Goal: Task Accomplishment & Management: Use online tool/utility

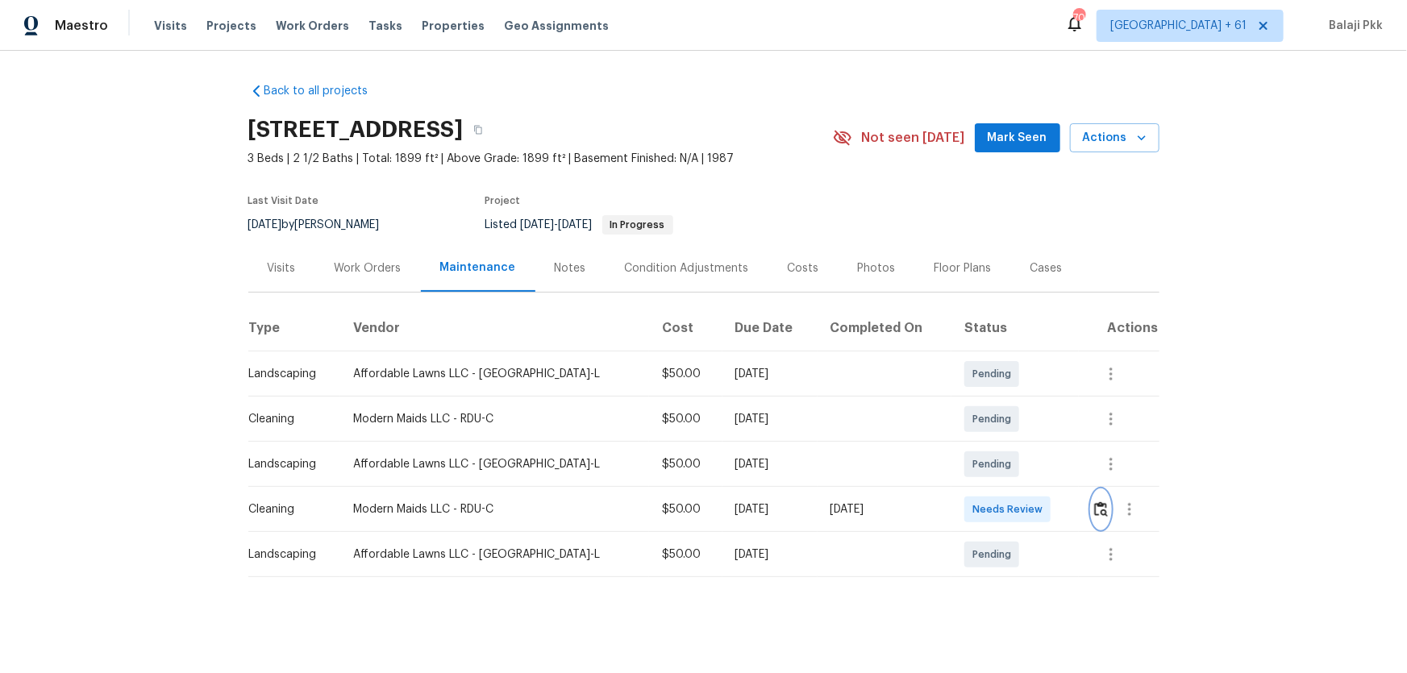
click at [1001, 444] on button "button" at bounding box center [1101, 509] width 19 height 39
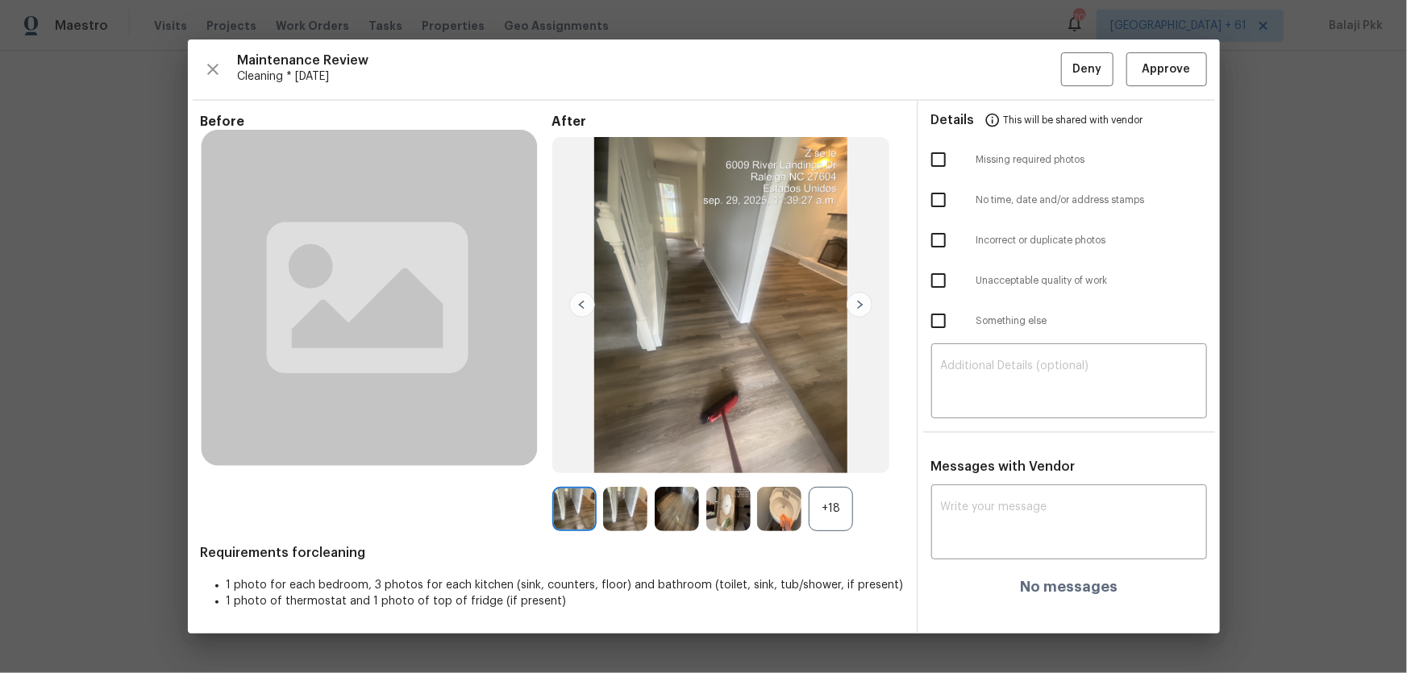
click at [840, 444] on div "+18" at bounding box center [831, 509] width 44 height 44
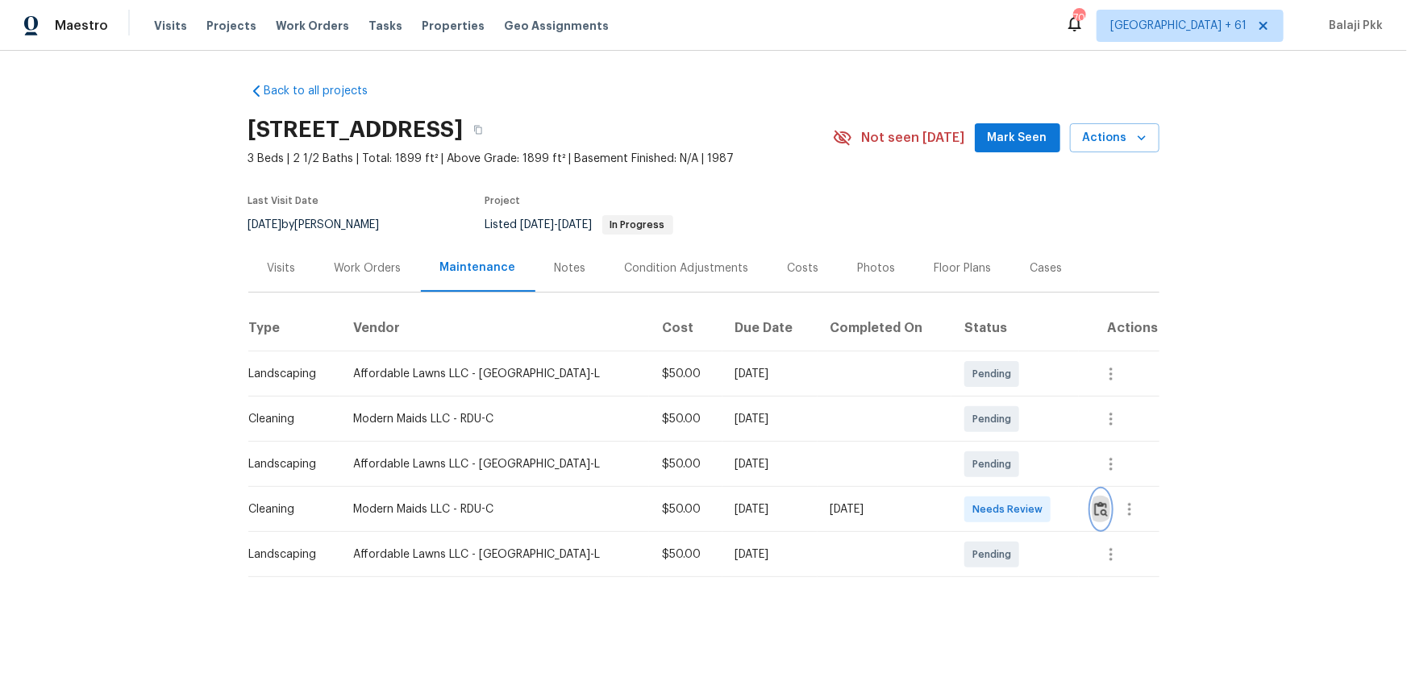
click at [1001, 444] on img "button" at bounding box center [1101, 509] width 14 height 15
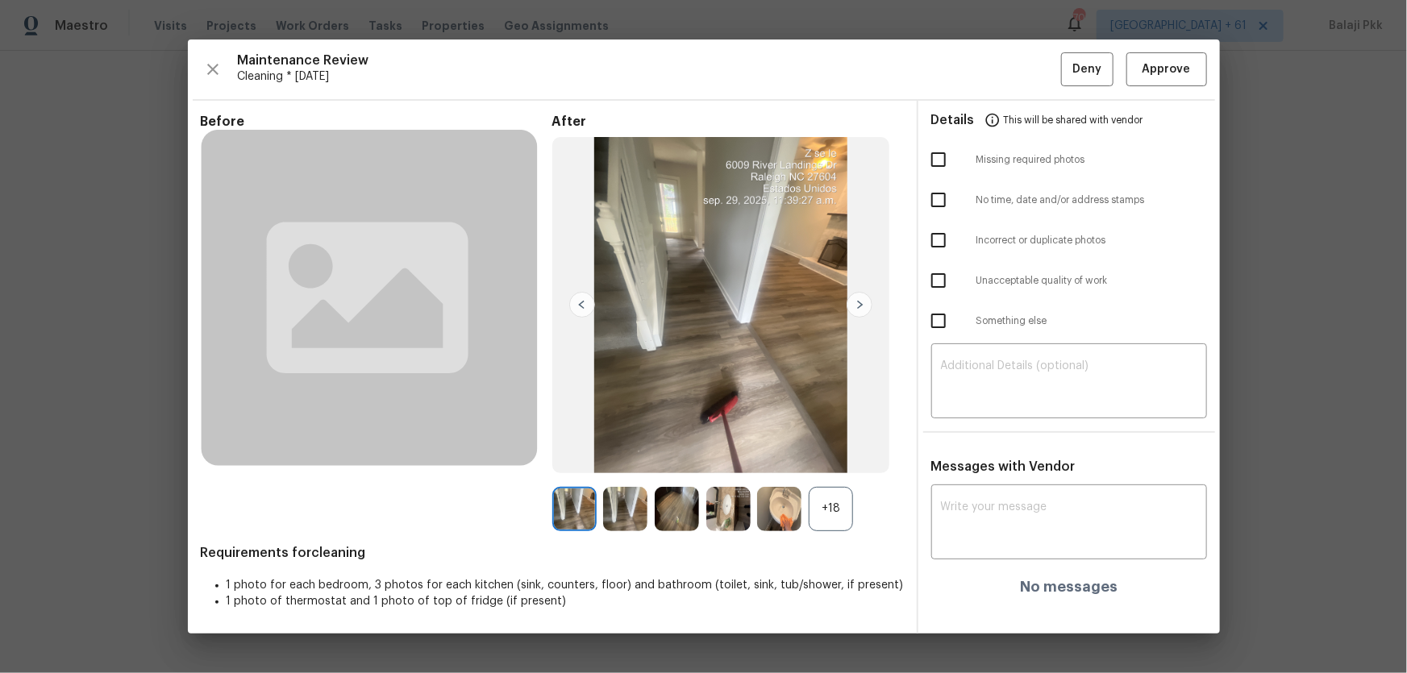
click at [840, 444] on div "+18" at bounding box center [831, 509] width 44 height 44
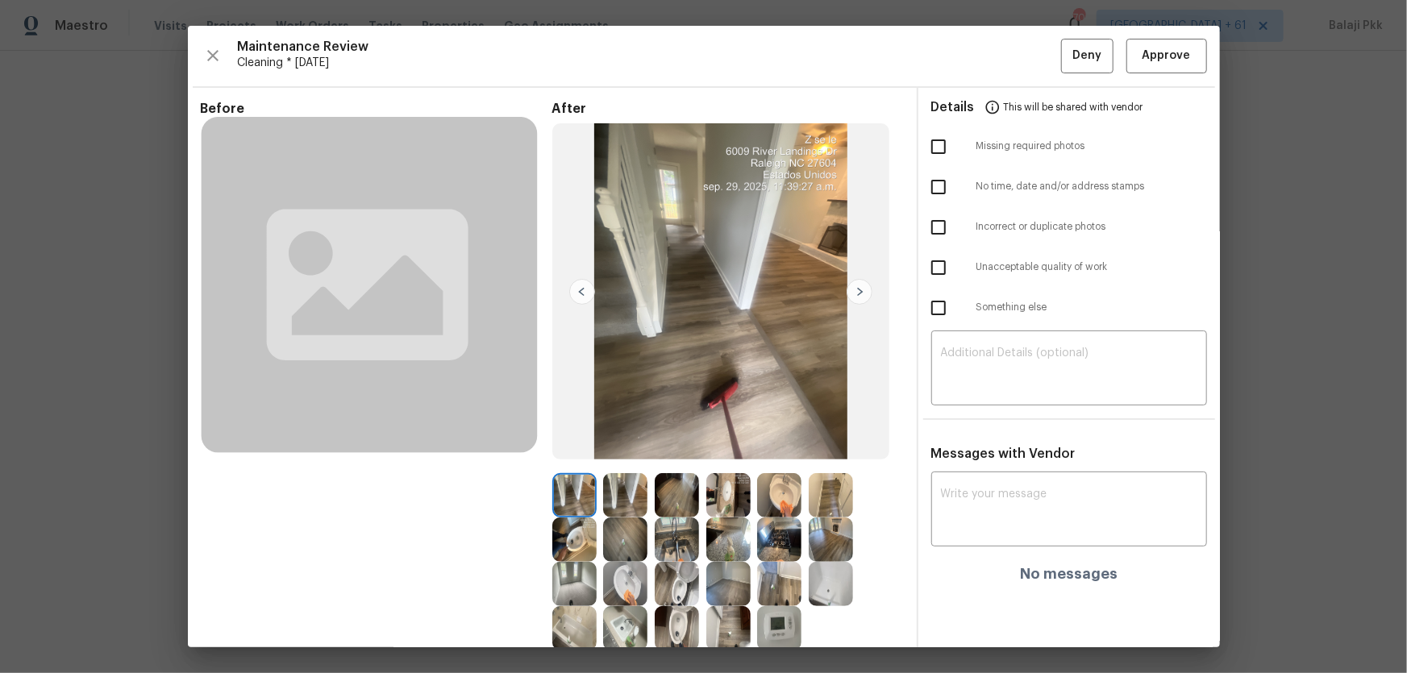
drag, startPoint x: 939, startPoint y: 149, endPoint x: 930, endPoint y: 135, distance: 15.9
click at [939, 149] on input "checkbox" at bounding box center [939, 147] width 34 height 34
checkbox input "true"
click at [979, 352] on textarea at bounding box center [1069, 370] width 256 height 45
paste textarea "Maintenance Audit Team: Hello! Unfortunately, this Cleaning visit completed on …"
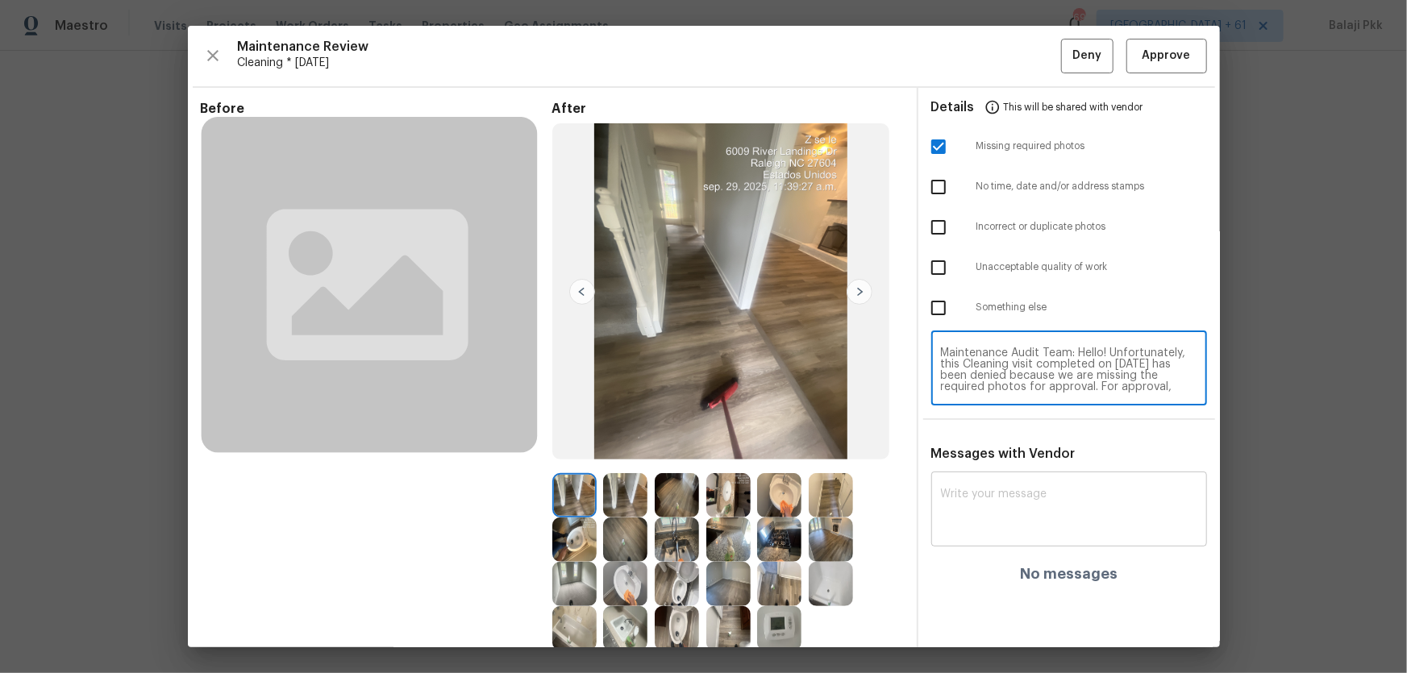
scroll to position [135, 0]
type textarea "Maintenance Audit Team: Hello! Unfortunately, this Cleaning visit completed on …"
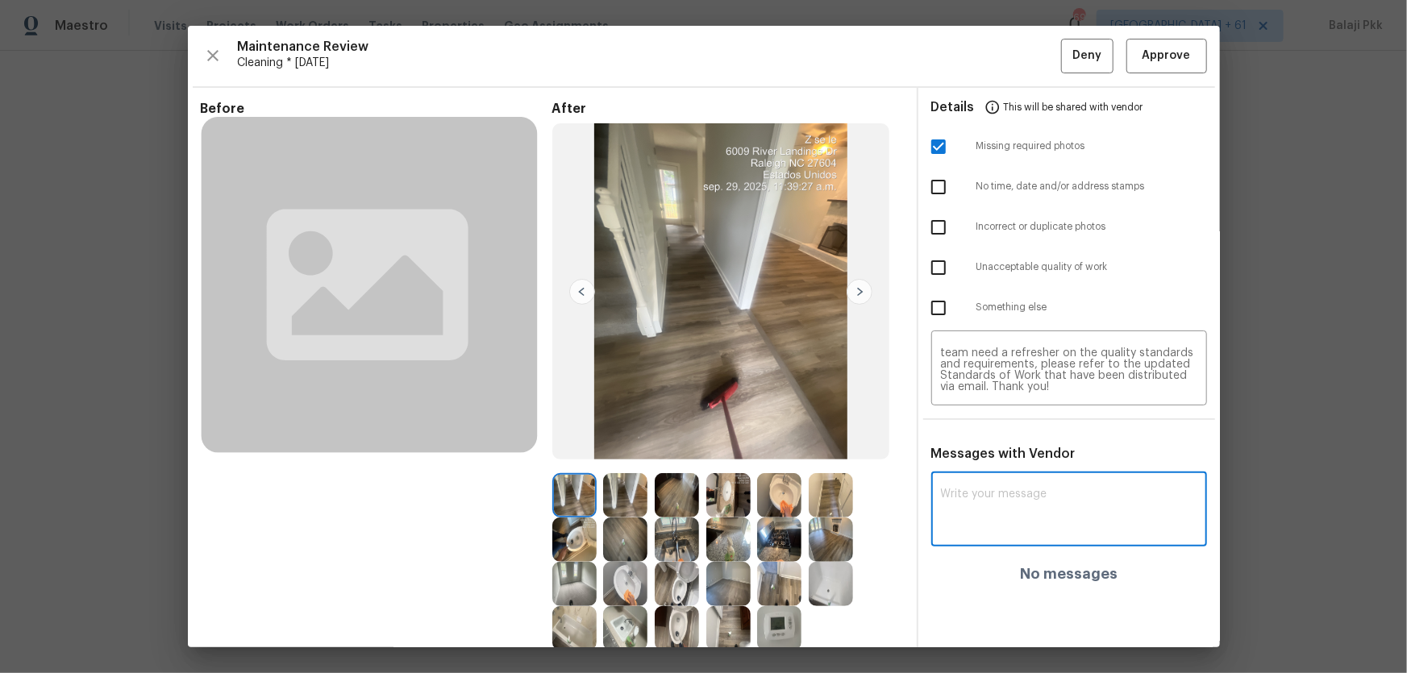
click at [1001, 444] on textarea at bounding box center [1069, 511] width 256 height 45
paste textarea "Maintenance Audit Team: Hello! Unfortunately, this Cleaning visit completed on …"
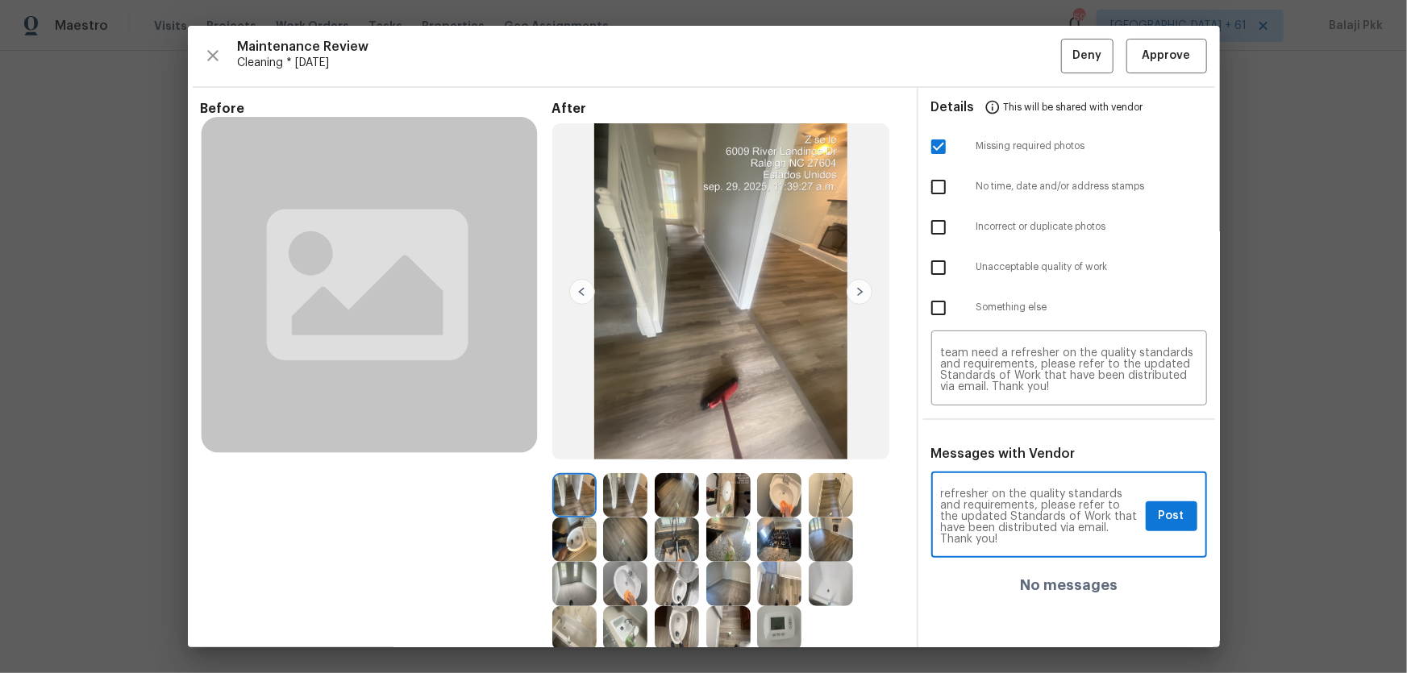
type textarea "Maintenance Audit Team: Hello! Unfortunately, this Cleaning visit completed on …"
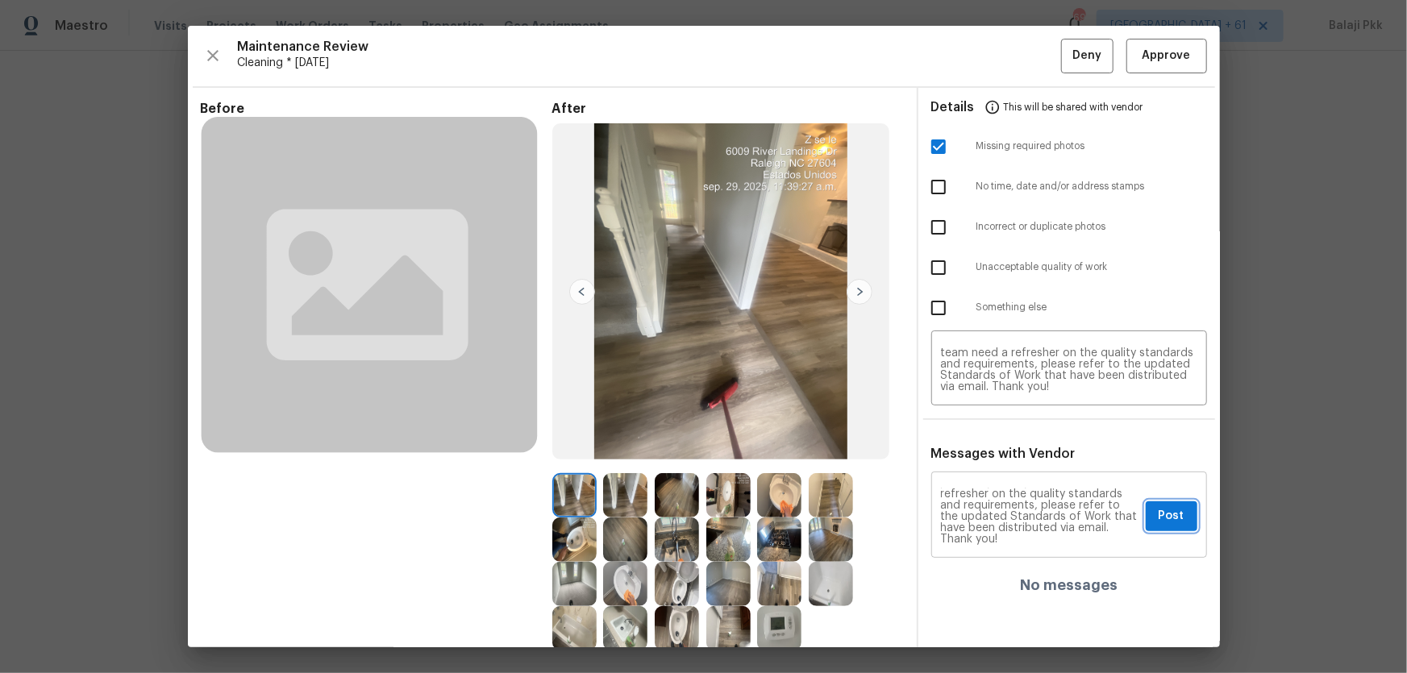
click at [1001, 444] on span "Post" at bounding box center [1172, 516] width 26 height 20
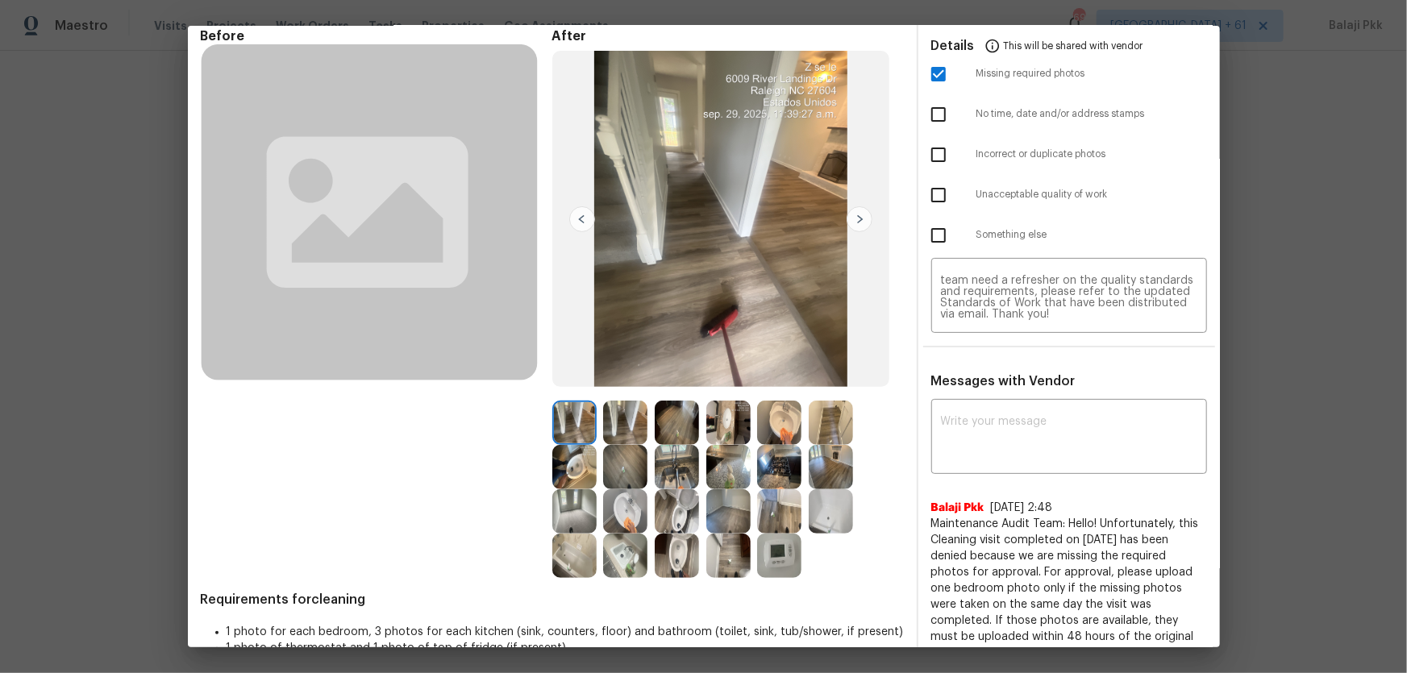
scroll to position [0, 0]
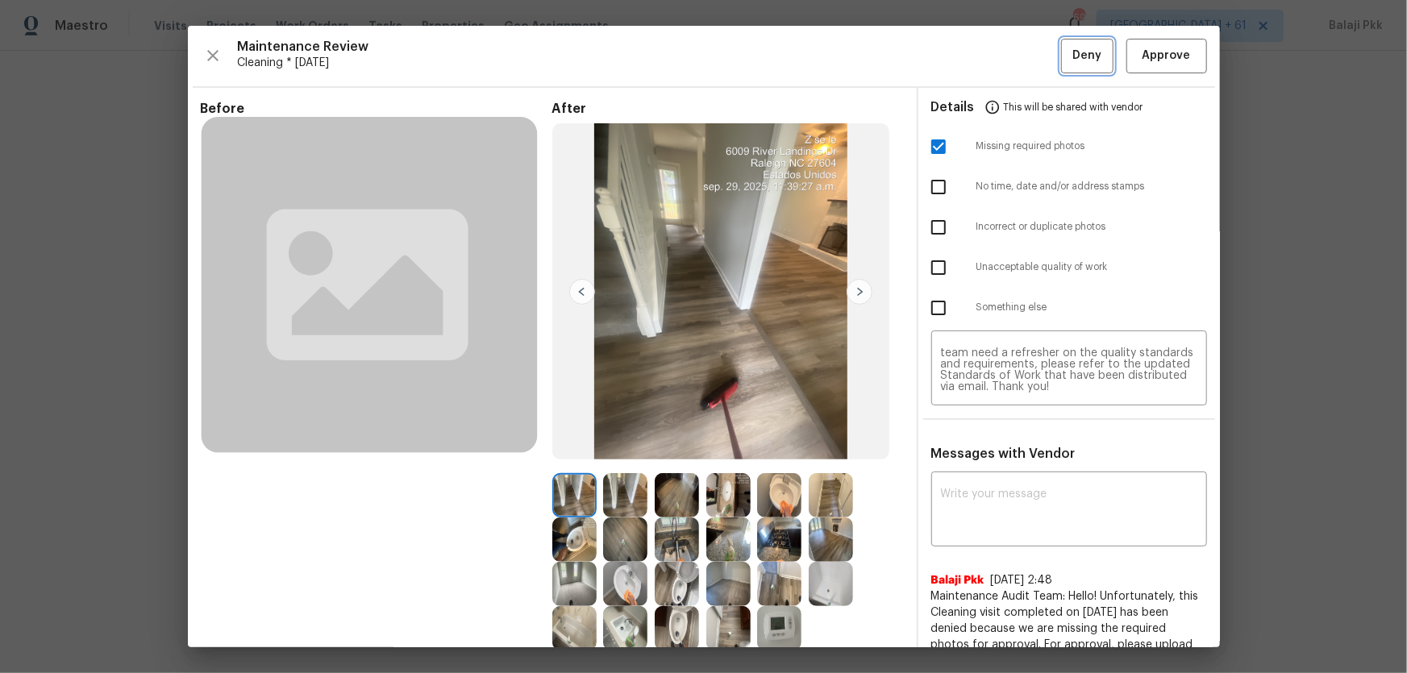
click at [1001, 60] on span "Deny" at bounding box center [1086, 56] width 29 height 20
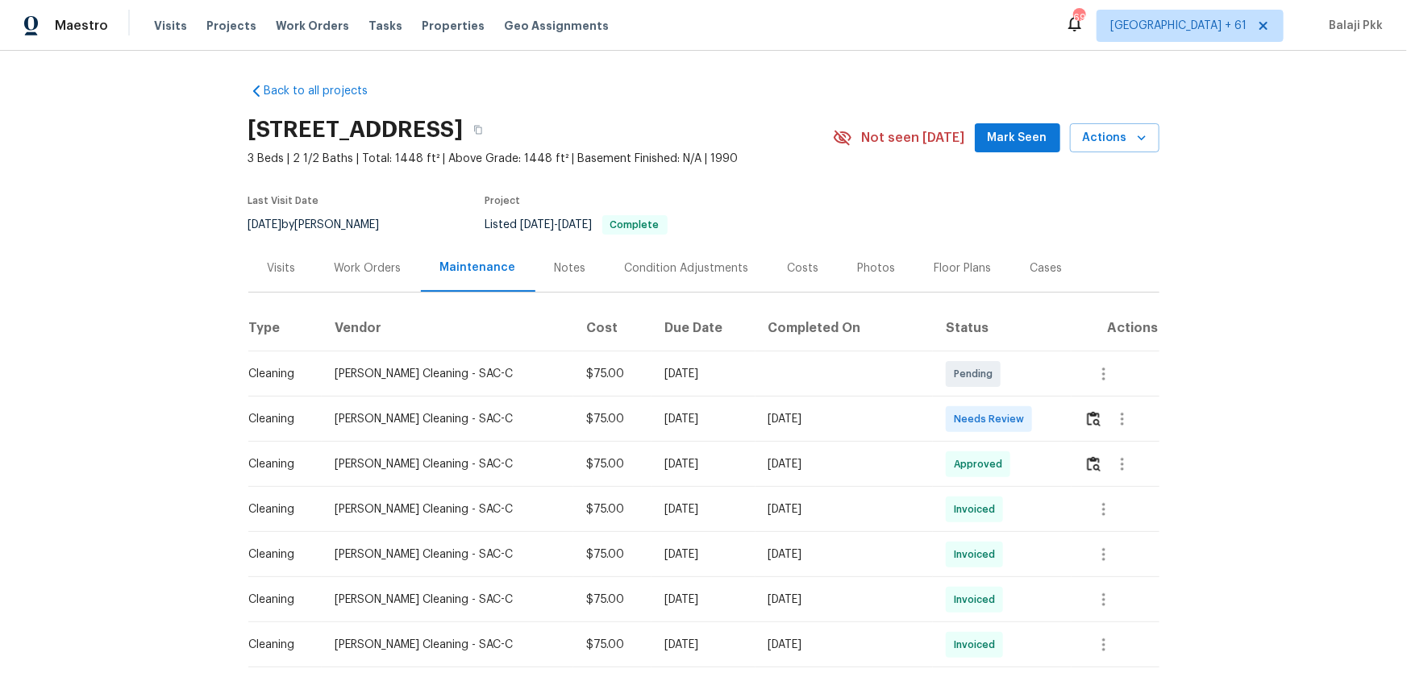
click at [1001, 428] on div at bounding box center [1122, 419] width 39 height 39
click at [1001, 428] on button "button" at bounding box center [1093, 419] width 19 height 39
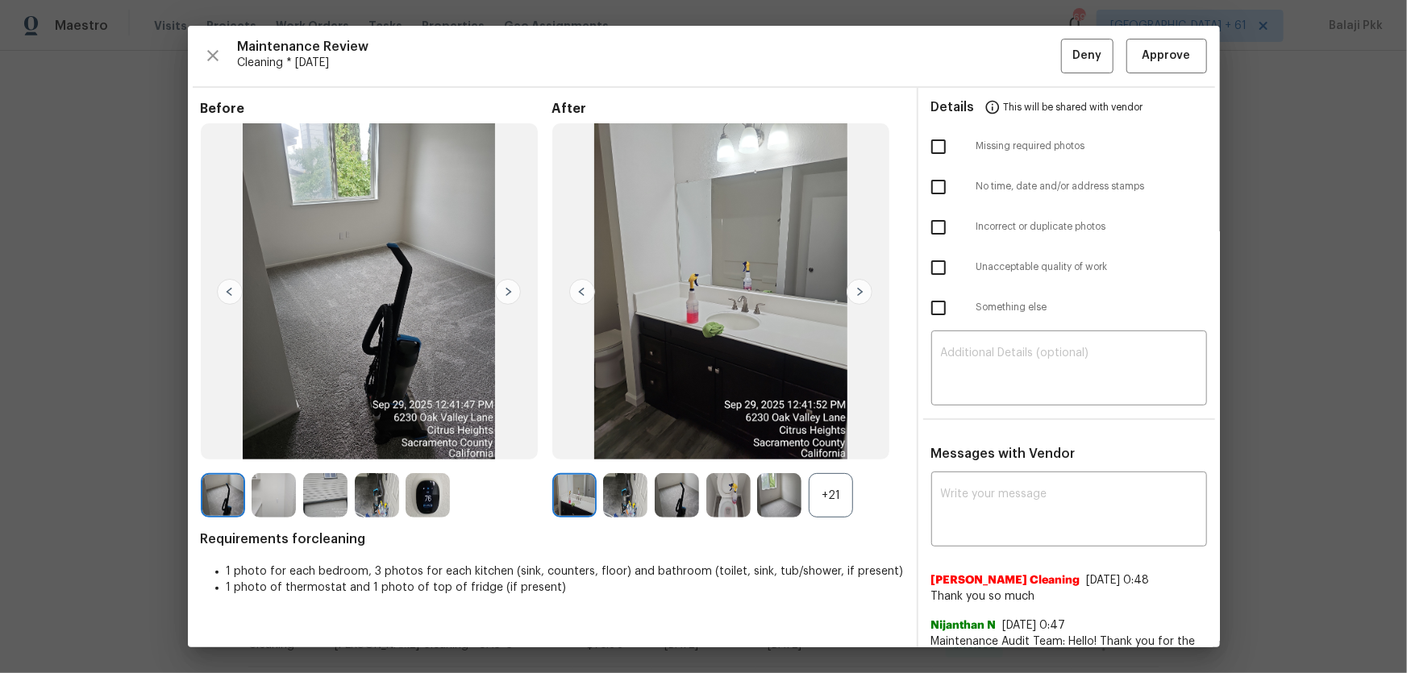
click at [826, 444] on div "+21" at bounding box center [831, 495] width 44 height 44
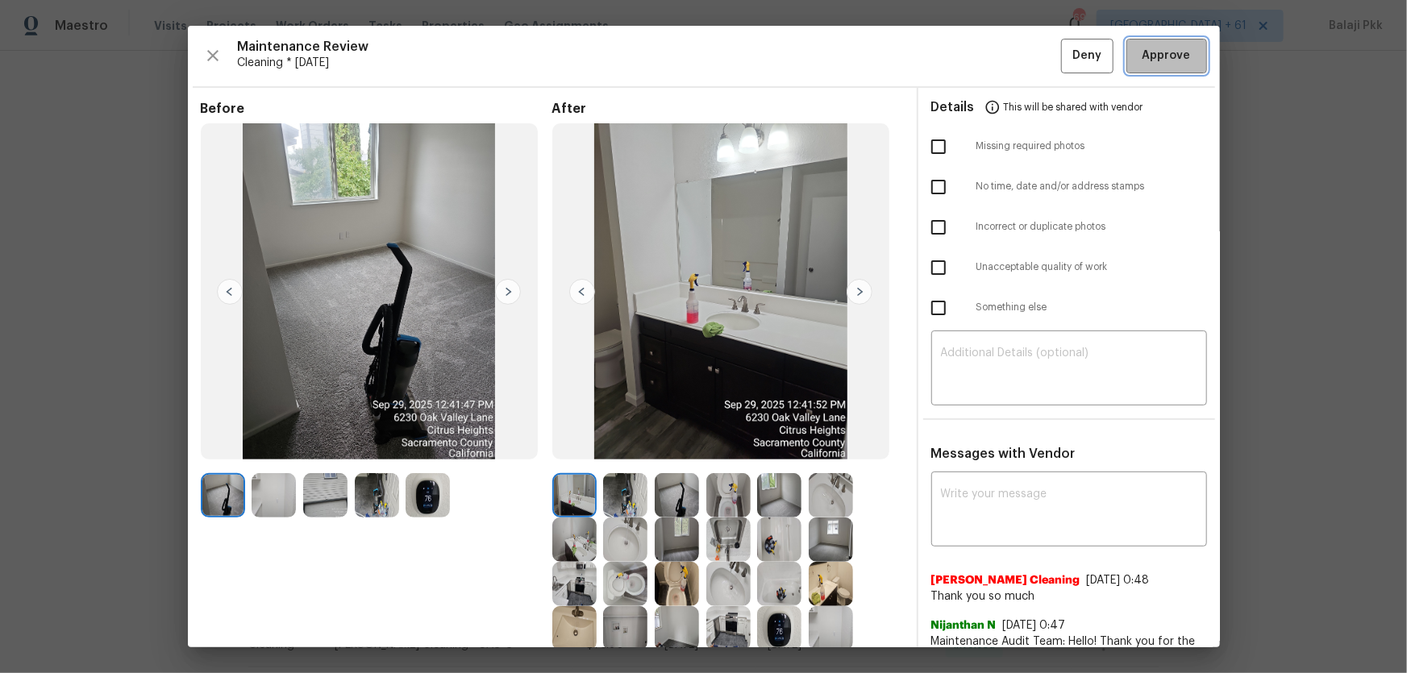
click at [1001, 66] on button "Approve" at bounding box center [1166, 56] width 81 height 35
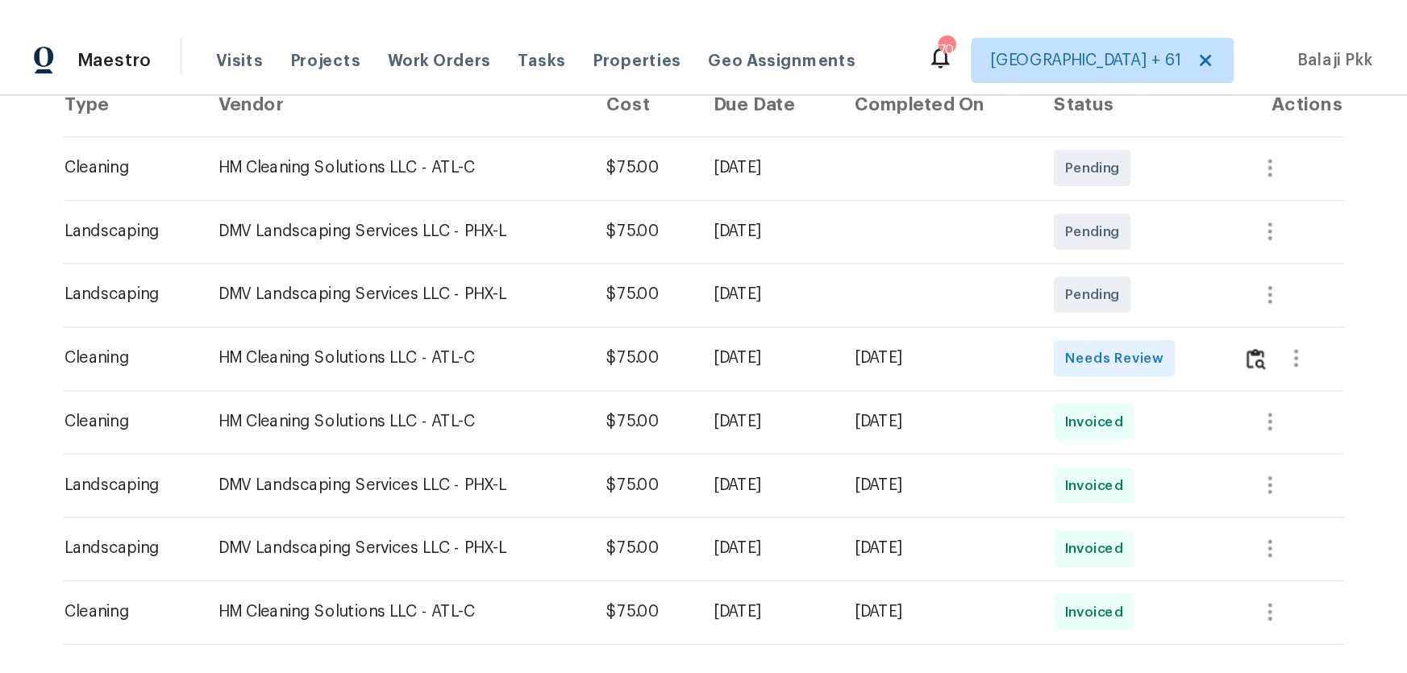
scroll to position [293, 0]
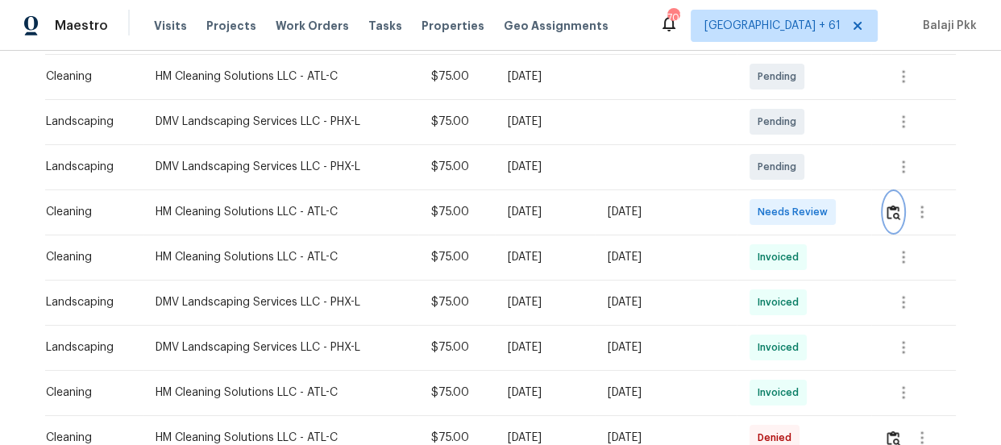
click at [893, 210] on img "button" at bounding box center [894, 212] width 14 height 15
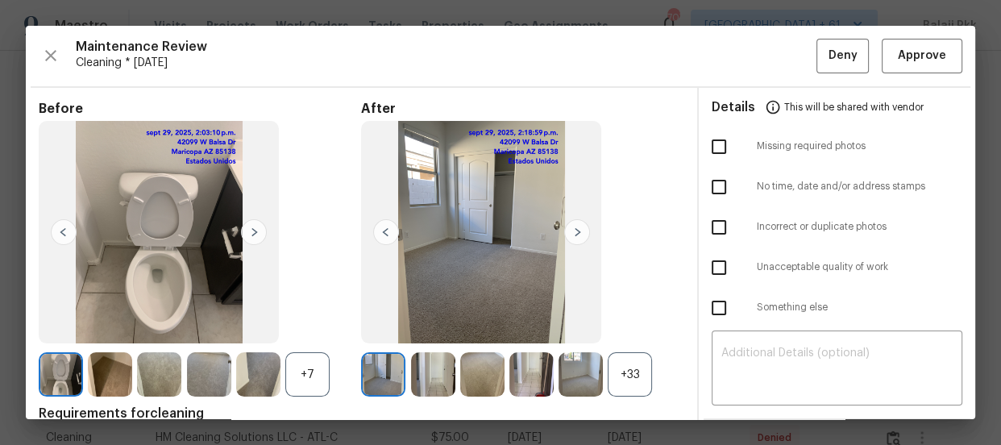
click at [631, 349] on div "After +33" at bounding box center [522, 249] width 323 height 297
click at [635, 355] on div "+33" at bounding box center [630, 374] width 44 height 44
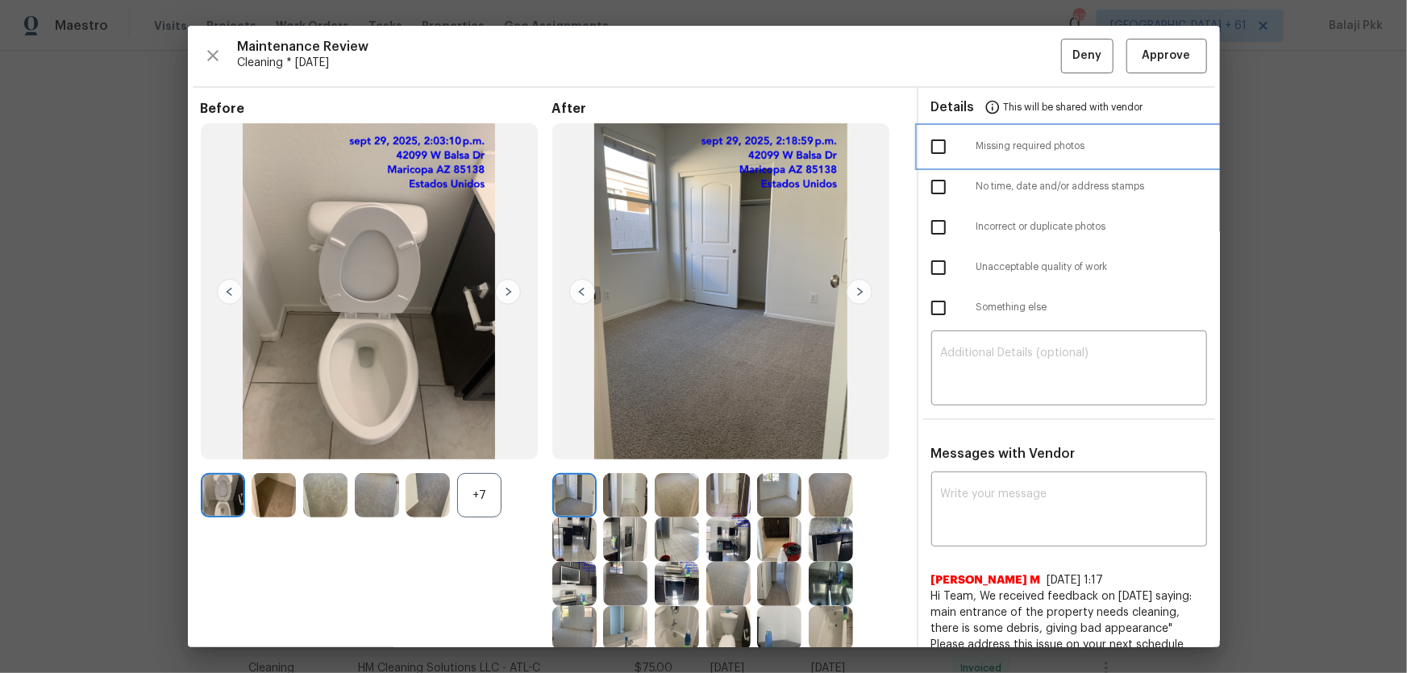
click at [1001, 139] on span "Missing required photos" at bounding box center [1091, 146] width 231 height 14
checkbox input "true"
click at [1001, 379] on textarea at bounding box center [1069, 370] width 256 height 45
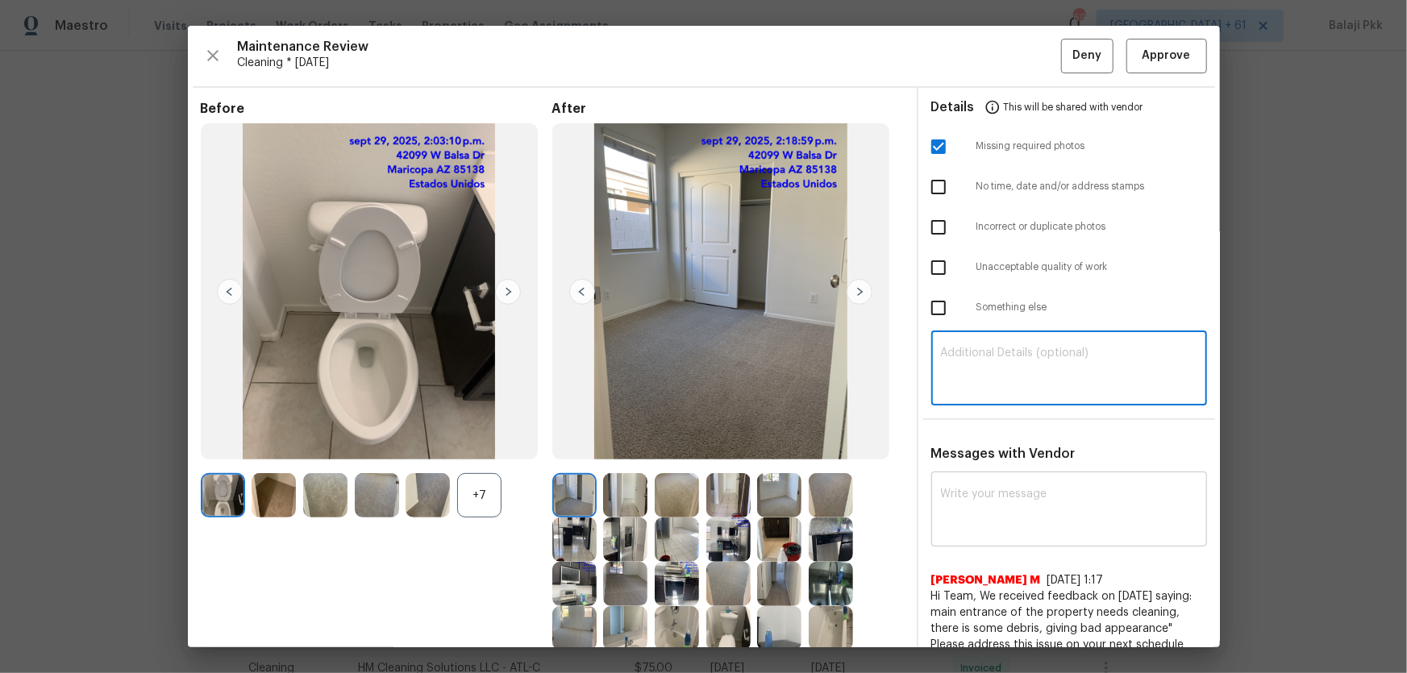
paste textarea "Maintenance Audit Team: Hello! Unfortunately, this Cleaning visit completed on …"
type textarea "Maintenance Audit Team: Hello! Unfortunately, this Cleaning visit completed on …"
click at [1001, 444] on textarea at bounding box center [1069, 511] width 256 height 45
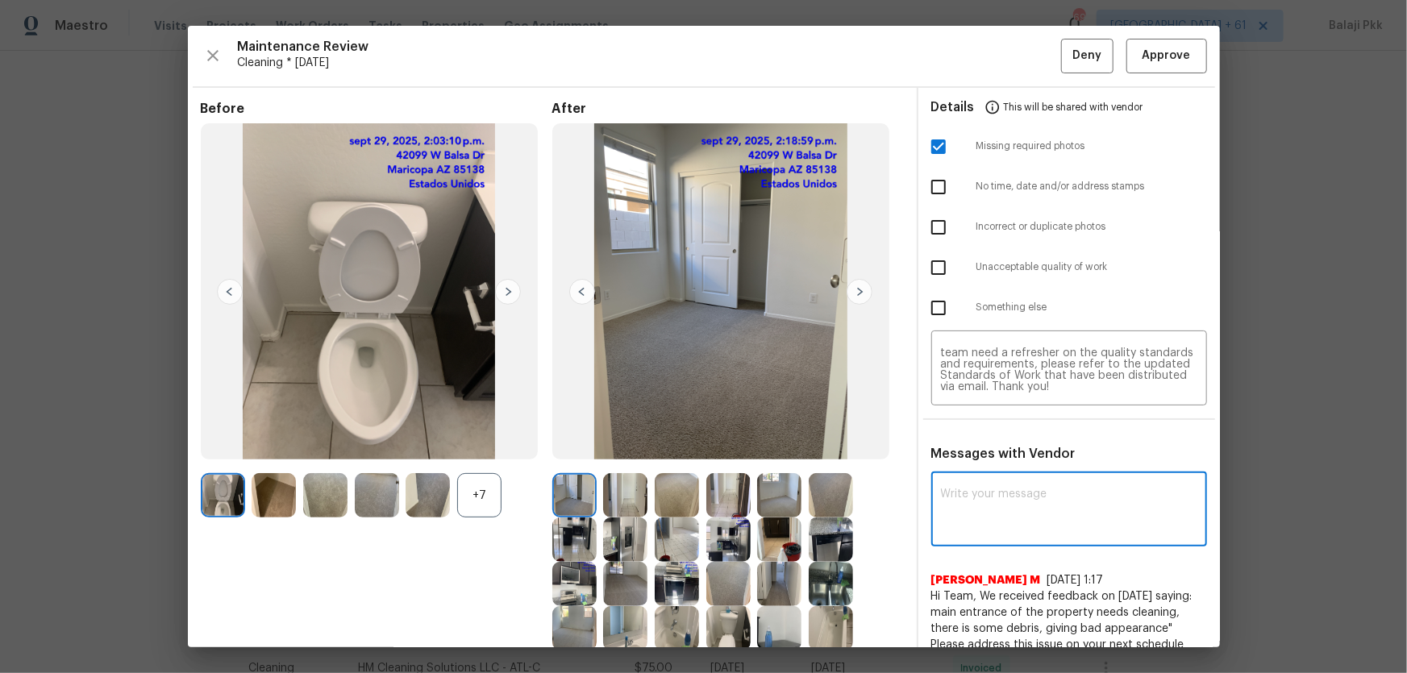
paste textarea "Maintenance Audit Team: Hello! Unfortunately, this Cleaning visit completed on …"
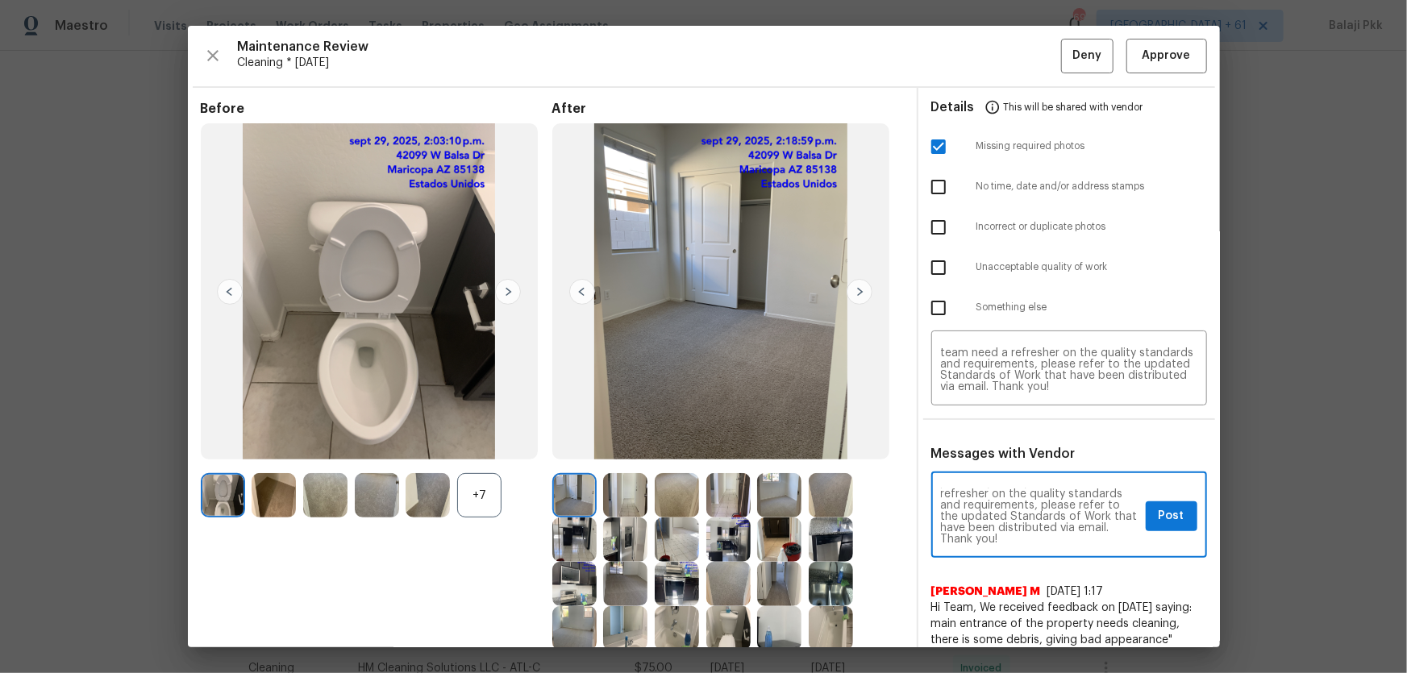
scroll to position [73, 0]
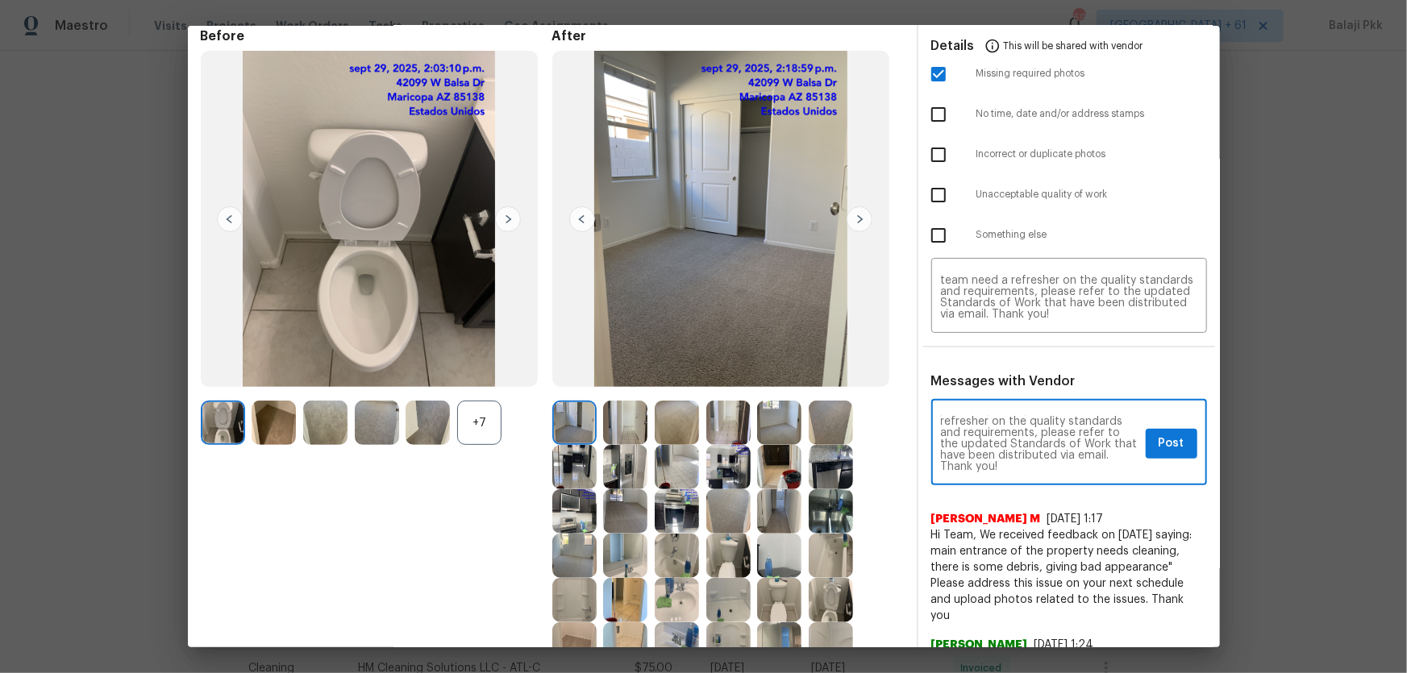
type textarea "Maintenance Audit Team: Hello! Unfortunately, this Cleaning visit completed on …"
click at [893, 80] on div "After" at bounding box center [728, 370] width 352 height 684
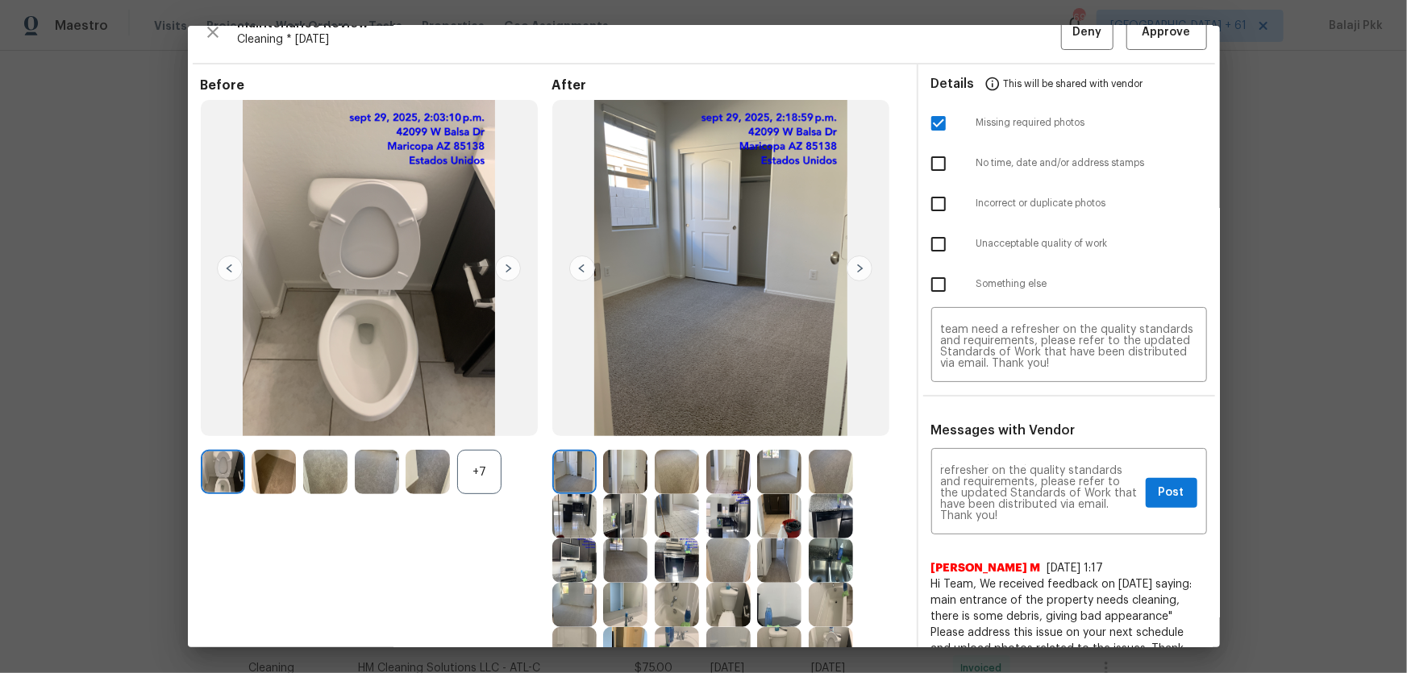
scroll to position [0, 0]
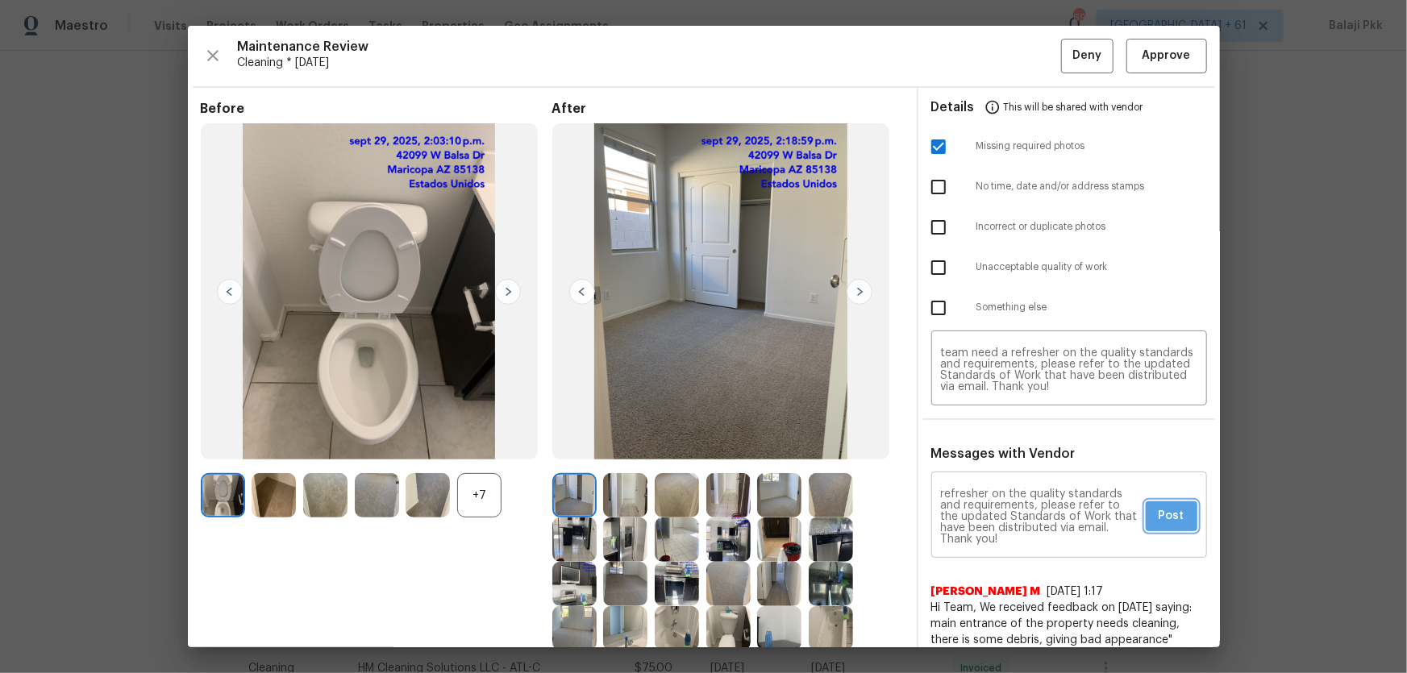
click at [1001, 444] on span "Post" at bounding box center [1172, 516] width 26 height 20
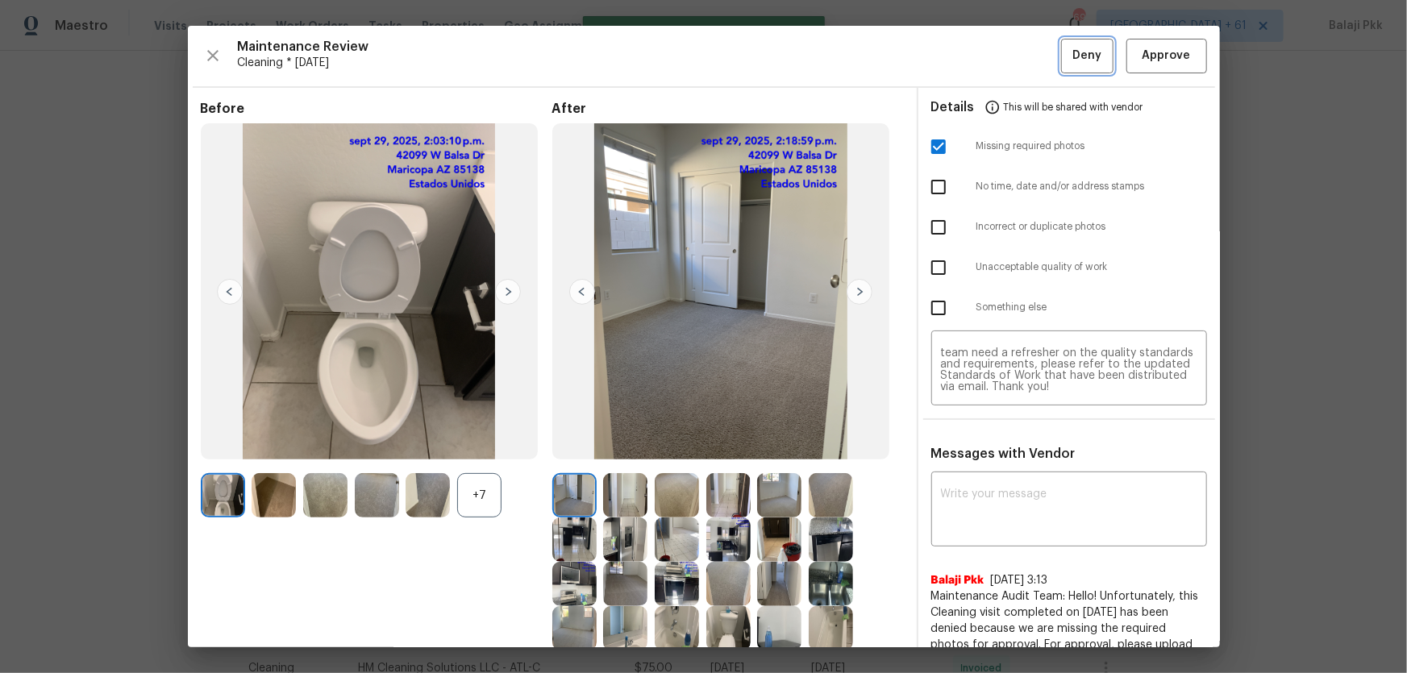
click at [1001, 51] on span "Deny" at bounding box center [1086, 56] width 29 height 20
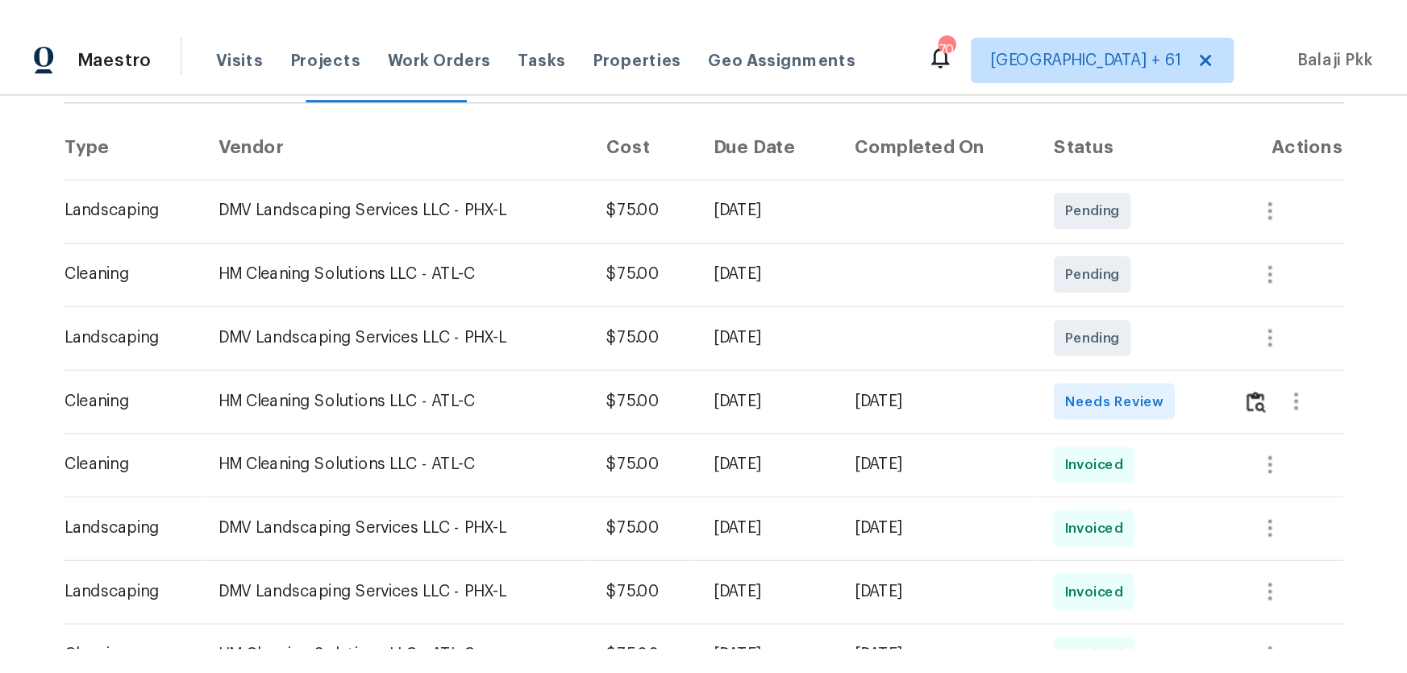
scroll to position [366, 0]
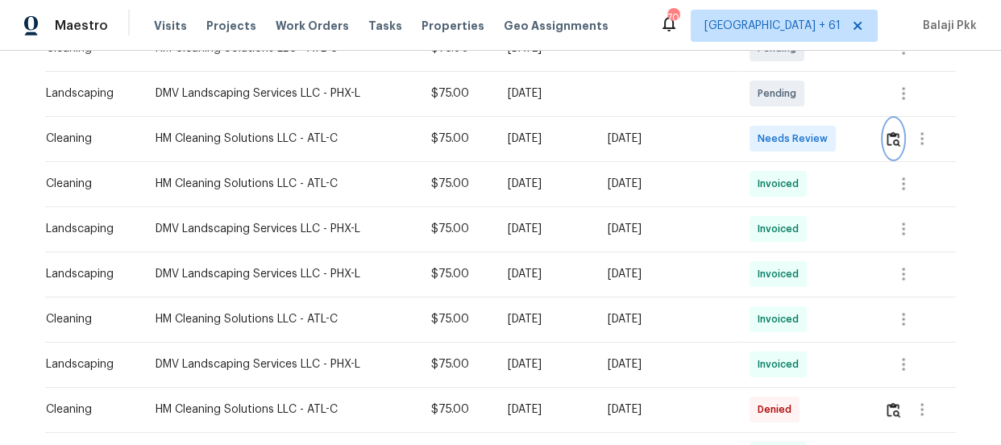
click at [891, 138] on img "button" at bounding box center [894, 138] width 14 height 15
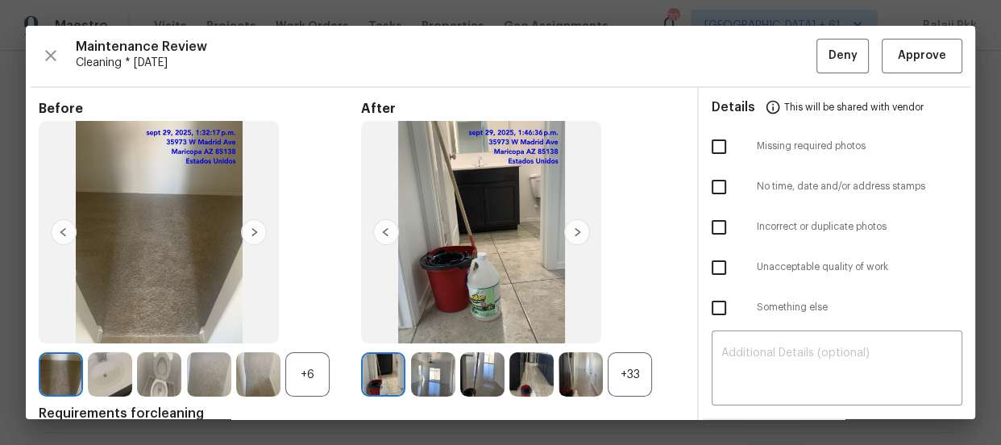
click at [629, 365] on div "+33" at bounding box center [630, 374] width 44 height 44
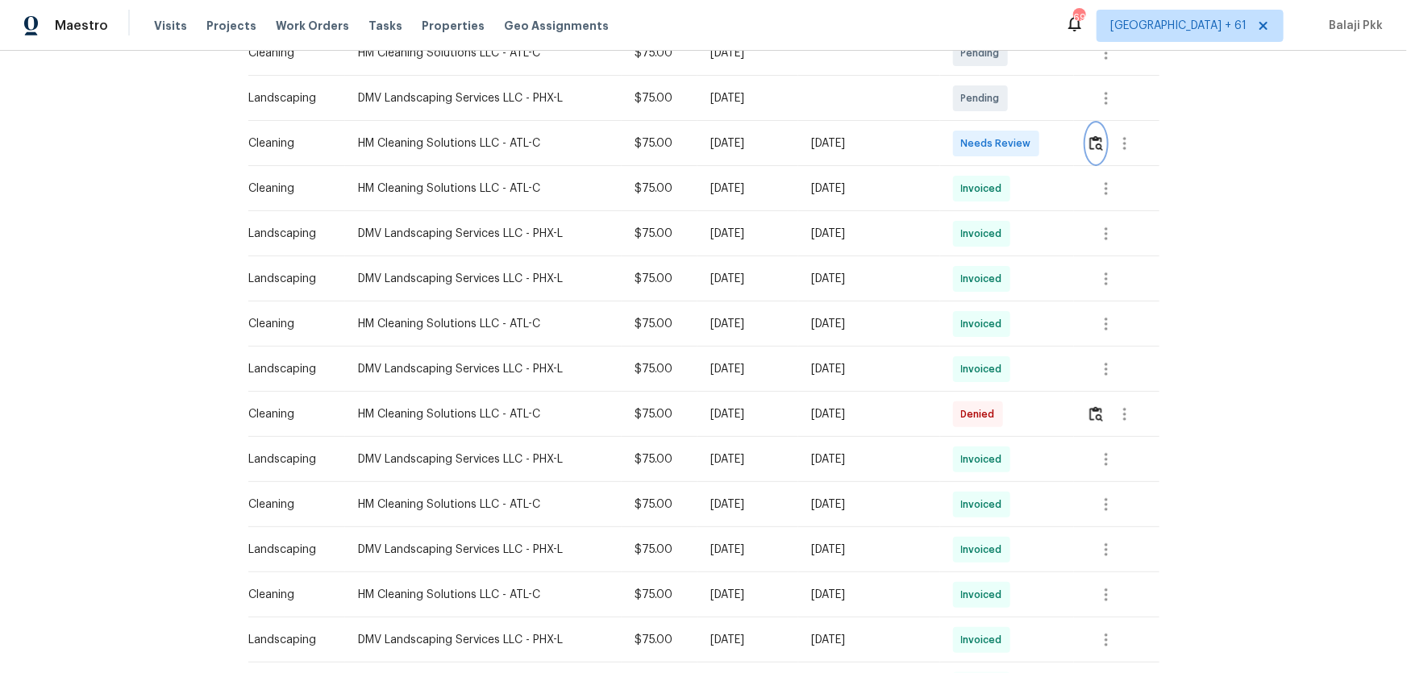
scroll to position [0, 0]
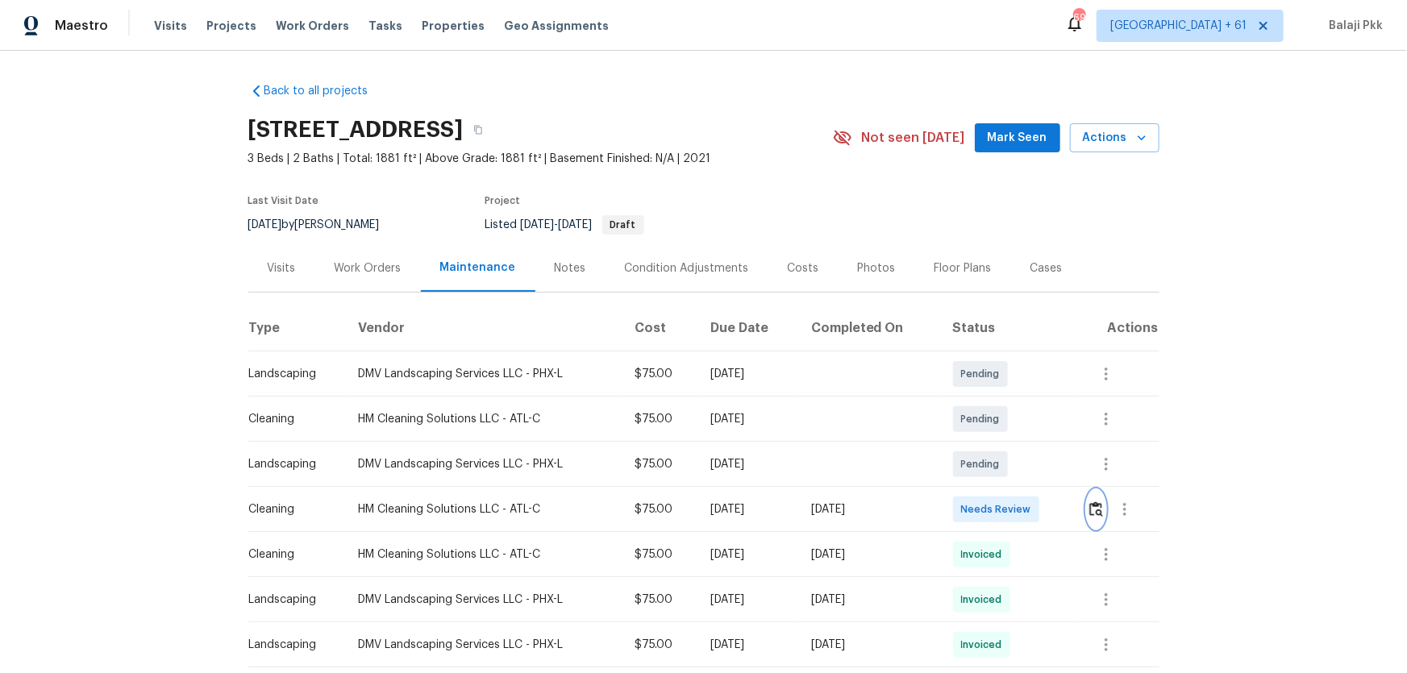
click at [1001, 444] on img "button" at bounding box center [1096, 509] width 14 height 15
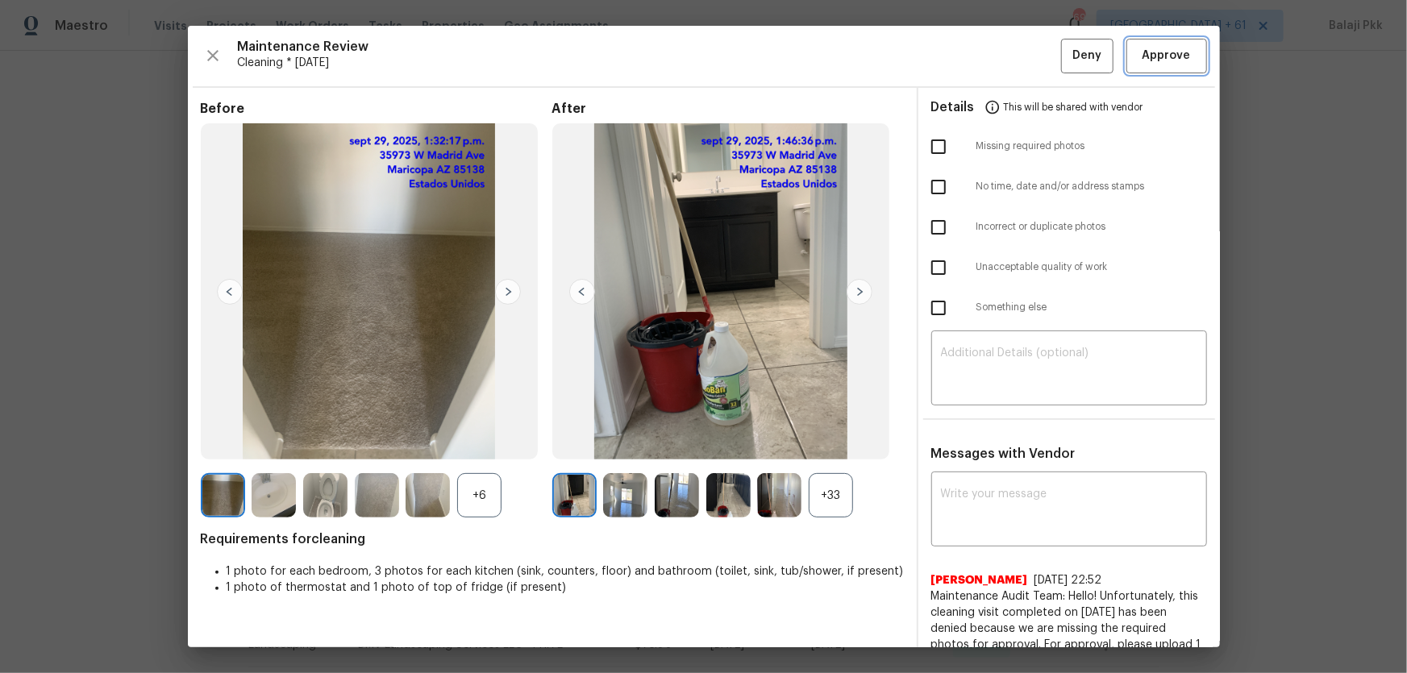
click at [1001, 60] on span "Approve" at bounding box center [1167, 56] width 48 height 20
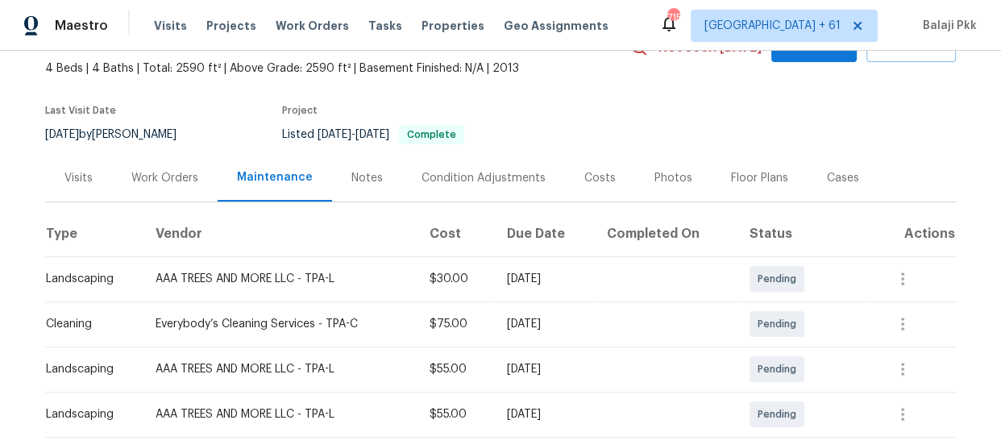
scroll to position [293, 0]
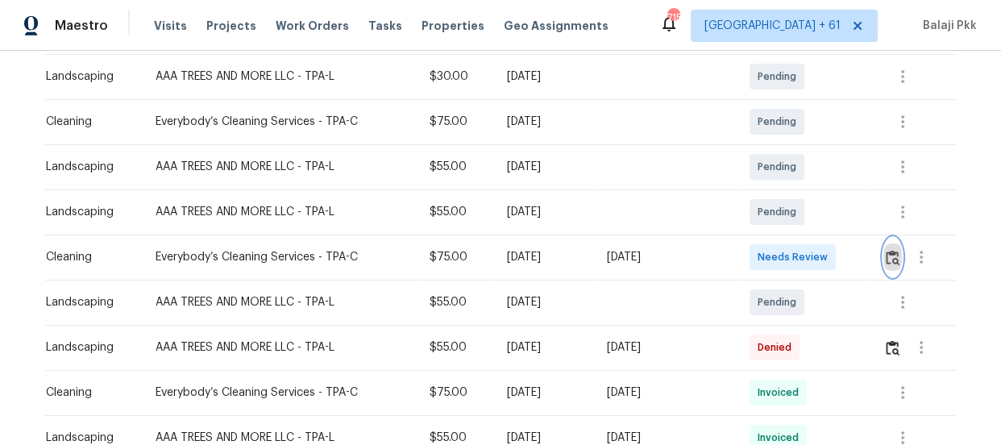
click at [889, 250] on img "button" at bounding box center [893, 257] width 14 height 15
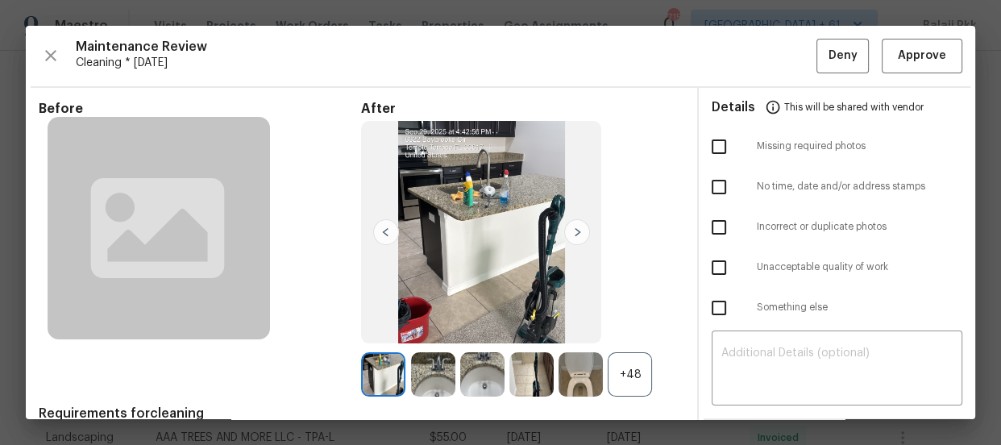
click at [622, 358] on div "+48" at bounding box center [630, 374] width 44 height 44
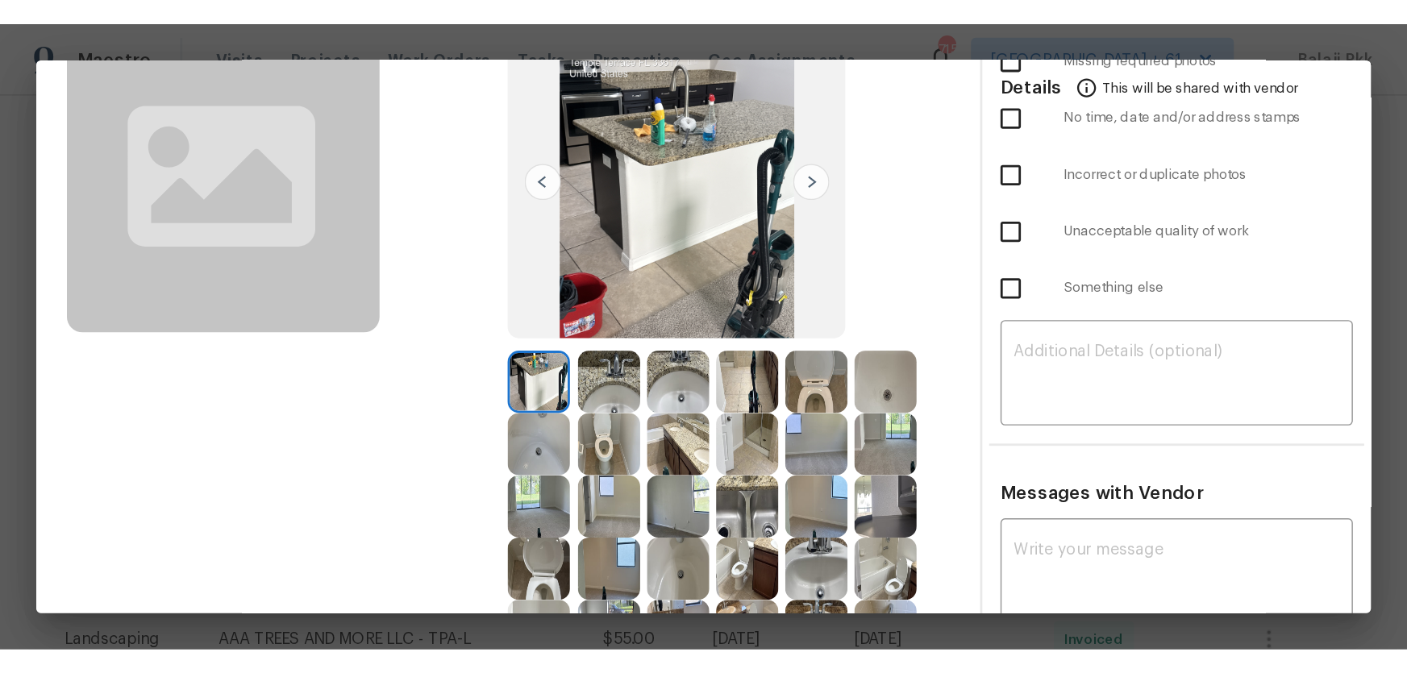
scroll to position [0, 0]
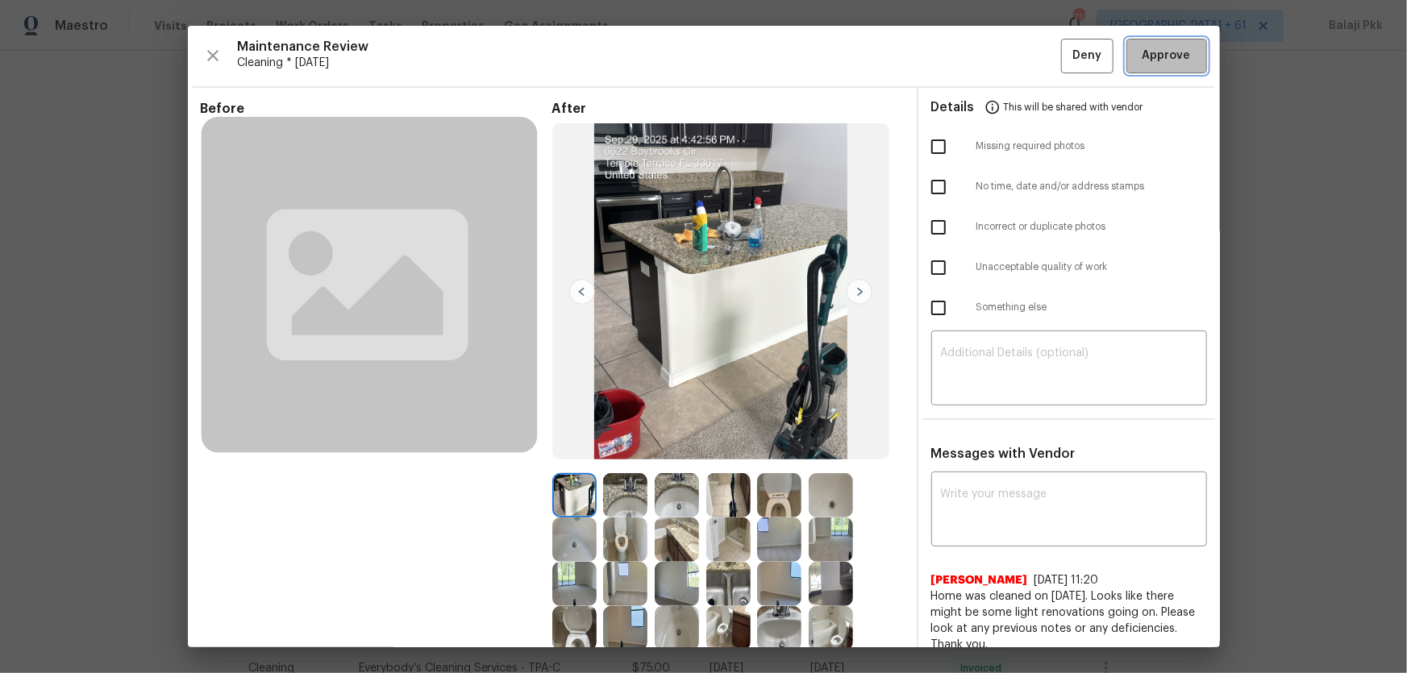
click at [1001, 51] on button "Approve" at bounding box center [1166, 56] width 81 height 35
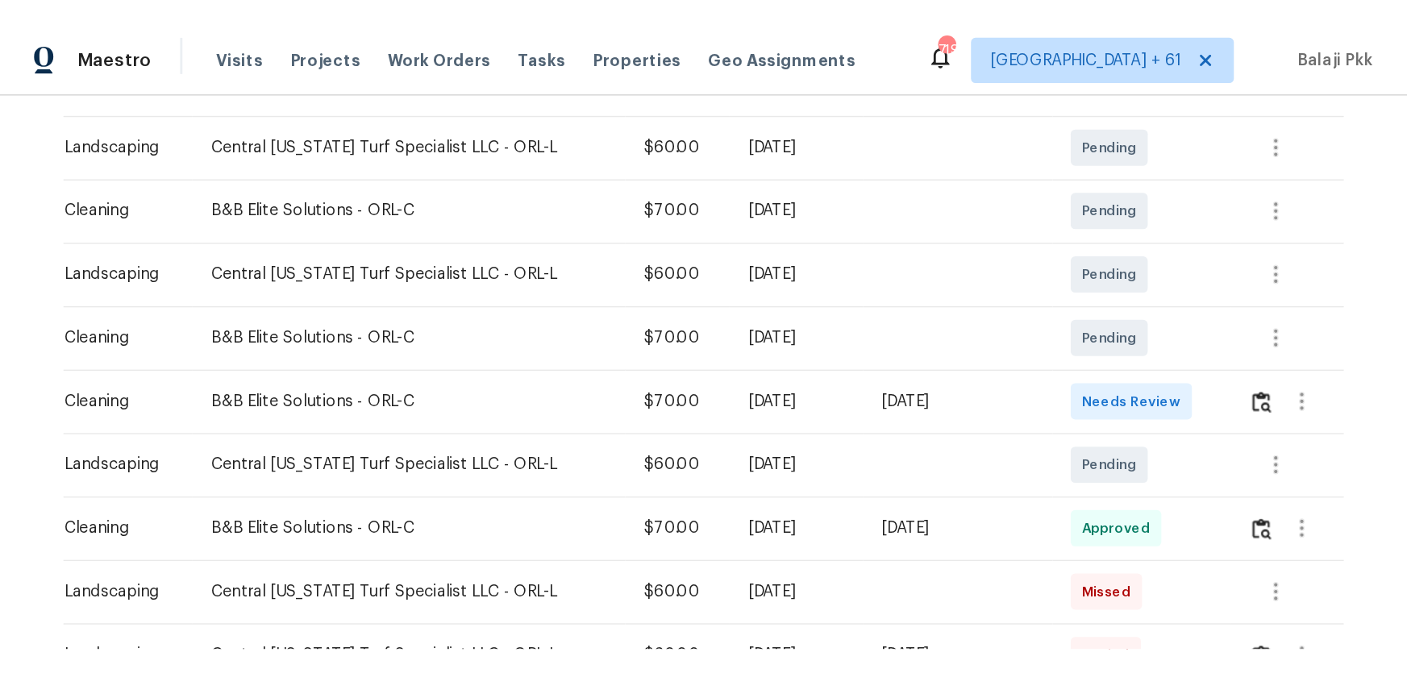
scroll to position [366, 0]
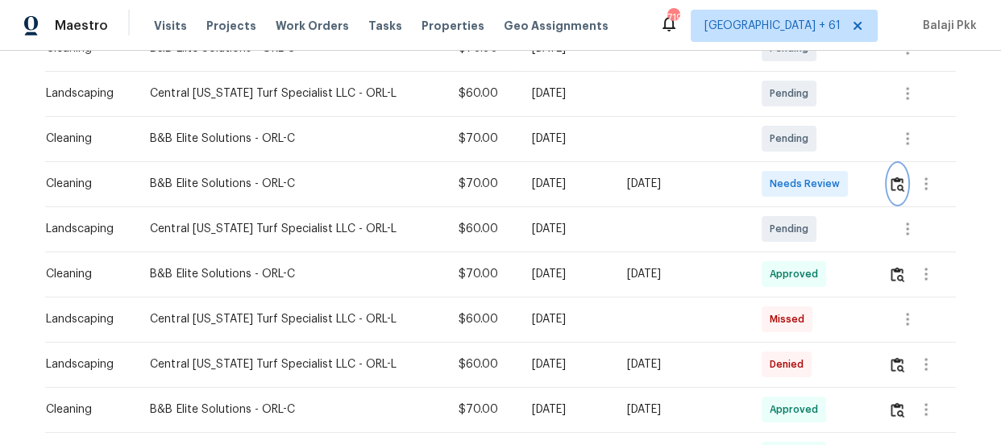
click at [891, 184] on img "button" at bounding box center [898, 184] width 14 height 15
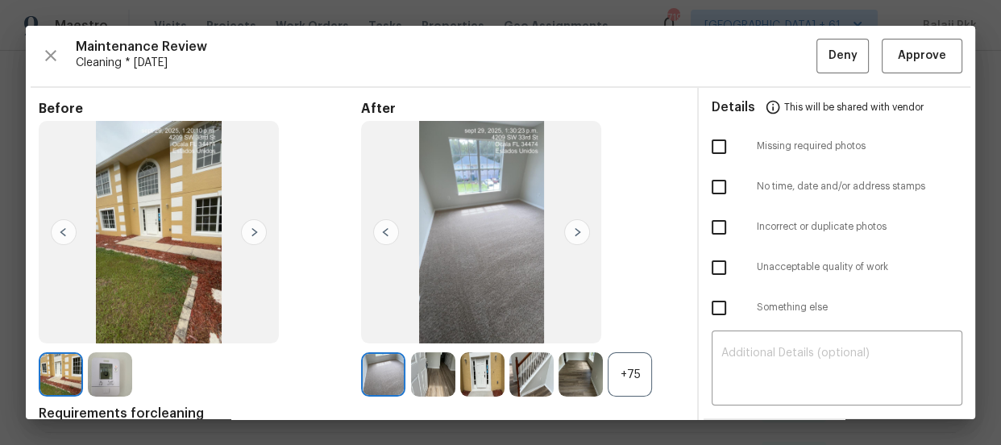
click at [623, 379] on div "+75" at bounding box center [630, 374] width 44 height 44
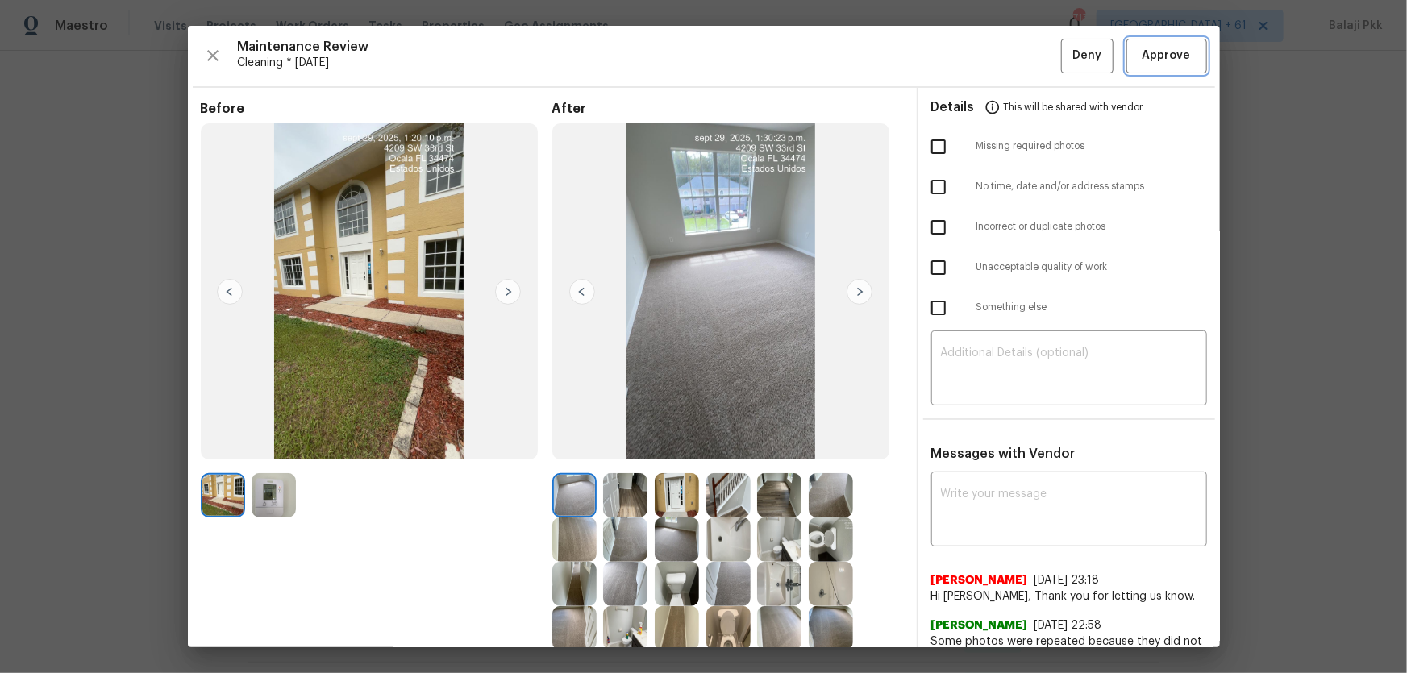
click at [1001, 56] on span "Approve" at bounding box center [1167, 56] width 48 height 20
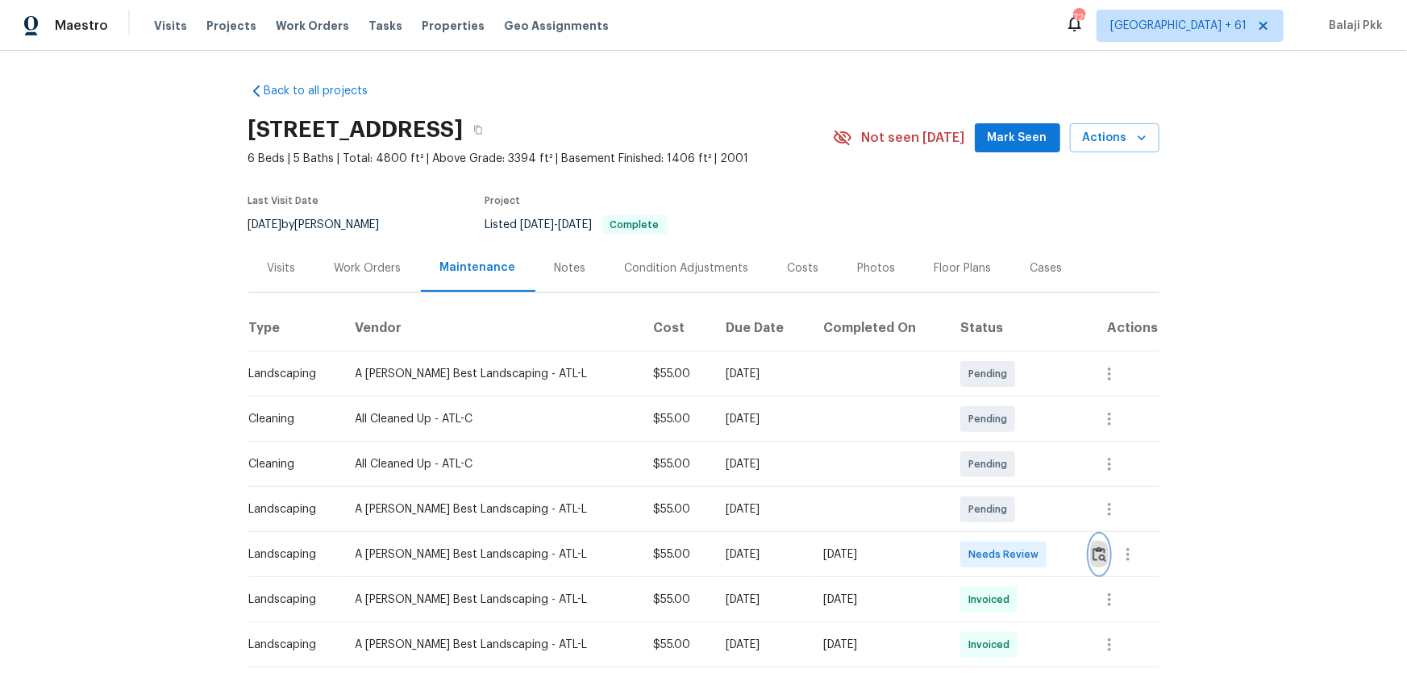
click at [1001, 444] on img "button" at bounding box center [1100, 554] width 14 height 15
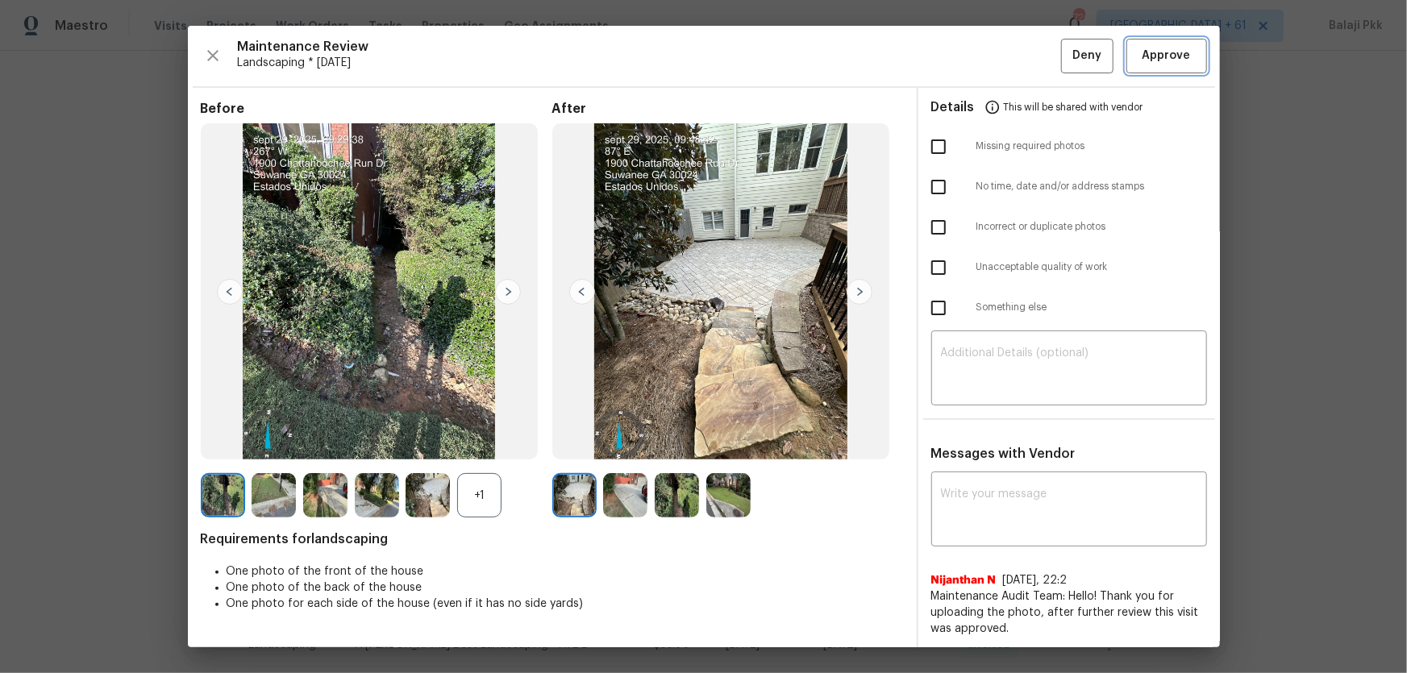
click at [1001, 56] on span "Approve" at bounding box center [1167, 56] width 48 height 20
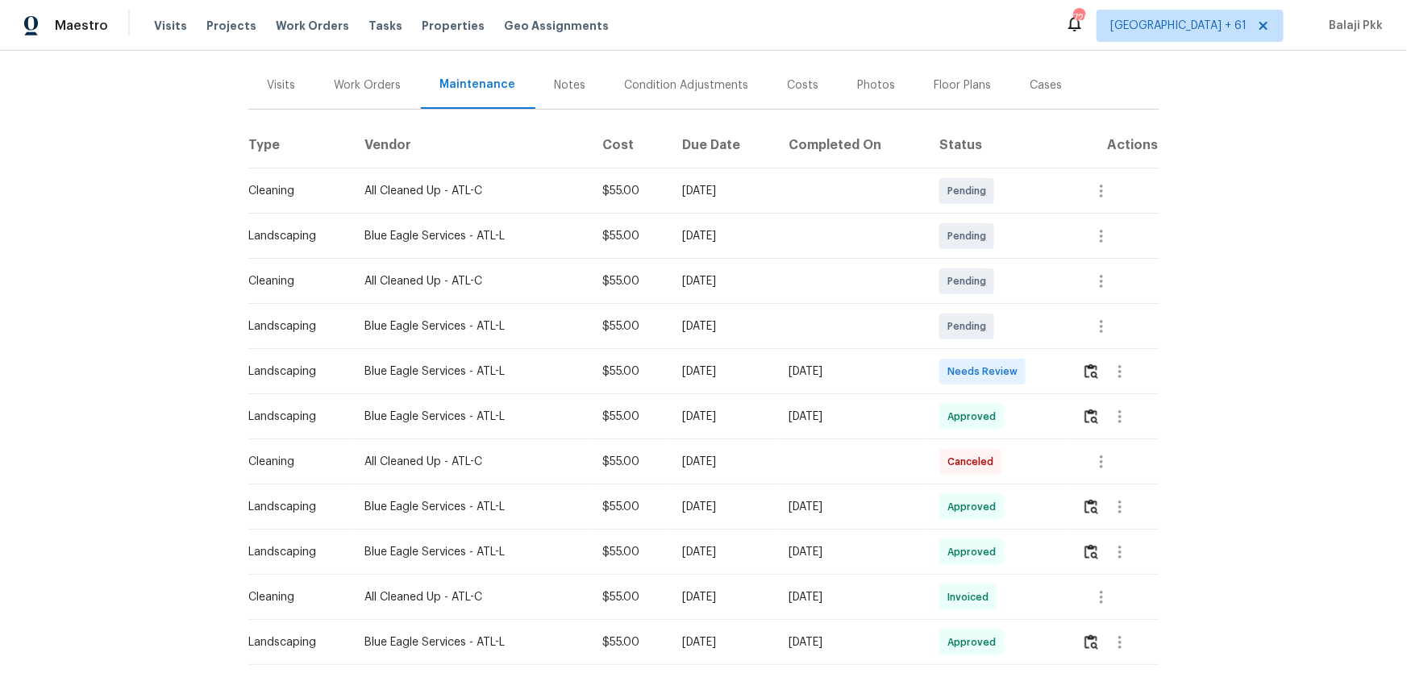
scroll to position [73, 0]
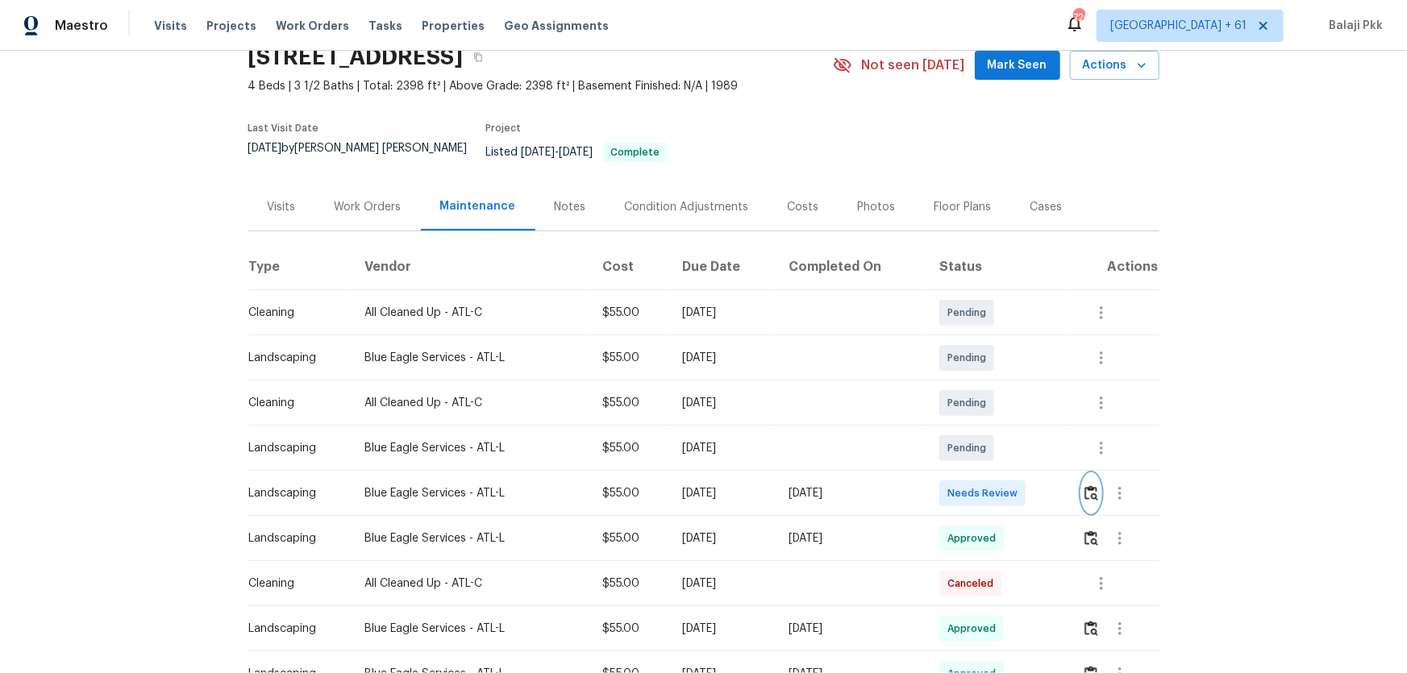
click at [1001, 444] on img "button" at bounding box center [1091, 492] width 14 height 15
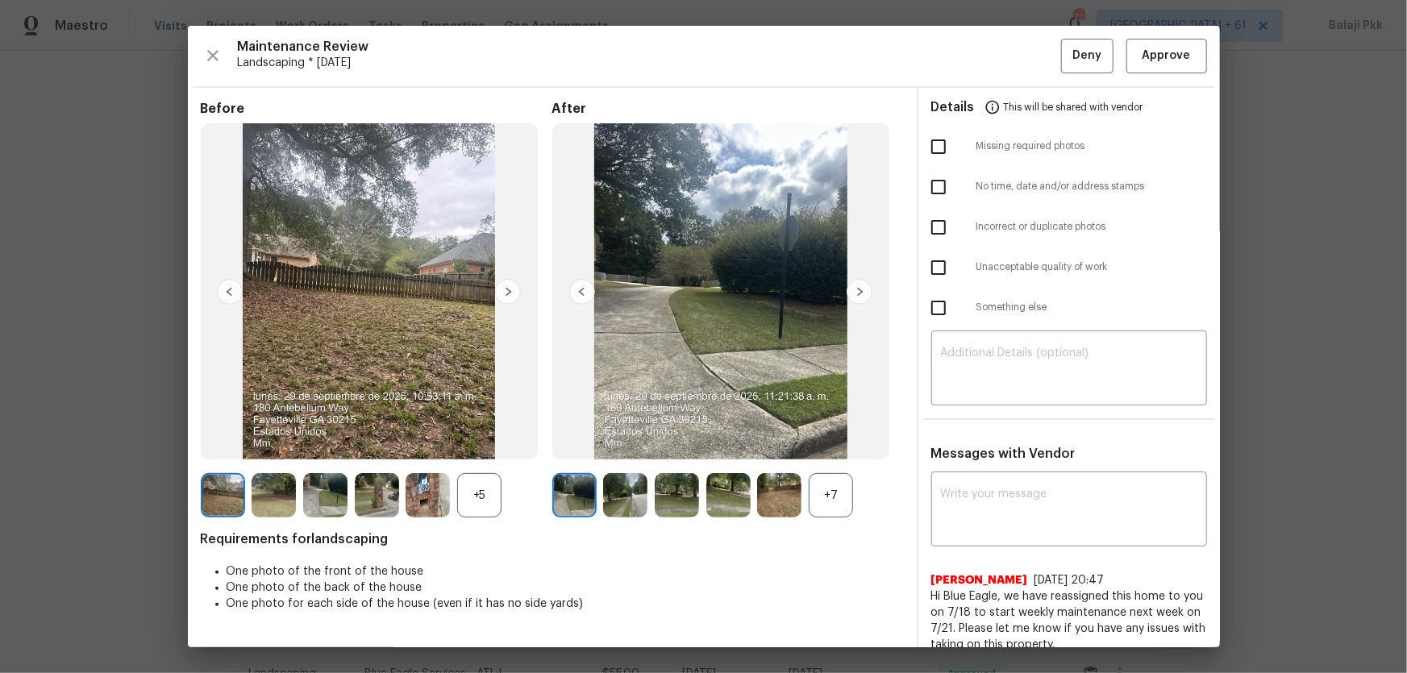
drag, startPoint x: 828, startPoint y: 508, endPoint x: 734, endPoint y: 512, distance: 94.4
click at [826, 444] on div "+7" at bounding box center [831, 495] width 44 height 44
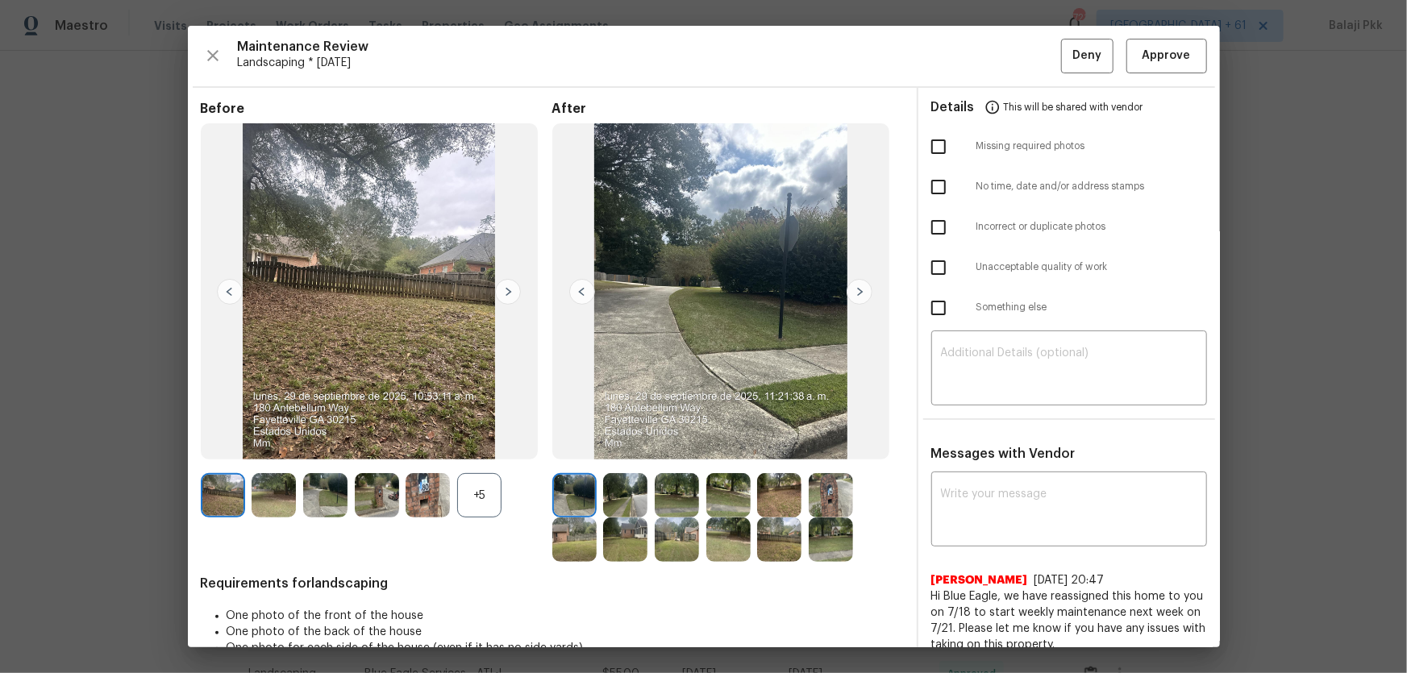
click at [482, 444] on div "+5" at bounding box center [479, 495] width 44 height 44
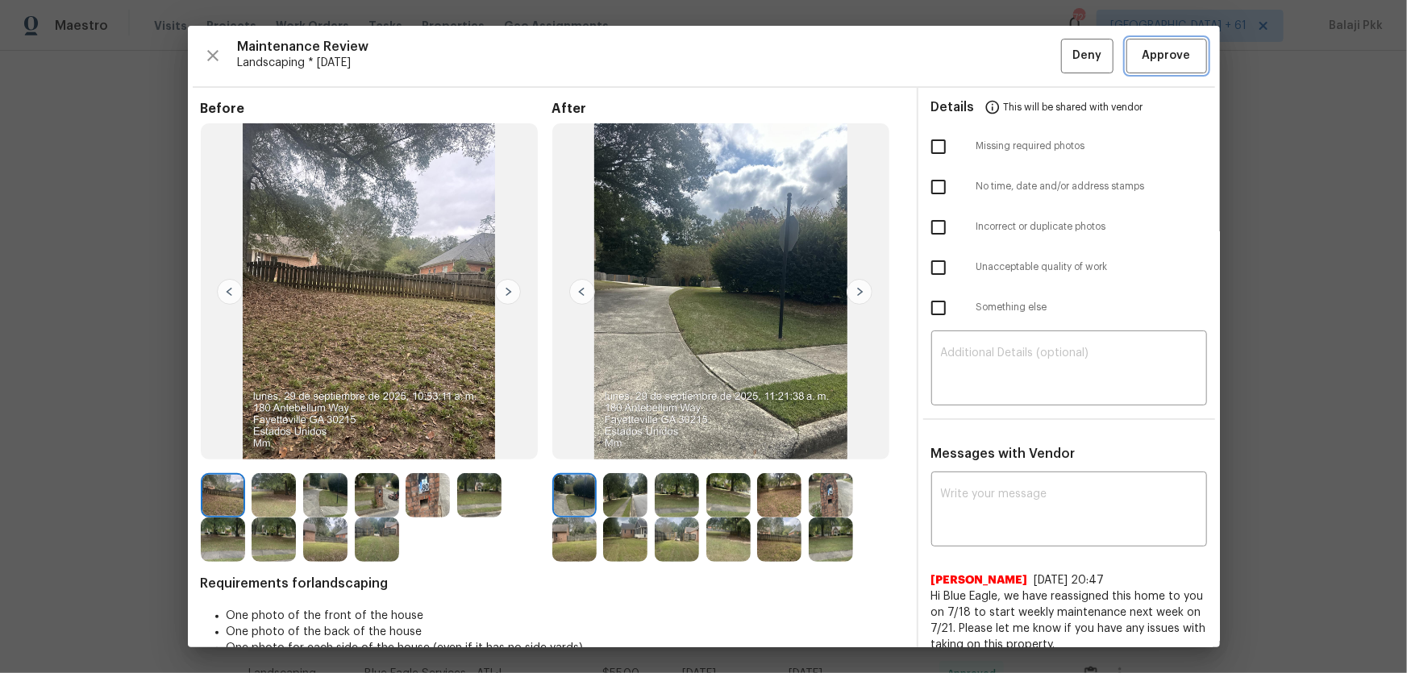
click at [1001, 62] on span "Approve" at bounding box center [1167, 56] width 48 height 20
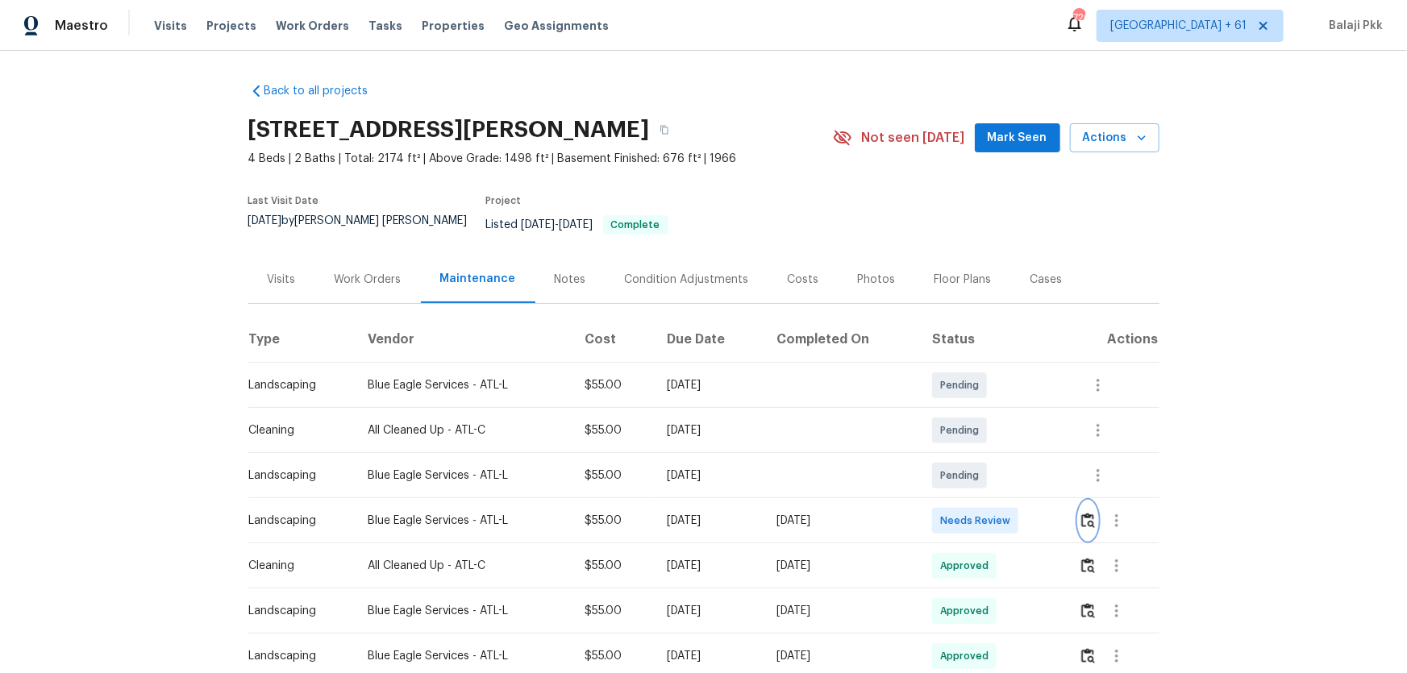
click at [1001, 444] on img "button" at bounding box center [1088, 520] width 14 height 15
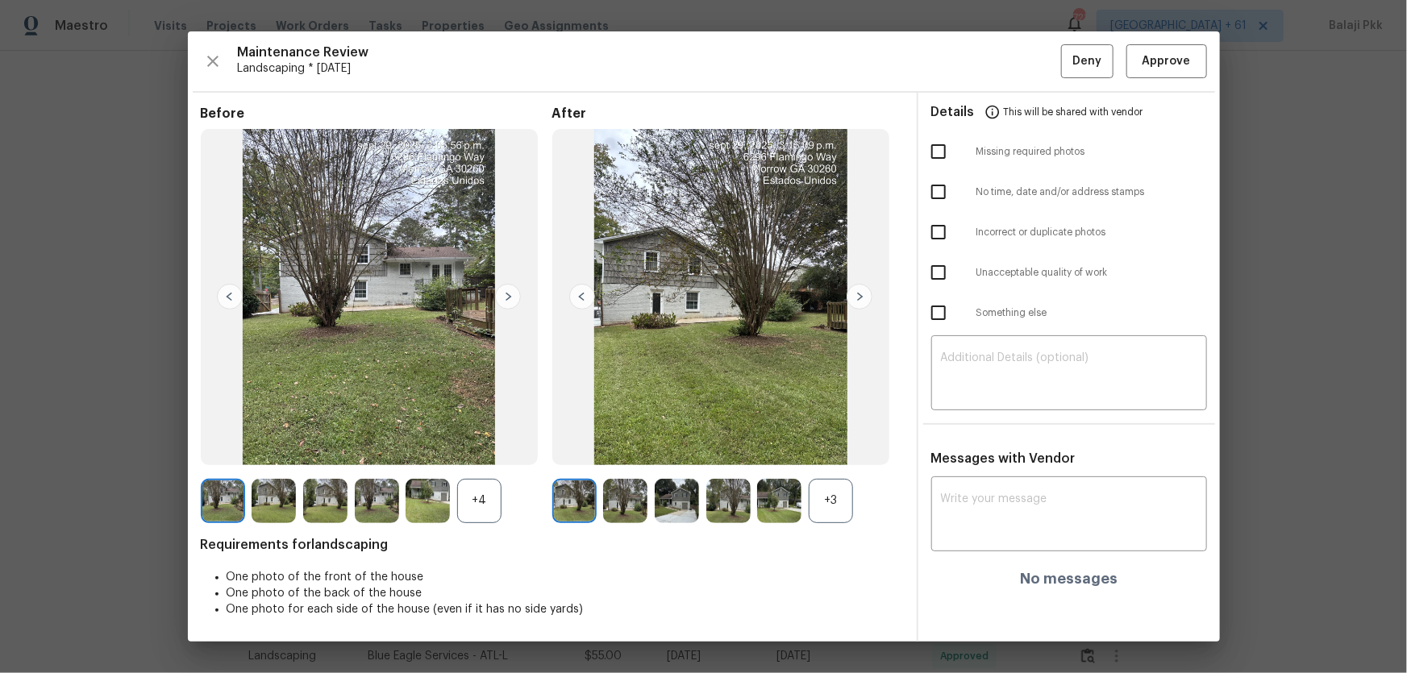
click at [824, 444] on div "+3" at bounding box center [831, 501] width 44 height 44
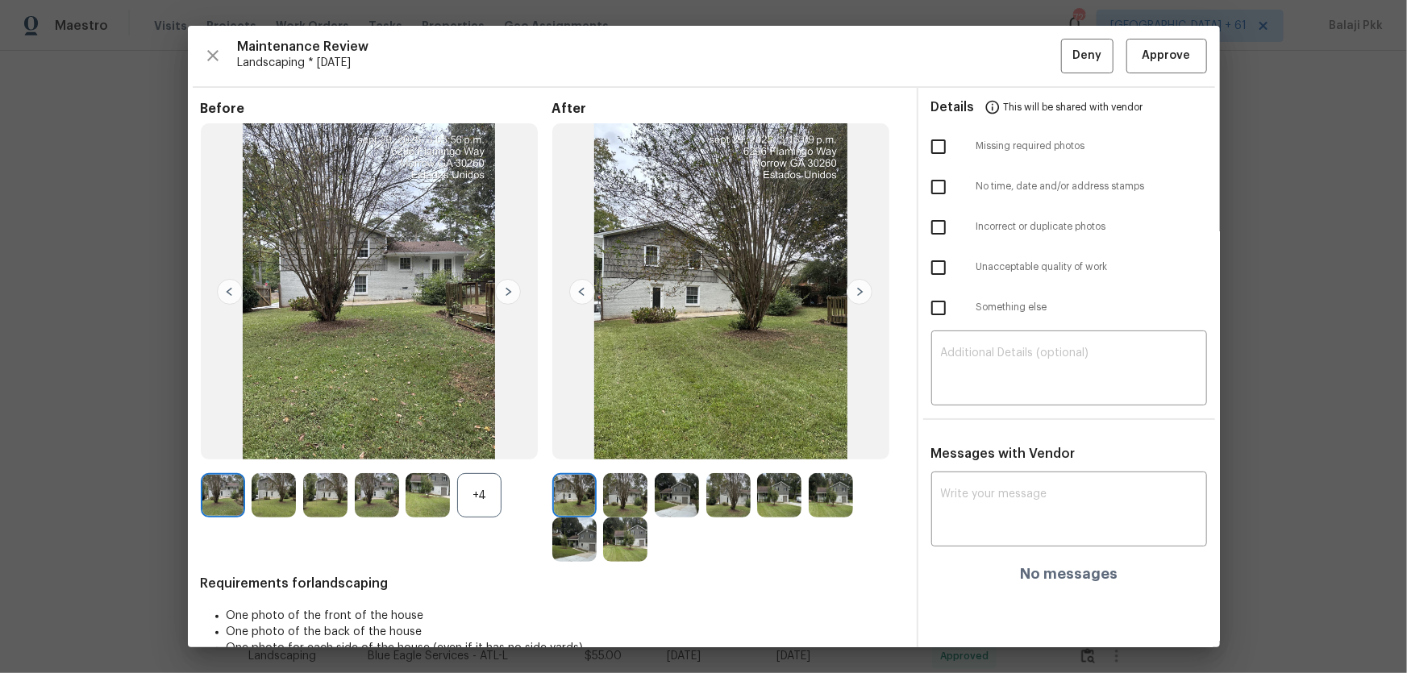
drag, startPoint x: 473, startPoint y: 492, endPoint x: 479, endPoint y: 237, distance: 254.9
click at [472, 444] on div "+4" at bounding box center [479, 495] width 44 height 44
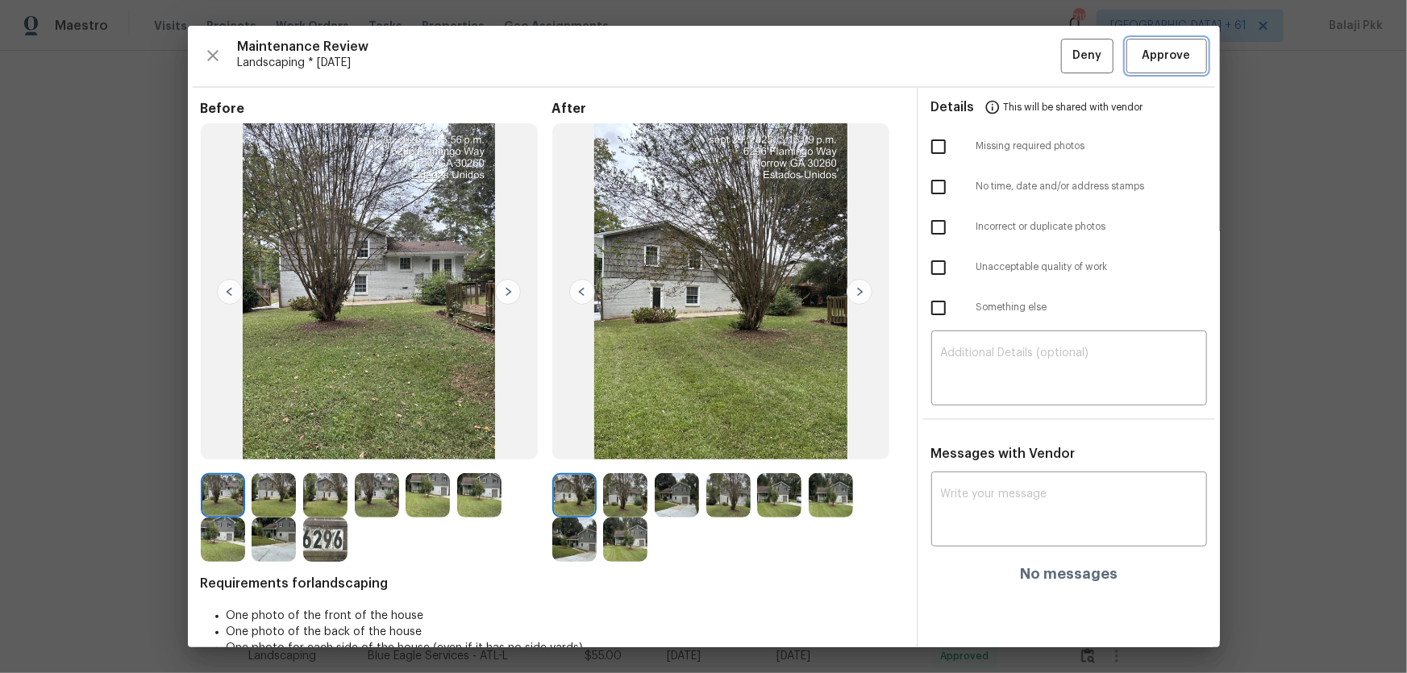
click at [1001, 49] on span "Approve" at bounding box center [1167, 56] width 48 height 20
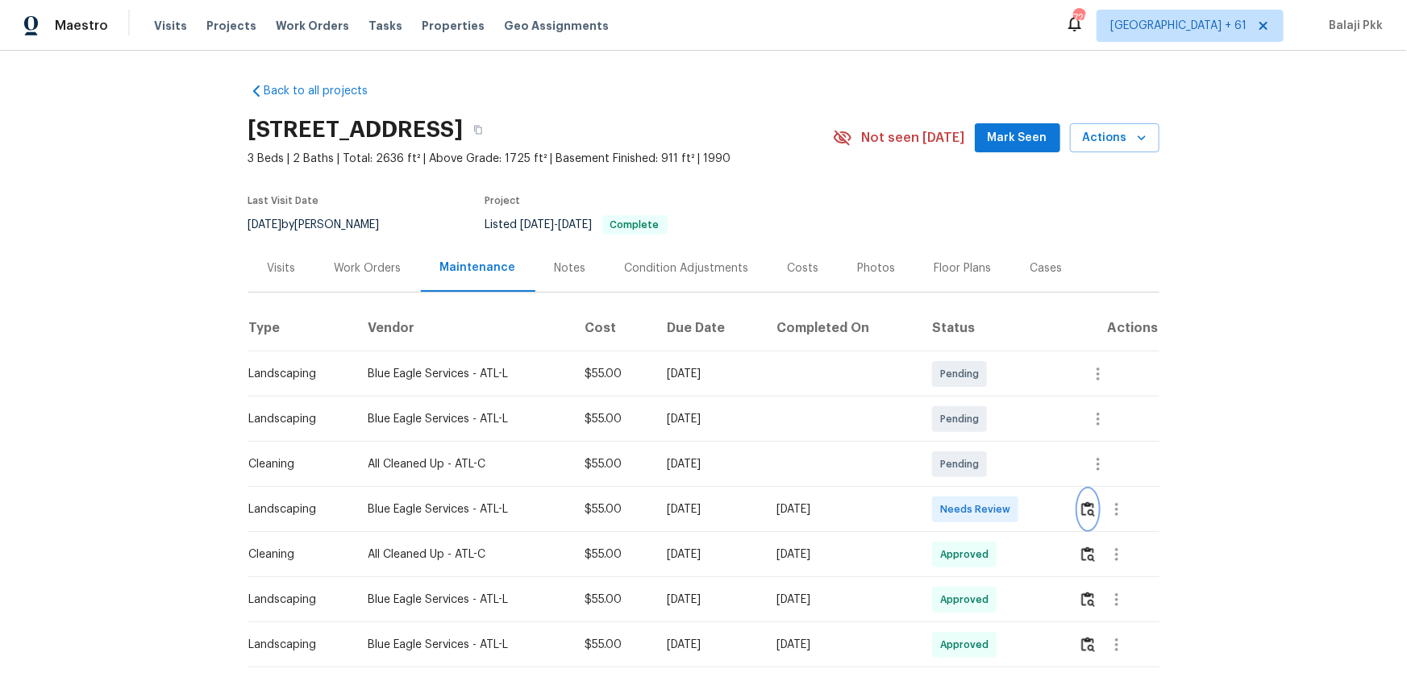
click at [1001, 444] on img "button" at bounding box center [1088, 509] width 14 height 15
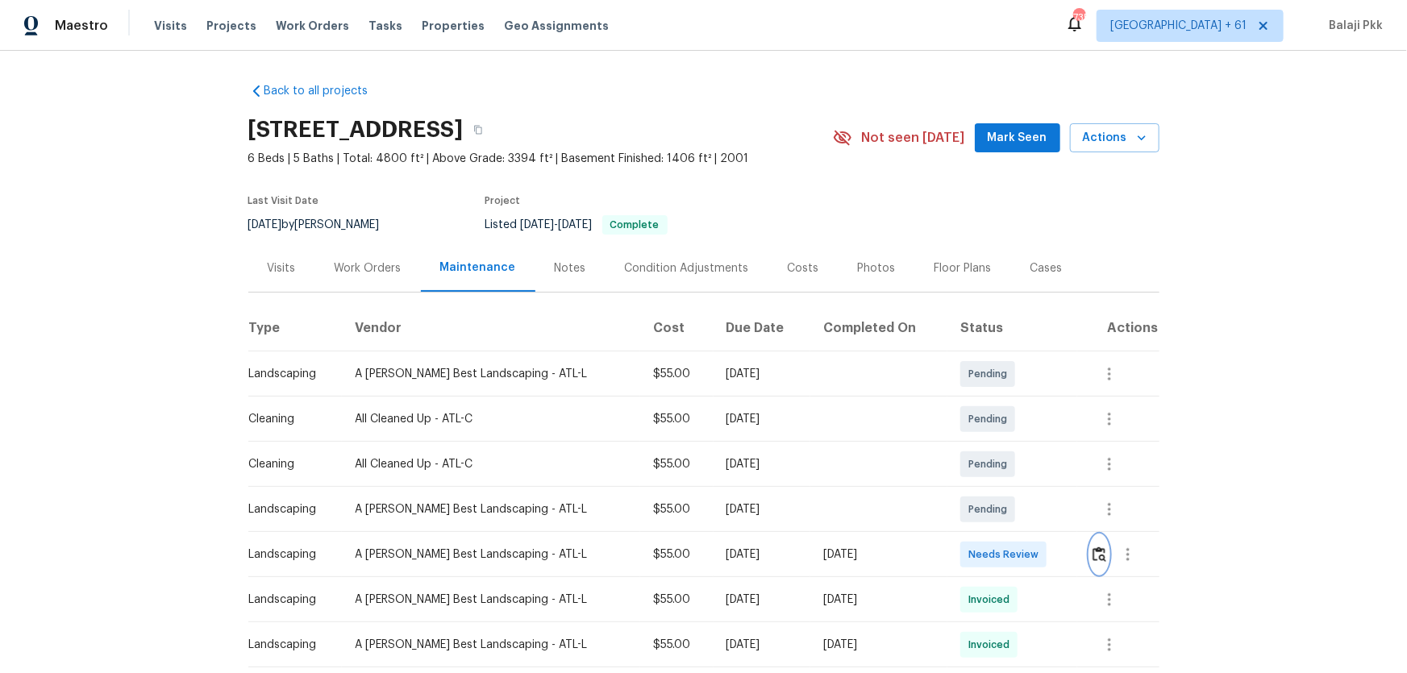
click at [1094, 556] on img "button" at bounding box center [1100, 554] width 14 height 15
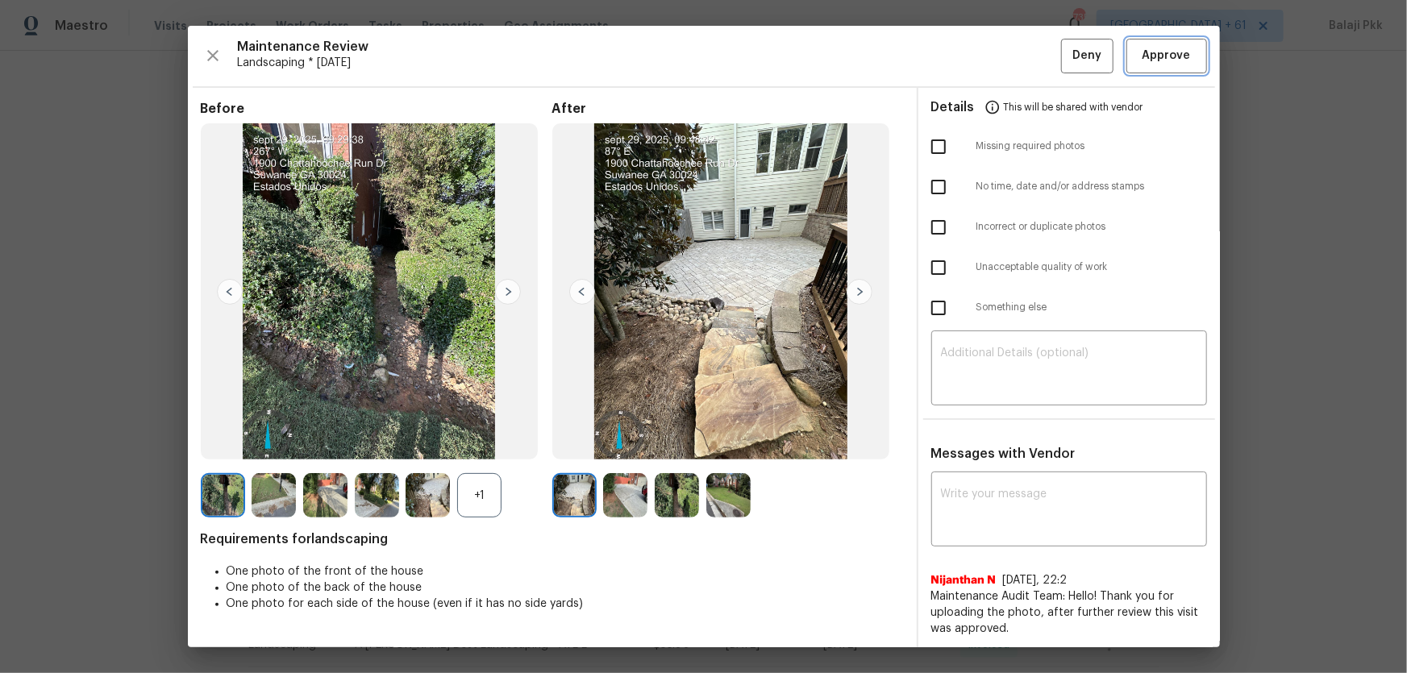
click at [1165, 50] on span "Approve" at bounding box center [1167, 56] width 48 height 20
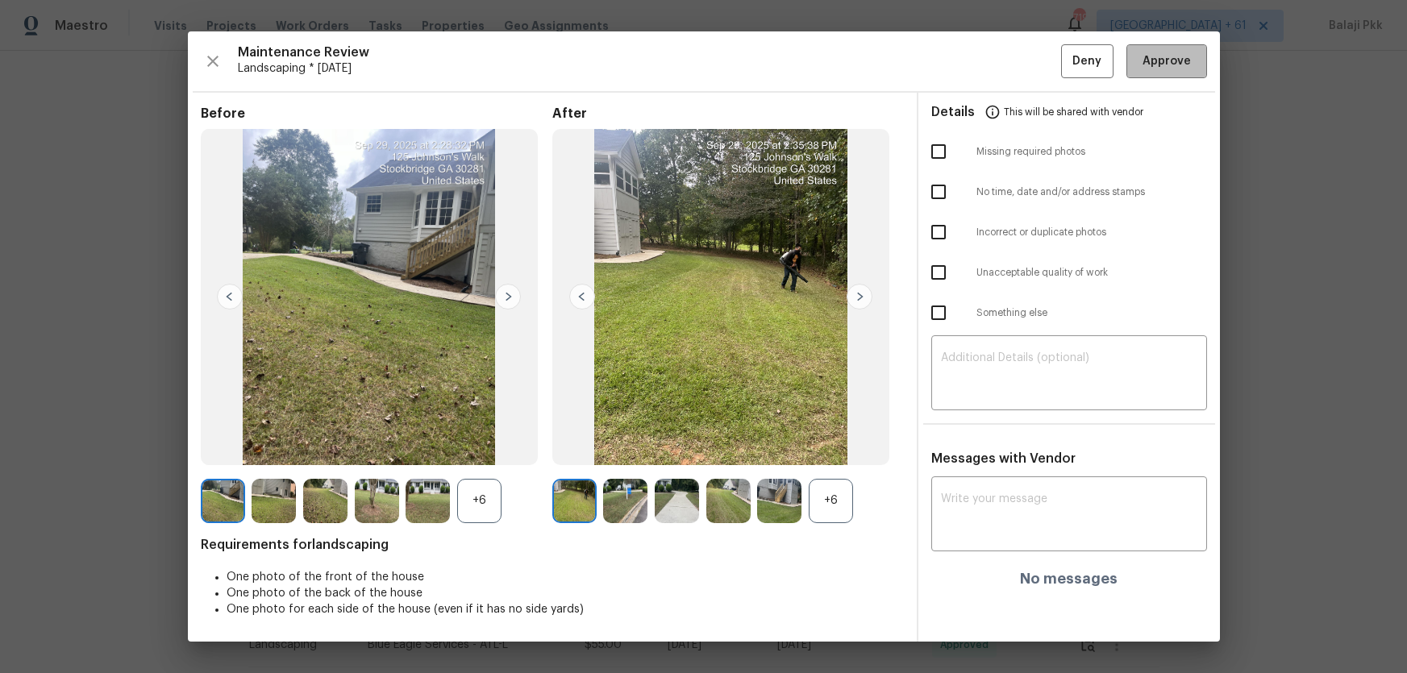
click at [1153, 50] on button "Approve" at bounding box center [1166, 61] width 81 height 35
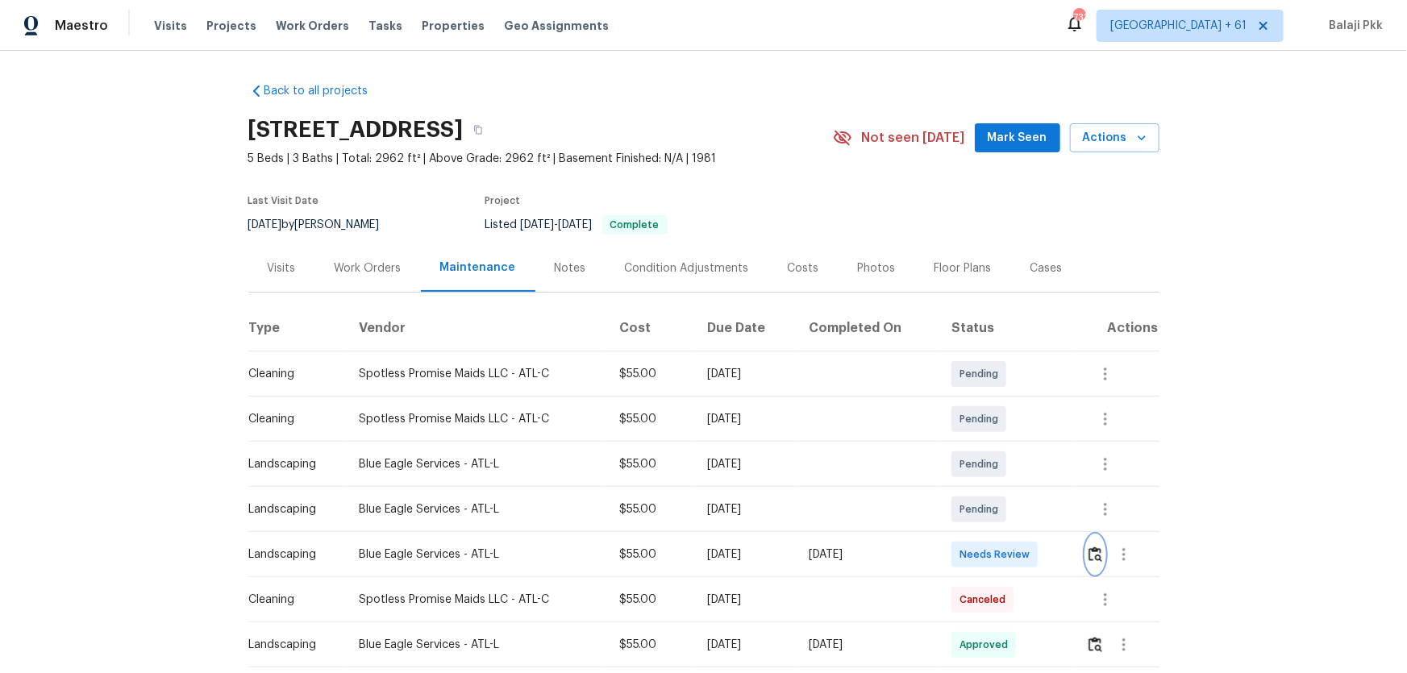
click at [1097, 489] on img "button" at bounding box center [1096, 554] width 14 height 15
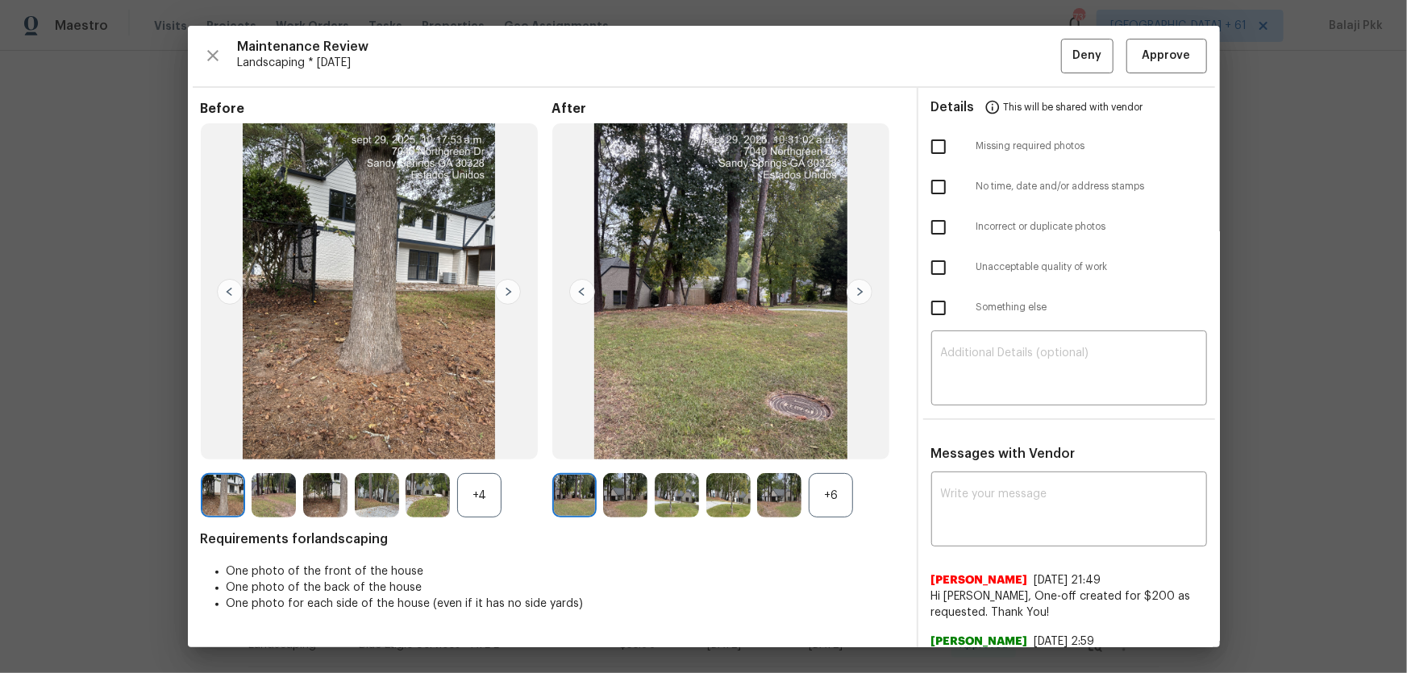
click at [832, 489] on div "+6" at bounding box center [831, 495] width 44 height 44
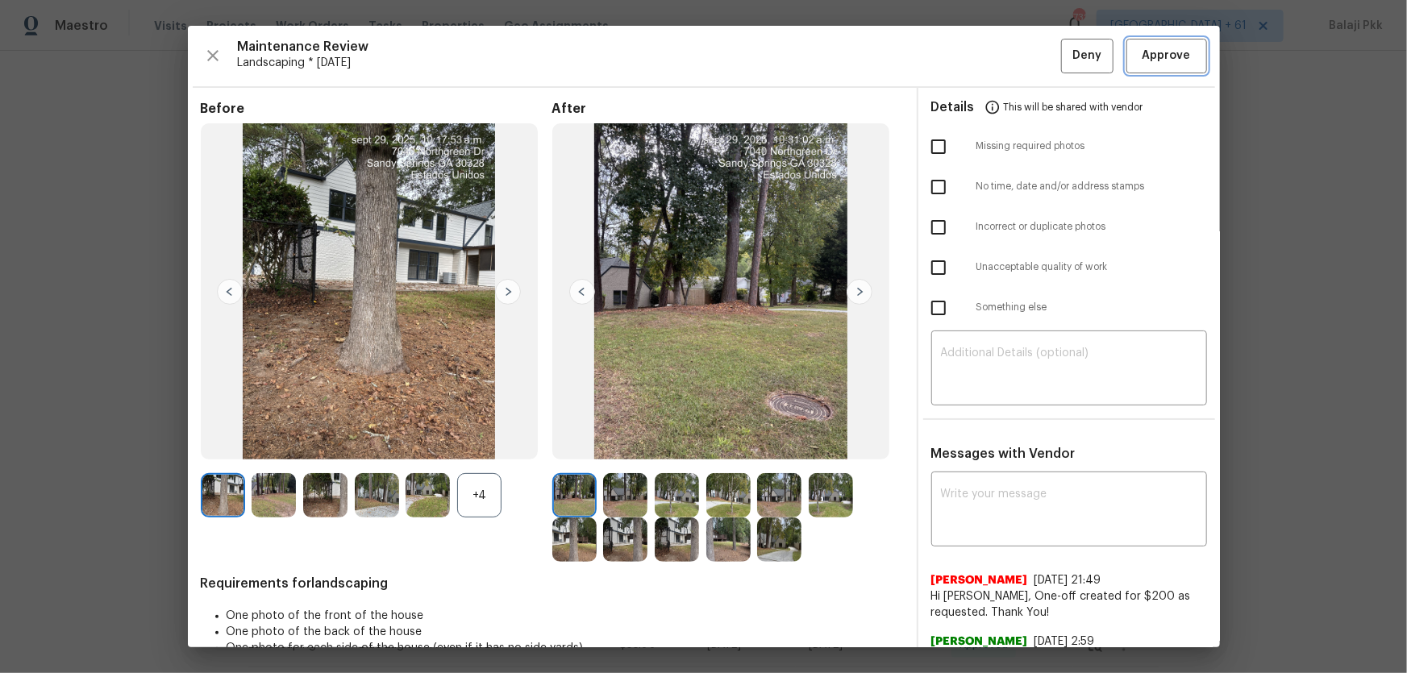
click at [1101, 52] on span "Approve" at bounding box center [1167, 56] width 48 height 20
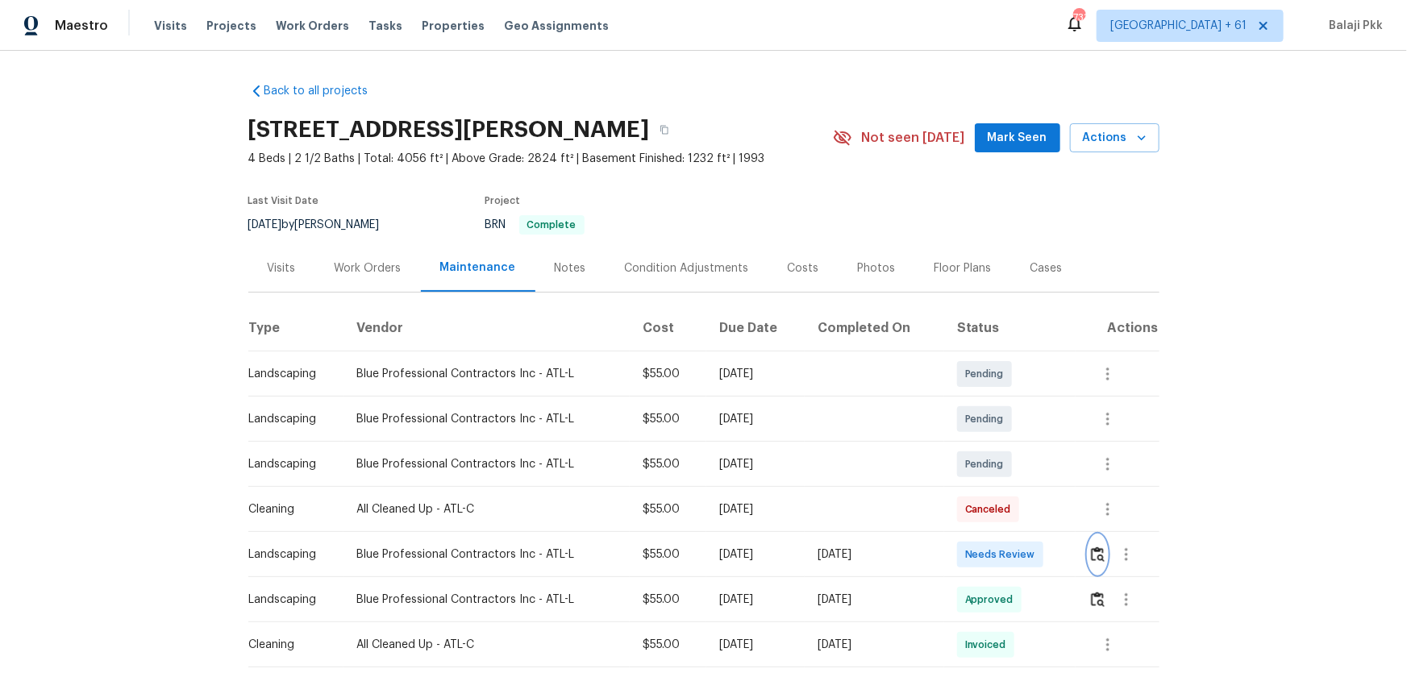
click at [1001, 444] on img "button" at bounding box center [1098, 554] width 14 height 15
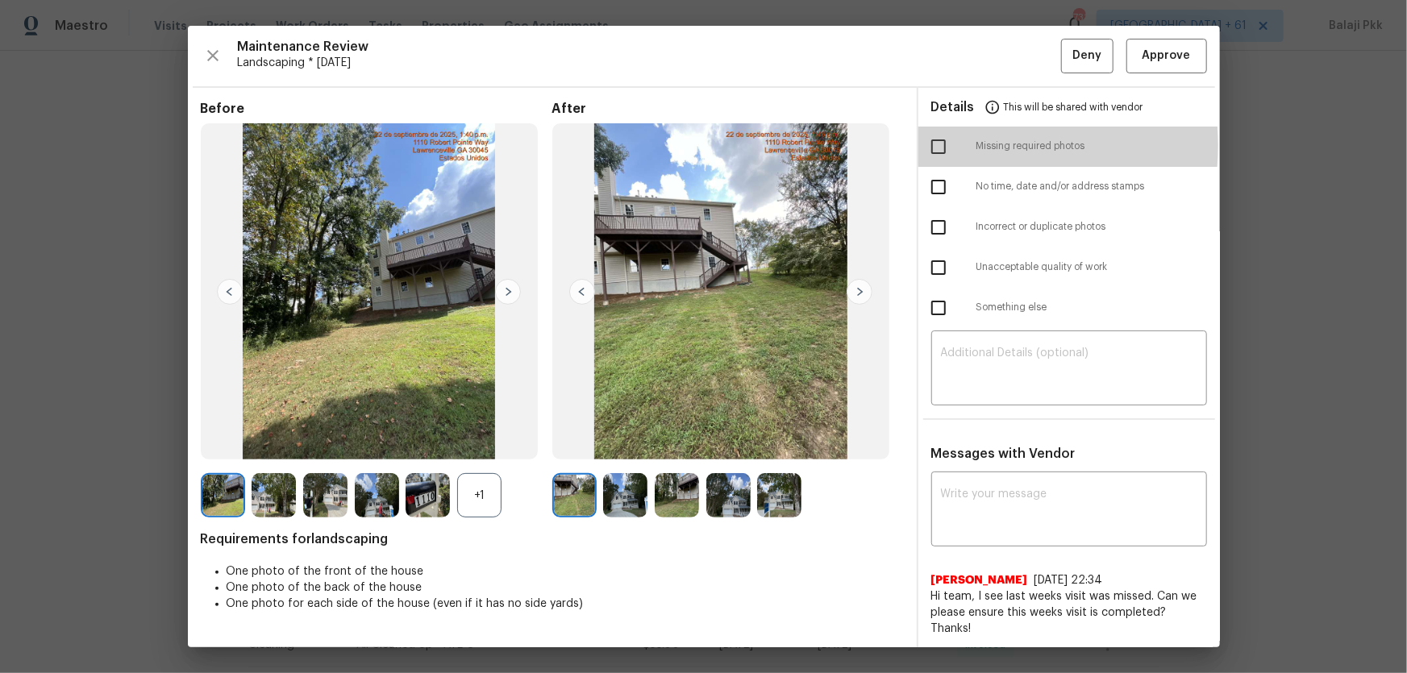
click at [940, 145] on input "checkbox" at bounding box center [939, 147] width 34 height 34
checkbox input "true"
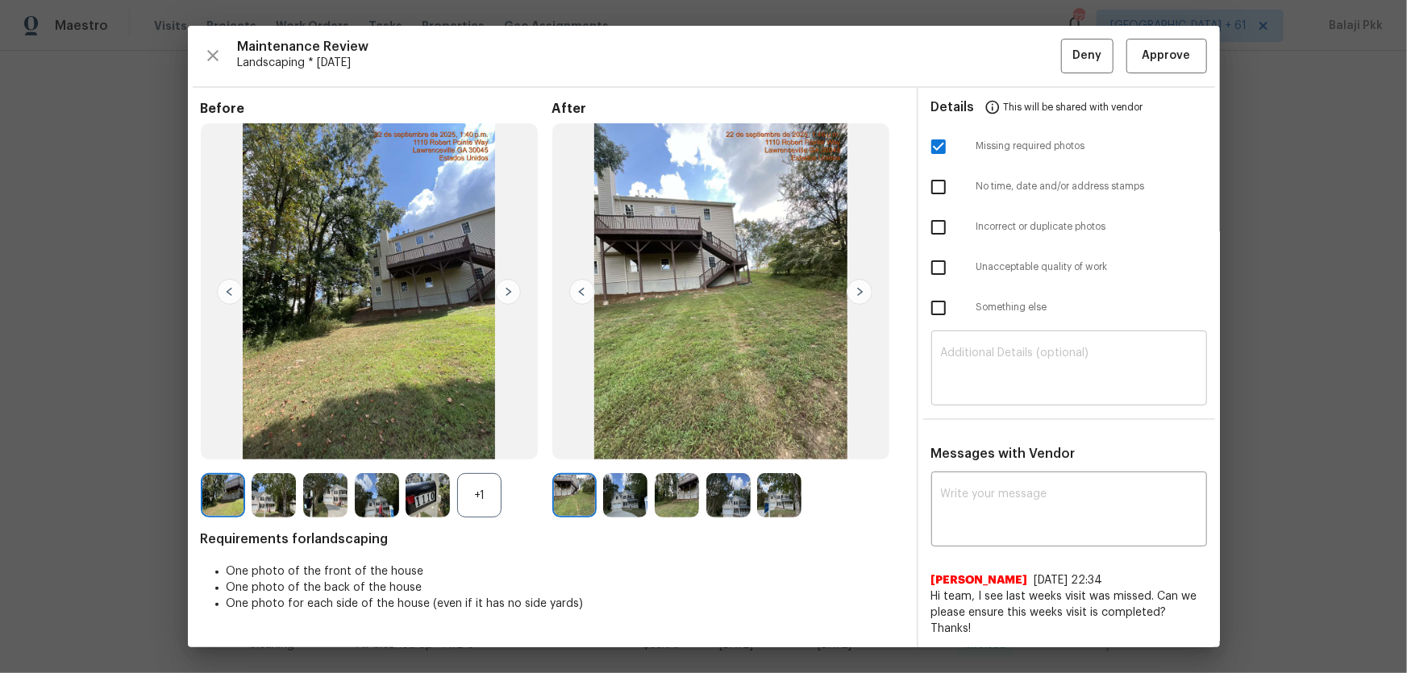
click at [1001, 370] on textarea at bounding box center [1069, 370] width 256 height 45
paste textarea "Maintenance Audit Team: Hello! Unfortunately, this Landscaping visit completed …"
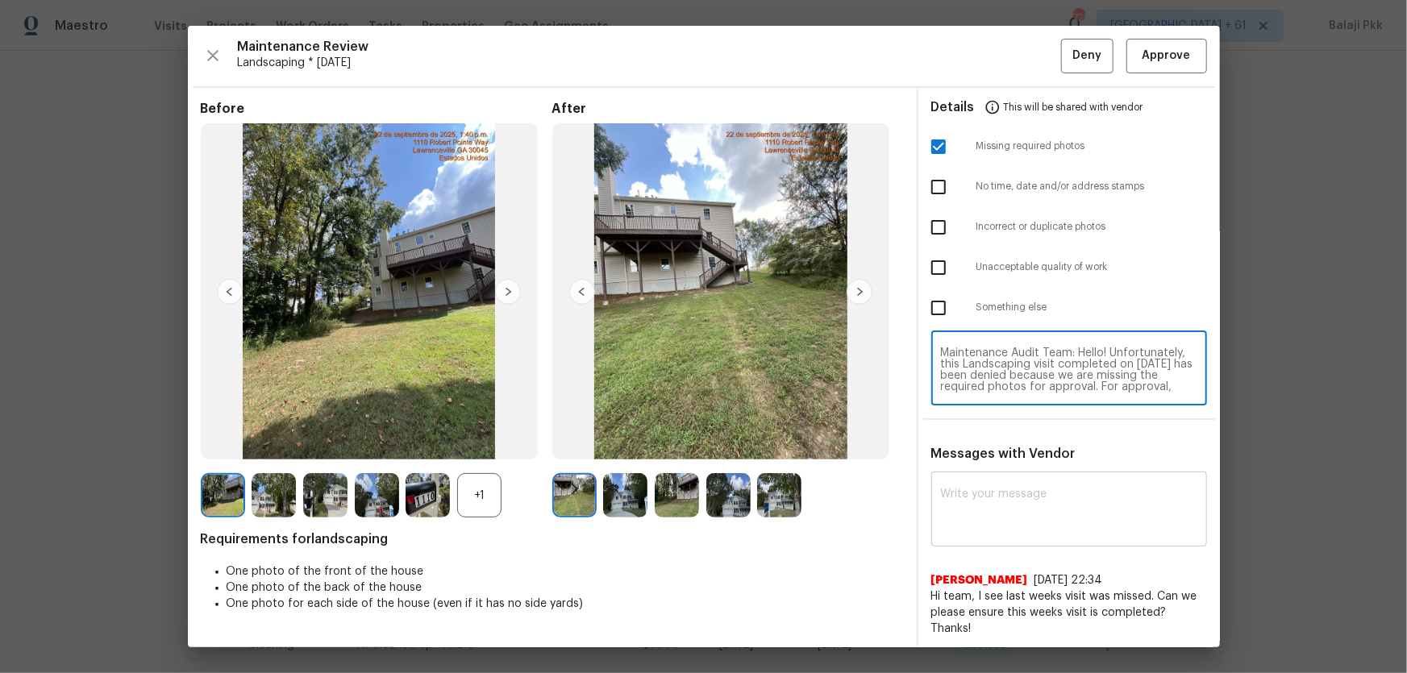
scroll to position [135, 0]
type textarea "Maintenance Audit Team: Hello! Unfortunately, this Landscaping visit completed …"
click at [1001, 444] on textarea at bounding box center [1069, 511] width 256 height 45
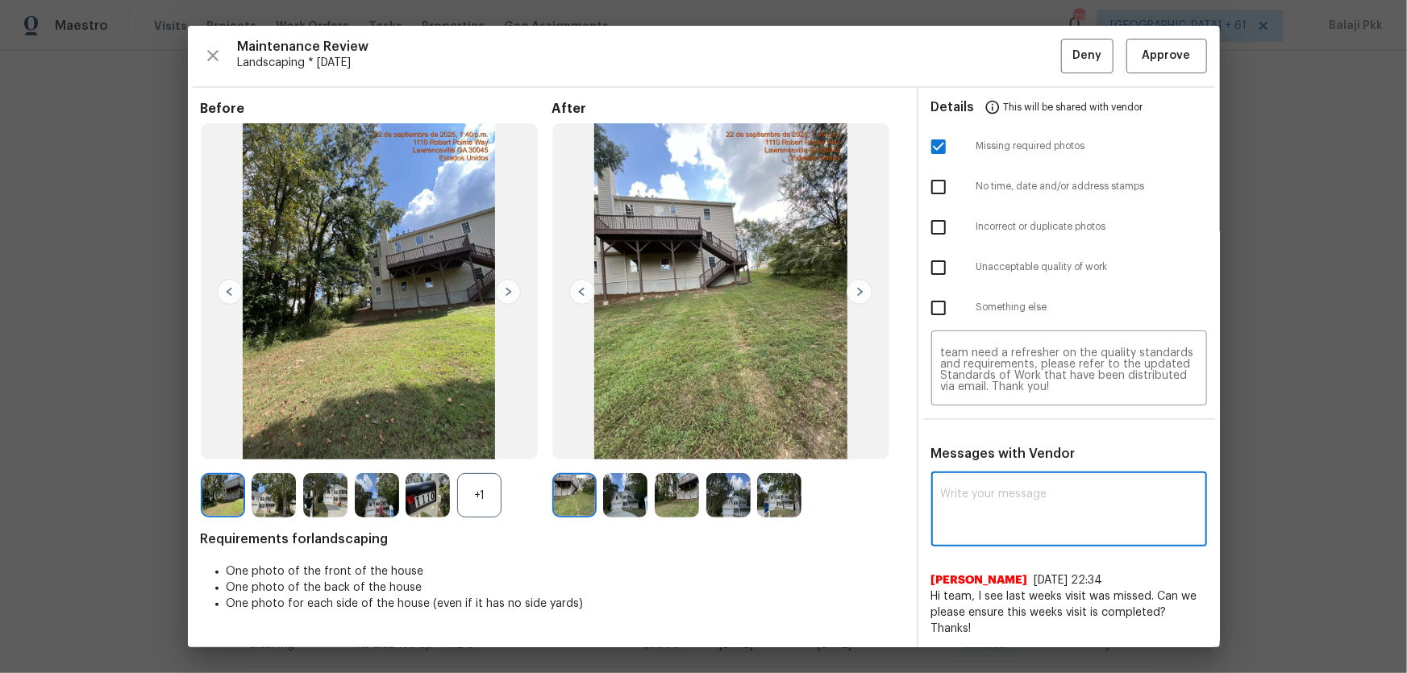
paste textarea "Maintenance Audit Team: Hello! Unfortunately, this Landscaping visit completed …"
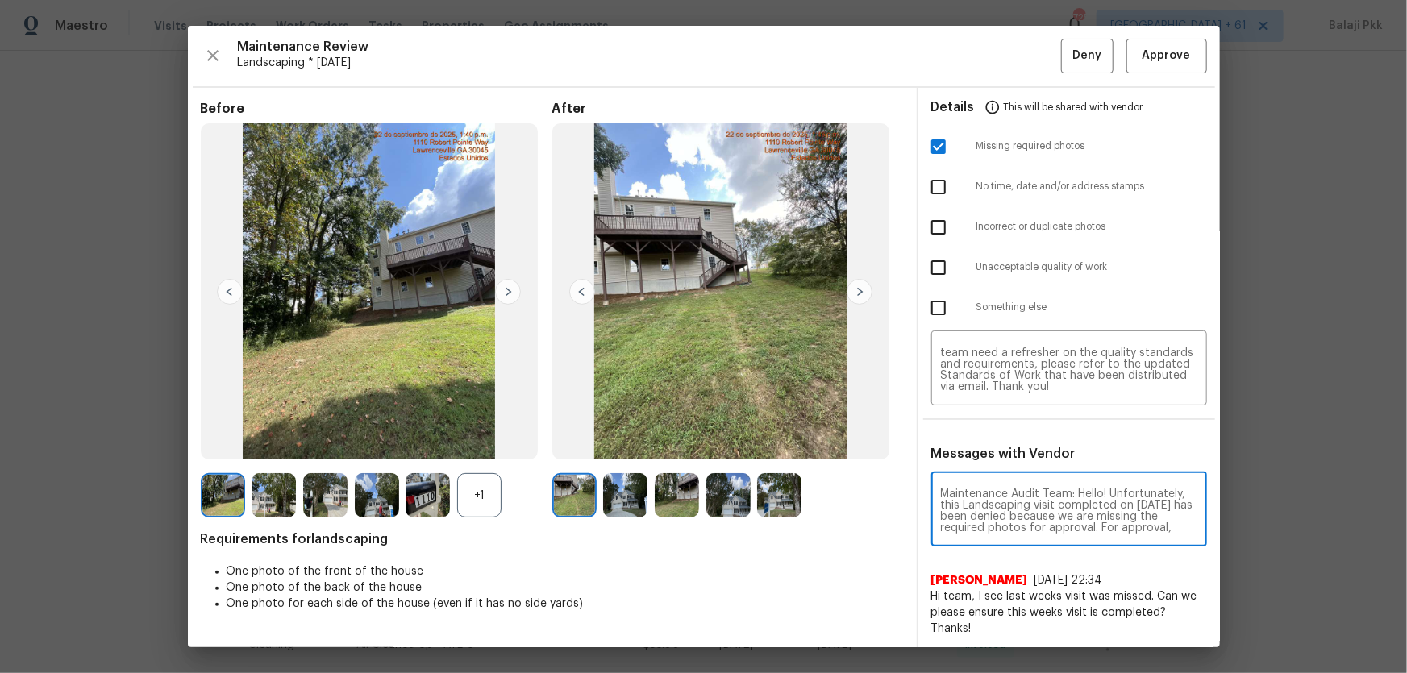
scroll to position [181, 0]
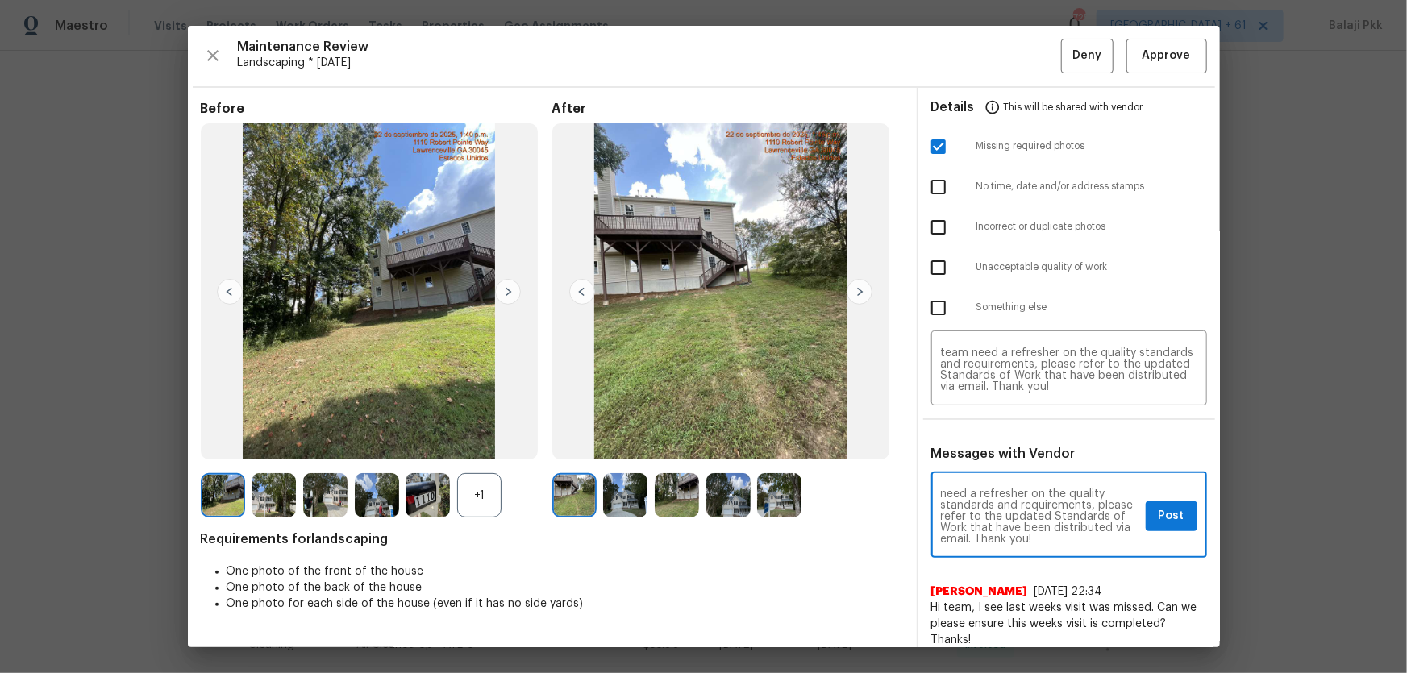
type textarea "Maintenance Audit Team: Hello! Unfortunately, this Landscaping visit completed …"
click at [597, 163] on img at bounding box center [721, 291] width 338 height 337
click at [1001, 444] on span "Post" at bounding box center [1172, 516] width 26 height 20
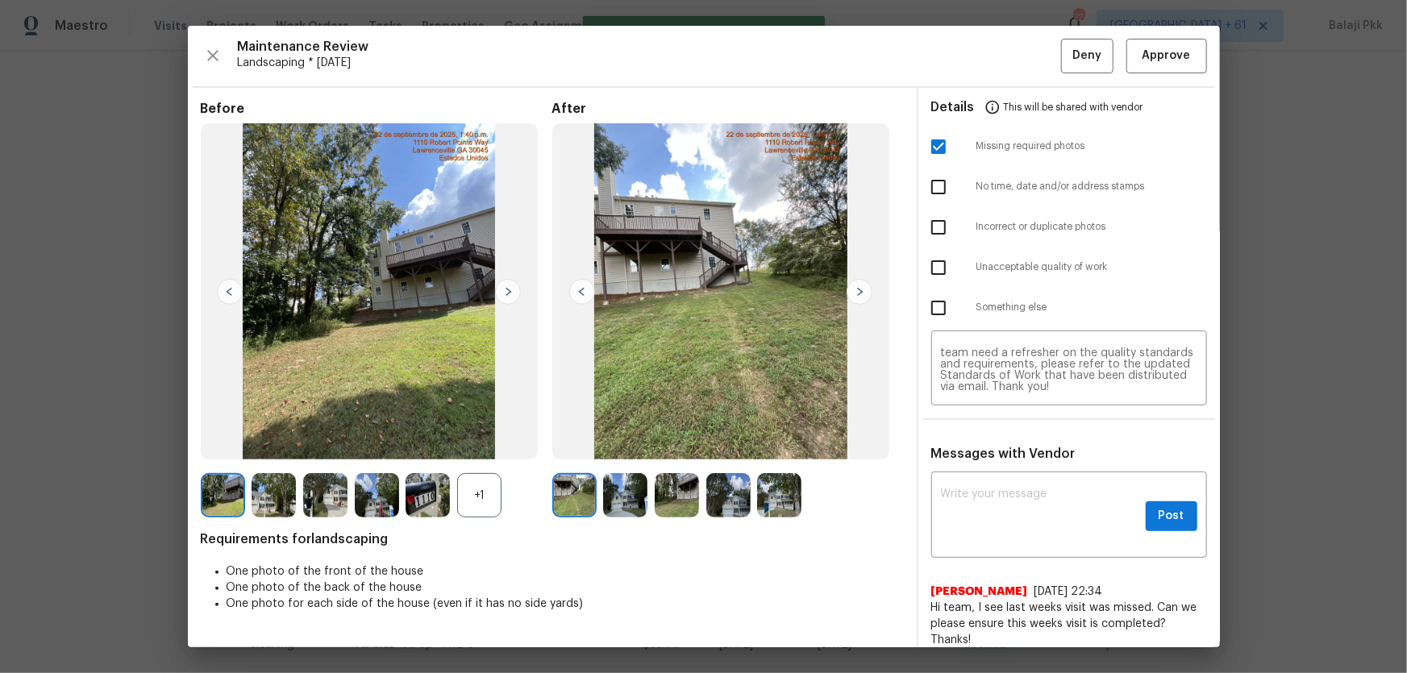
scroll to position [0, 0]
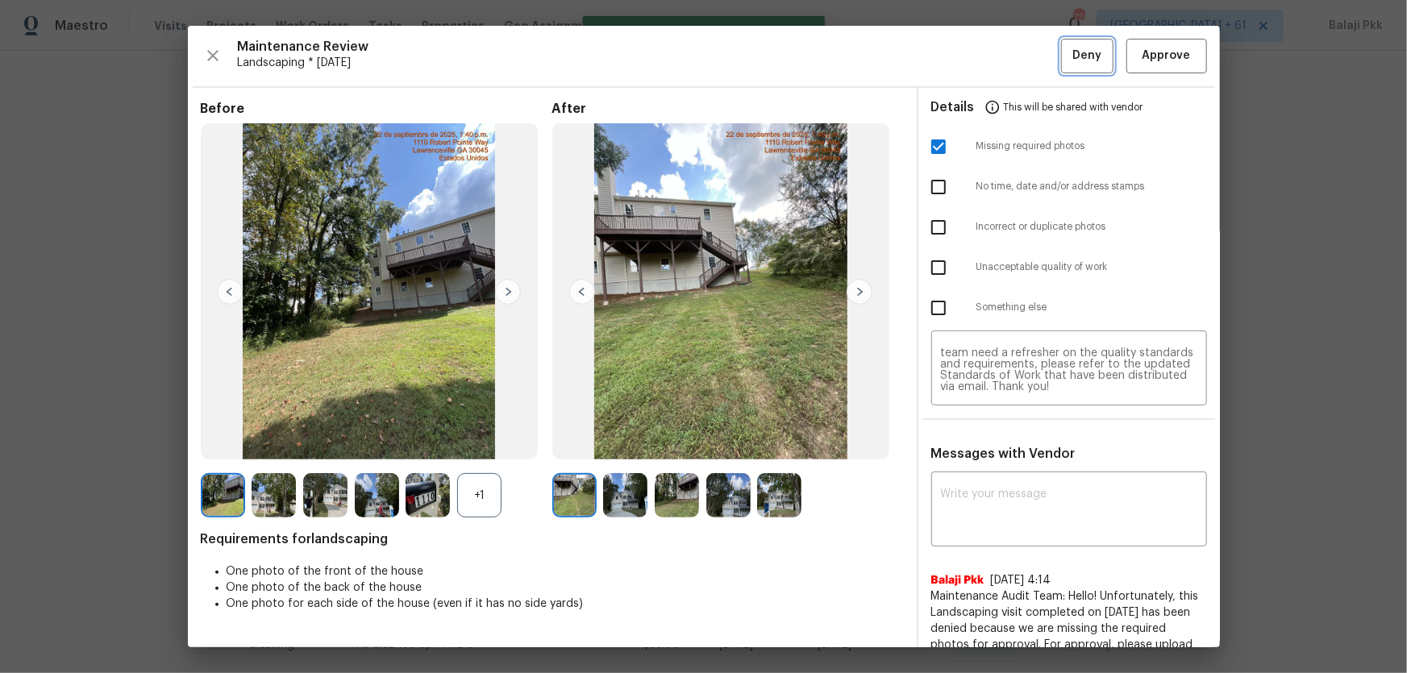
click at [1001, 53] on span "Deny" at bounding box center [1086, 56] width 29 height 20
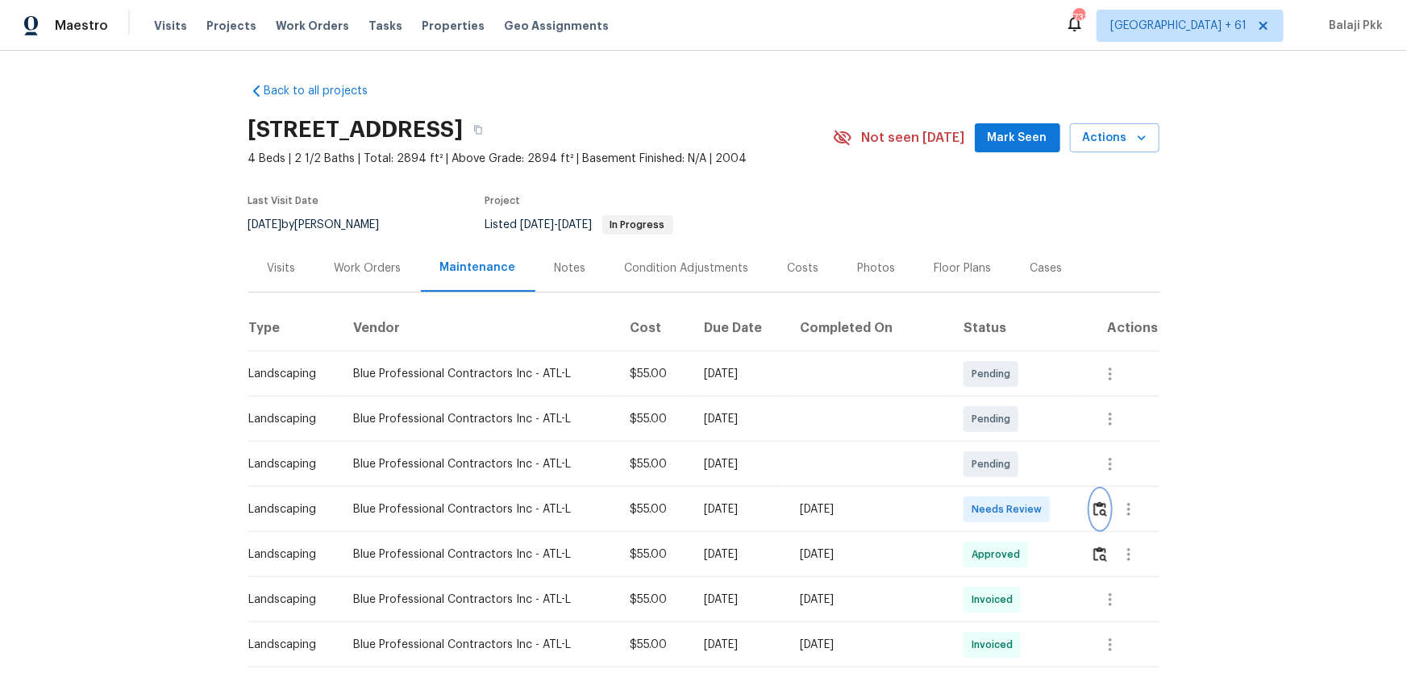
click at [1001, 444] on img "button" at bounding box center [1100, 509] width 14 height 15
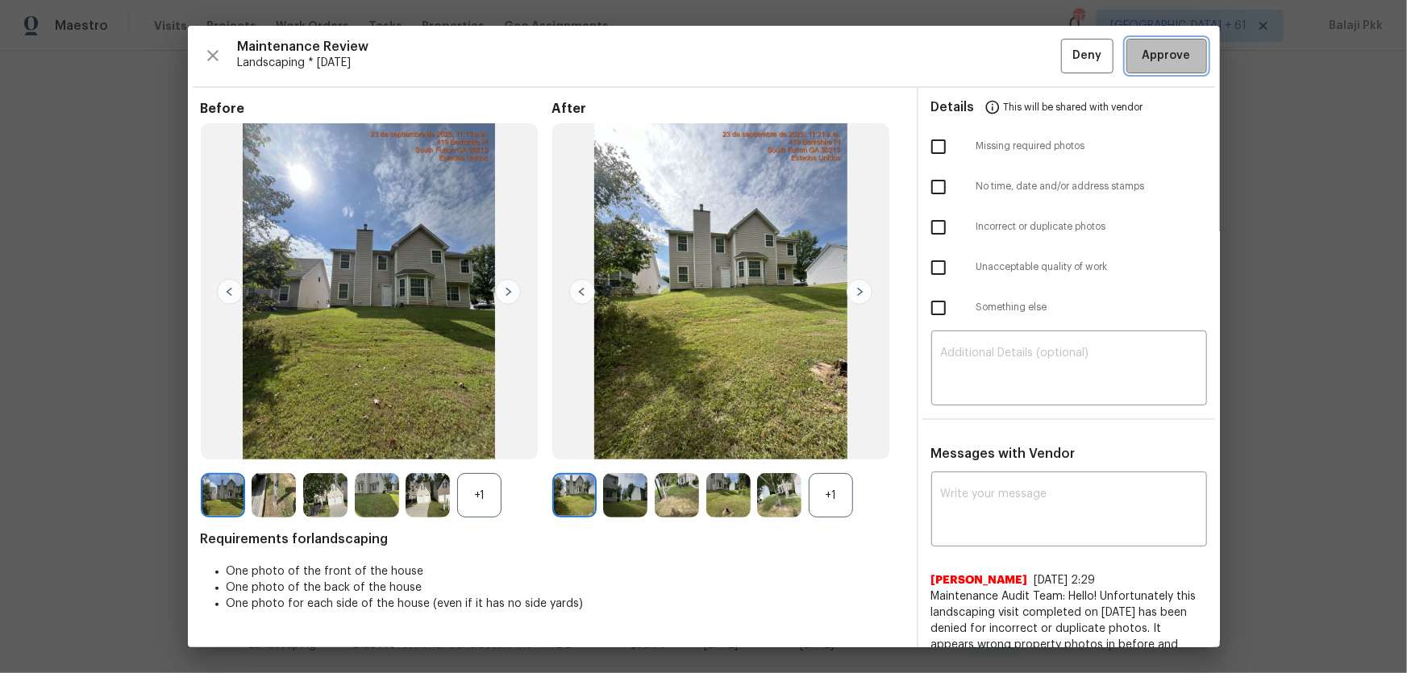
click at [1001, 49] on span "Approve" at bounding box center [1167, 56] width 48 height 20
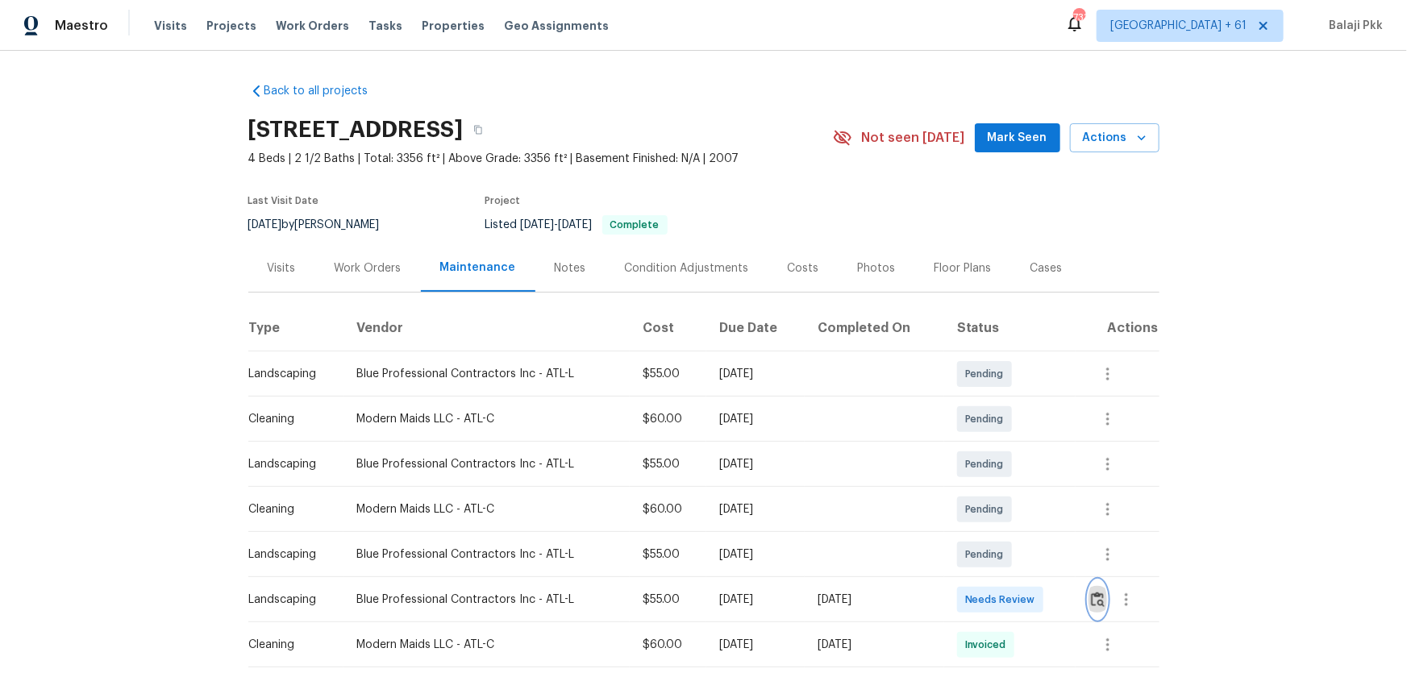
click at [1001, 444] on img "button" at bounding box center [1098, 599] width 14 height 15
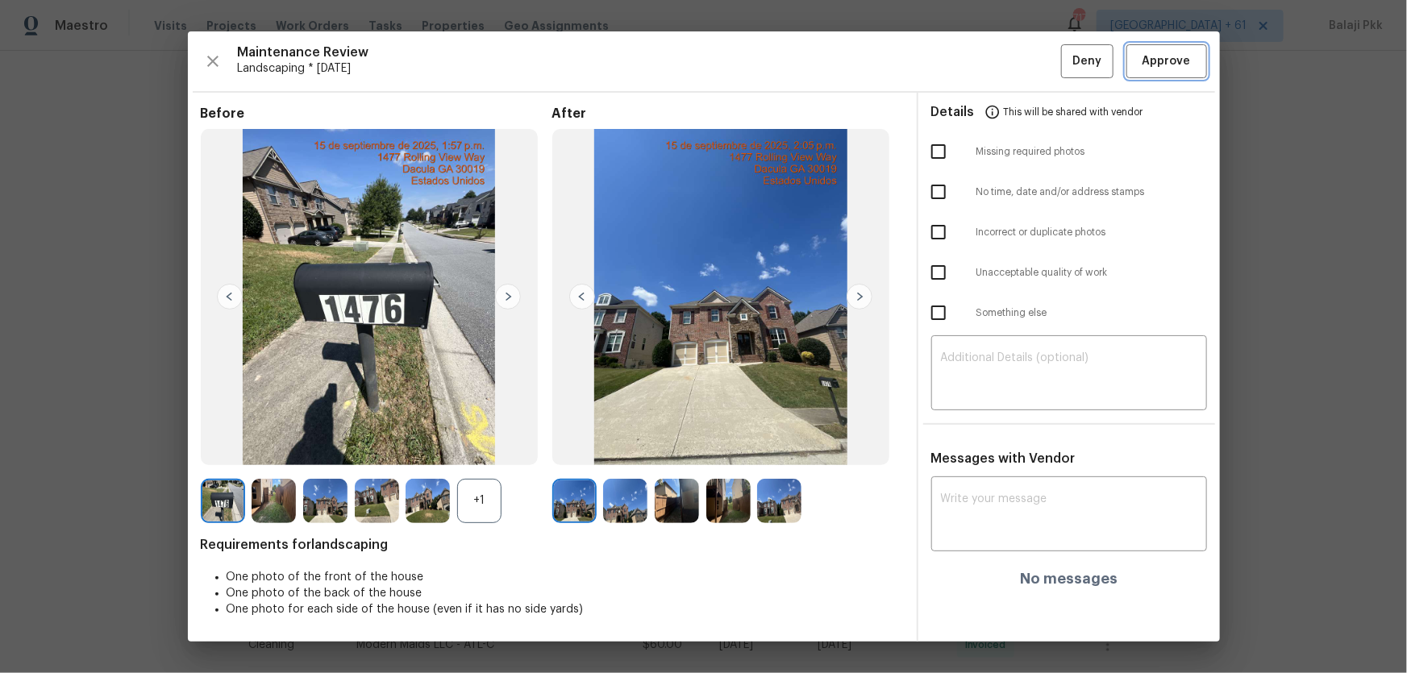
click at [1001, 50] on button "Approve" at bounding box center [1166, 61] width 81 height 35
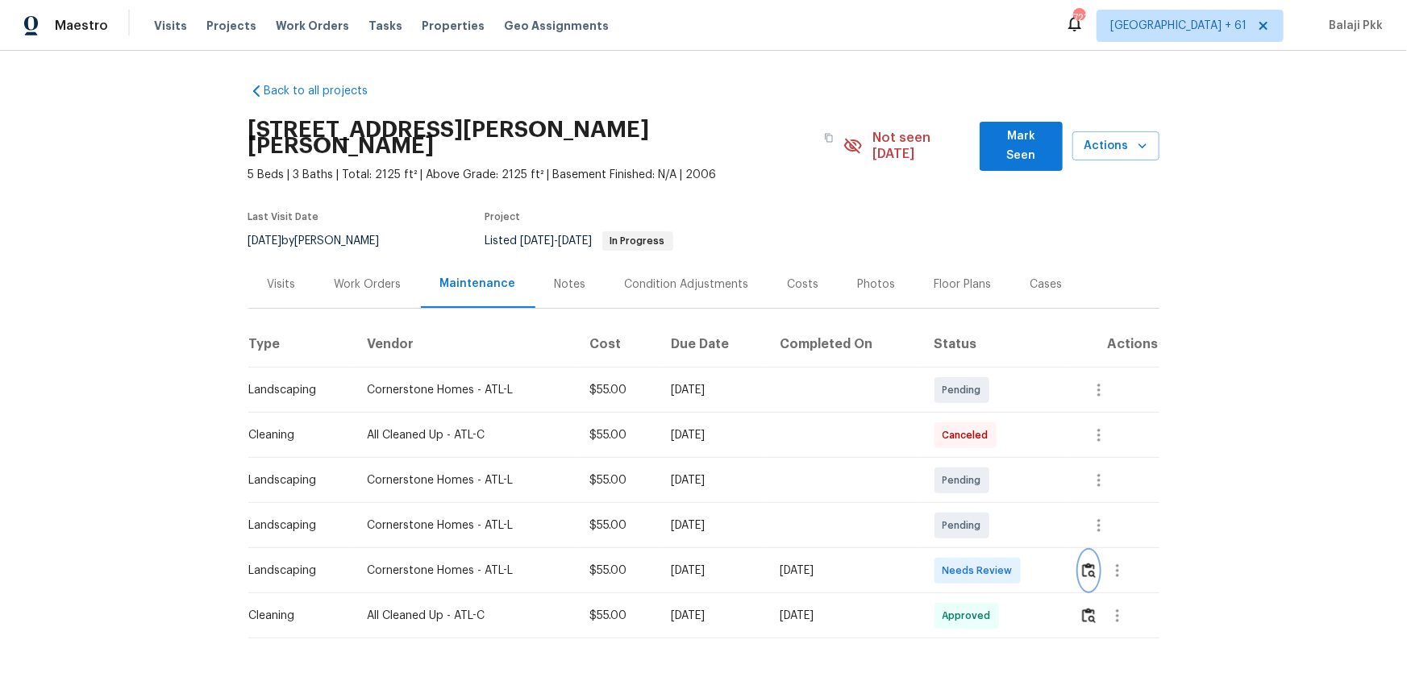
click at [1001, 444] on img "button" at bounding box center [1089, 570] width 14 height 15
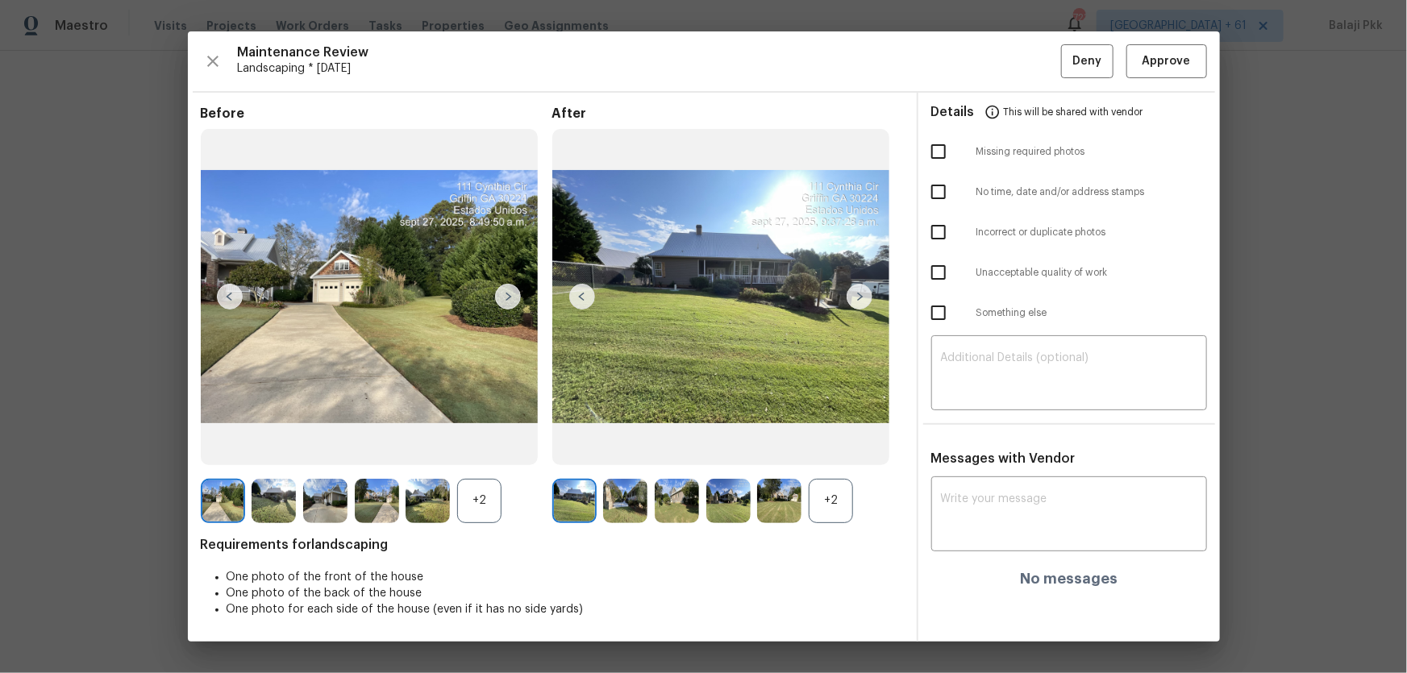
click at [833, 444] on div "+2" at bounding box center [831, 501] width 44 height 44
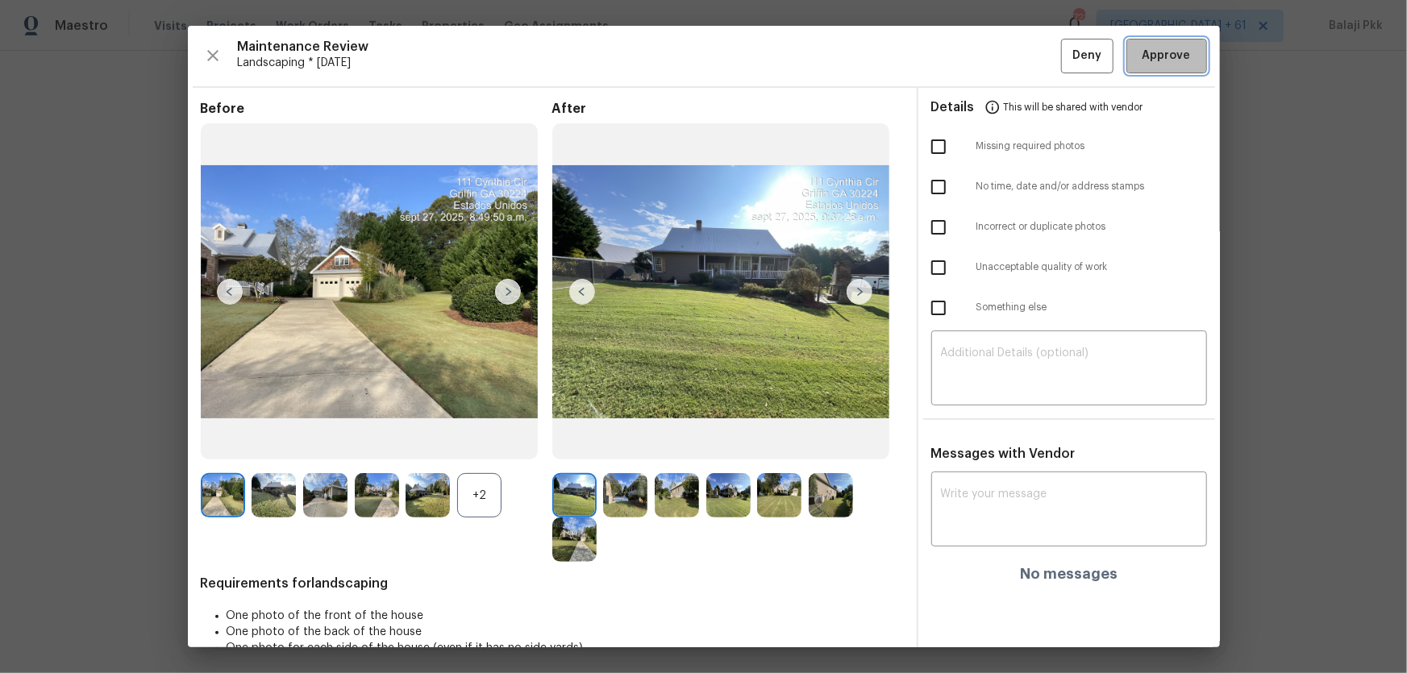
click at [1001, 60] on button "Approve" at bounding box center [1166, 56] width 81 height 35
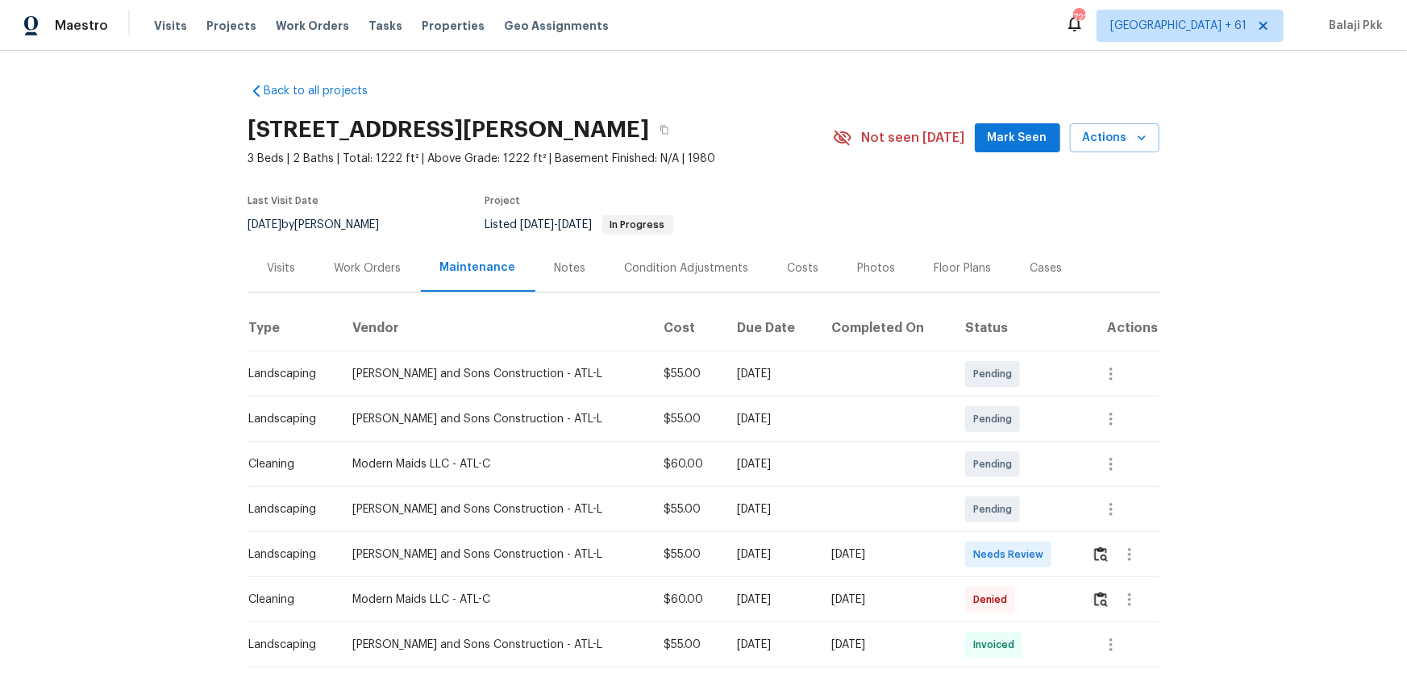
click at [1001, 444] on td at bounding box center [1119, 554] width 80 height 45
click at [1001, 444] on img "button" at bounding box center [1101, 554] width 14 height 15
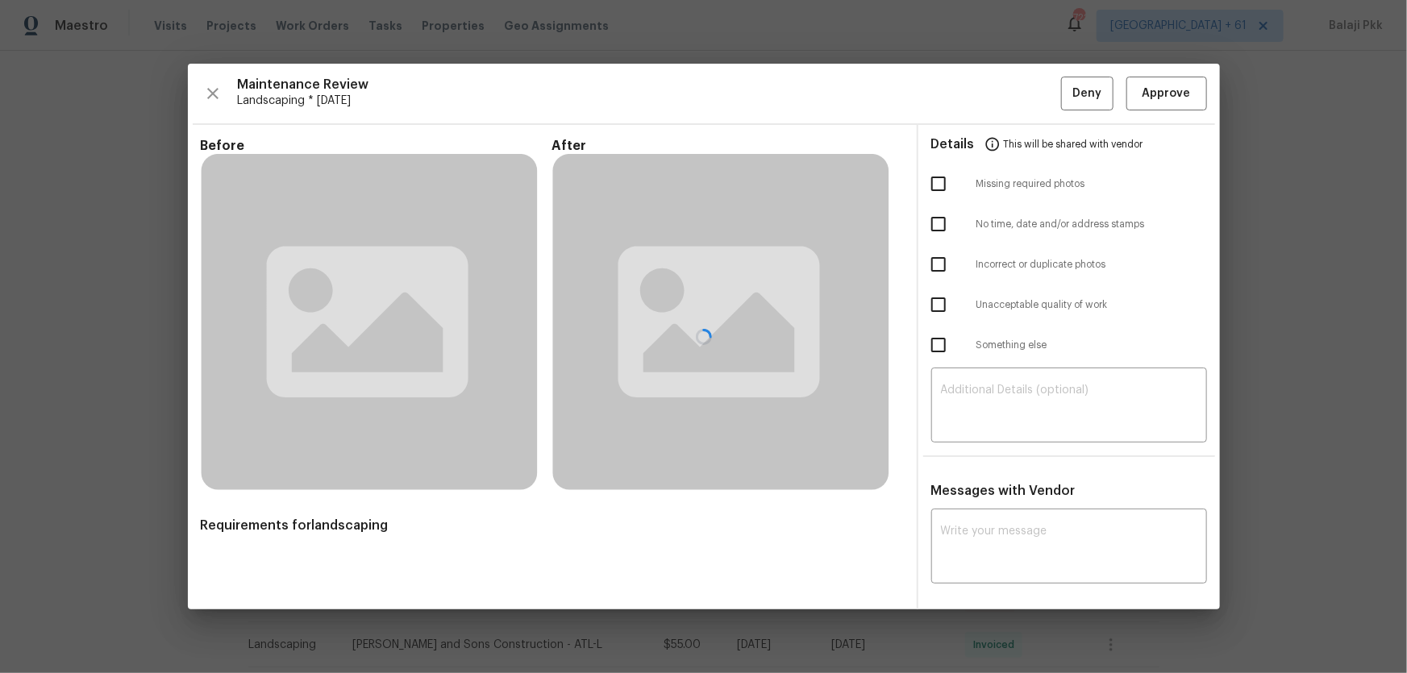
drag, startPoint x: 1159, startPoint y: 103, endPoint x: 1069, endPoint y: 9, distance: 130.6
click at [1001, 103] on div at bounding box center [704, 337] width 1032 height 547
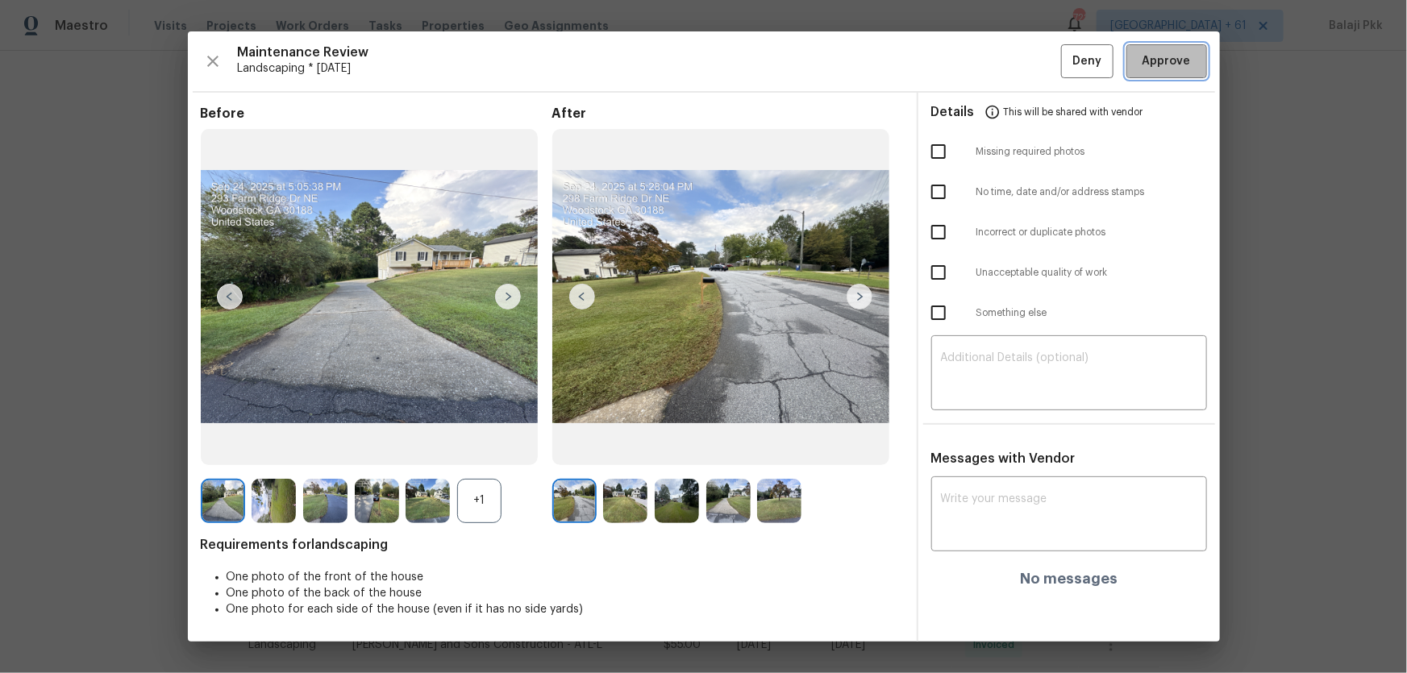
click at [1001, 63] on span "Approve" at bounding box center [1167, 62] width 48 height 20
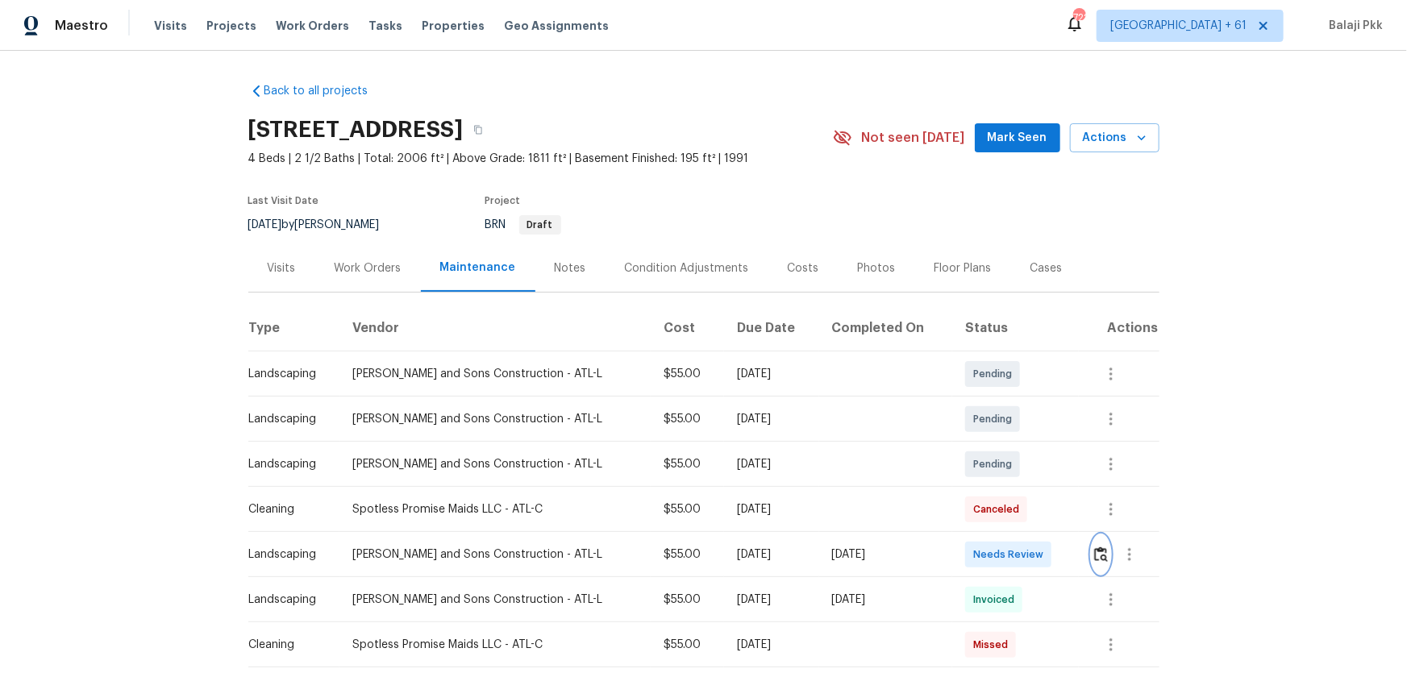
click at [1001, 444] on img "button" at bounding box center [1101, 554] width 14 height 15
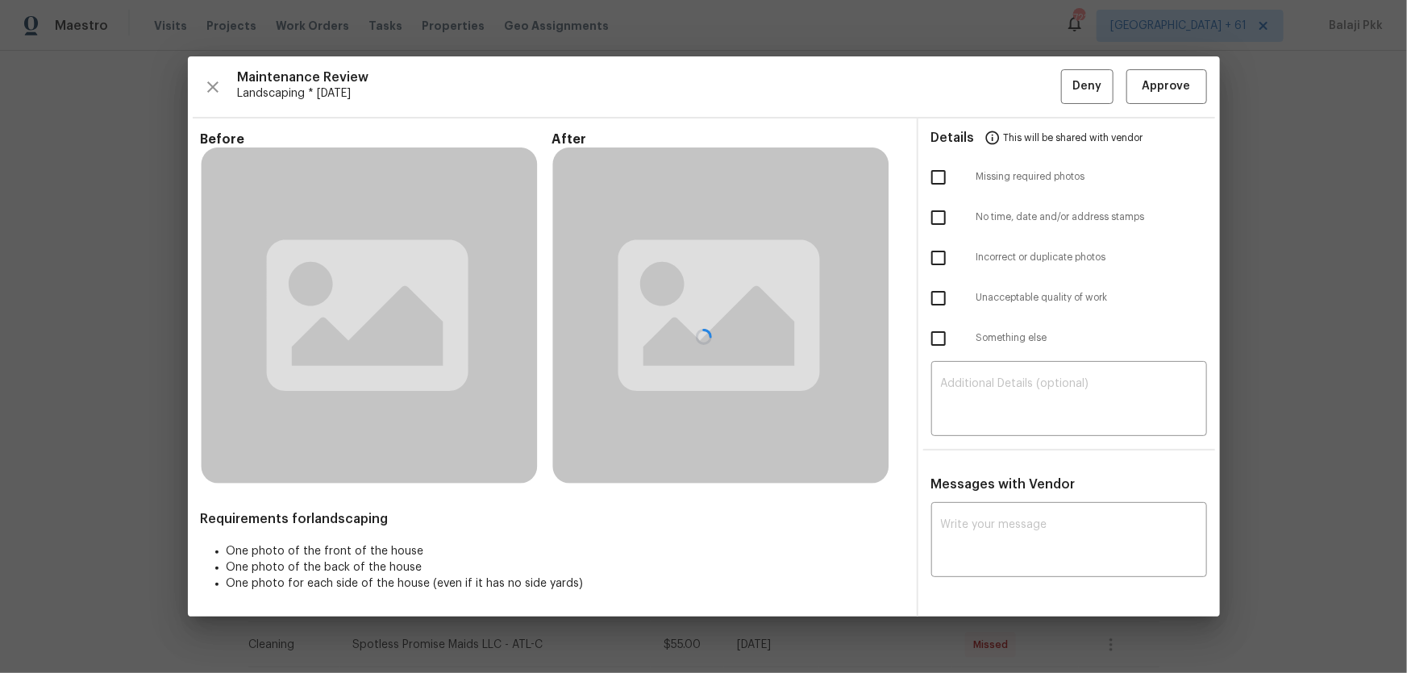
click at [1001, 97] on div at bounding box center [704, 336] width 1032 height 560
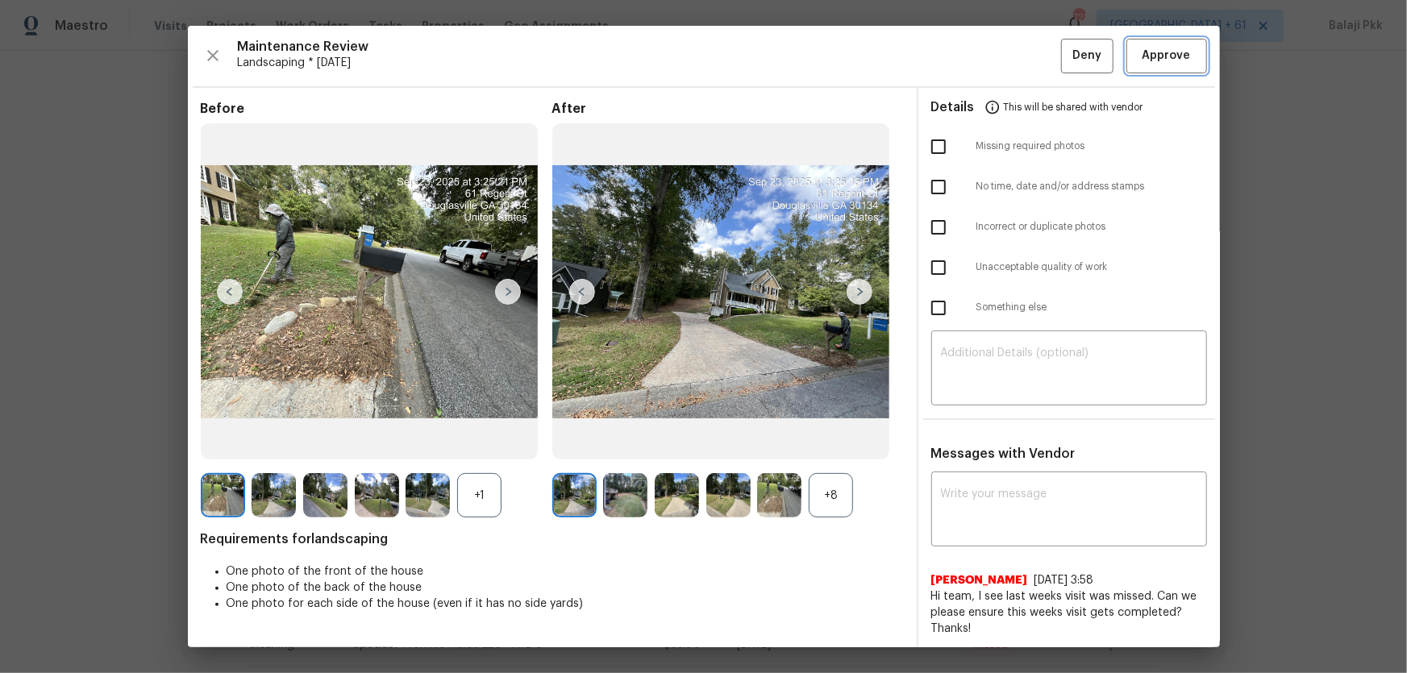
click at [1001, 51] on span "Approve" at bounding box center [1167, 56] width 48 height 20
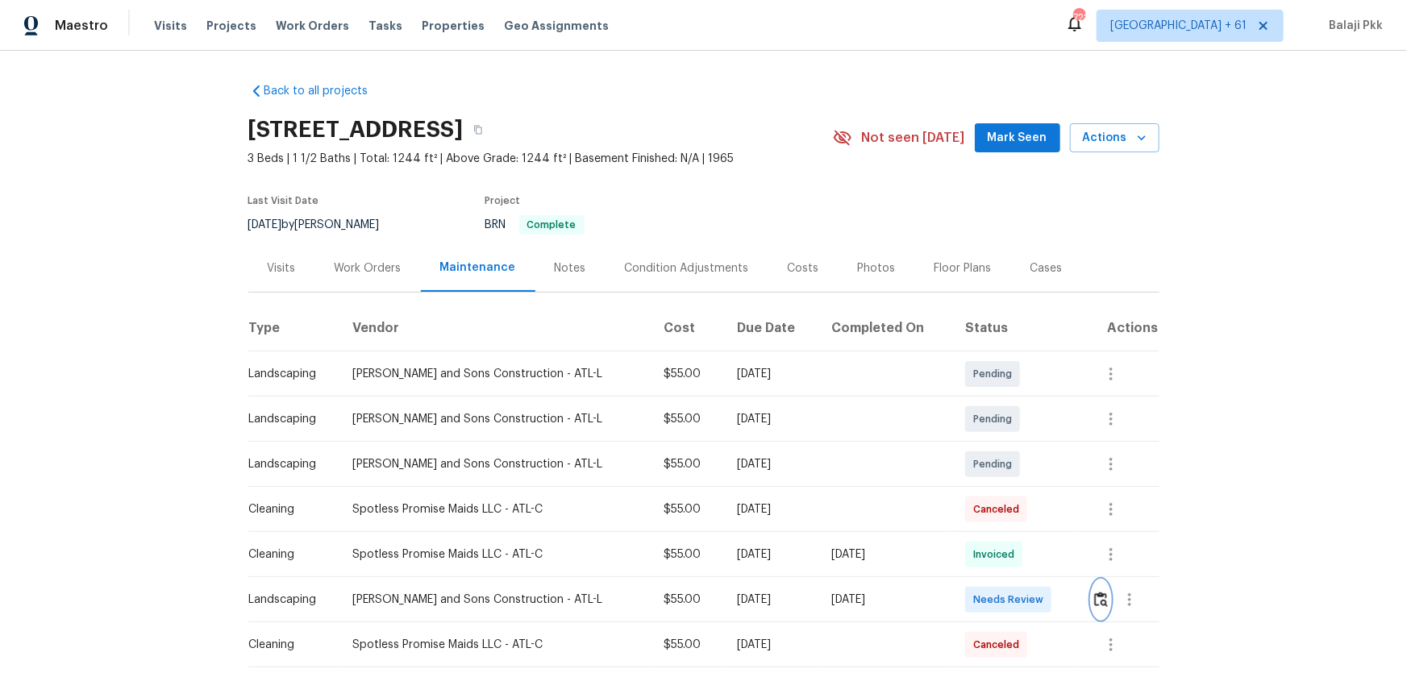
click at [1001, 444] on img "button" at bounding box center [1101, 599] width 14 height 15
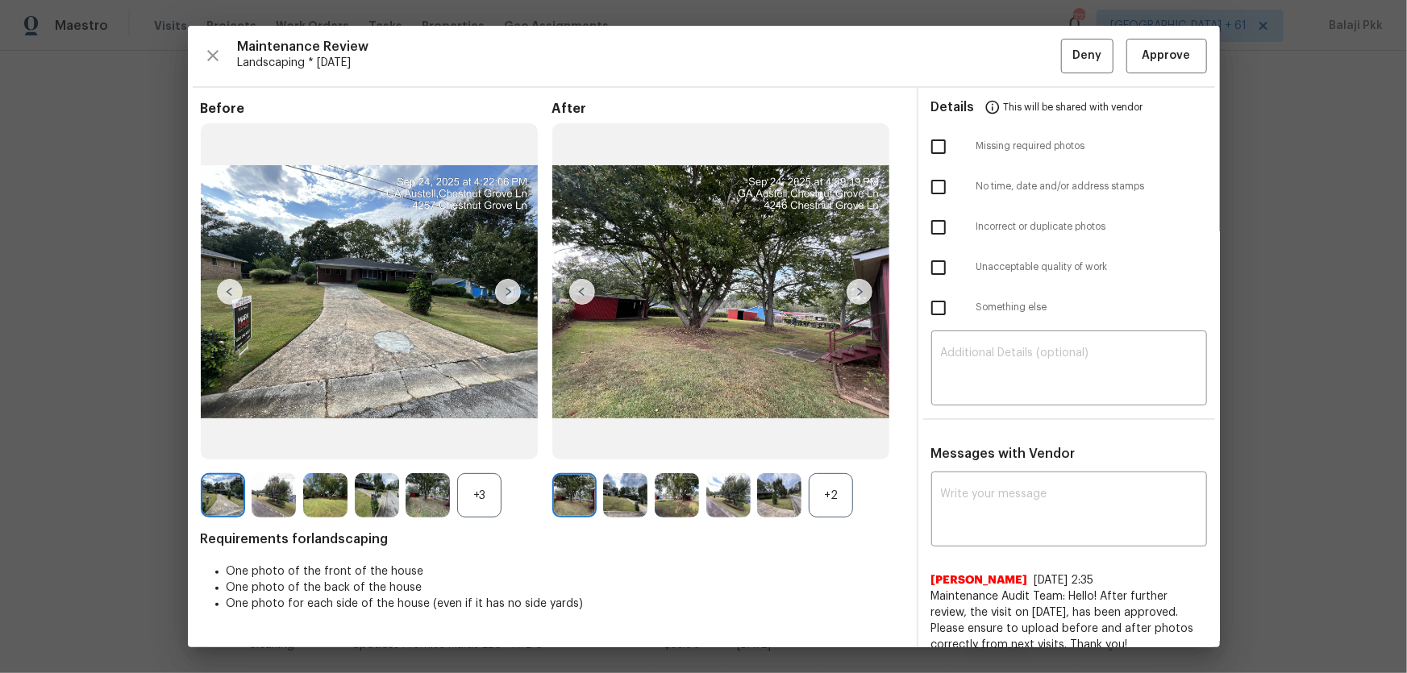
click at [1001, 96] on div "Details This will be shared with vendor" at bounding box center [1069, 107] width 276 height 39
click at [1001, 46] on span "Approve" at bounding box center [1167, 56] width 48 height 20
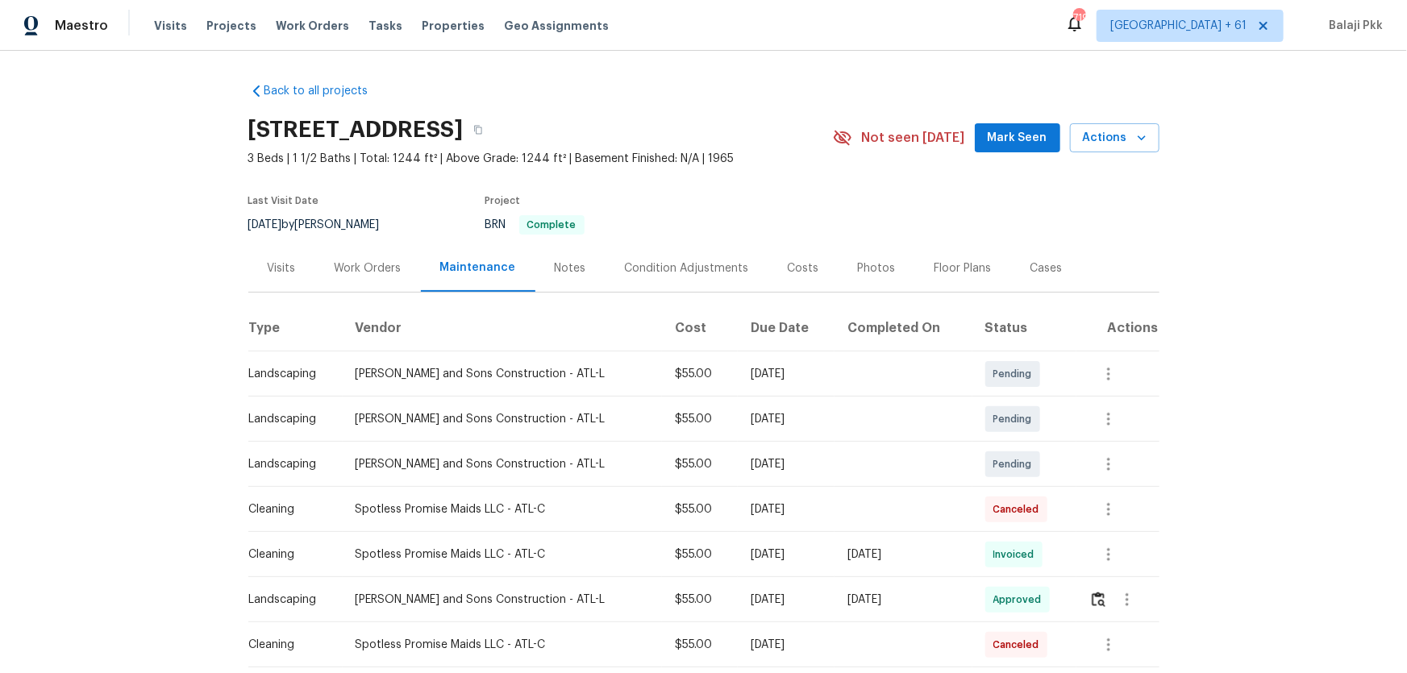
click at [1001, 242] on section "4246 Chestnut Grove Ln, Austell, GA 30106 3 Beds | 1 1/2 Baths | Total: 1244 ft…" at bounding box center [703, 176] width 911 height 135
click at [1001, 295] on div "Back to all projects 4246 Chestnut Grove Ln, Austell, GA 30106 3 Beds | 1 1/2 B…" at bounding box center [703, 362] width 1407 height 622
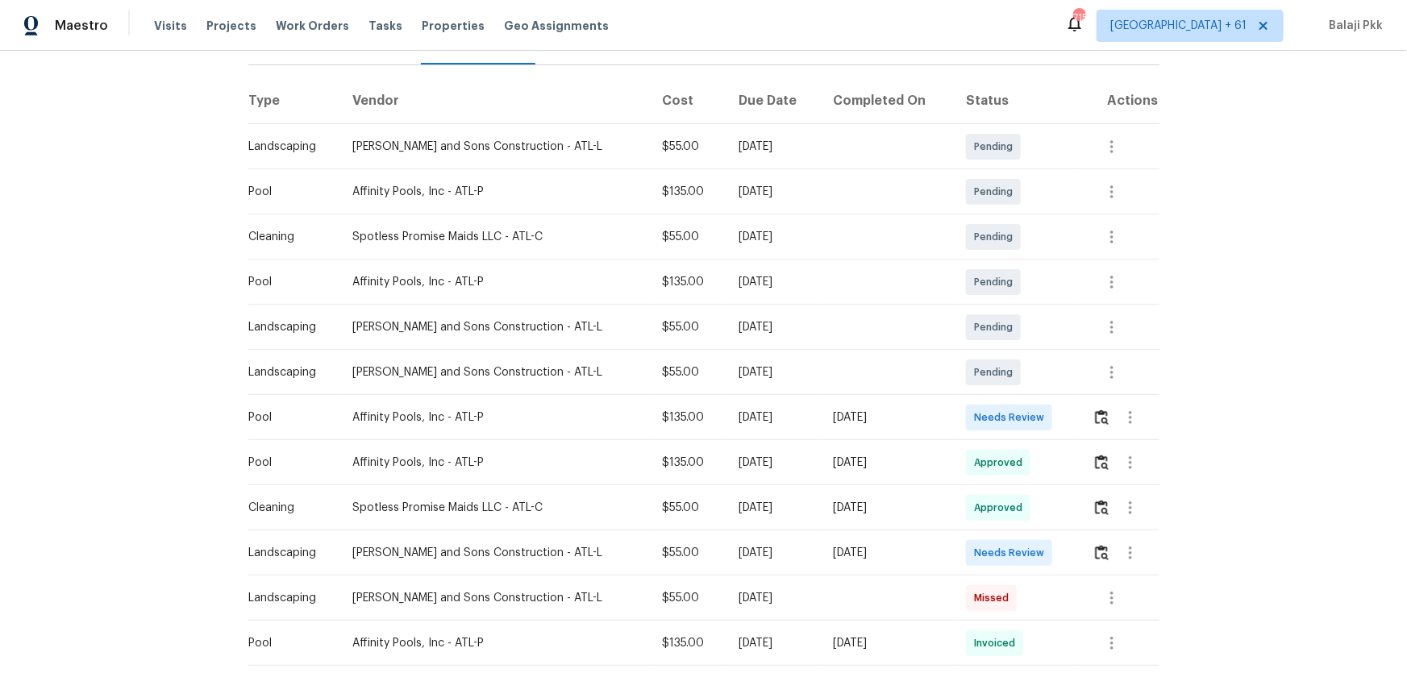
scroll to position [293, 0]
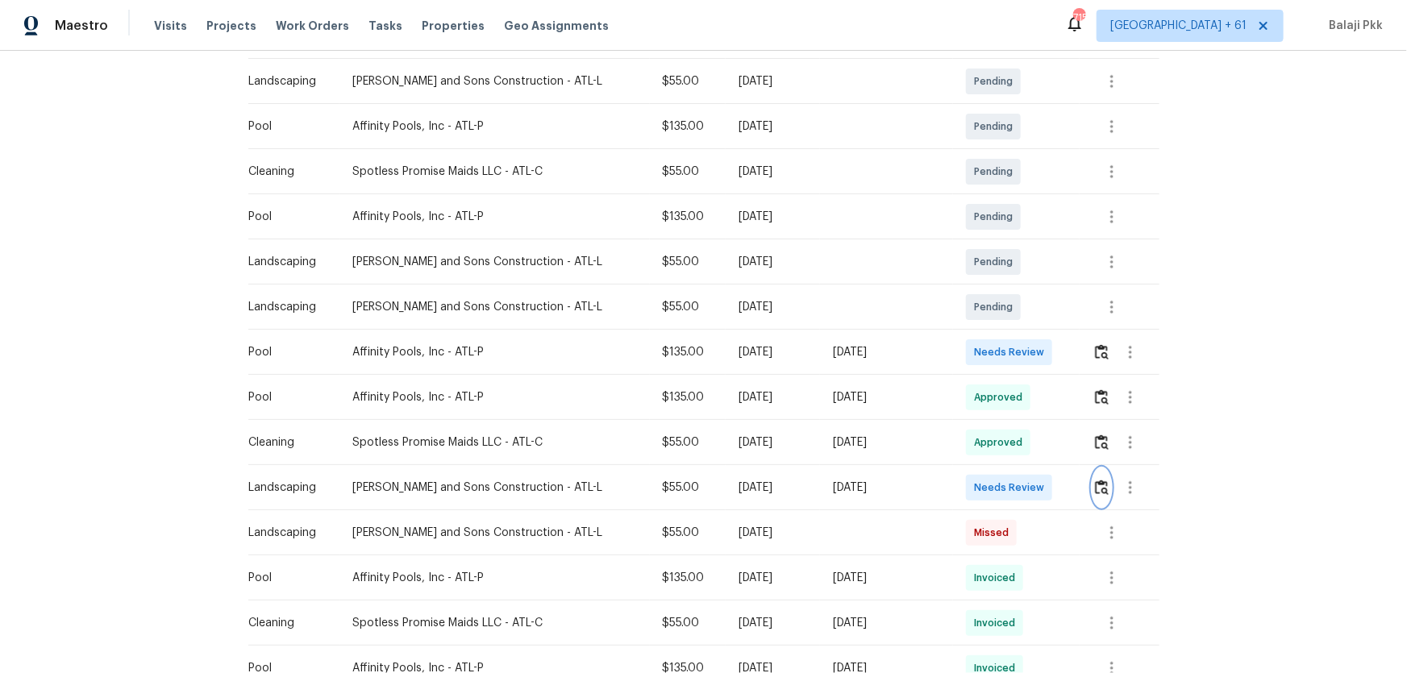
click at [1001, 444] on img "button" at bounding box center [1102, 487] width 14 height 15
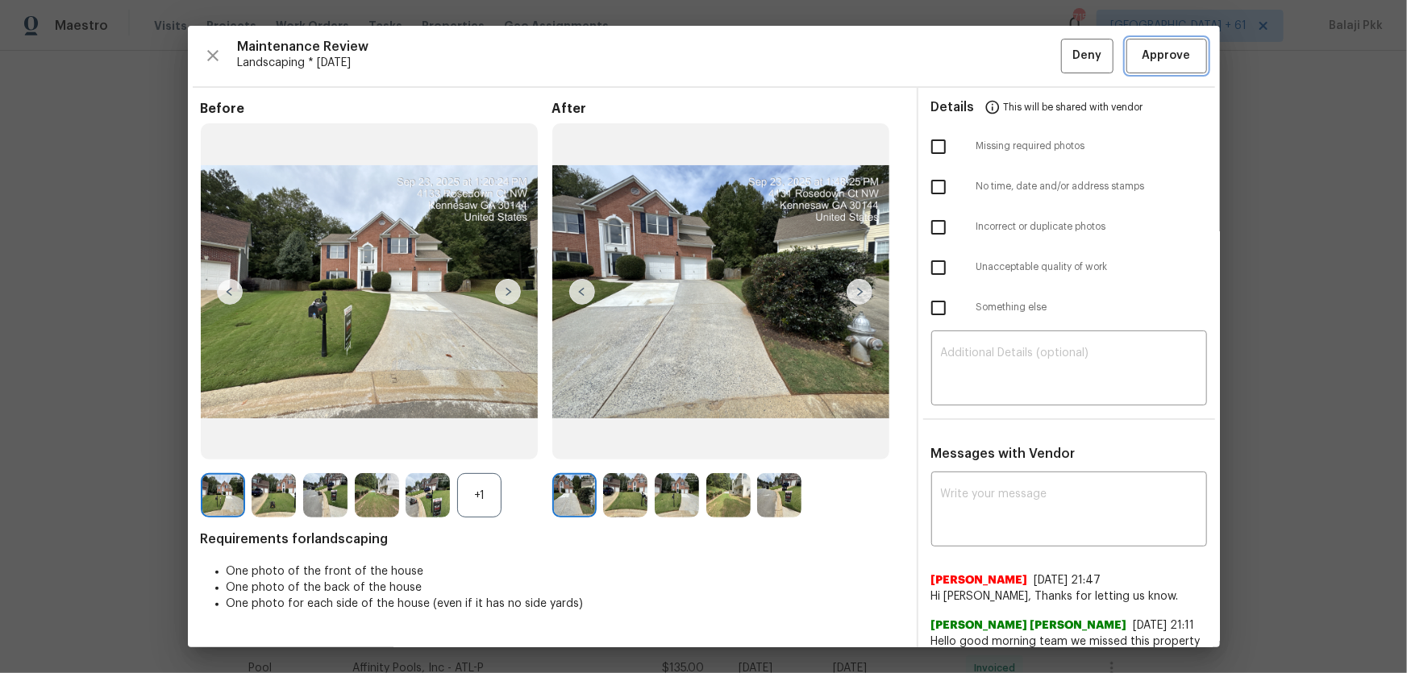
click at [1001, 53] on span "Approve" at bounding box center [1167, 56] width 48 height 20
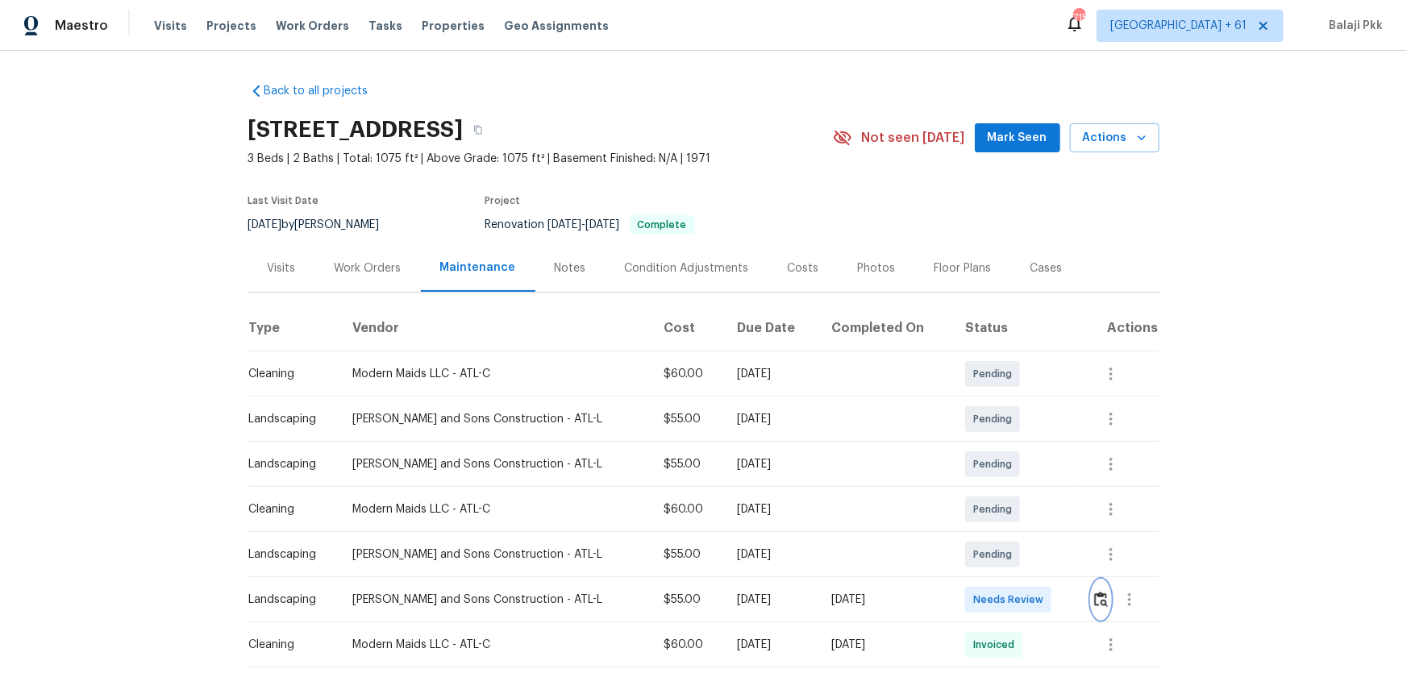
click at [1001, 444] on img "button" at bounding box center [1101, 599] width 14 height 15
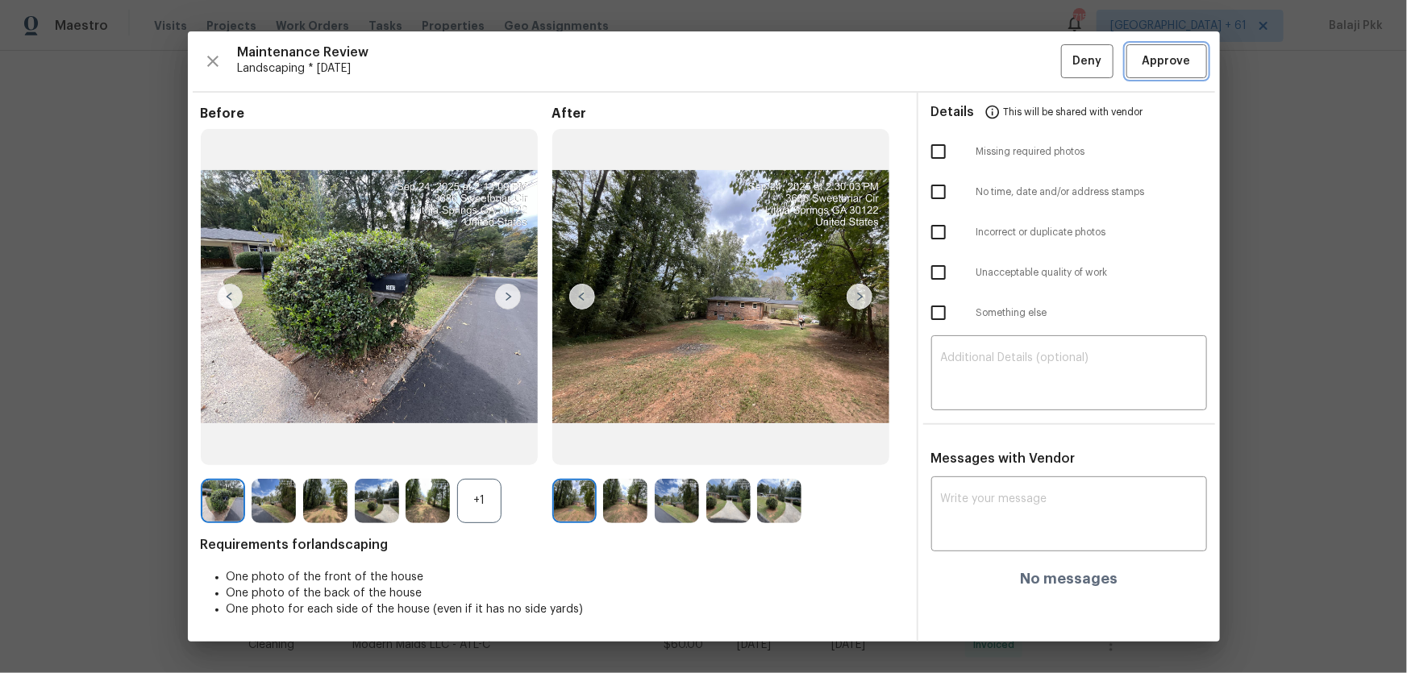
click at [1001, 57] on button "Approve" at bounding box center [1166, 61] width 81 height 35
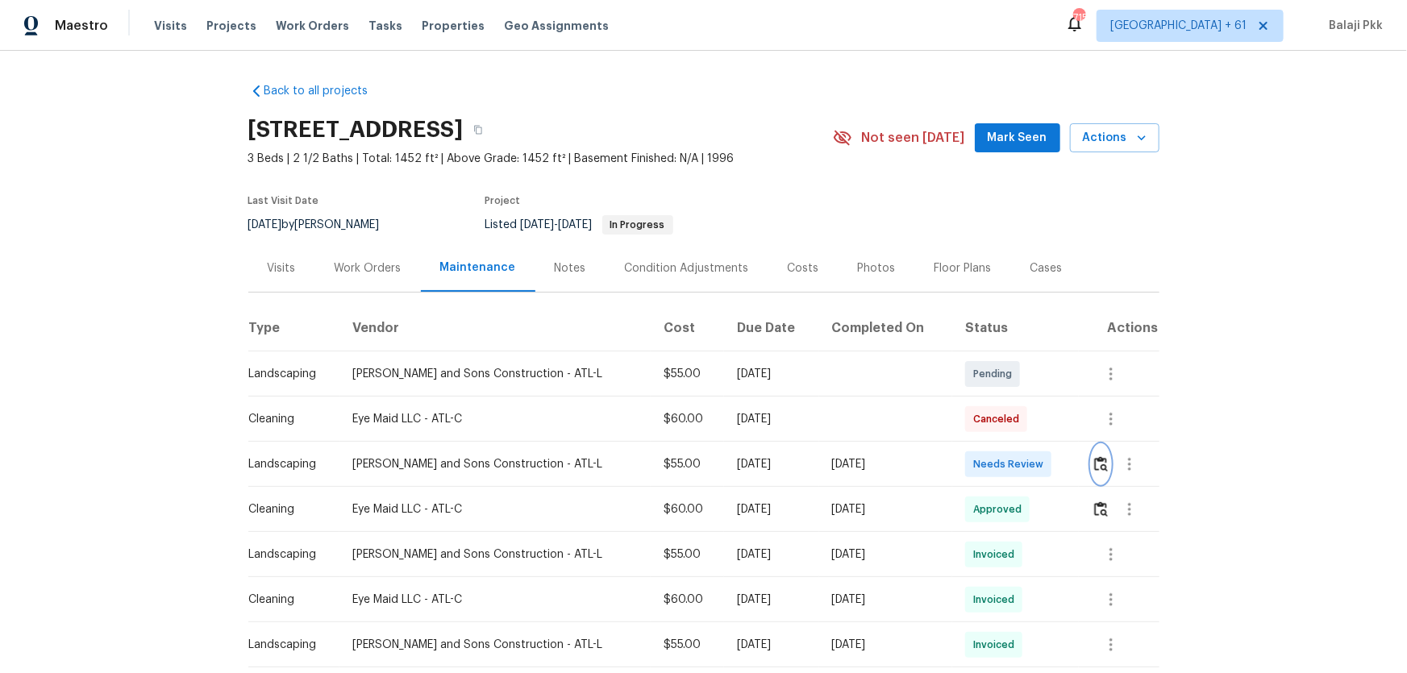
click at [1001, 444] on img "button" at bounding box center [1101, 463] width 14 height 15
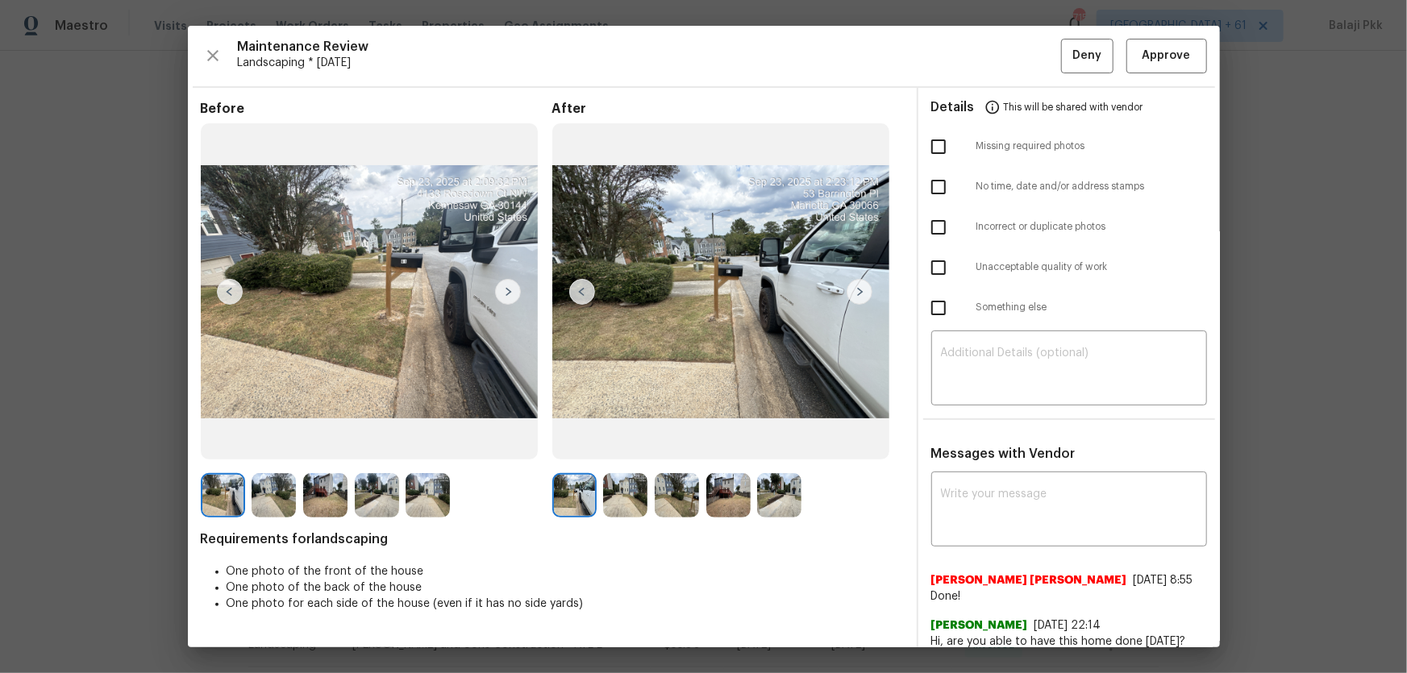
click at [1001, 31] on div "Maintenance Review Landscaping * [DATE] Deny Approve Before After Requirements …" at bounding box center [704, 337] width 1032 height 622
click at [1001, 60] on span "Approve" at bounding box center [1167, 56] width 48 height 20
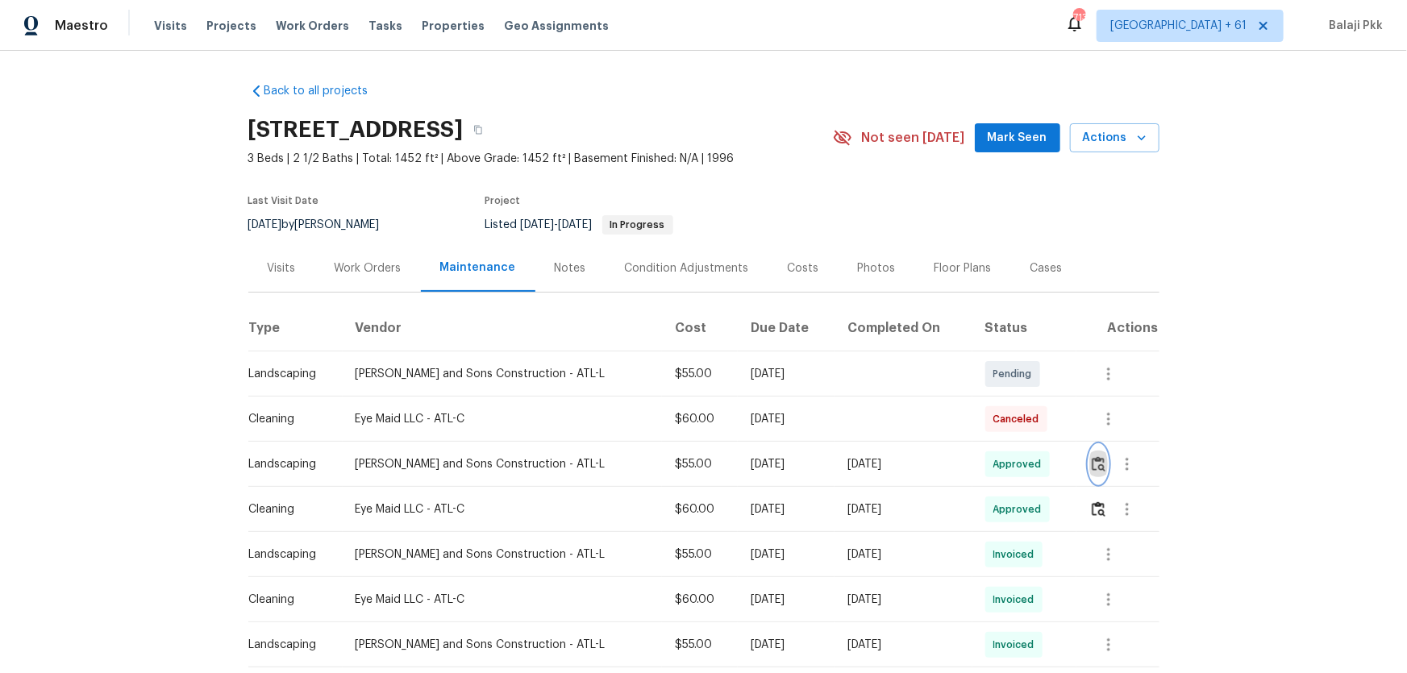
click at [1001, 444] on button "button" at bounding box center [1098, 464] width 19 height 39
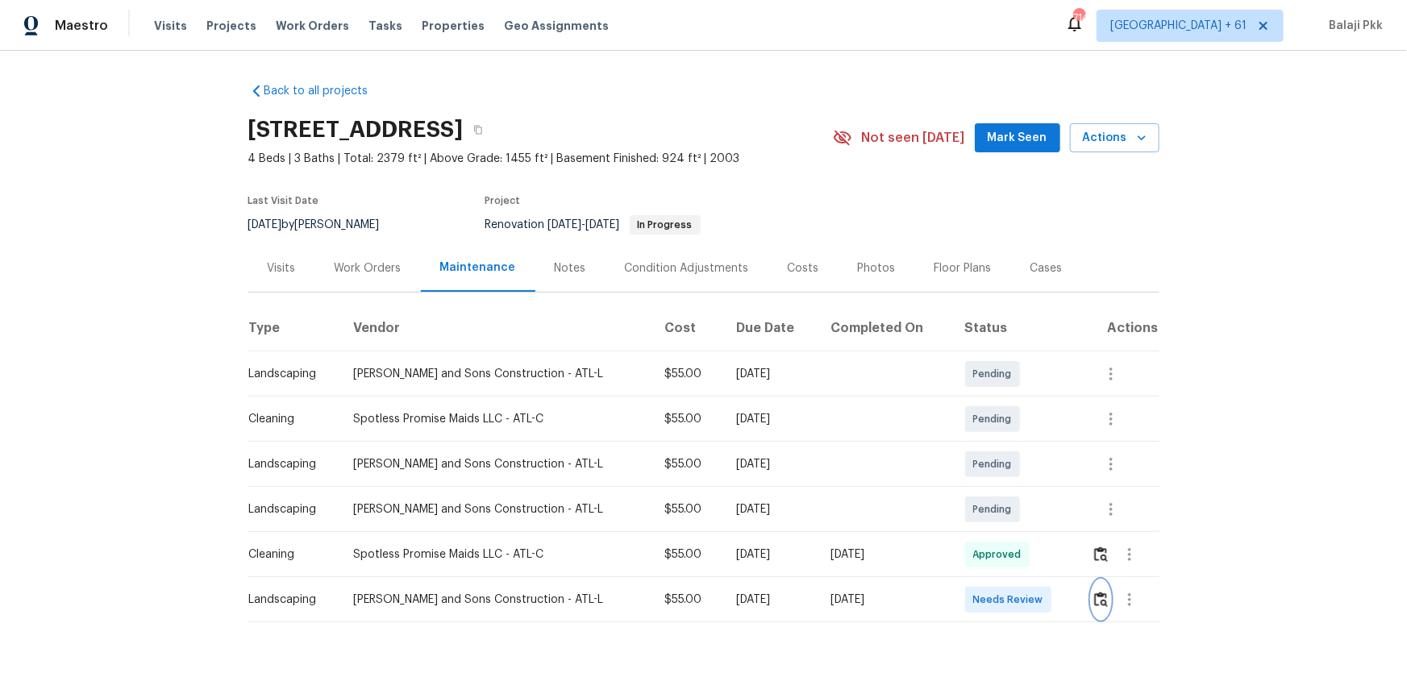
click at [1001, 444] on img "button" at bounding box center [1101, 599] width 14 height 15
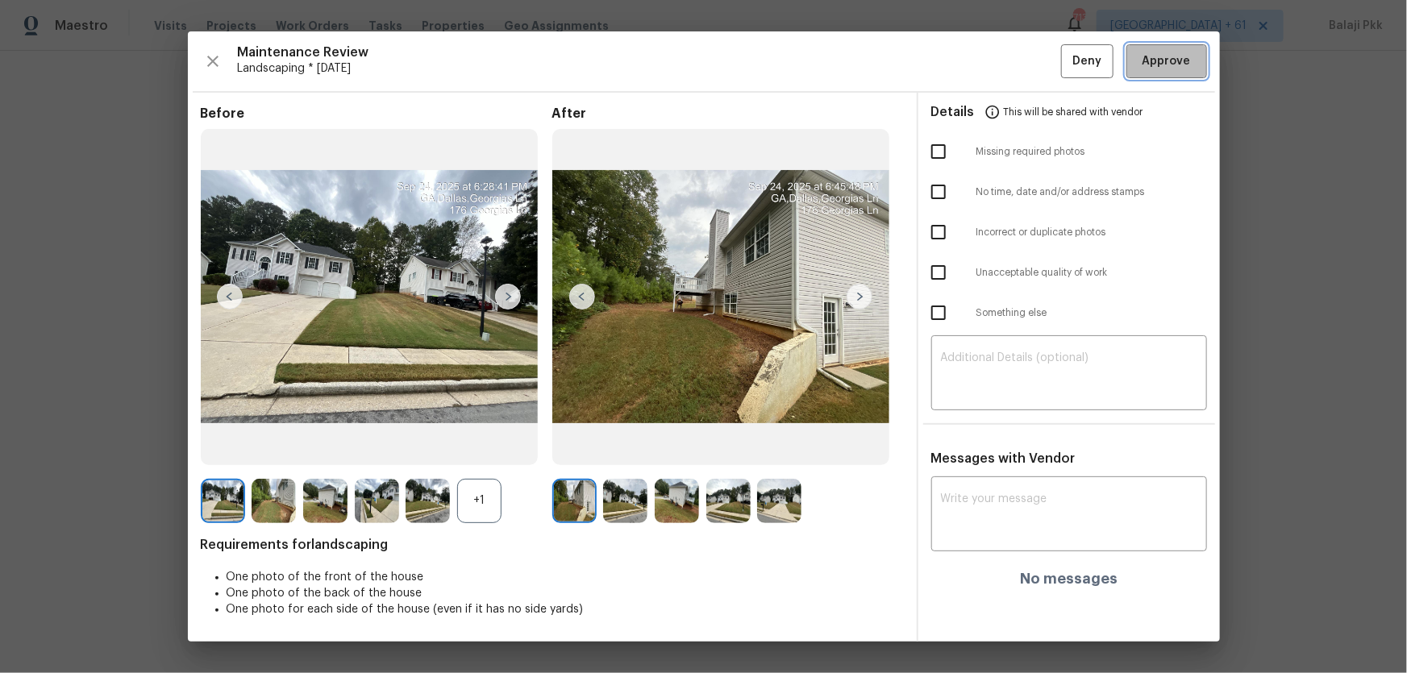
drag, startPoint x: 1164, startPoint y: 59, endPoint x: 1137, endPoint y: 6, distance: 59.1
click at [1001, 60] on span "Approve" at bounding box center [1167, 62] width 48 height 20
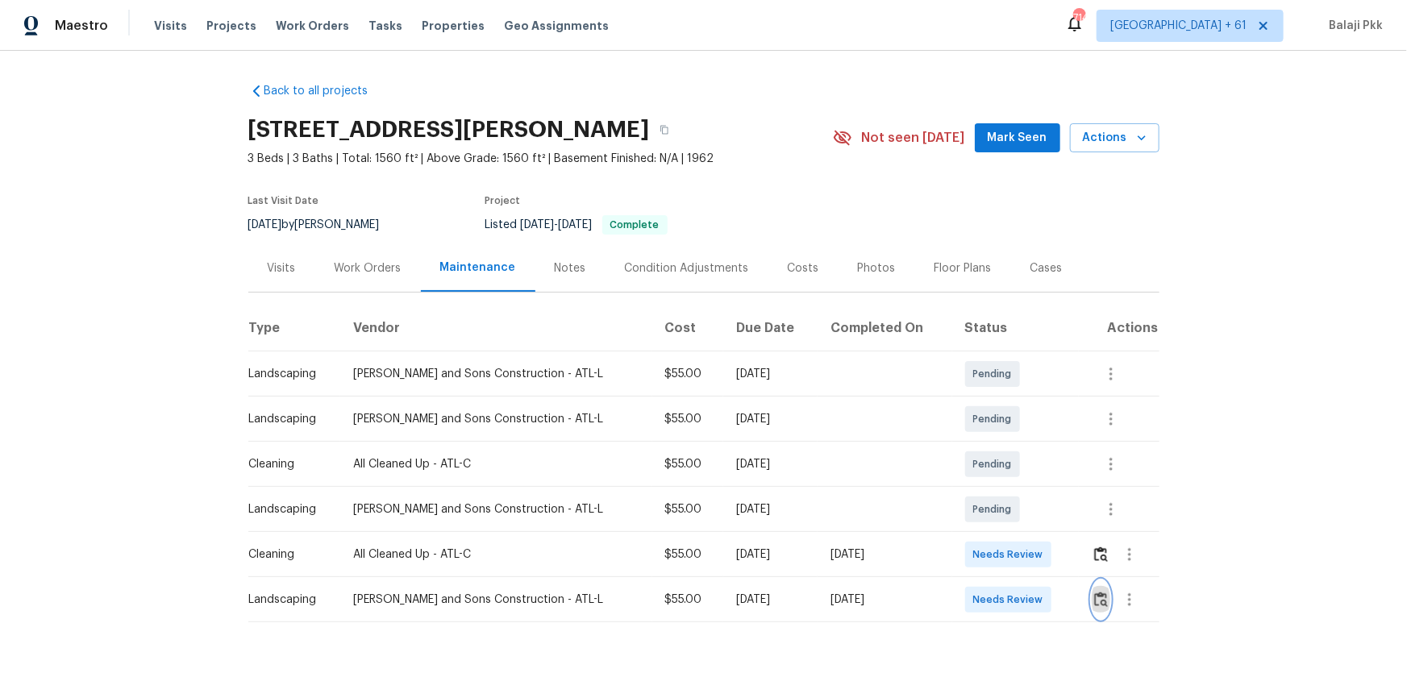
click at [1001, 444] on img "button" at bounding box center [1101, 599] width 14 height 15
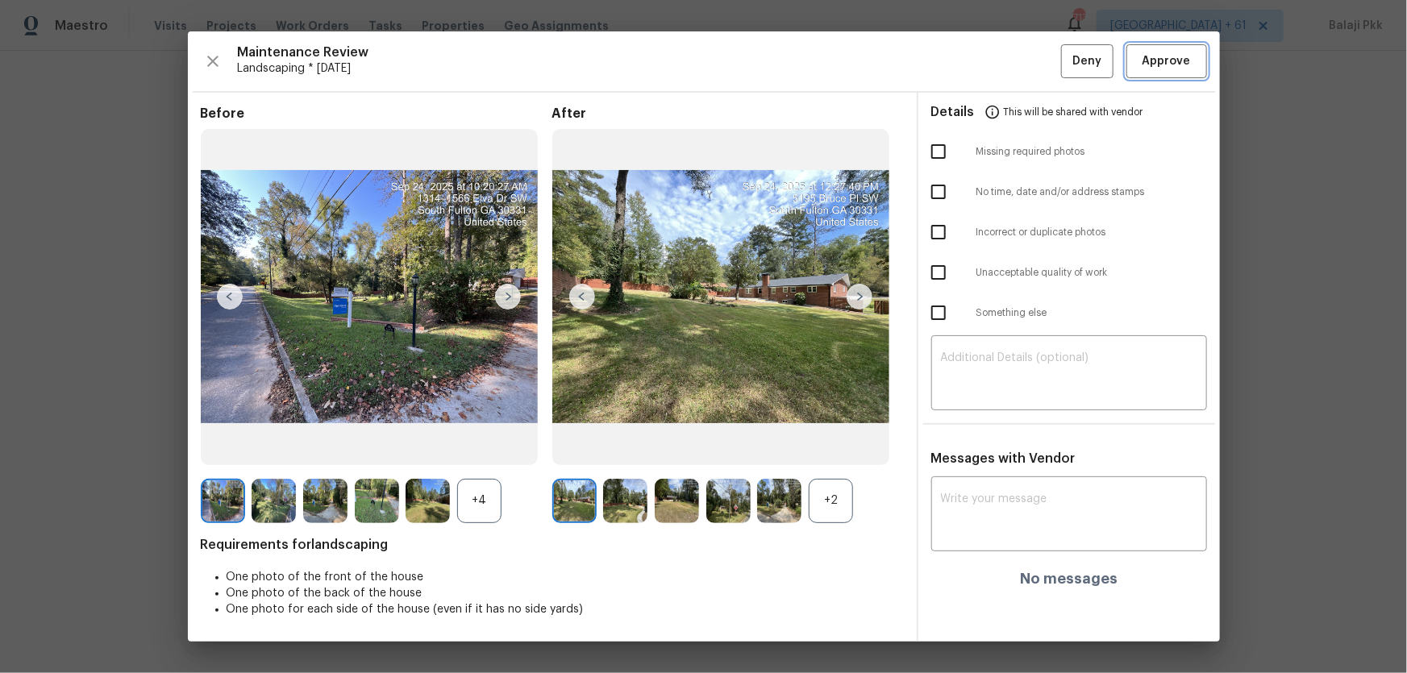
click at [1001, 56] on span "Approve" at bounding box center [1167, 62] width 48 height 20
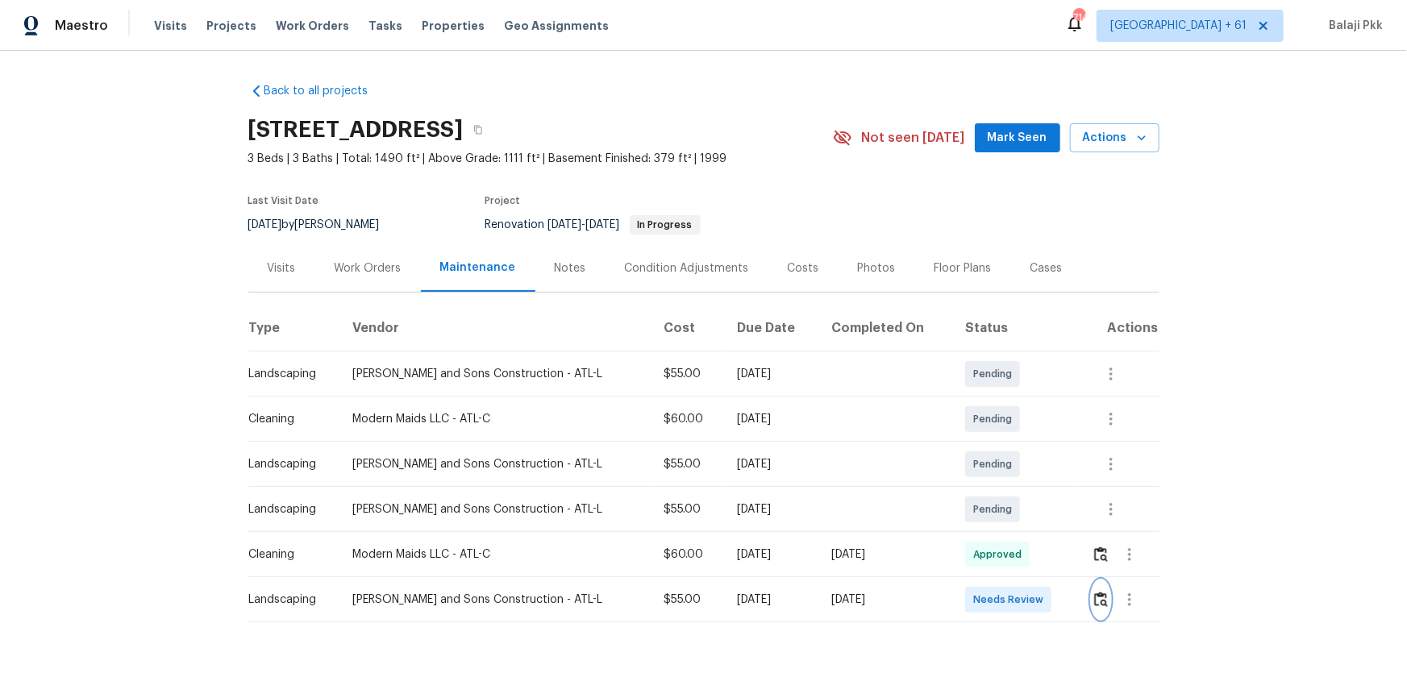
click at [1001, 444] on img "button" at bounding box center [1101, 599] width 14 height 15
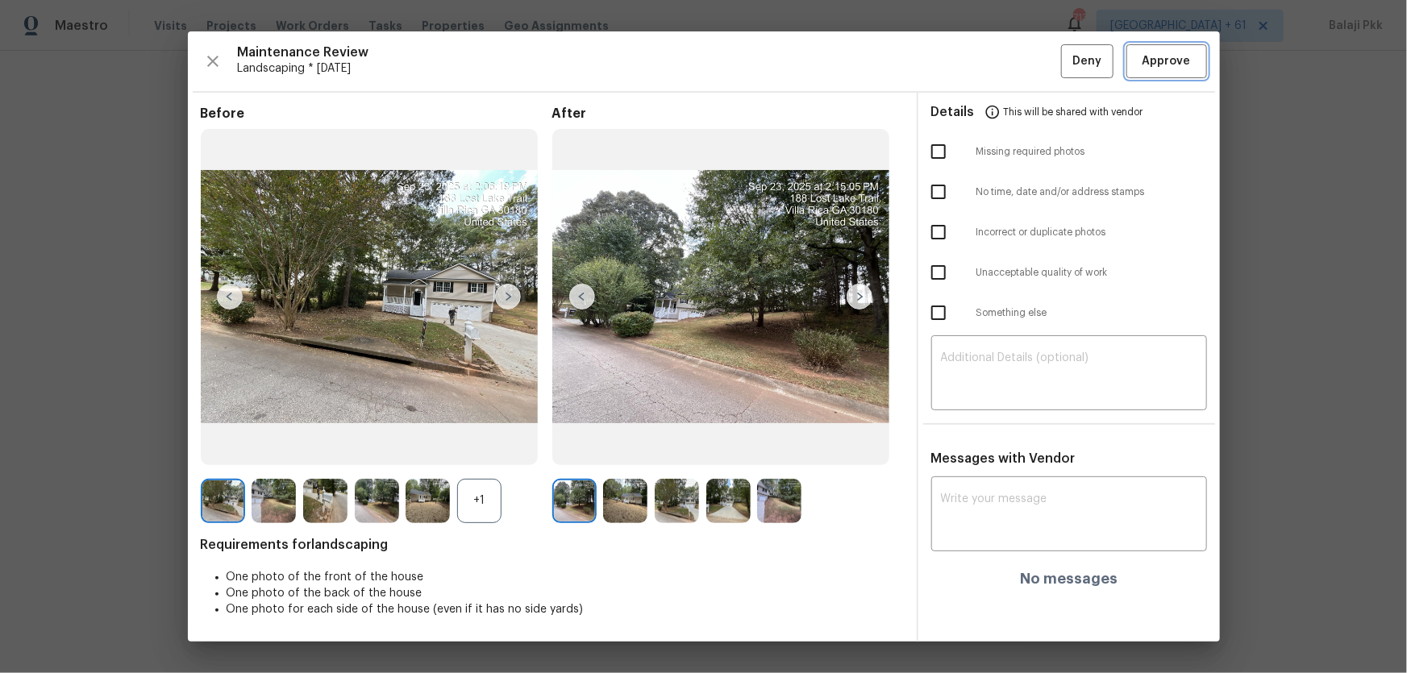
click at [1001, 56] on span "Approve" at bounding box center [1166, 62] width 55 height 20
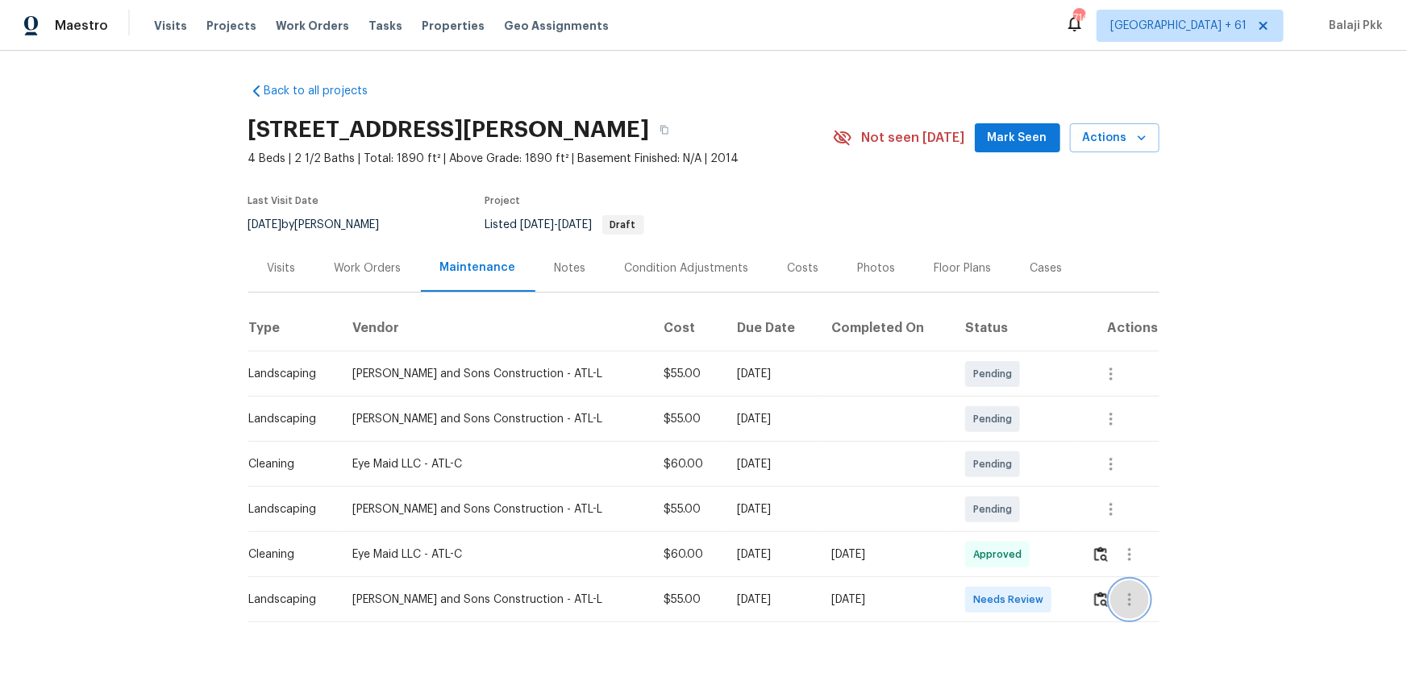
click at [1001, 444] on button "button" at bounding box center [1129, 600] width 39 height 39
click at [1001, 444] on div at bounding box center [703, 336] width 1407 height 673
click at [1001, 444] on img "button" at bounding box center [1101, 599] width 14 height 15
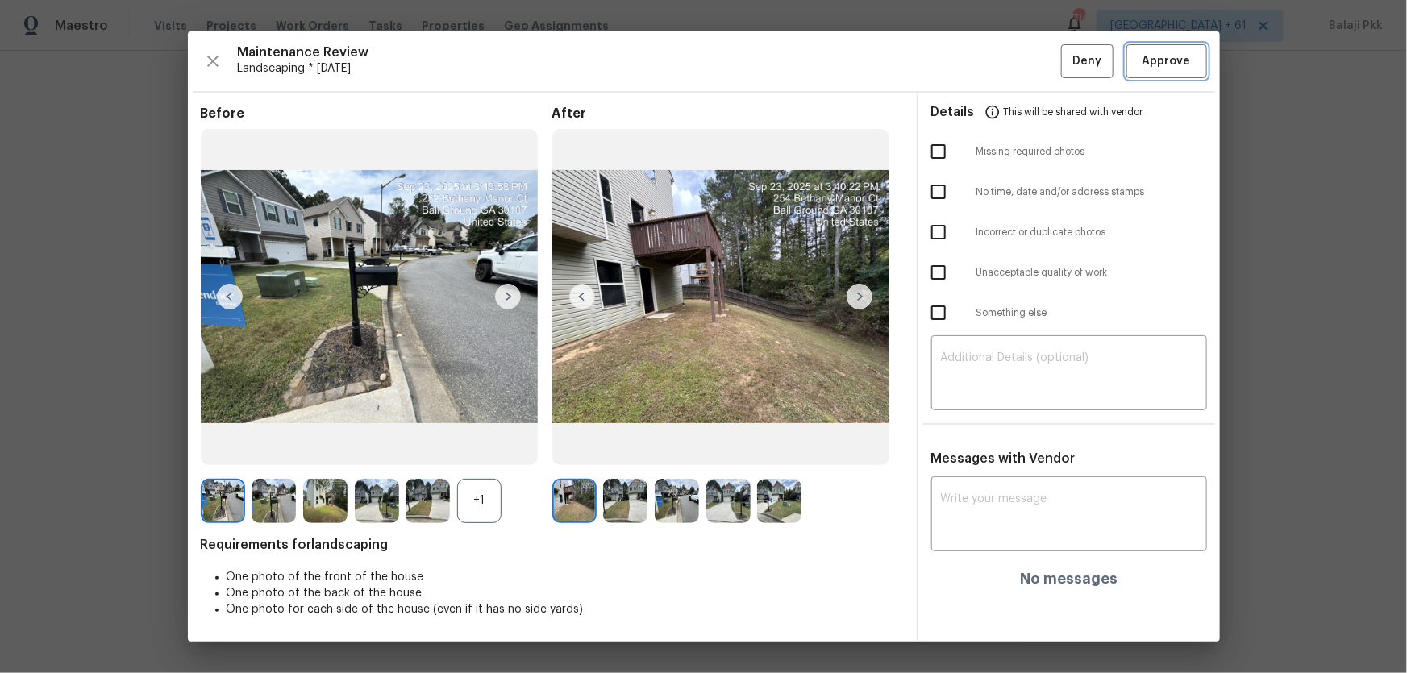
click at [1001, 60] on span "Approve" at bounding box center [1167, 62] width 48 height 20
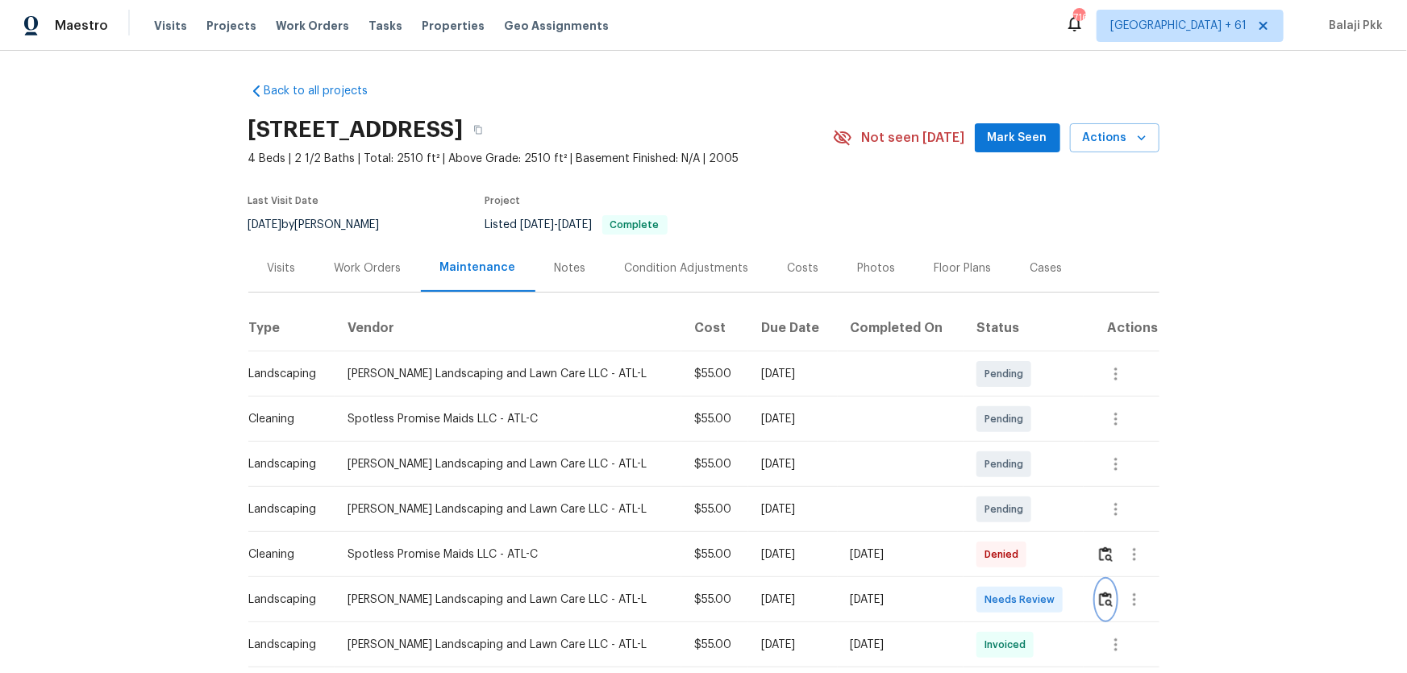
click at [1001, 444] on button "button" at bounding box center [1106, 600] width 19 height 39
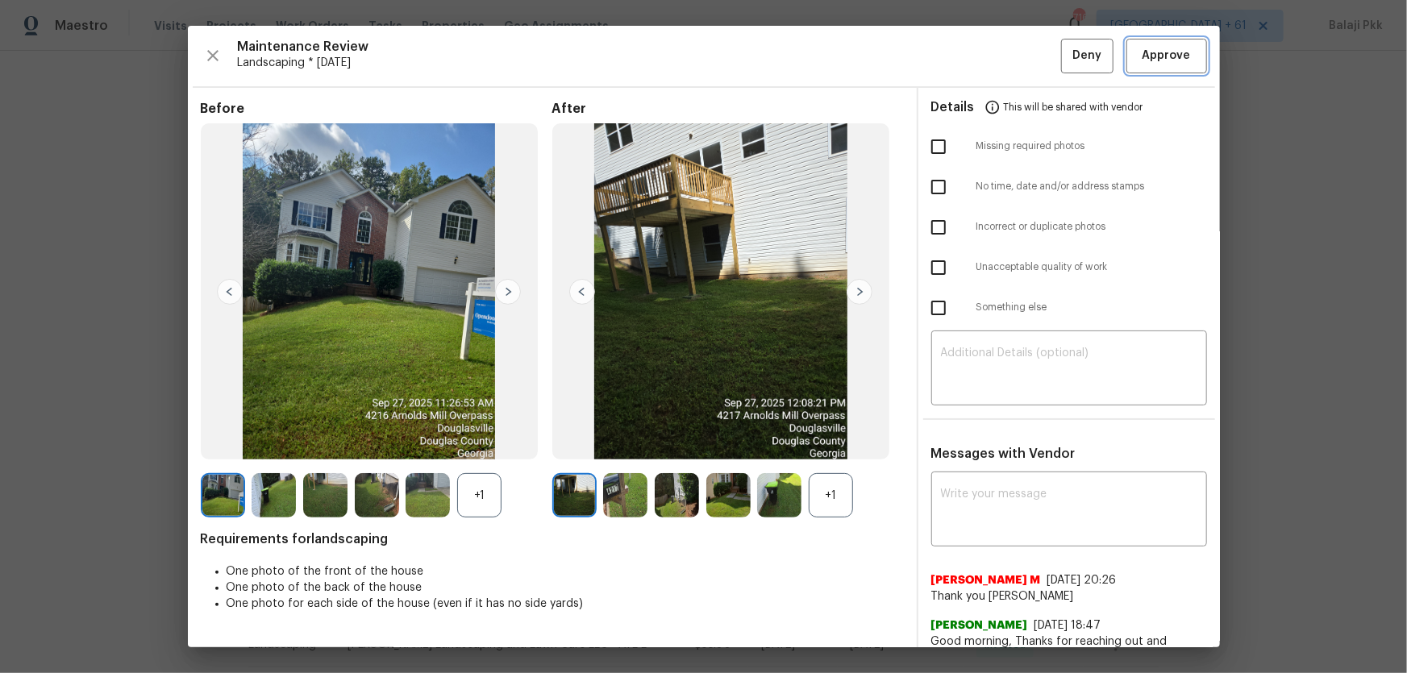
click at [1001, 51] on span "Approve" at bounding box center [1167, 56] width 48 height 20
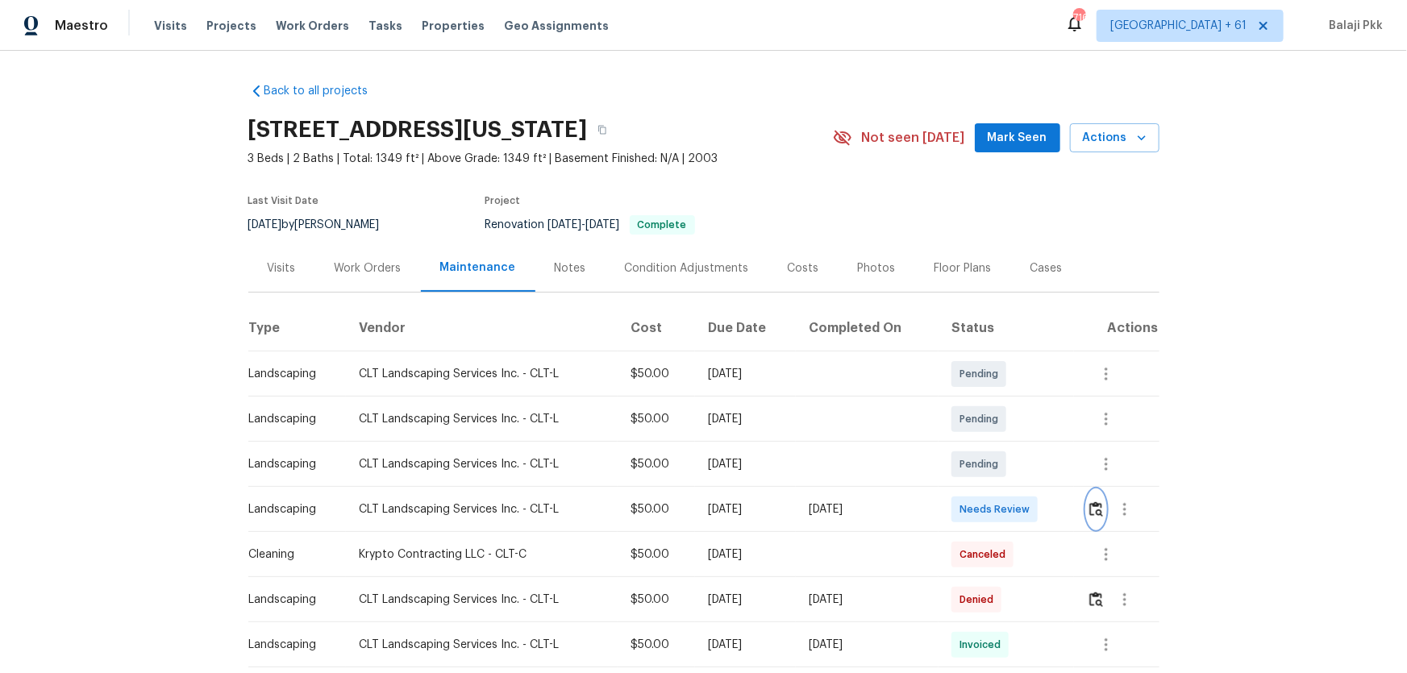
click at [1001, 444] on button "button" at bounding box center [1096, 509] width 19 height 39
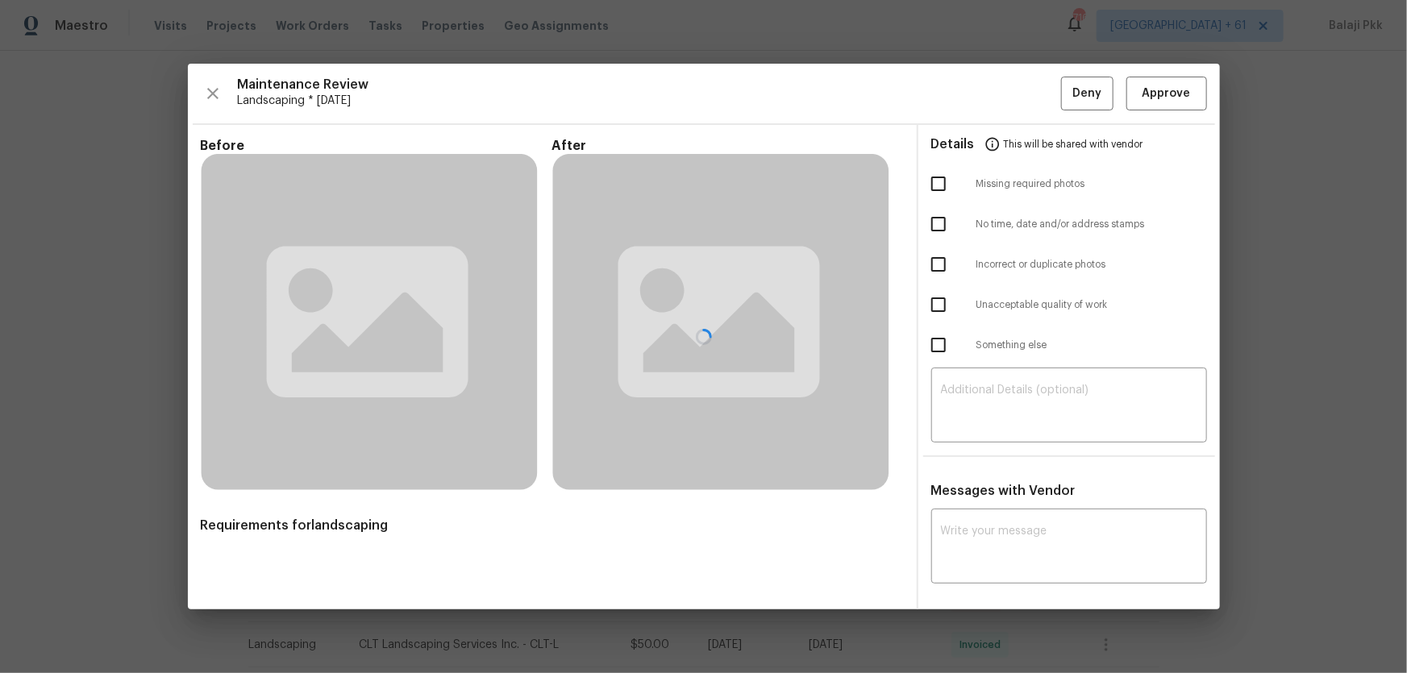
click at [1001, 125] on div "Details This will be shared with vendor" at bounding box center [1069, 144] width 276 height 39
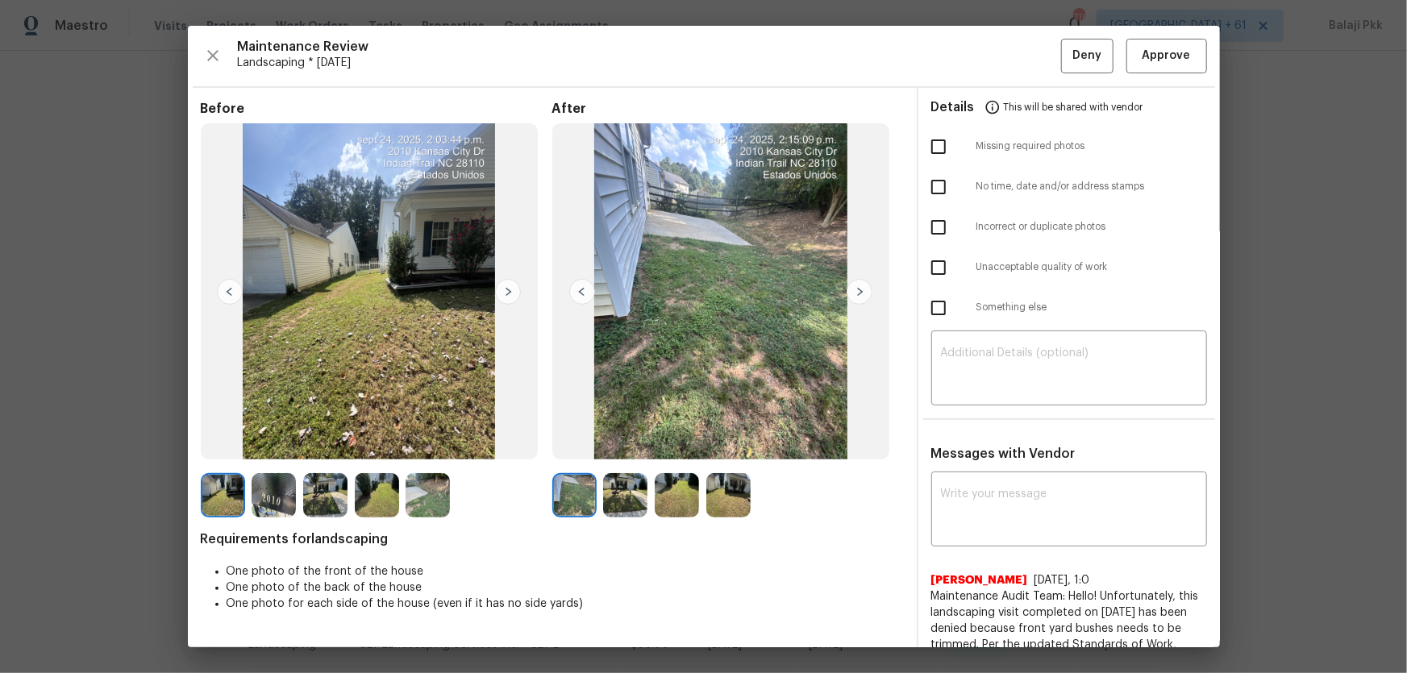
click at [1001, 76] on div "Maintenance Review Landscaping * Mon, Sep 22 Deny Approve Before After Requirem…" at bounding box center [704, 337] width 1032 height 622
click at [1001, 62] on span "Approve" at bounding box center [1167, 56] width 48 height 20
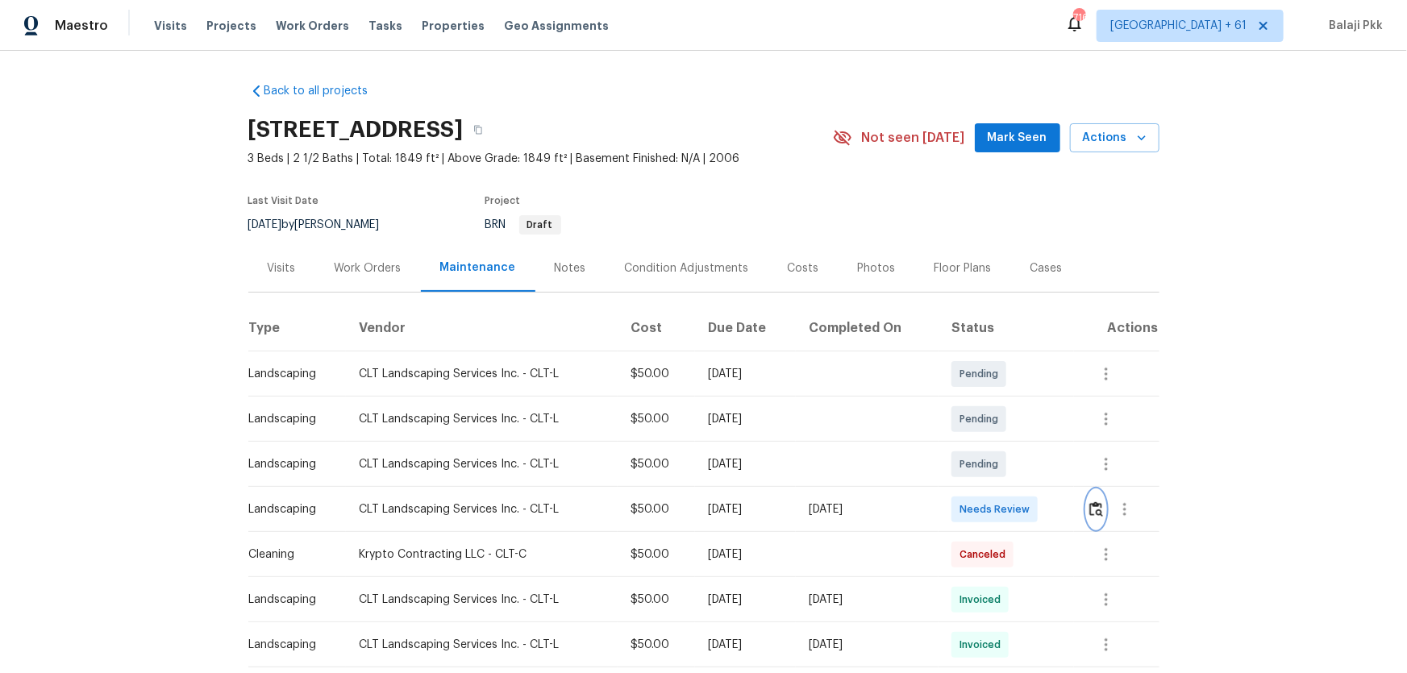
click at [1001, 444] on img "button" at bounding box center [1096, 509] width 14 height 15
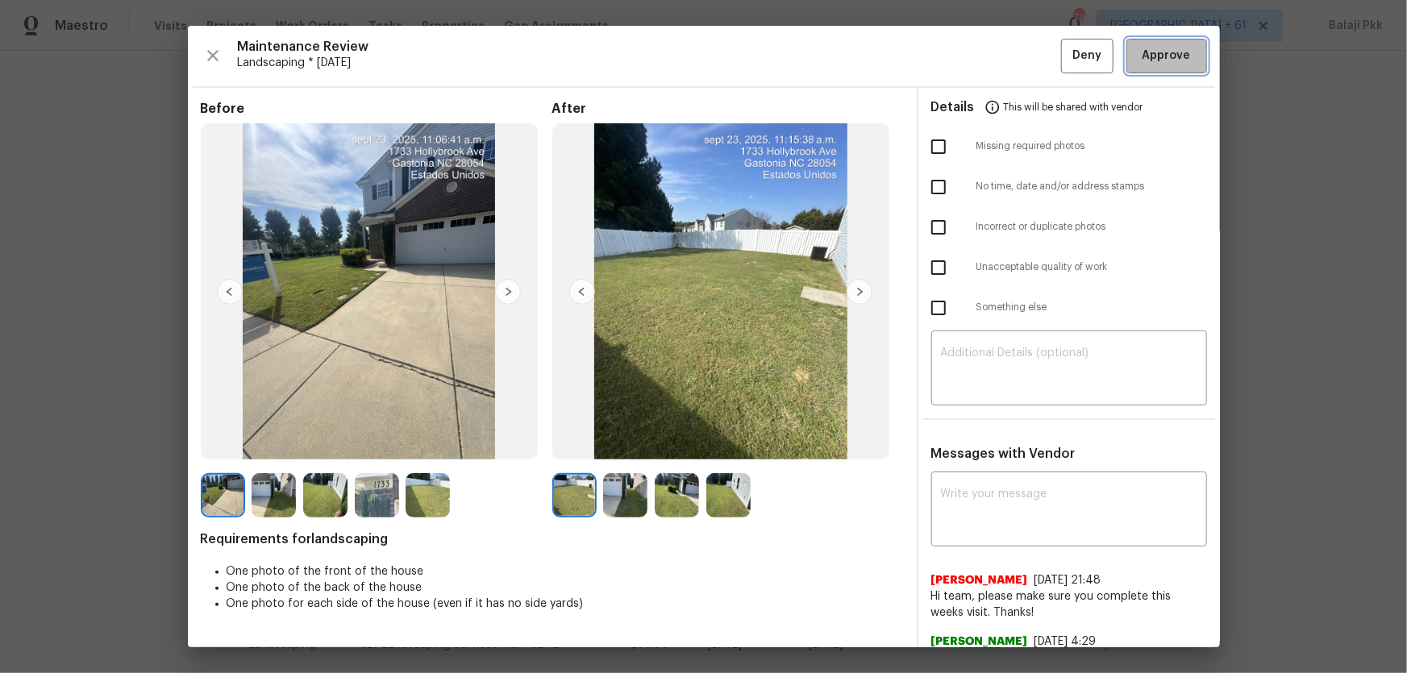
click at [1001, 64] on span "Approve" at bounding box center [1167, 56] width 48 height 20
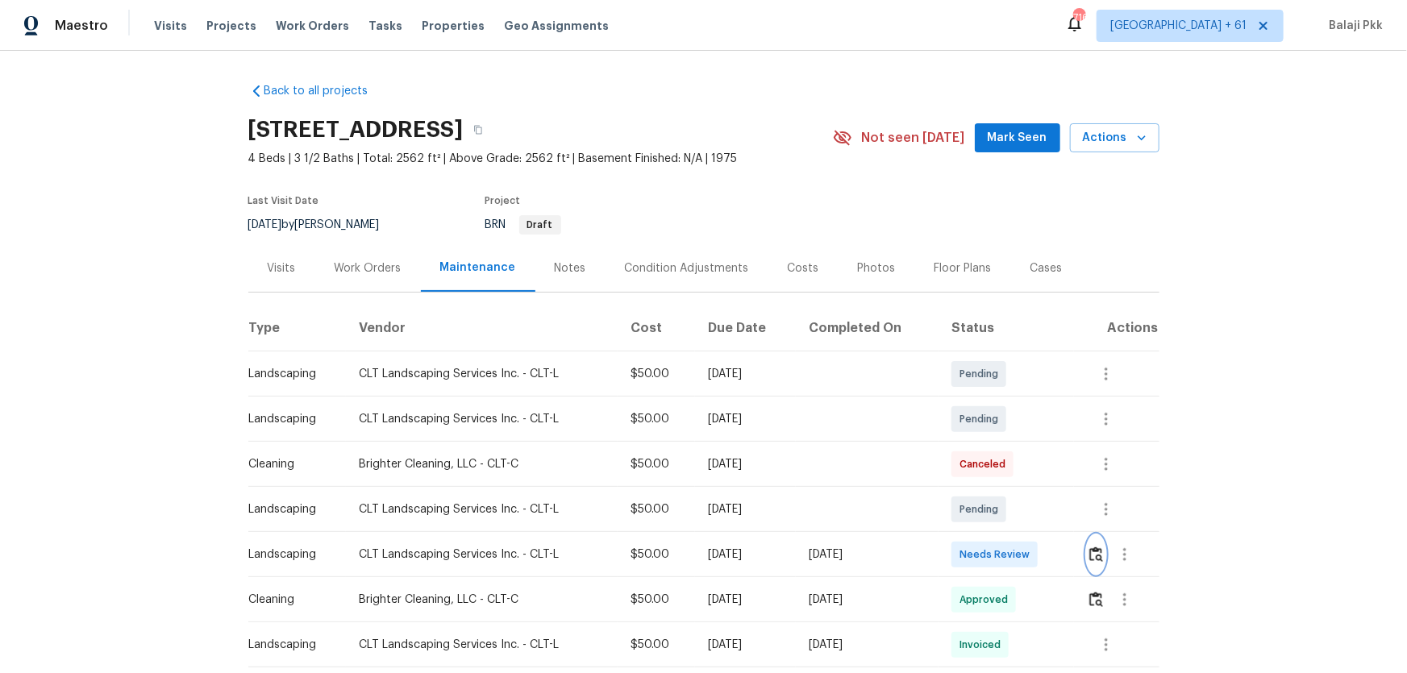
click at [1001, 444] on button "button" at bounding box center [1096, 554] width 19 height 39
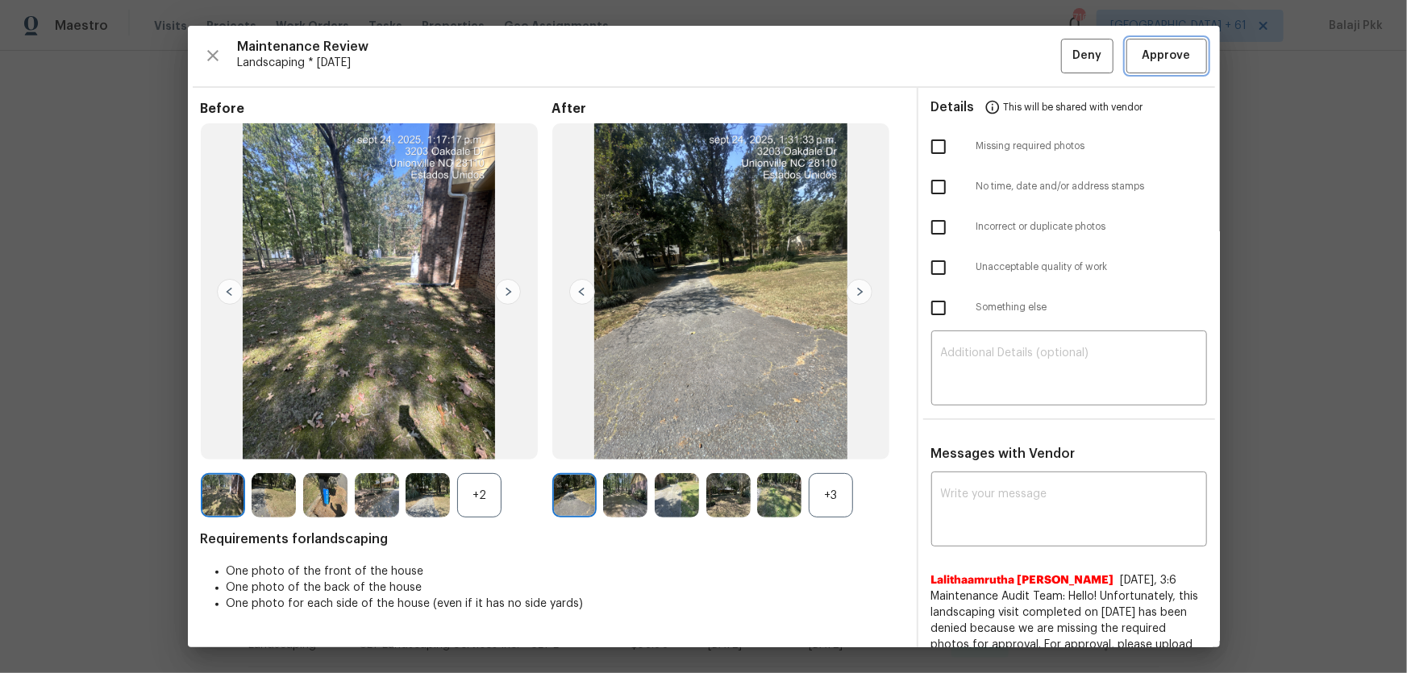
click at [1001, 66] on button "Approve" at bounding box center [1166, 56] width 81 height 35
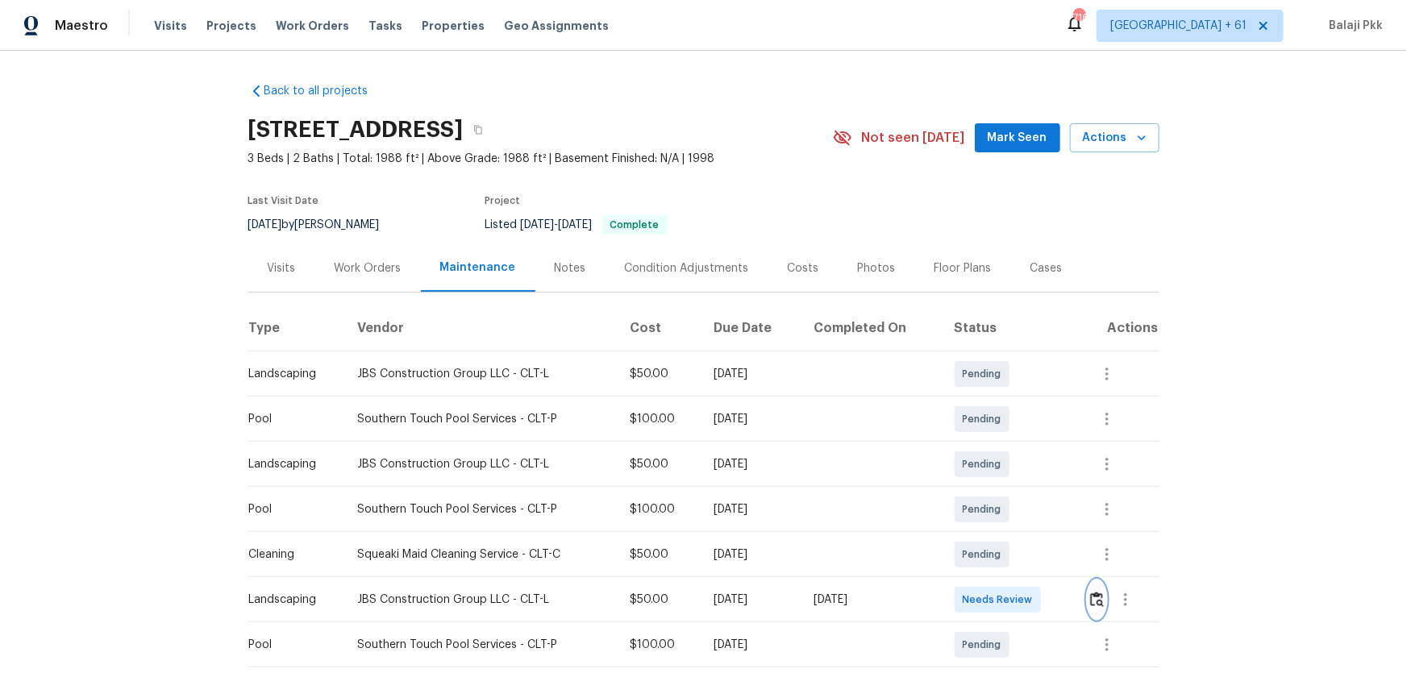
click at [1001, 444] on img "button" at bounding box center [1097, 599] width 14 height 15
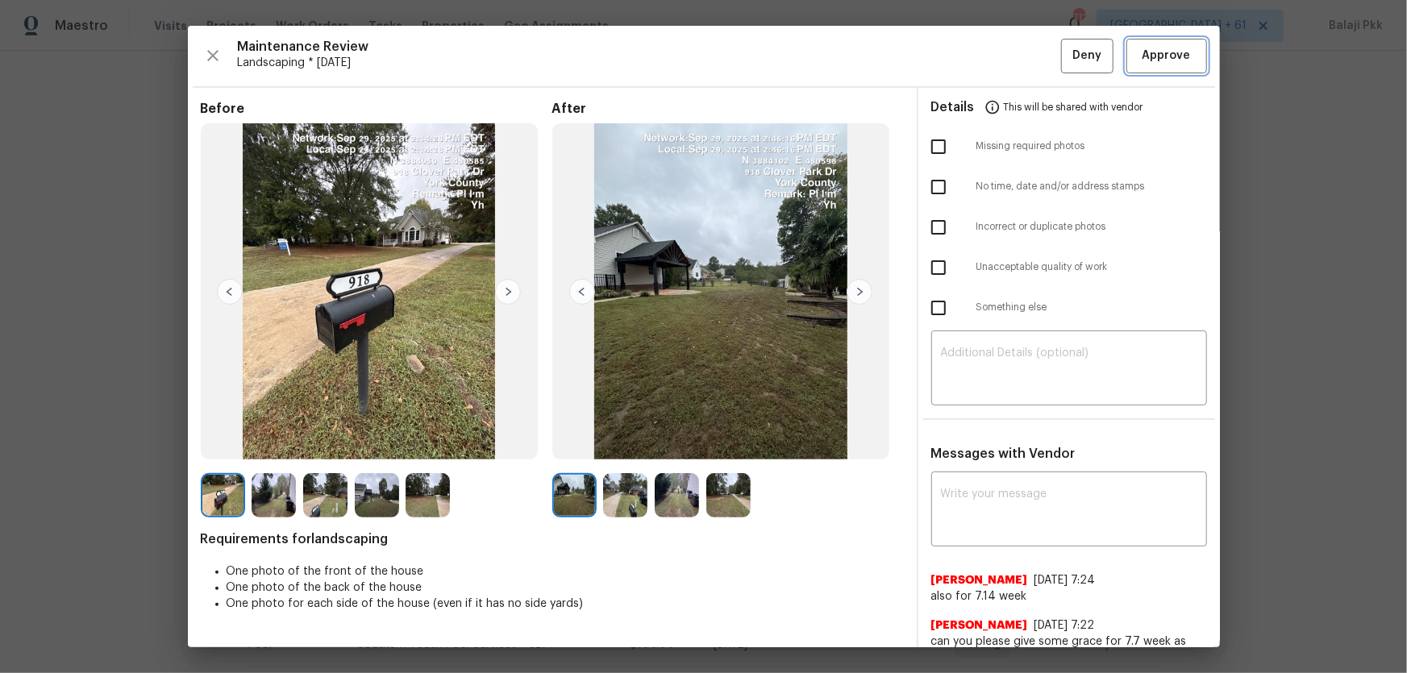
click at [1001, 39] on button "Approve" at bounding box center [1166, 56] width 81 height 35
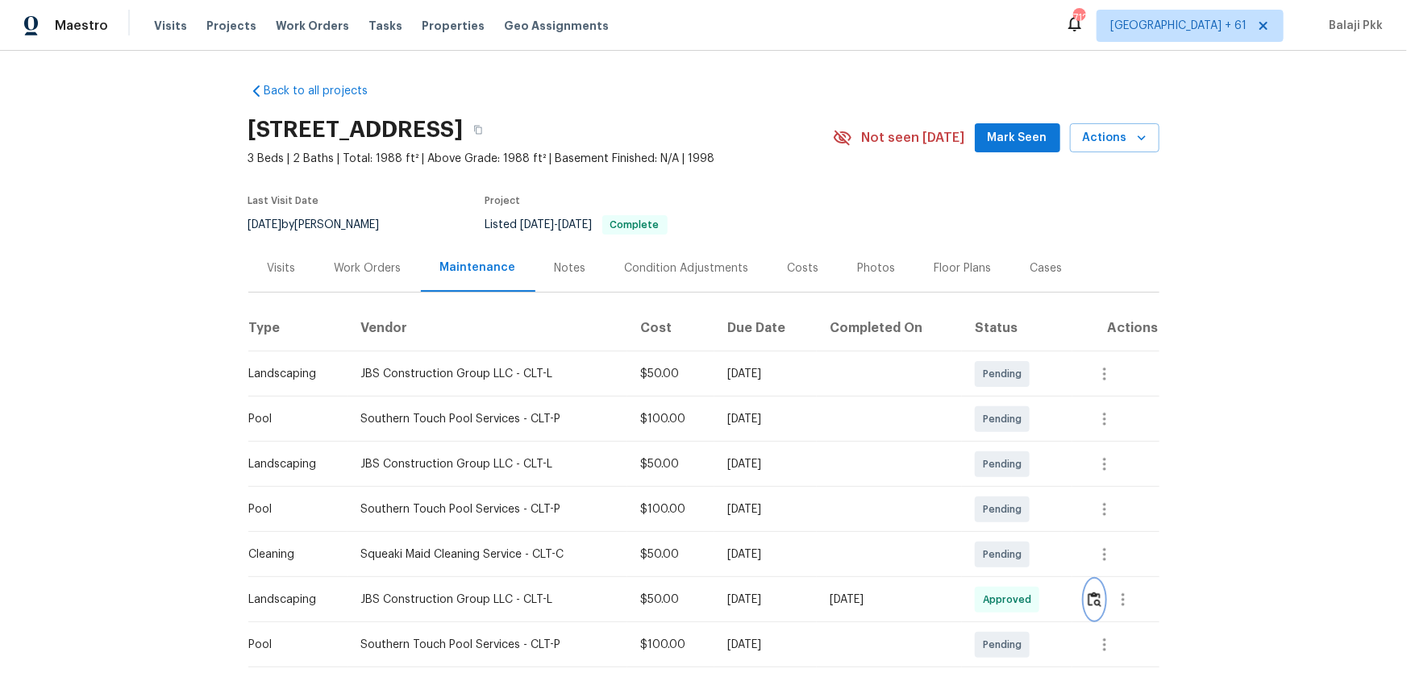
click at [1001, 444] on img "button" at bounding box center [1095, 599] width 14 height 15
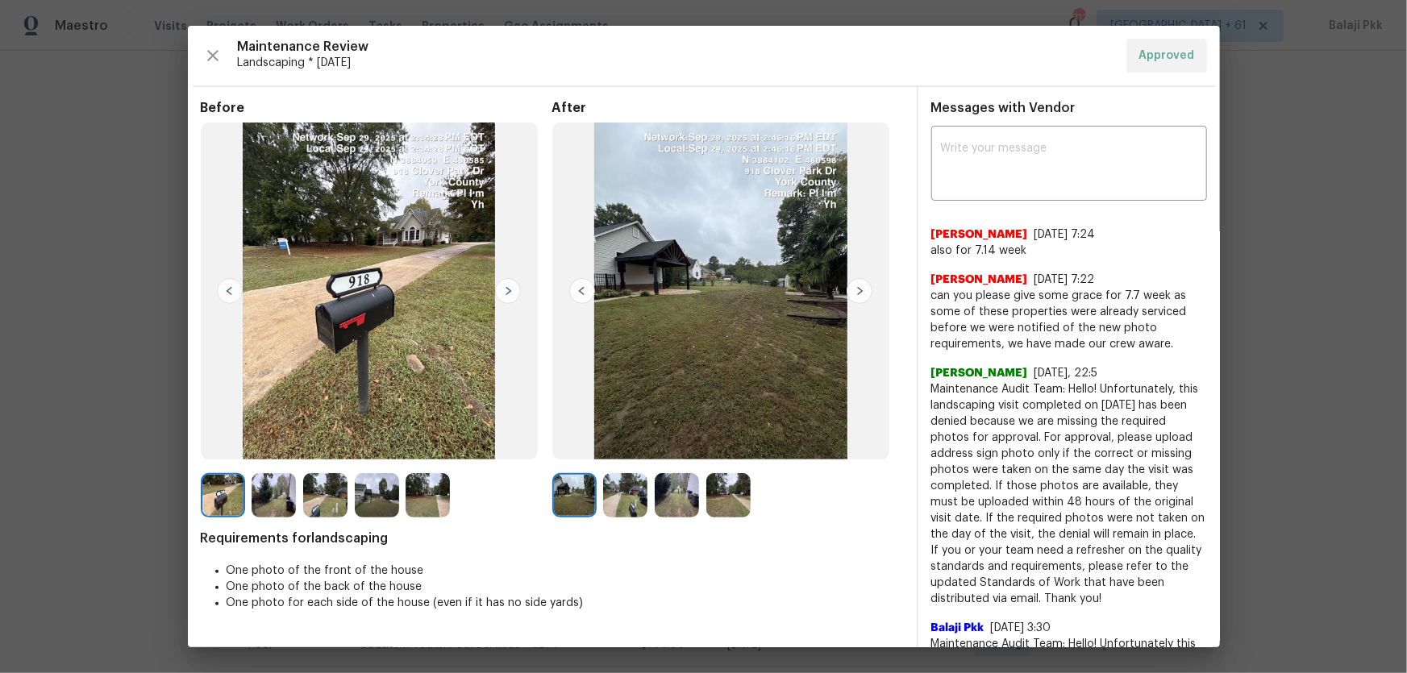
click at [855, 292] on img at bounding box center [860, 291] width 26 height 26
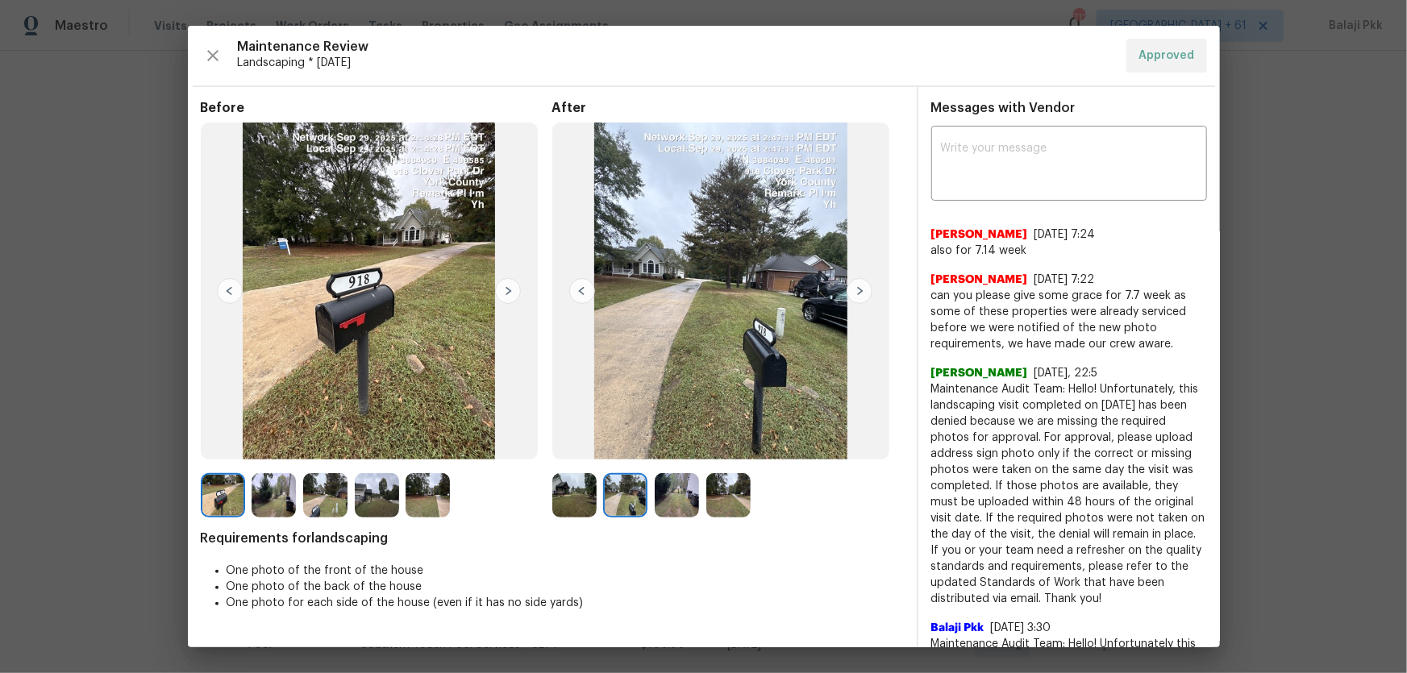
click at [855, 292] on img at bounding box center [860, 291] width 26 height 26
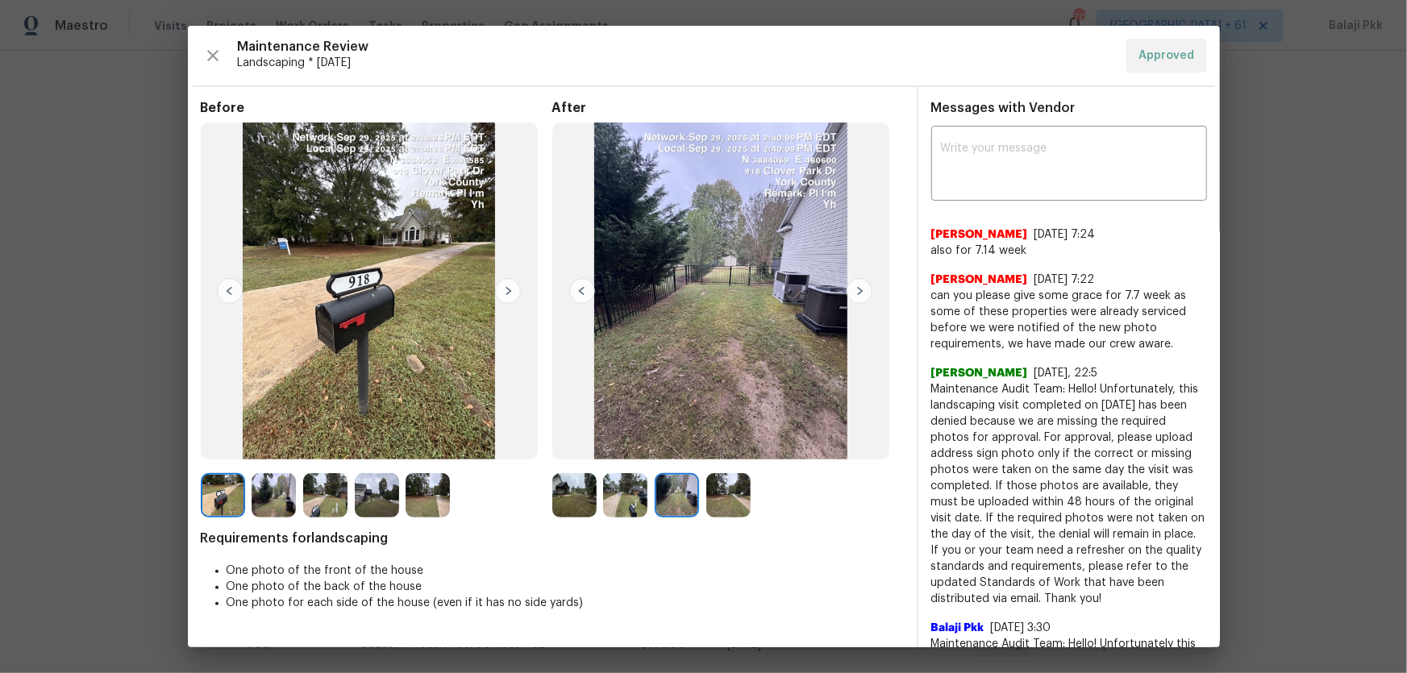
click at [855, 292] on img at bounding box center [860, 291] width 26 height 26
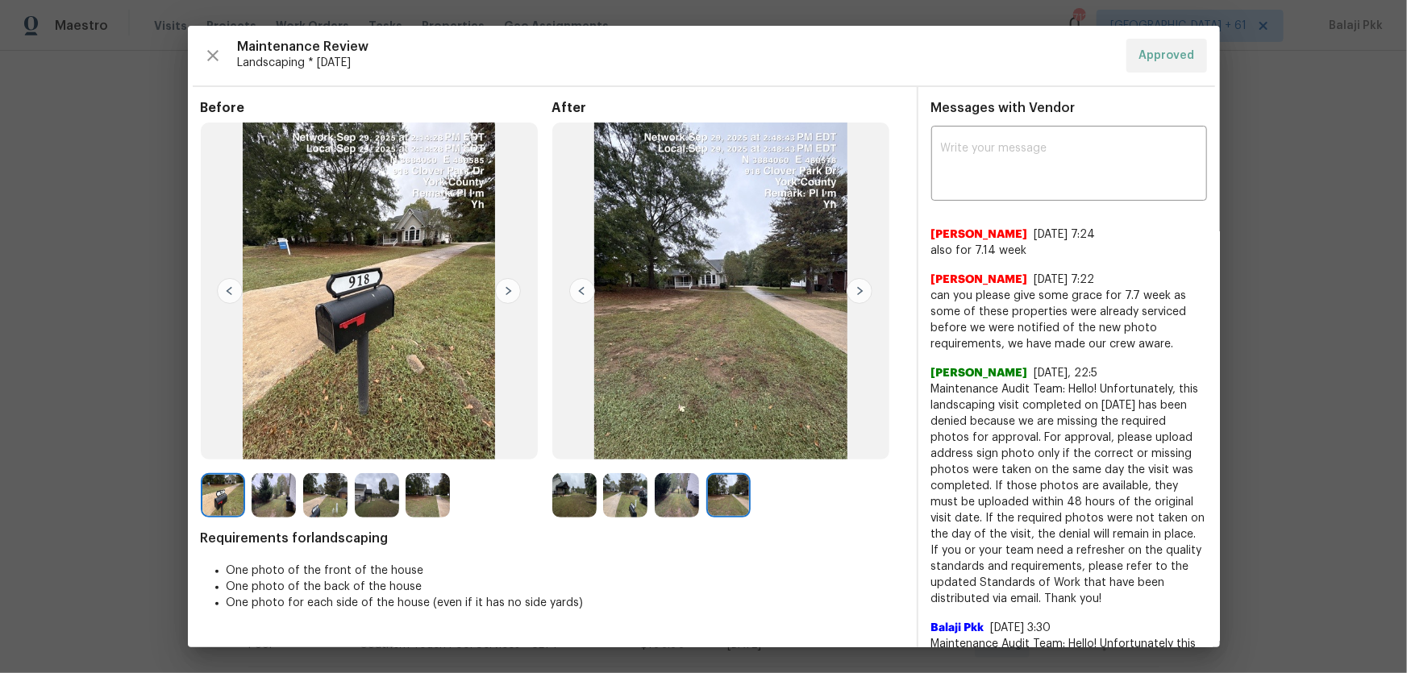
click at [855, 292] on img at bounding box center [860, 291] width 26 height 26
click at [859, 295] on img at bounding box center [860, 291] width 26 height 26
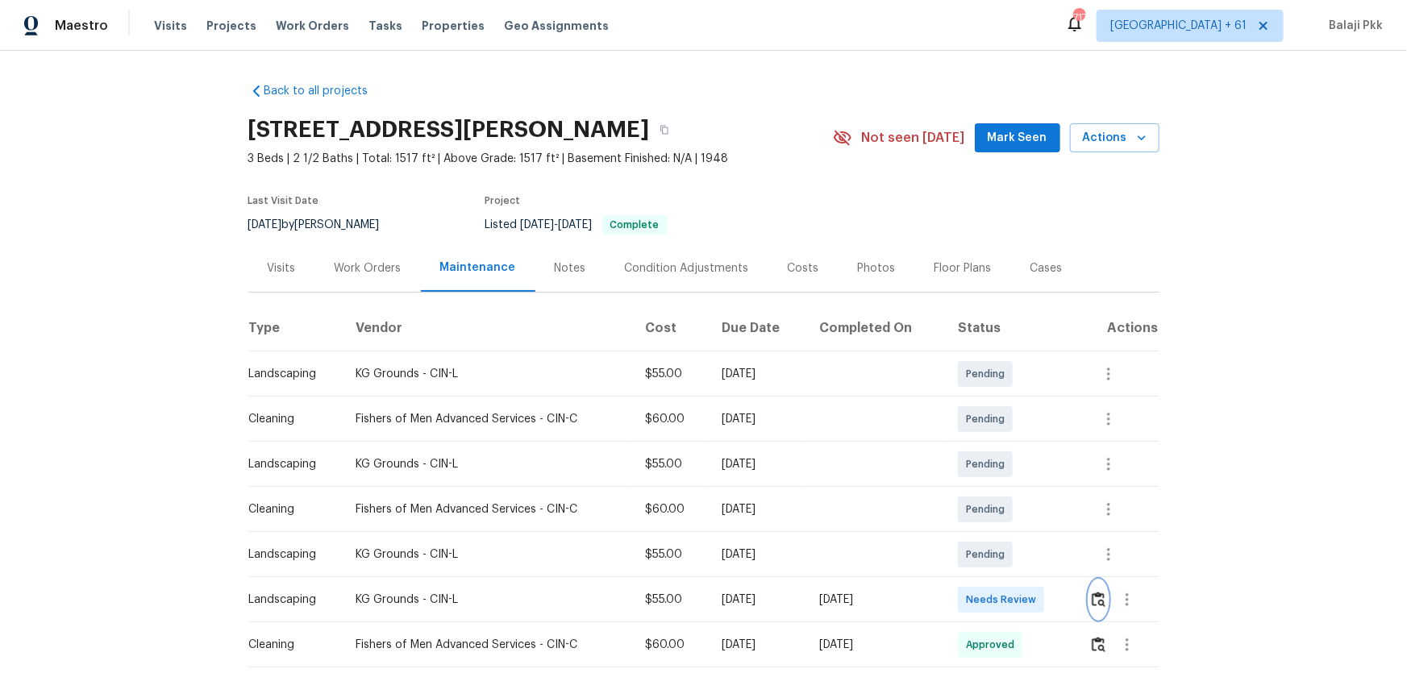
click at [1001, 444] on button "button" at bounding box center [1098, 600] width 19 height 39
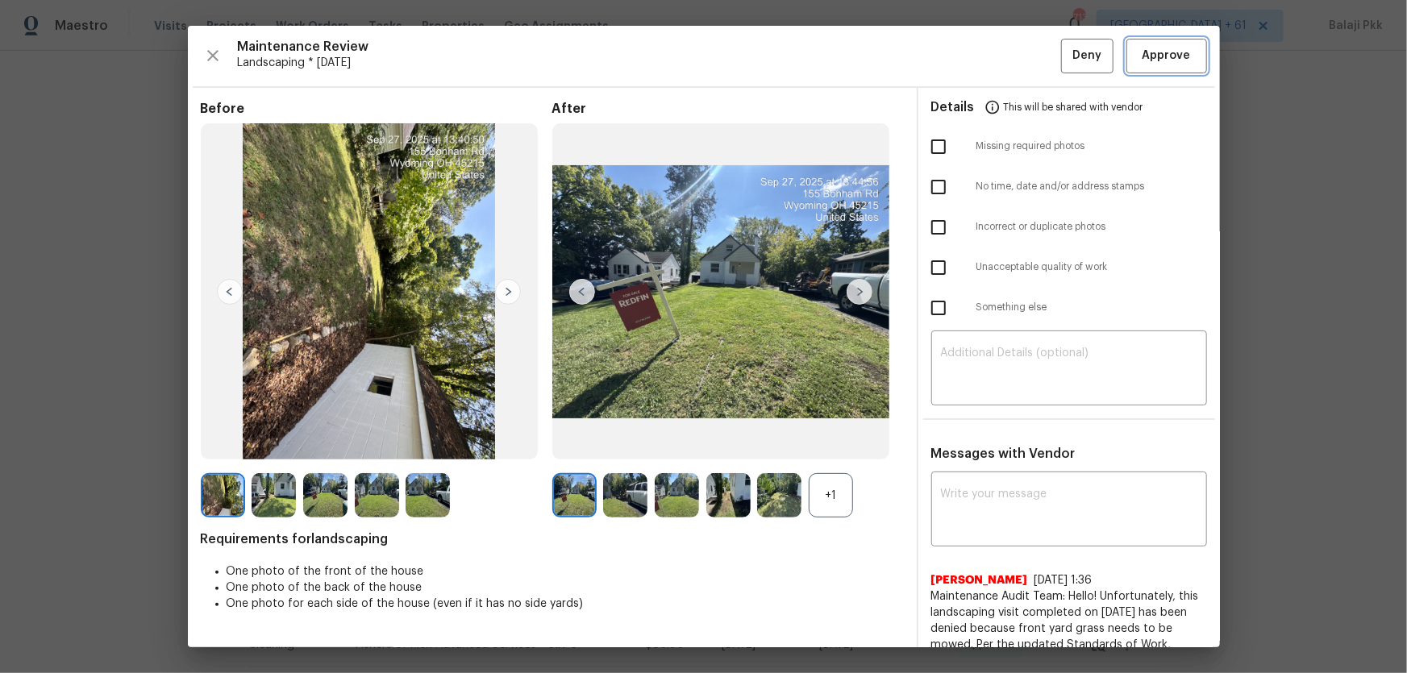
click at [1001, 51] on span "Approve" at bounding box center [1167, 56] width 48 height 20
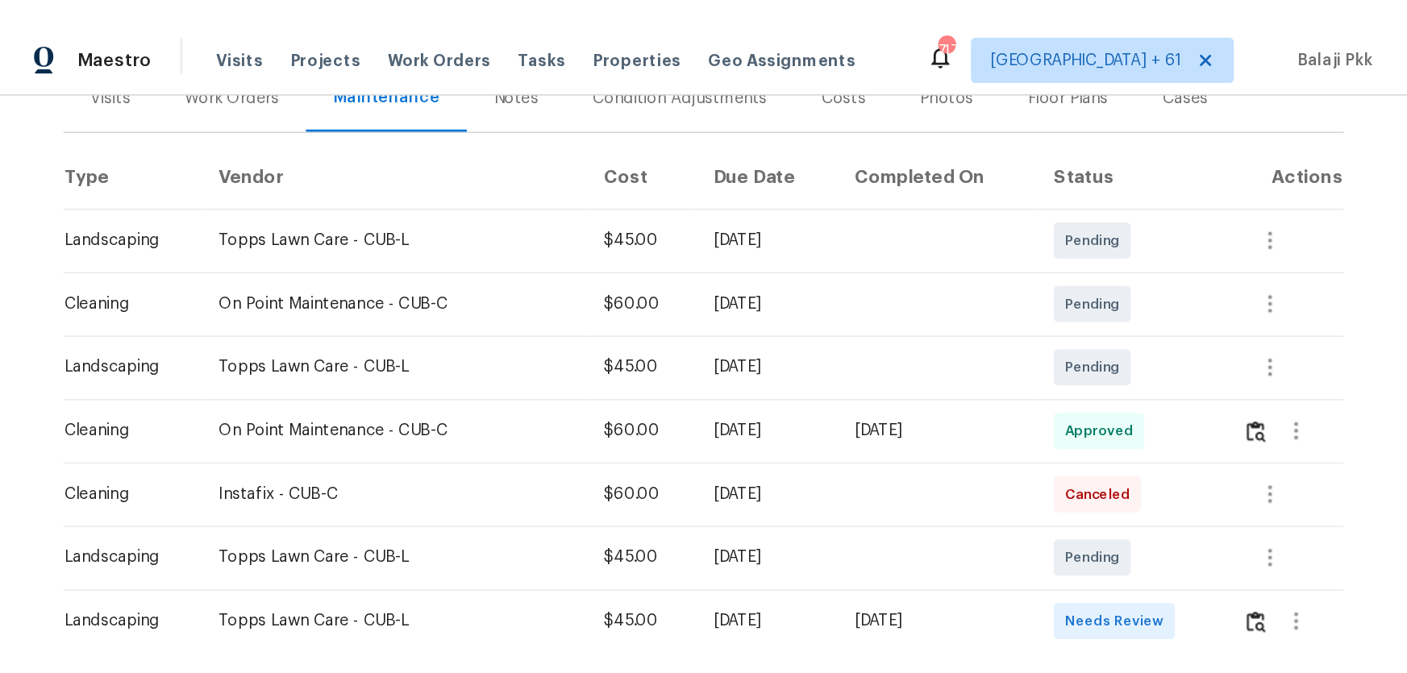
scroll to position [366, 0]
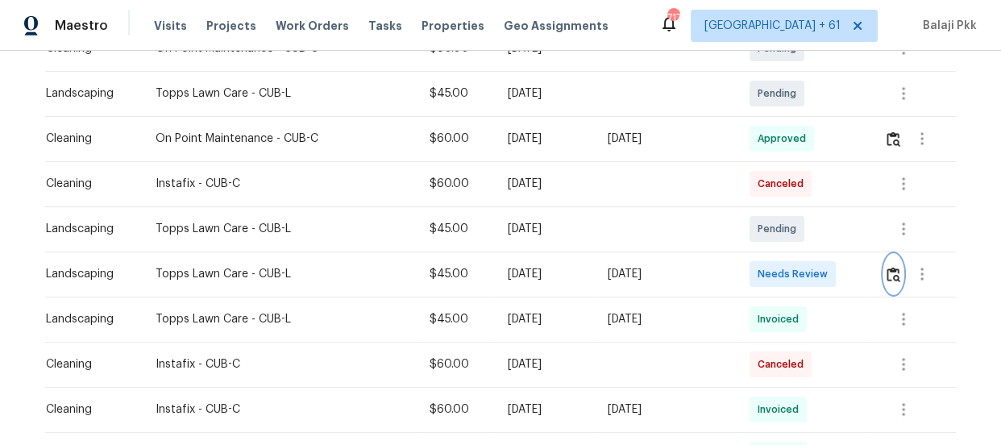
click at [887, 270] on img "button" at bounding box center [894, 274] width 14 height 15
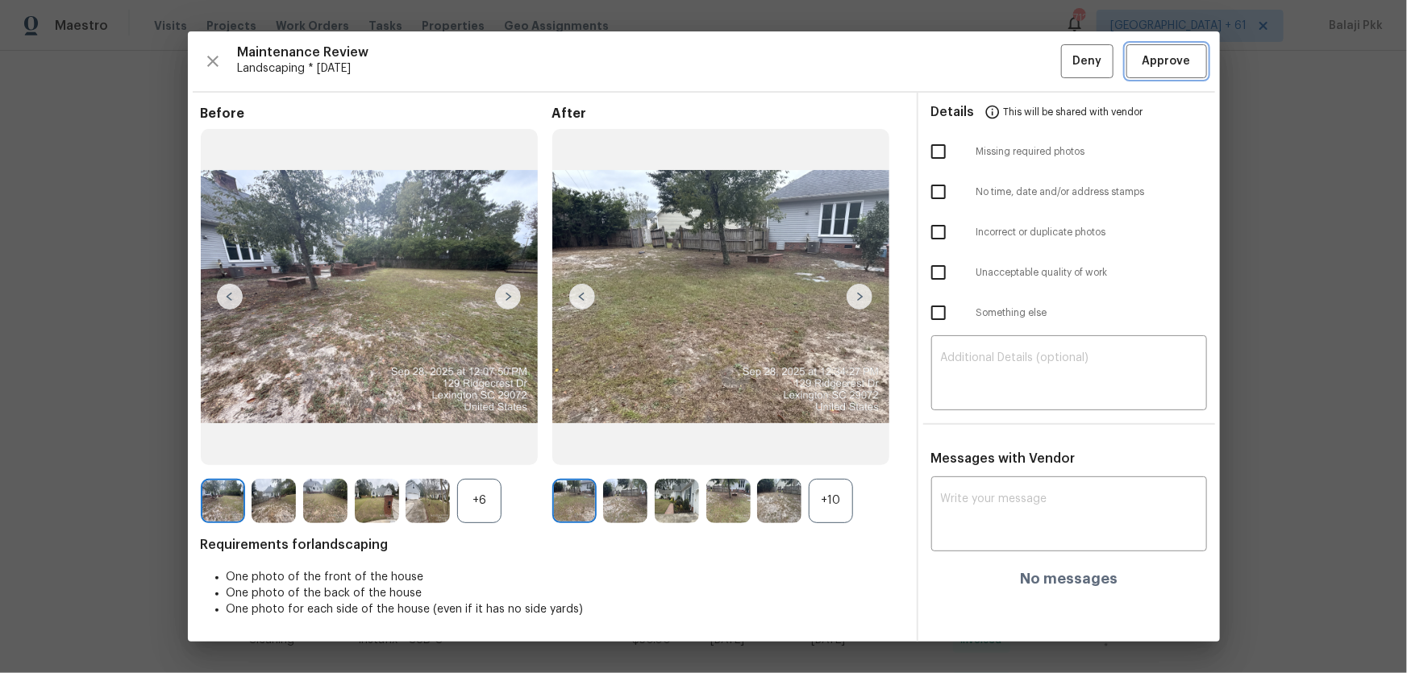
click at [1001, 54] on span "Approve" at bounding box center [1167, 62] width 48 height 20
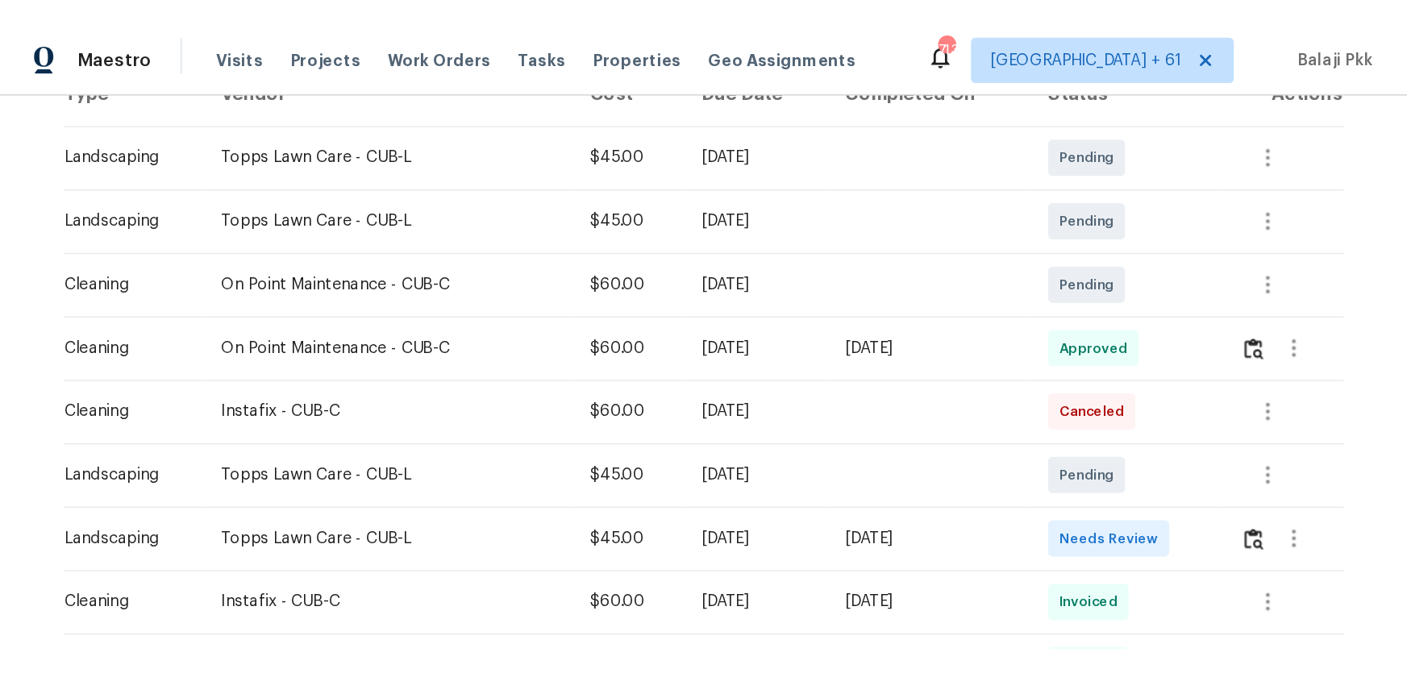
scroll to position [366, 0]
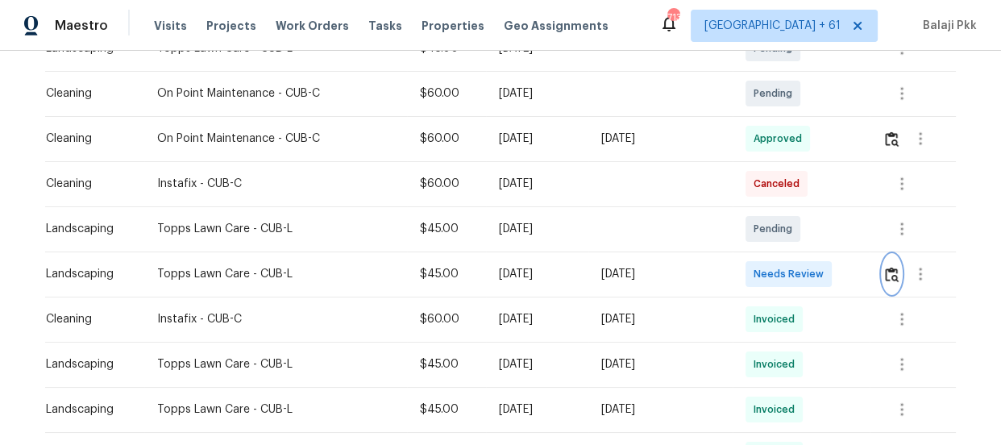
click at [887, 271] on img "button" at bounding box center [892, 274] width 14 height 15
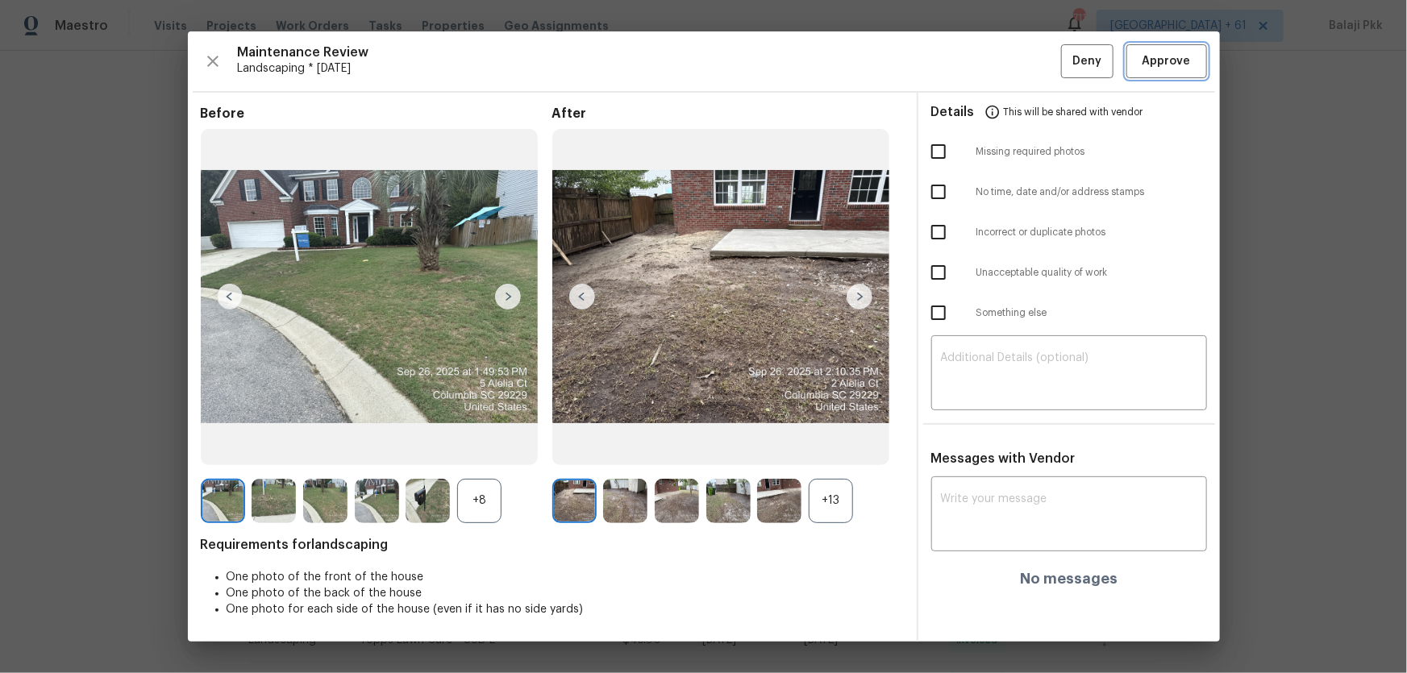
click at [1001, 52] on span "Approve" at bounding box center [1167, 62] width 48 height 20
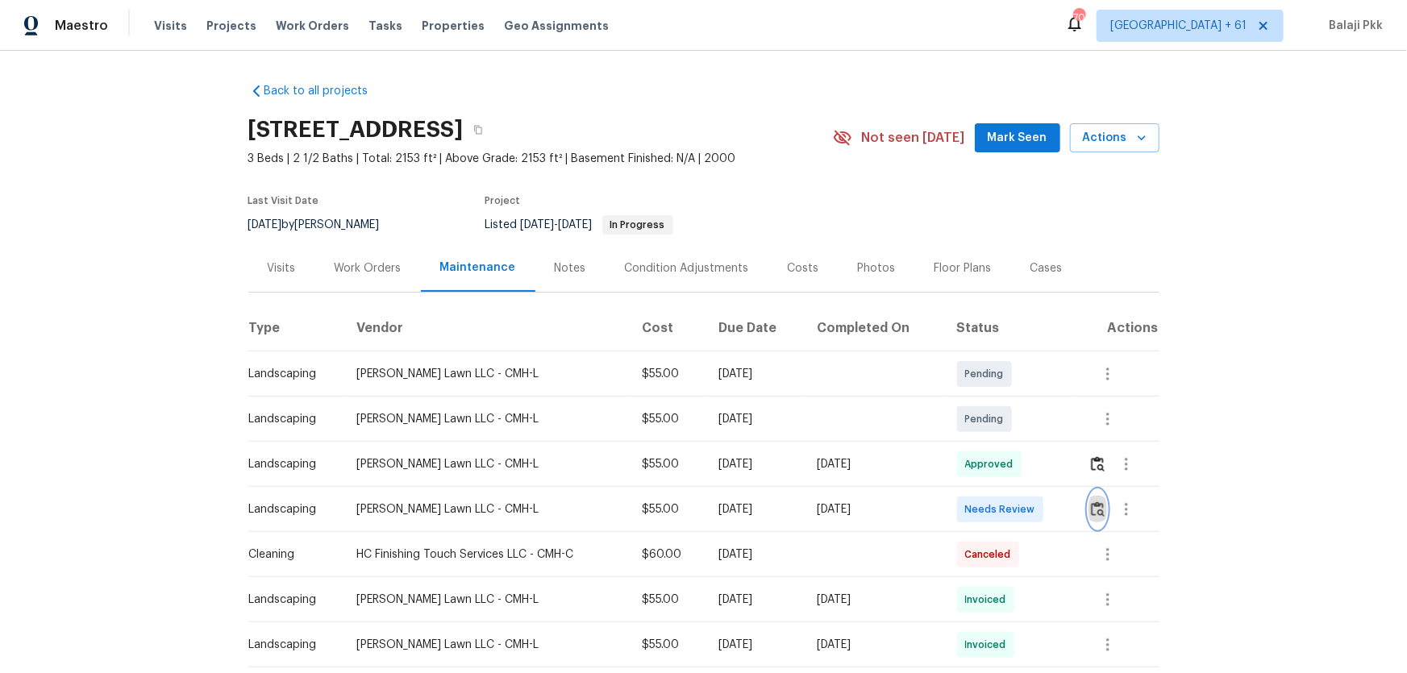
click at [1001, 444] on button "button" at bounding box center [1098, 509] width 19 height 39
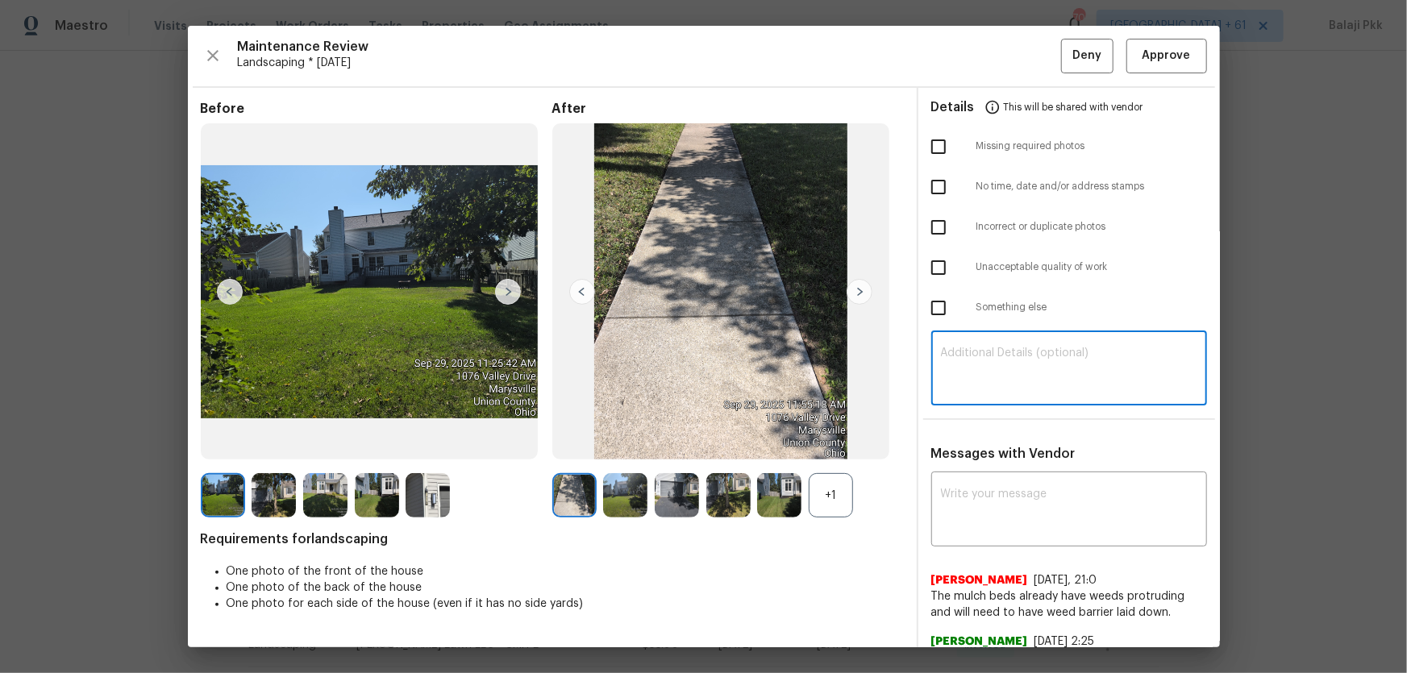
click at [1001, 368] on textarea at bounding box center [1069, 370] width 256 height 45
paste textarea "The timestamps indicate that the same photos were uploaded twice: for the visit…"
type textarea "The timestamps indicate that the same photos were uploaded twice: for the visit…"
click at [1001, 444] on textarea at bounding box center [1069, 511] width 256 height 45
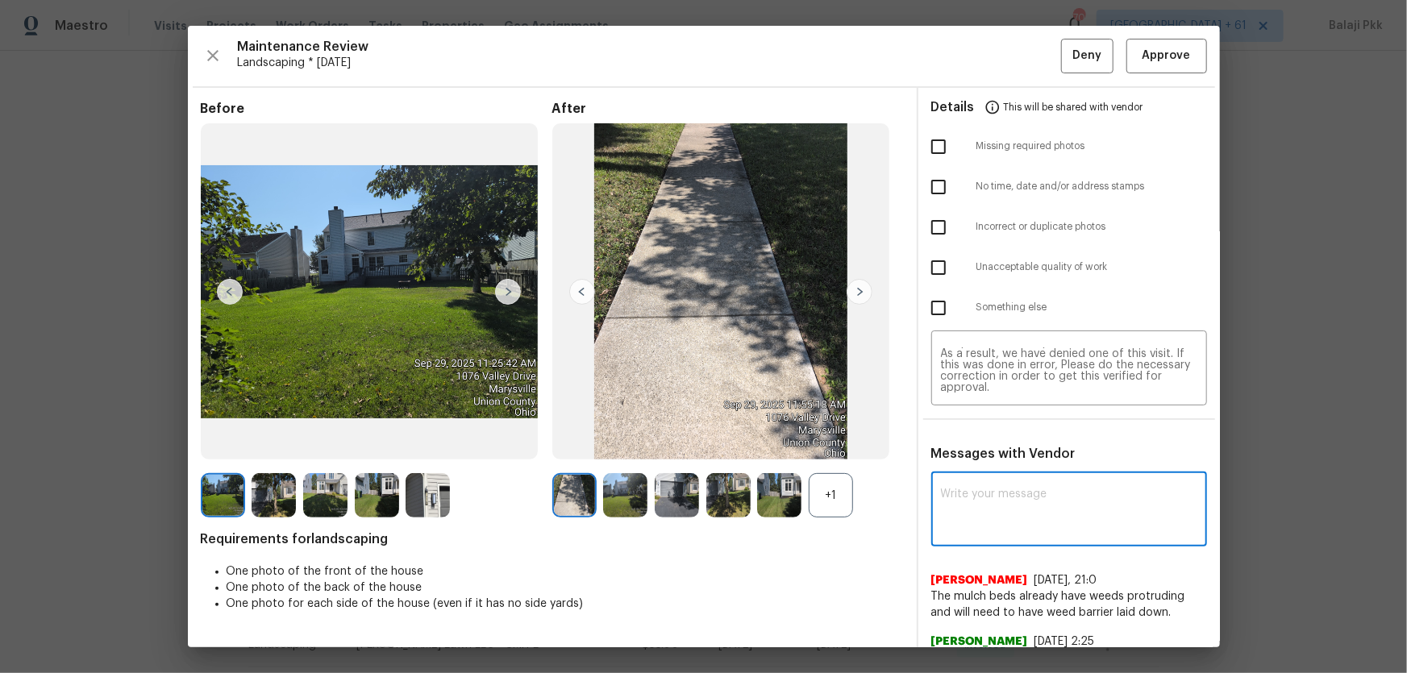
paste textarea "The timestamps indicate that the same photos were uploaded twice: for the visit…"
type textarea "The timestamps indicate that the same photos were uploaded twice: for the visit…"
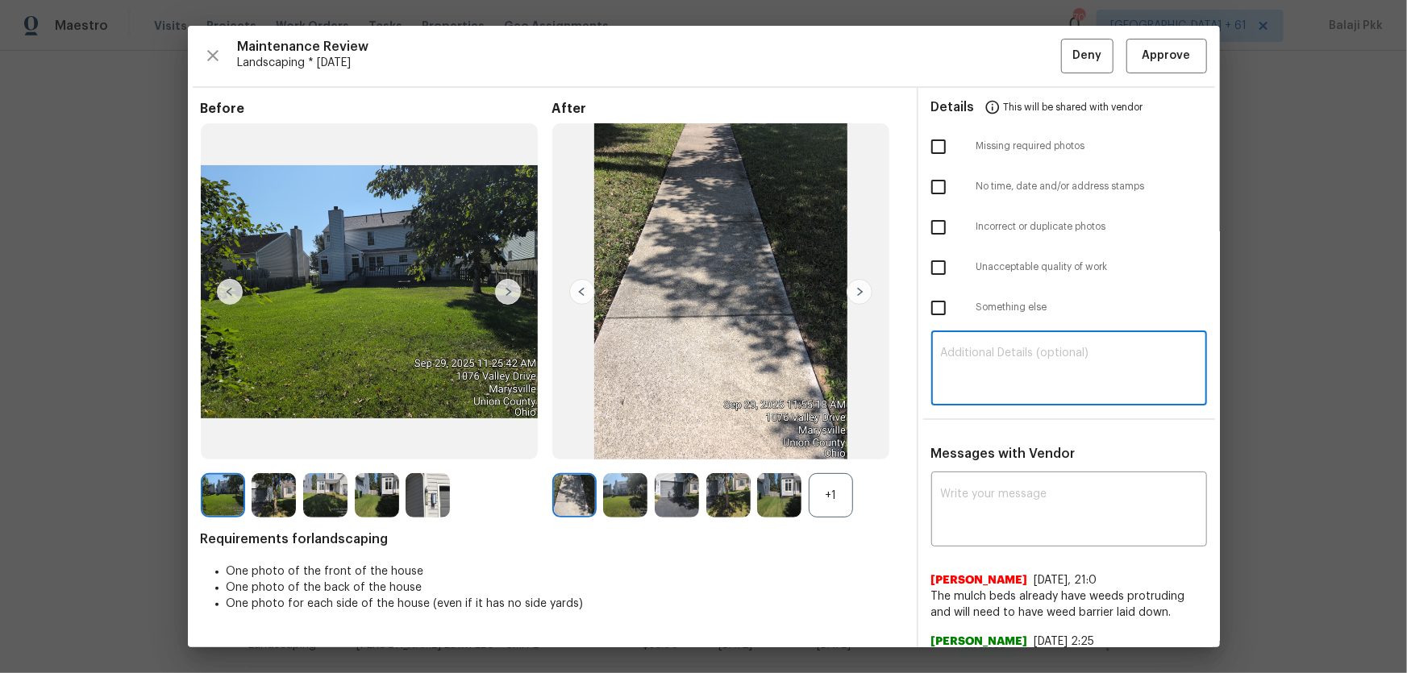
scroll to position [0, 0]
click at [1001, 377] on textarea at bounding box center [1069, 370] width 256 height 45
paste textarea "The timestamps indicate that the same photos were uploaded twice: for the visit…"
type textarea "The timestamps indicate that the same photos were uploaded twice: for the visit…"
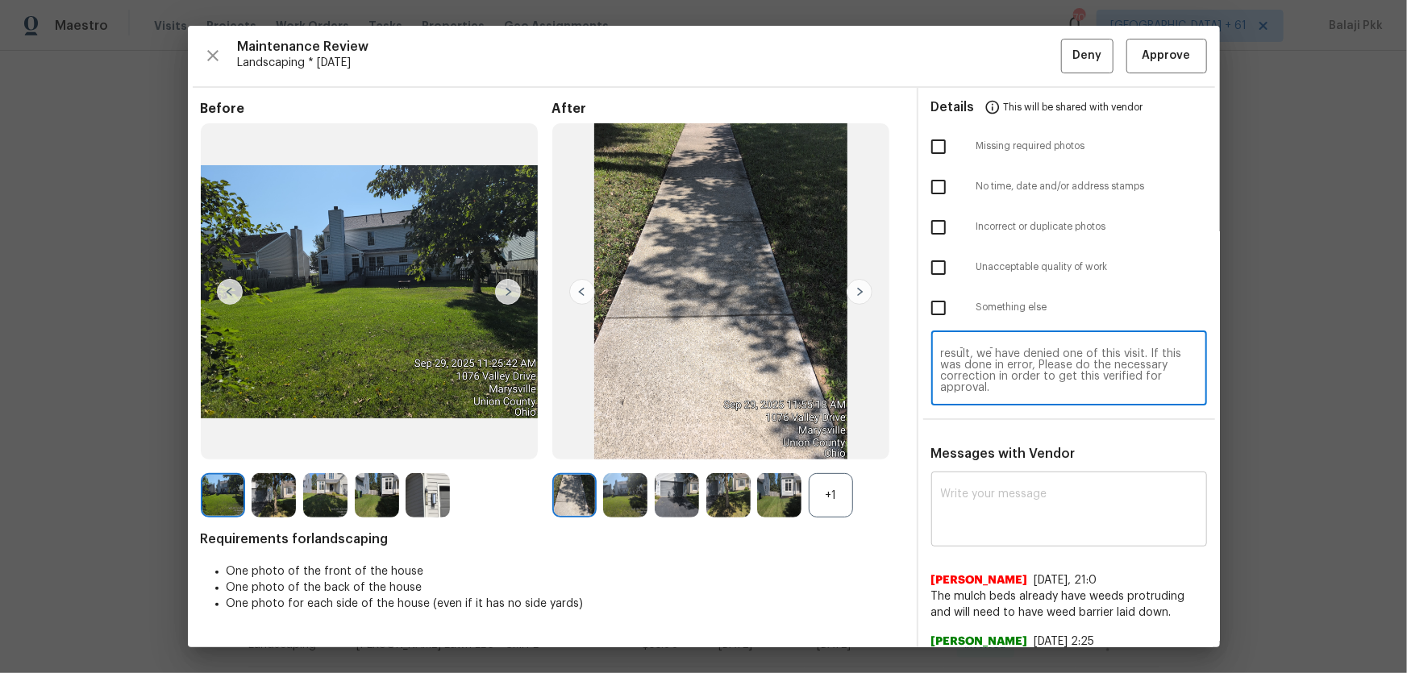
click at [1001, 444] on textarea at bounding box center [1069, 511] width 256 height 45
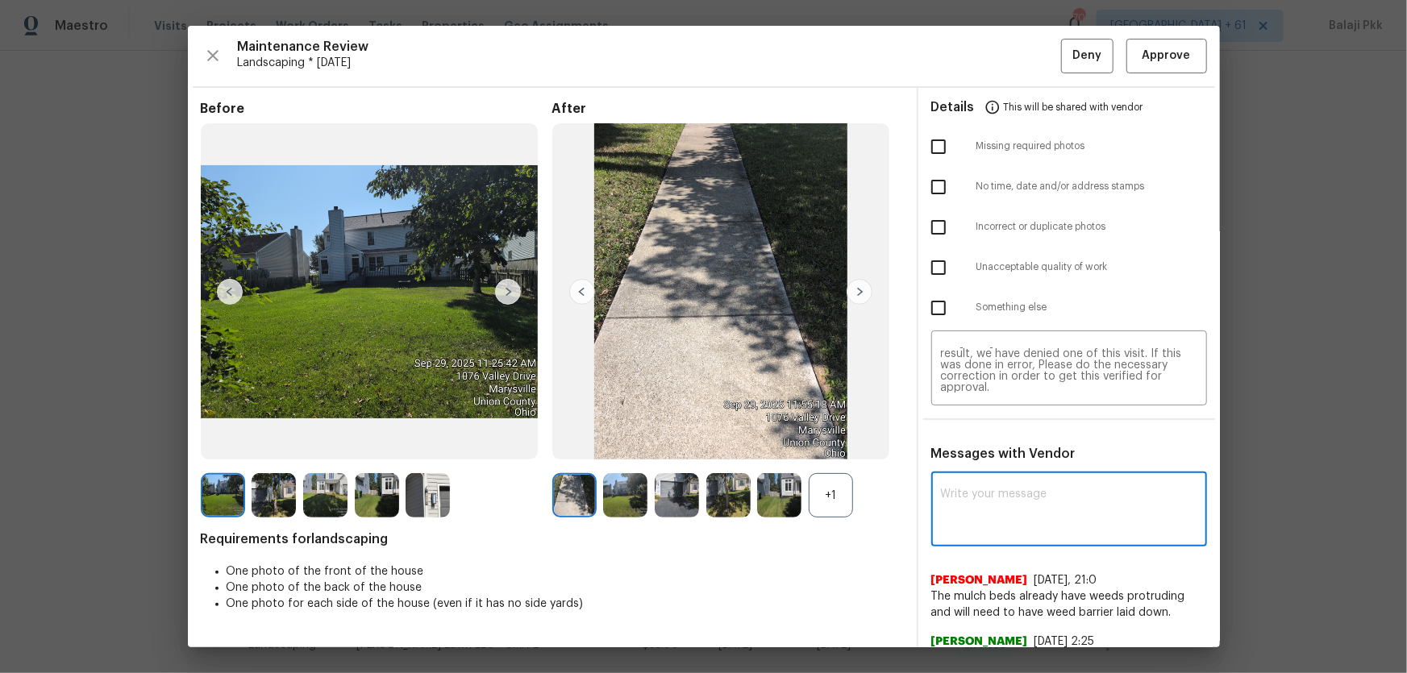
paste textarea "The timestamps indicate that the same photos were uploaded twice: for the visit…"
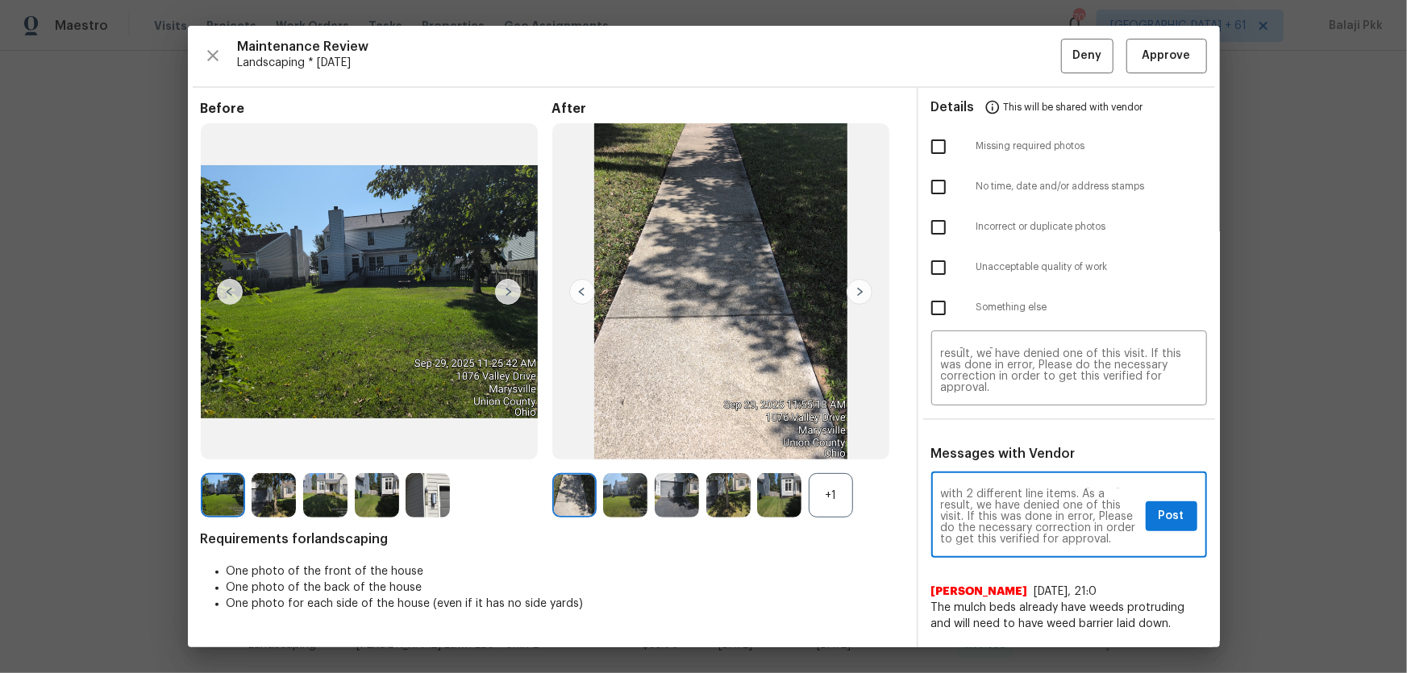
scroll to position [27, 0]
type textarea "The timestamps indicate that the same photos were uploaded twice: for the visit…"
click at [972, 235] on div "Incorrect or duplicate photos" at bounding box center [1069, 227] width 302 height 40
click at [935, 218] on input "checkbox" at bounding box center [939, 227] width 34 height 34
checkbox input "true"
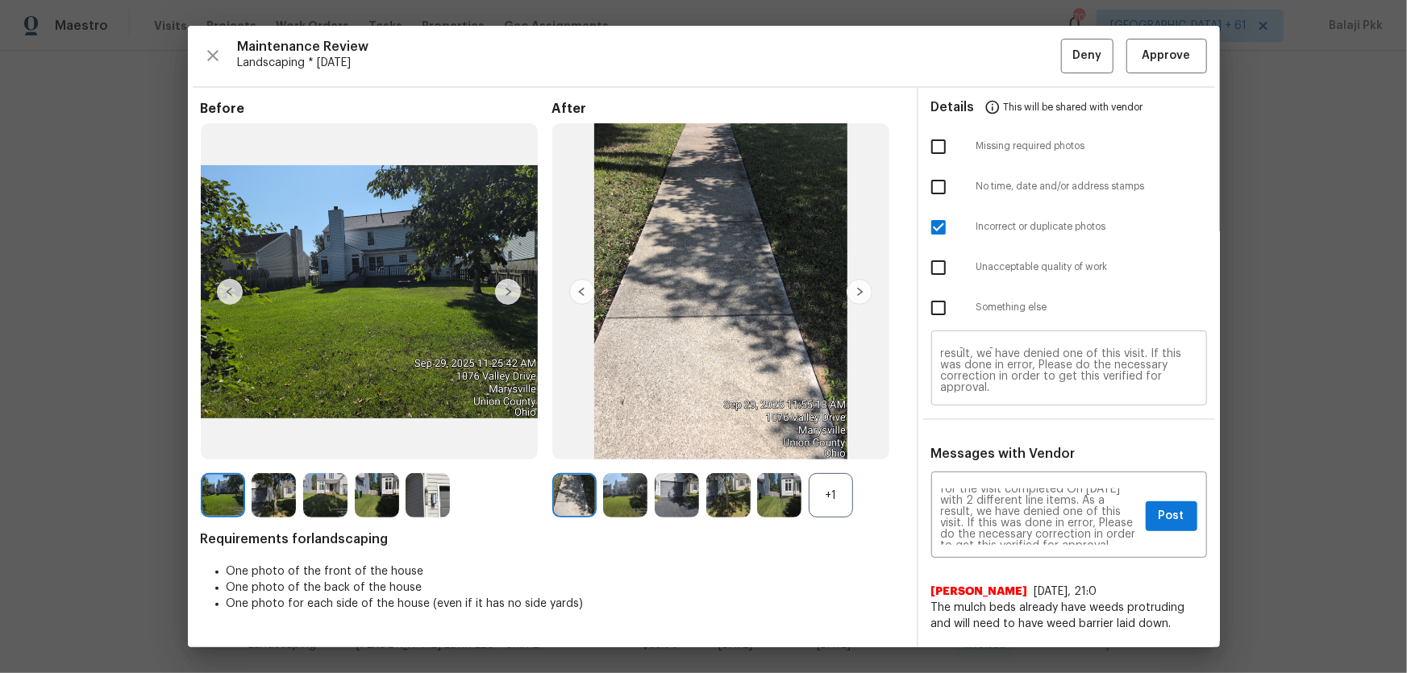
scroll to position [0, 0]
click at [1001, 444] on span "Post" at bounding box center [1172, 516] width 26 height 20
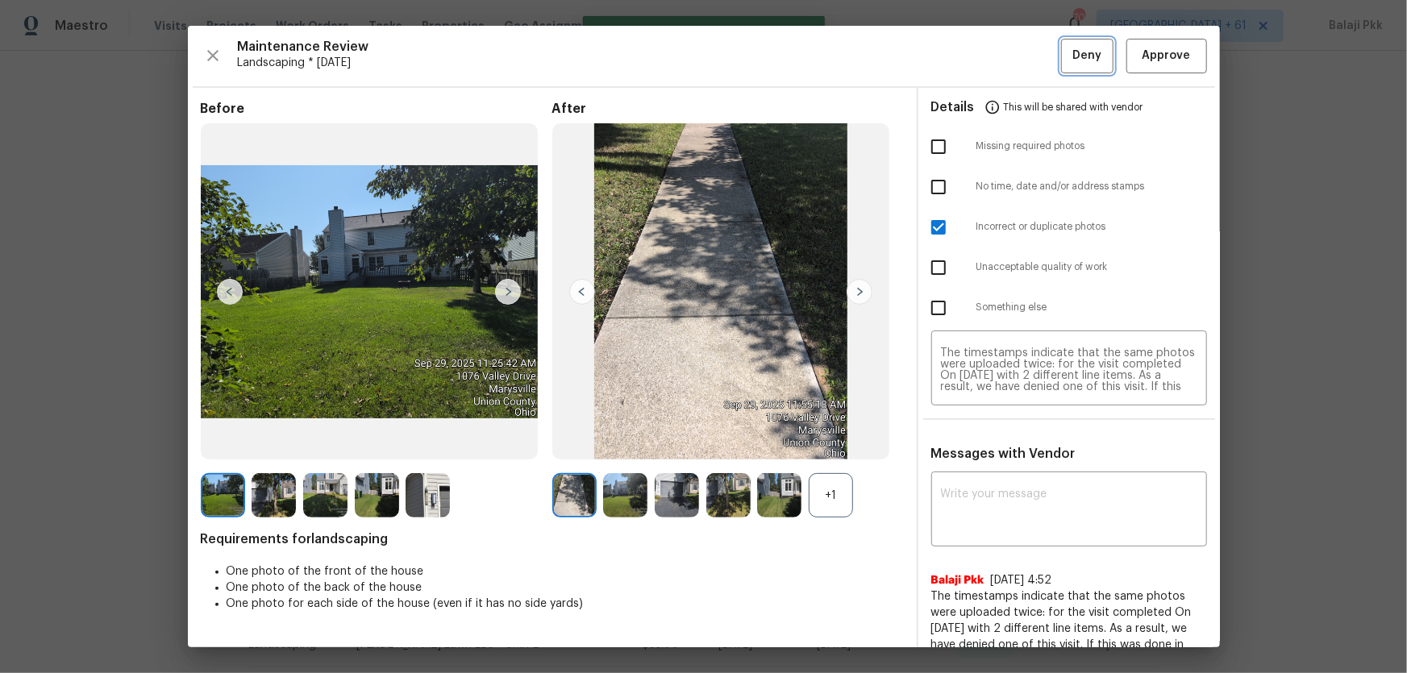
click at [1001, 54] on span "Deny" at bounding box center [1086, 56] width 29 height 20
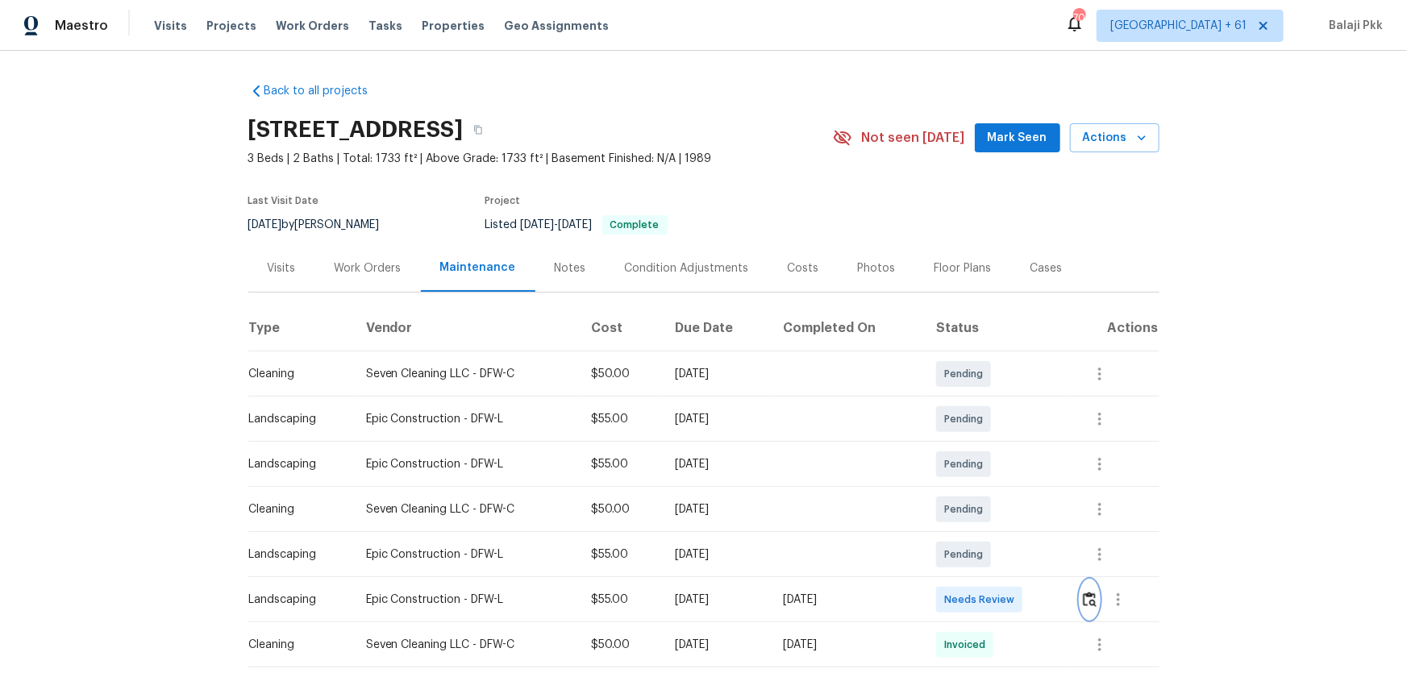
click at [1001, 444] on button "button" at bounding box center [1089, 600] width 19 height 39
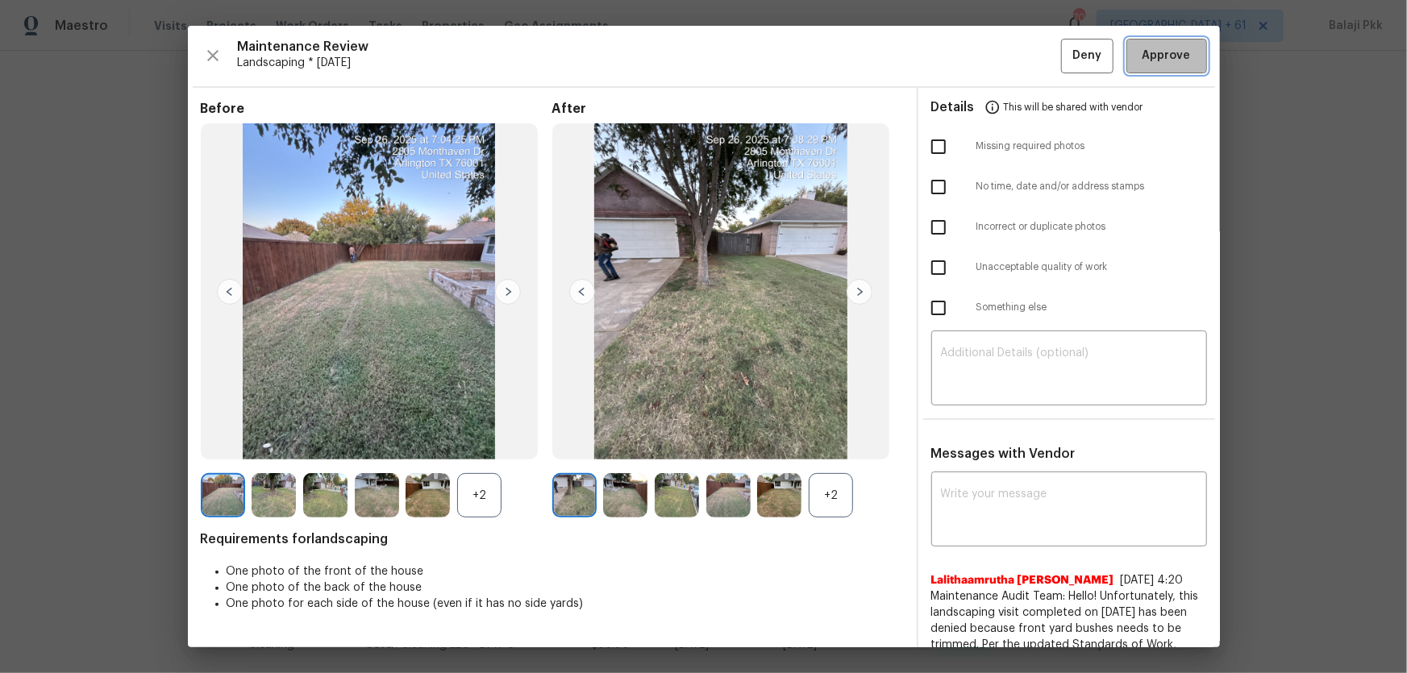
click at [1001, 60] on span "Approve" at bounding box center [1167, 56] width 48 height 20
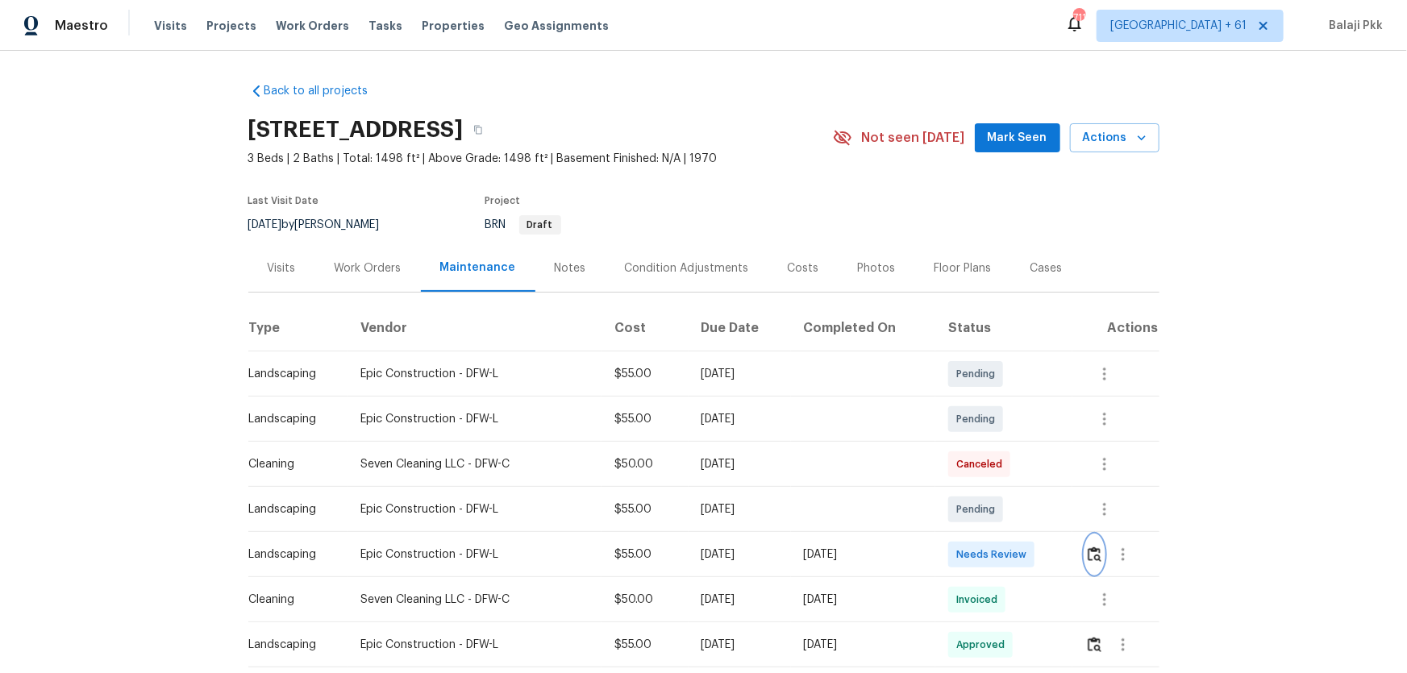
click at [1001, 444] on img "button" at bounding box center [1095, 554] width 14 height 15
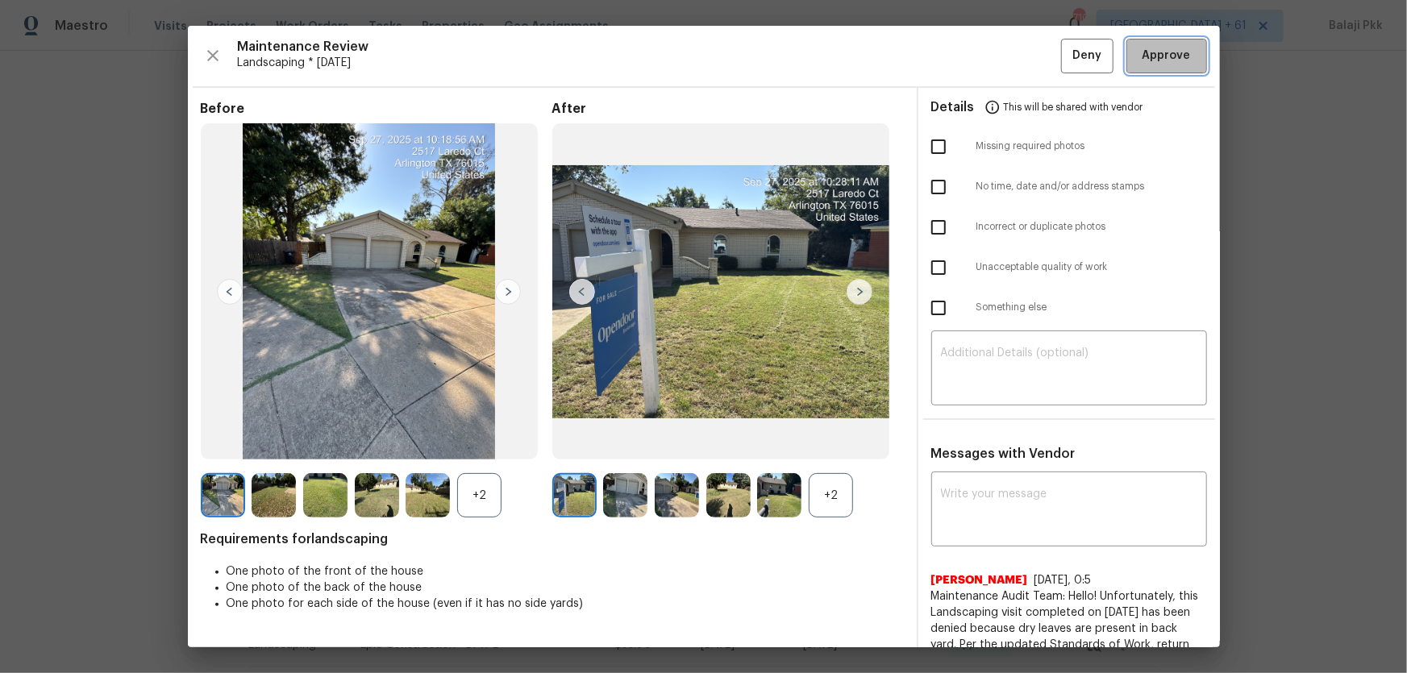
click at [1001, 48] on span "Approve" at bounding box center [1167, 56] width 48 height 20
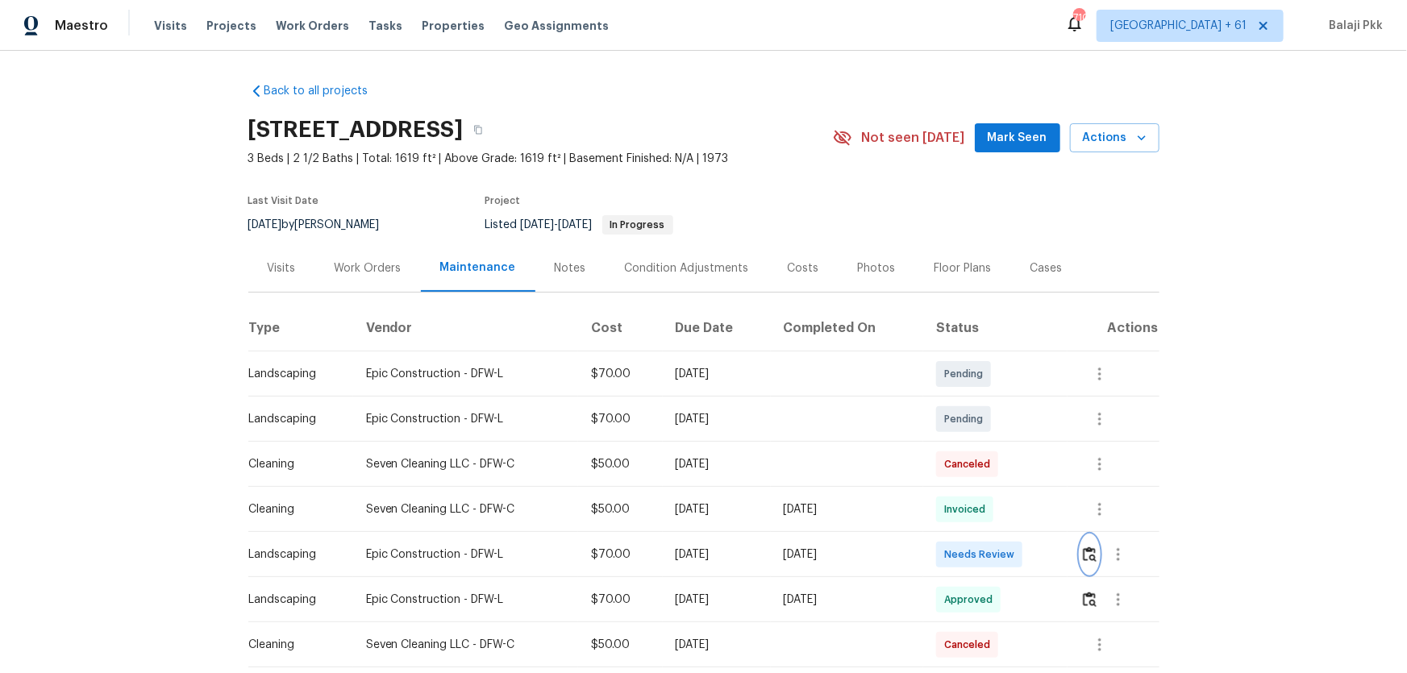
click at [1001, 444] on button "button" at bounding box center [1089, 554] width 19 height 39
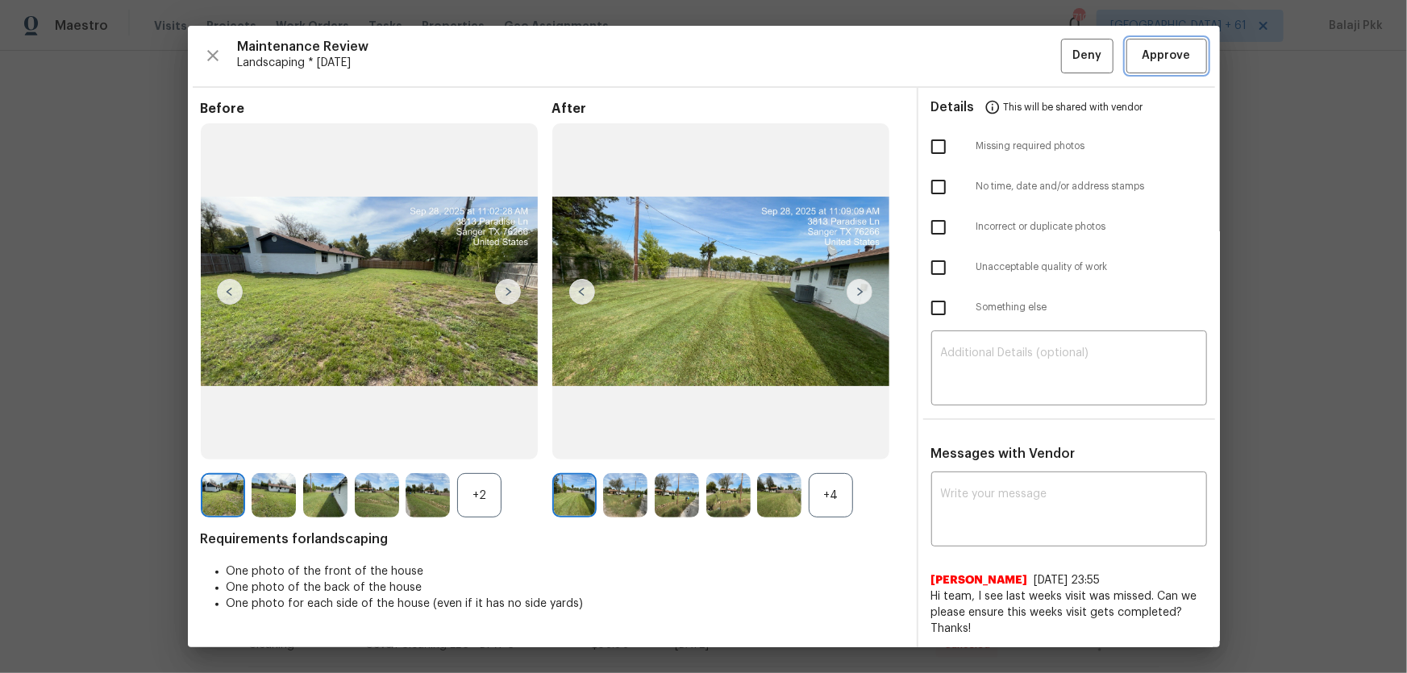
click at [1001, 55] on span "Approve" at bounding box center [1166, 56] width 55 height 20
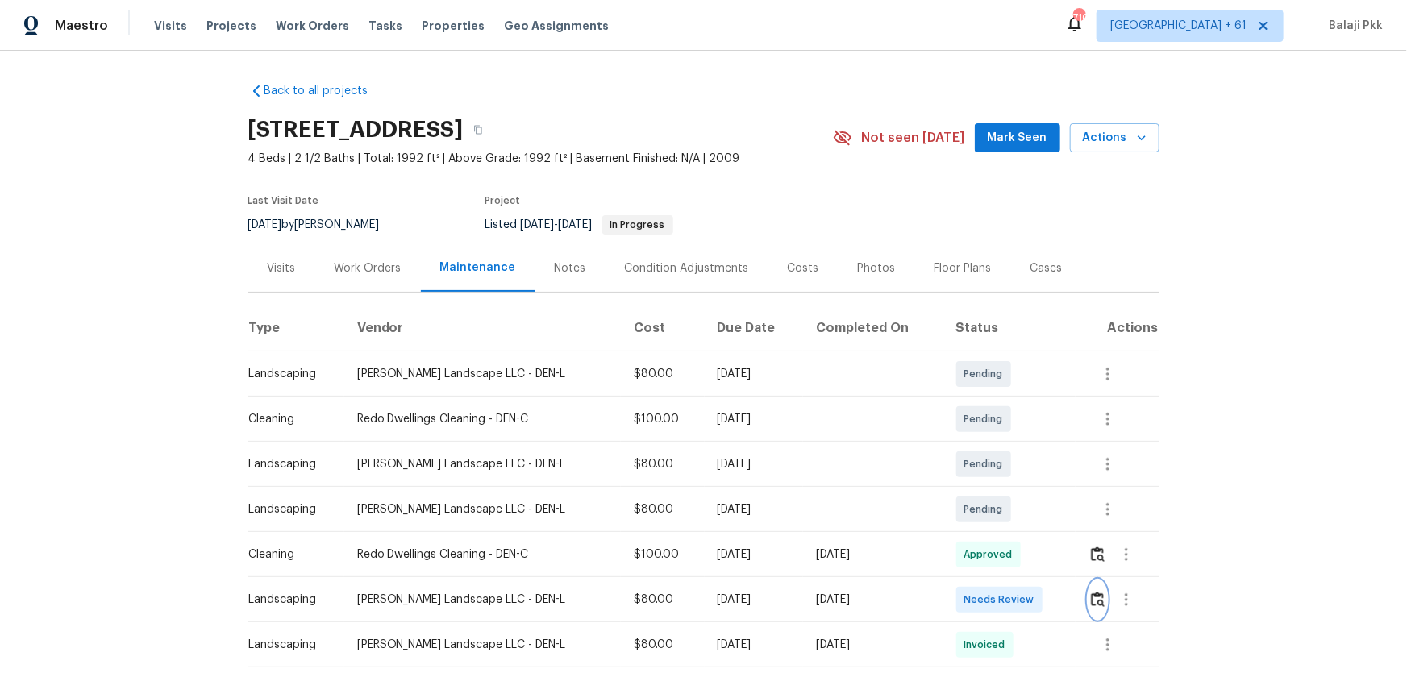
click at [1001, 444] on img "button" at bounding box center [1098, 599] width 14 height 15
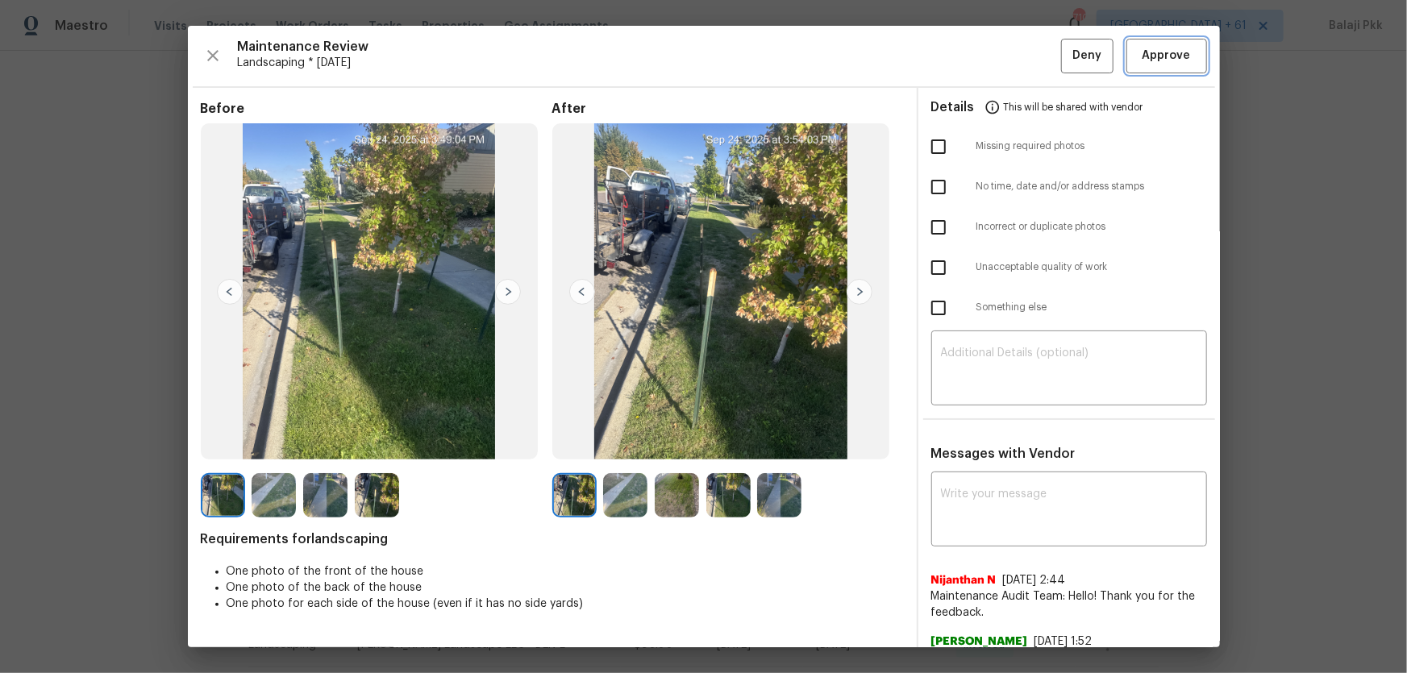
click at [1001, 51] on span "Approve" at bounding box center [1167, 56] width 48 height 20
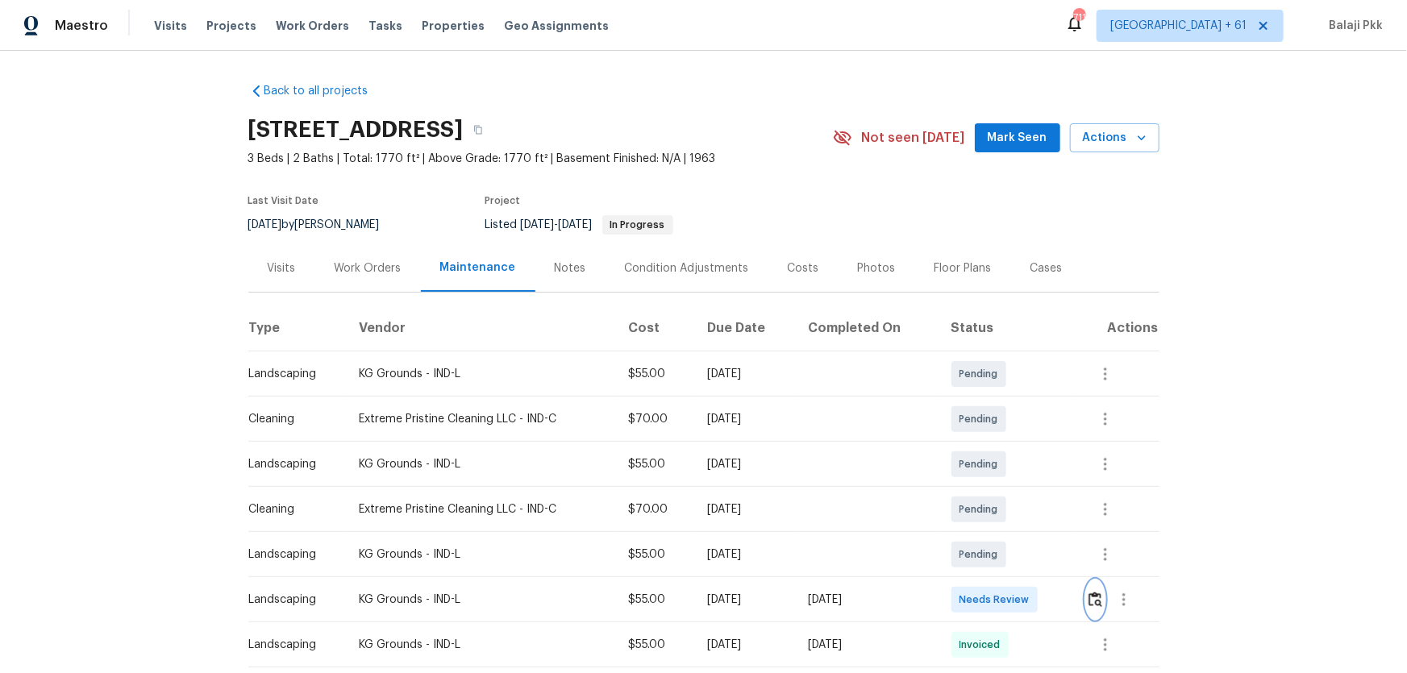
click at [1001, 444] on button "button" at bounding box center [1095, 600] width 19 height 39
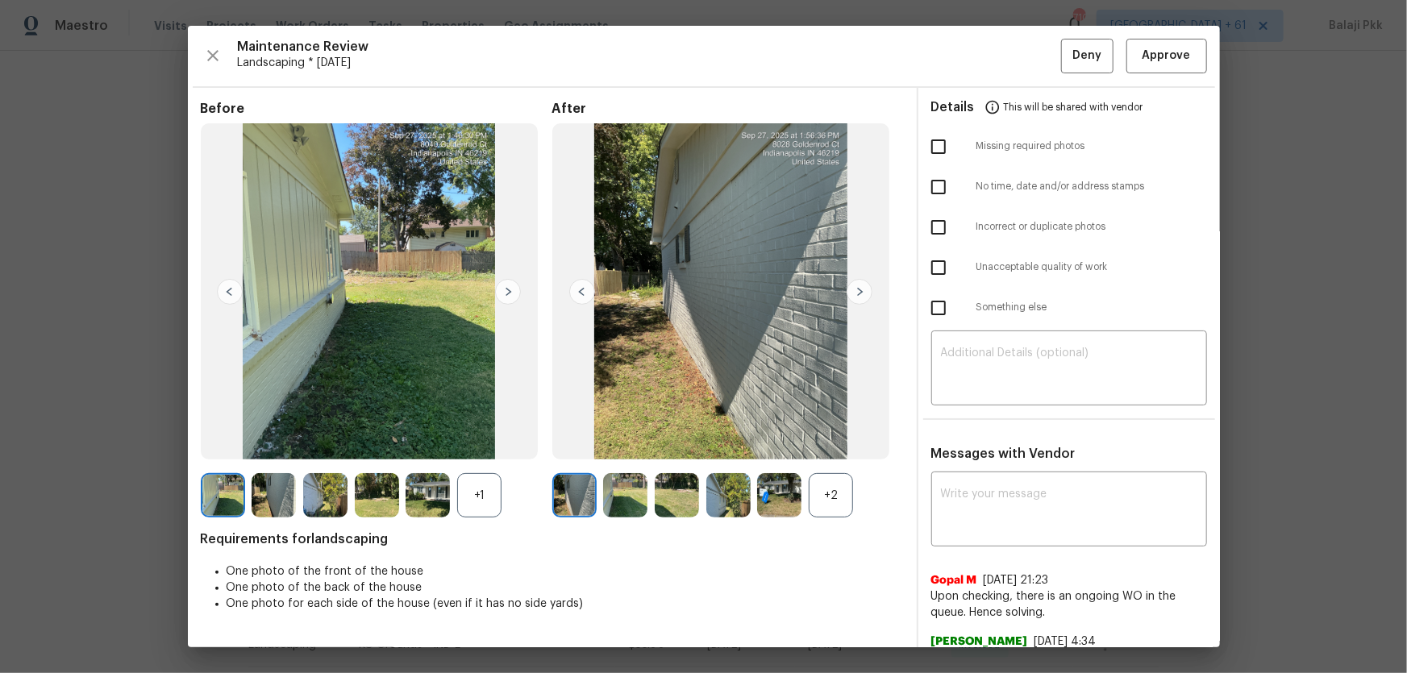
click at [826, 444] on div "+2" at bounding box center [831, 495] width 44 height 44
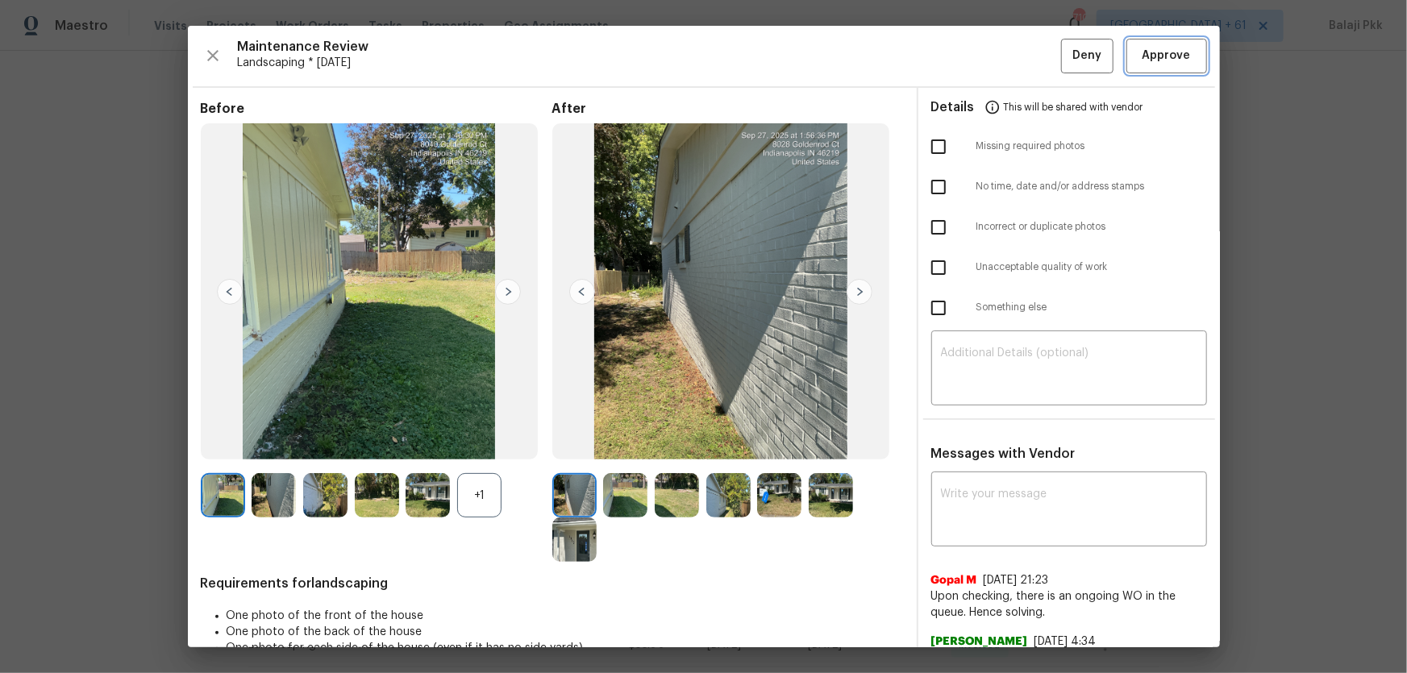
click at [1001, 54] on span "Approve" at bounding box center [1167, 56] width 48 height 20
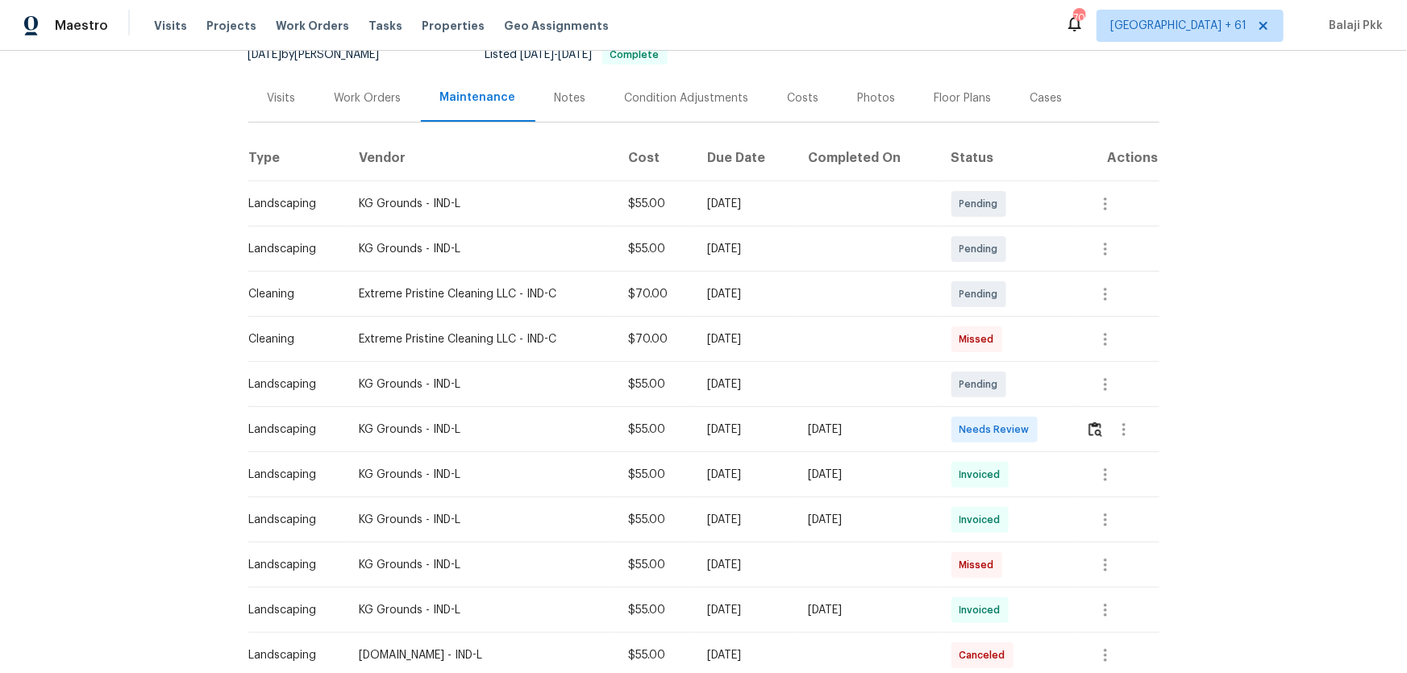
scroll to position [293, 0]
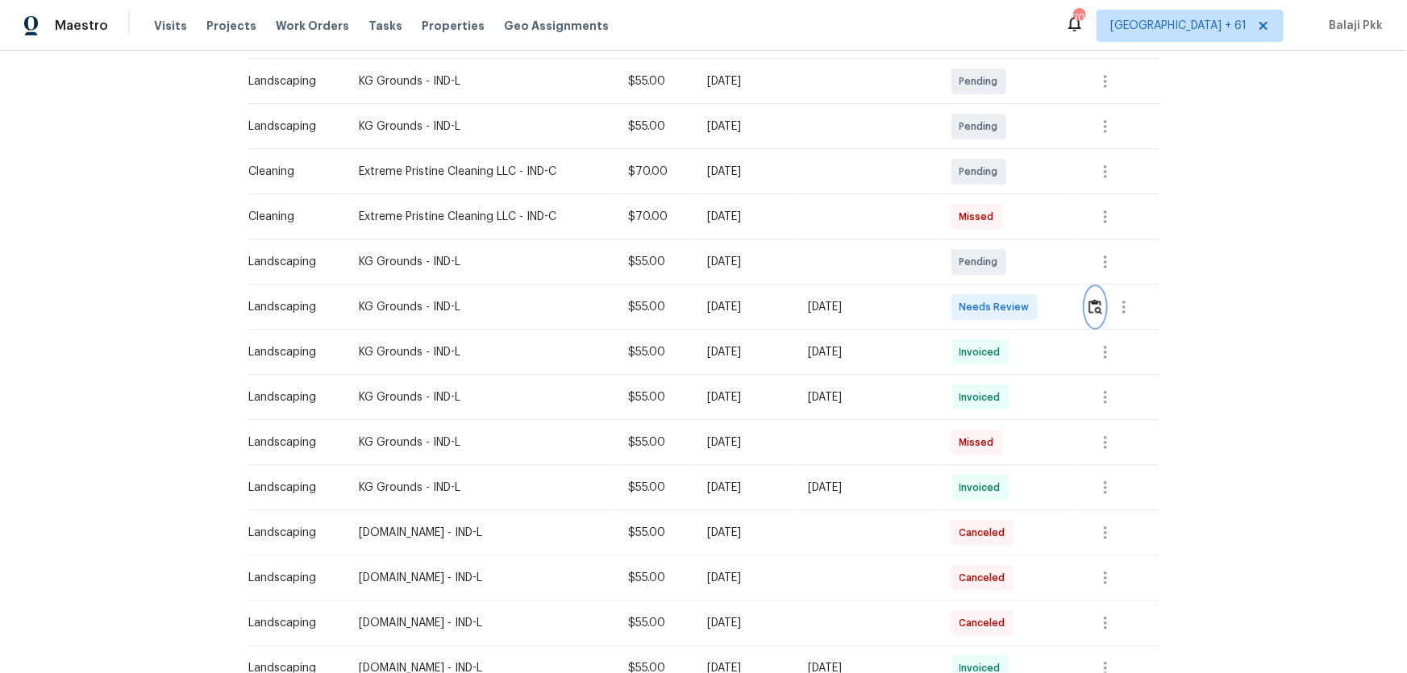
click at [1001, 302] on img "button" at bounding box center [1096, 306] width 14 height 15
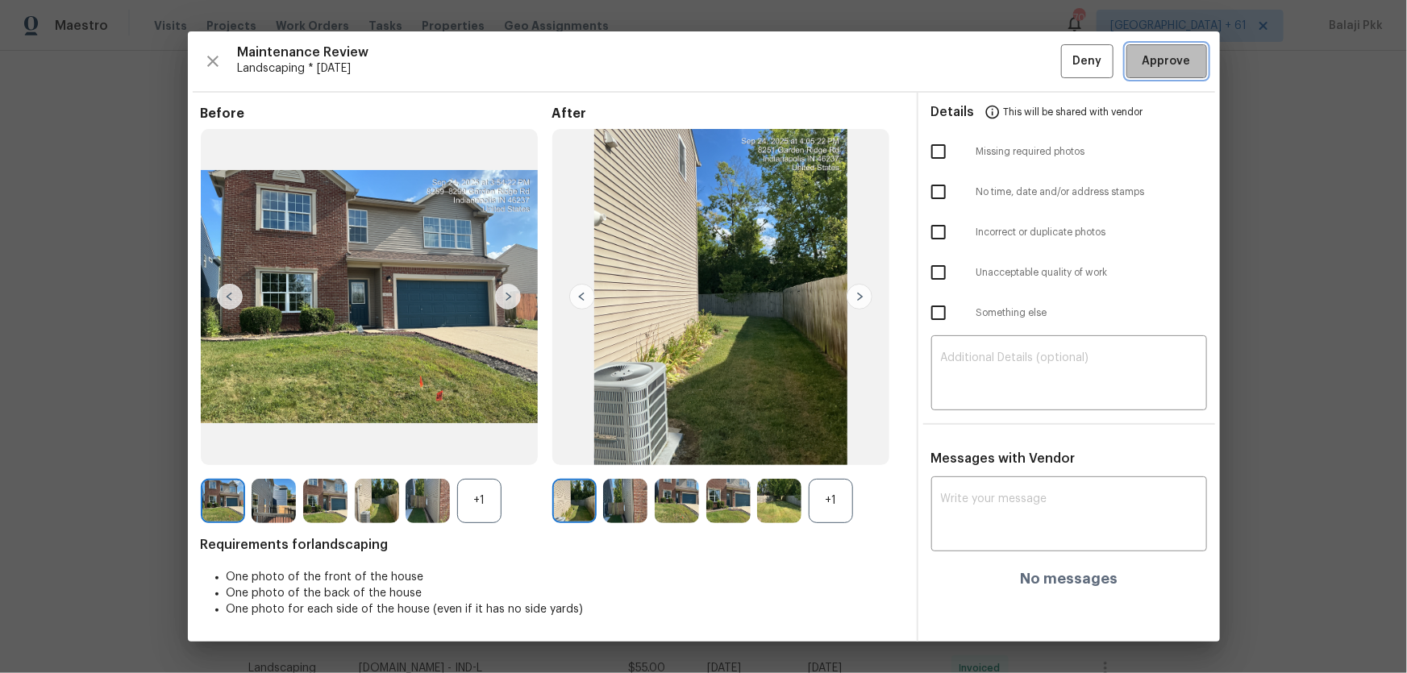
click at [1001, 48] on button "Approve" at bounding box center [1166, 61] width 81 height 35
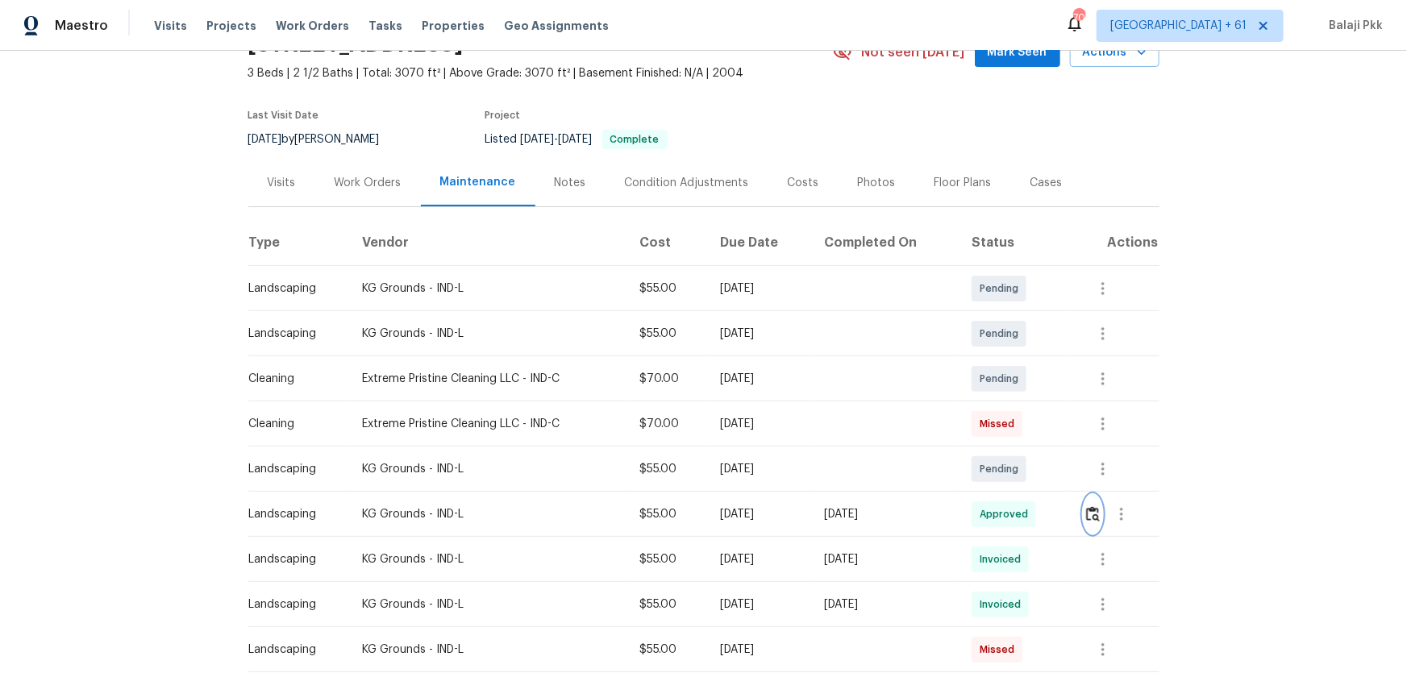
scroll to position [0, 0]
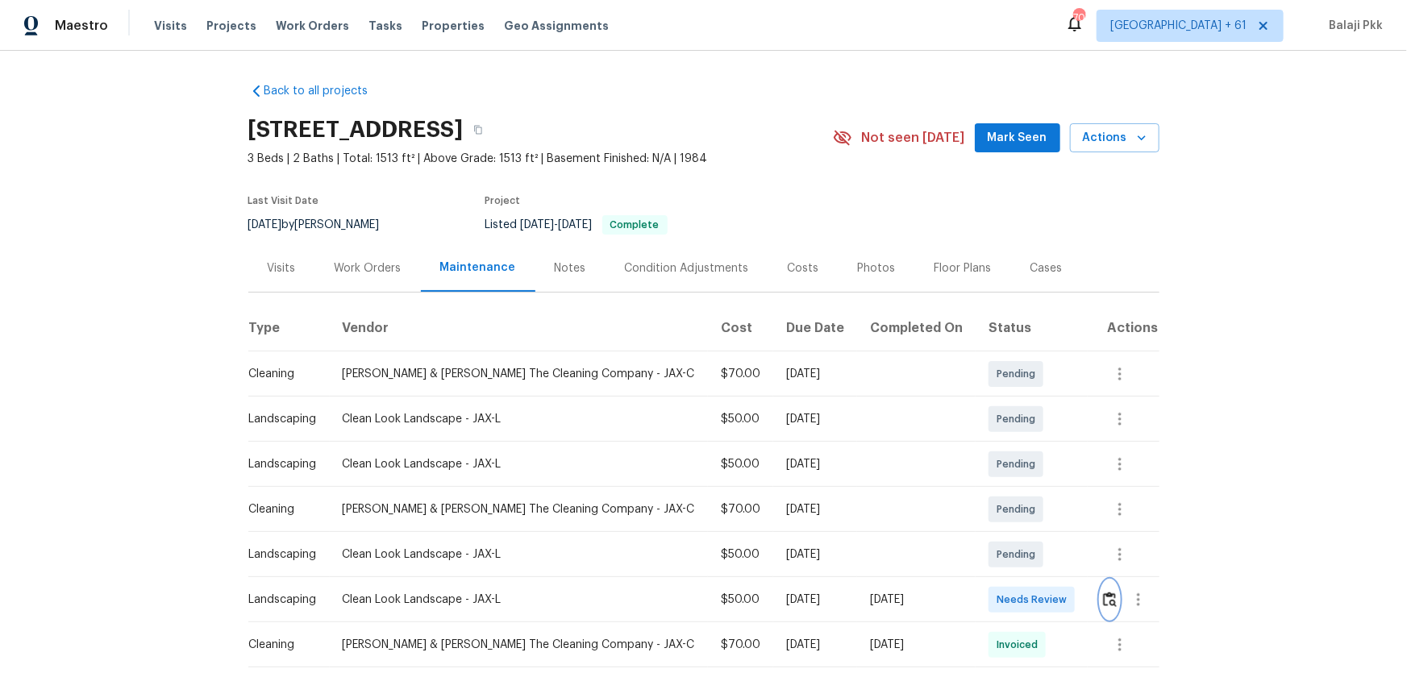
click at [1001, 444] on img "button" at bounding box center [1110, 599] width 14 height 15
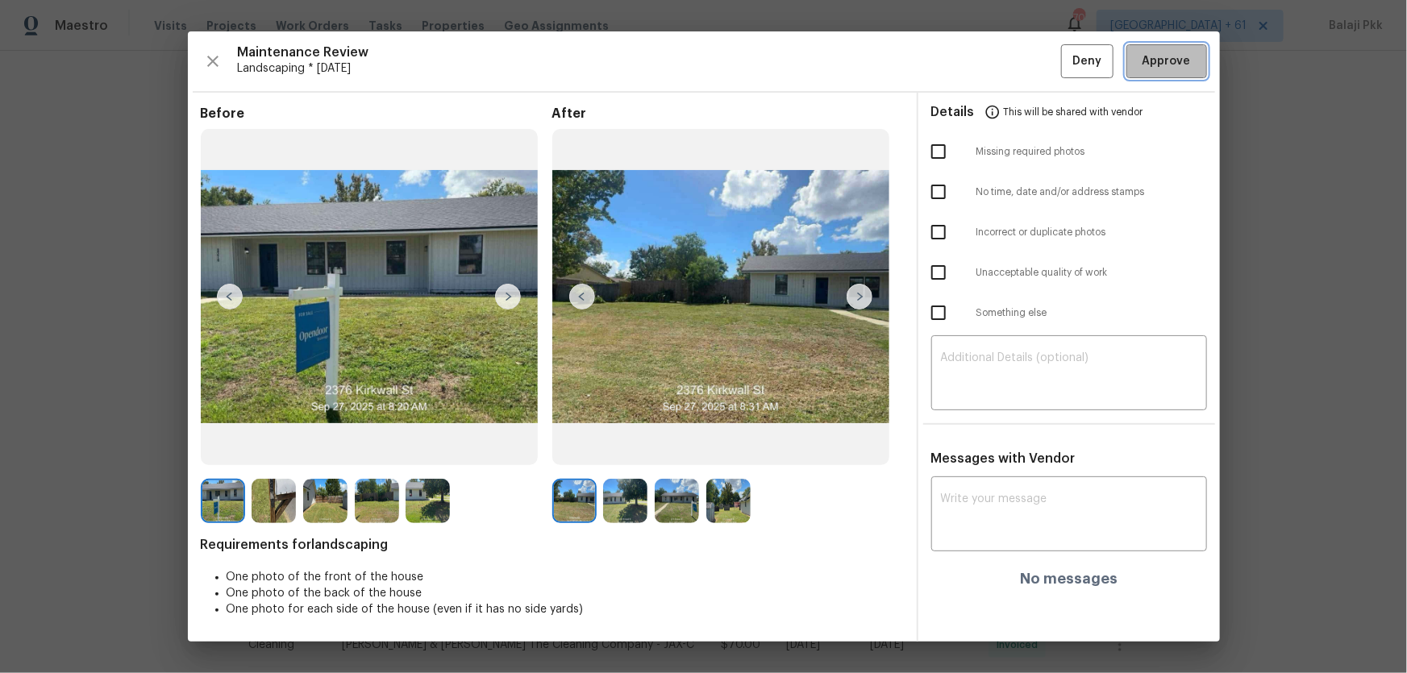
click at [1001, 64] on span "Approve" at bounding box center [1167, 62] width 48 height 20
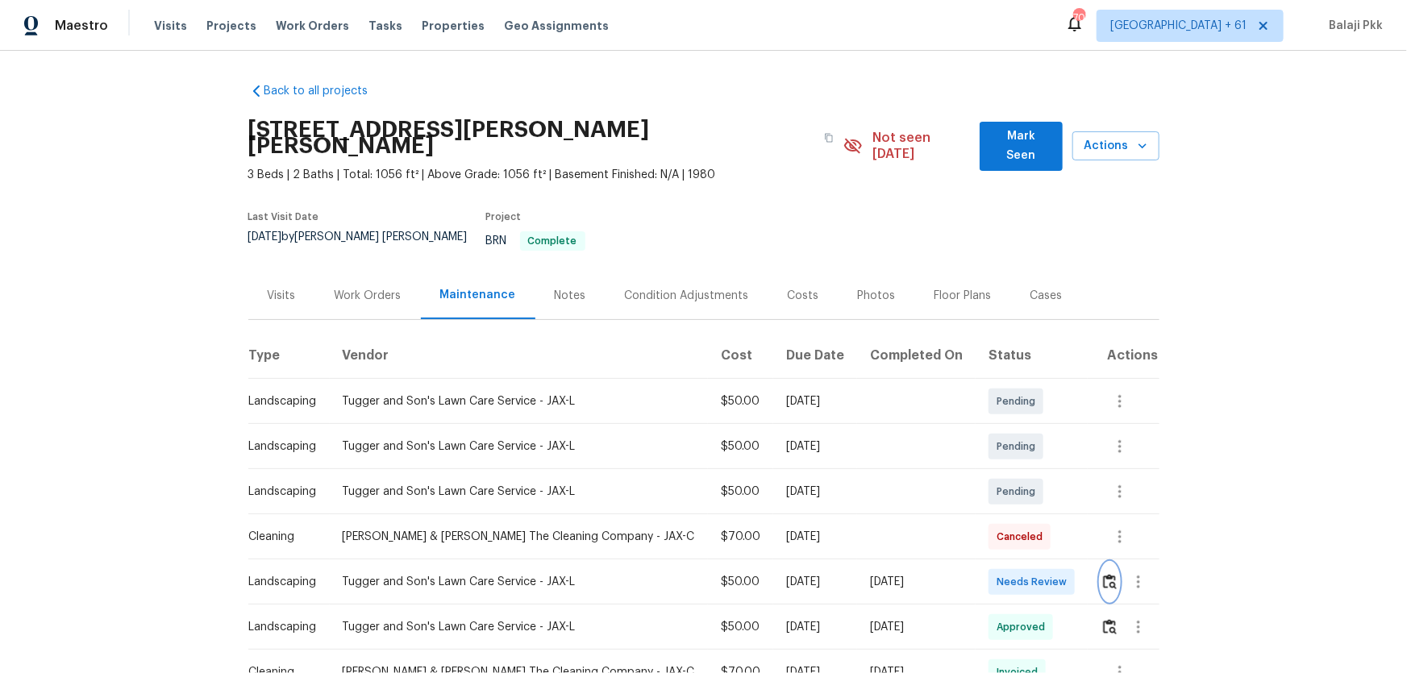
click at [1001, 444] on img "button" at bounding box center [1110, 581] width 14 height 15
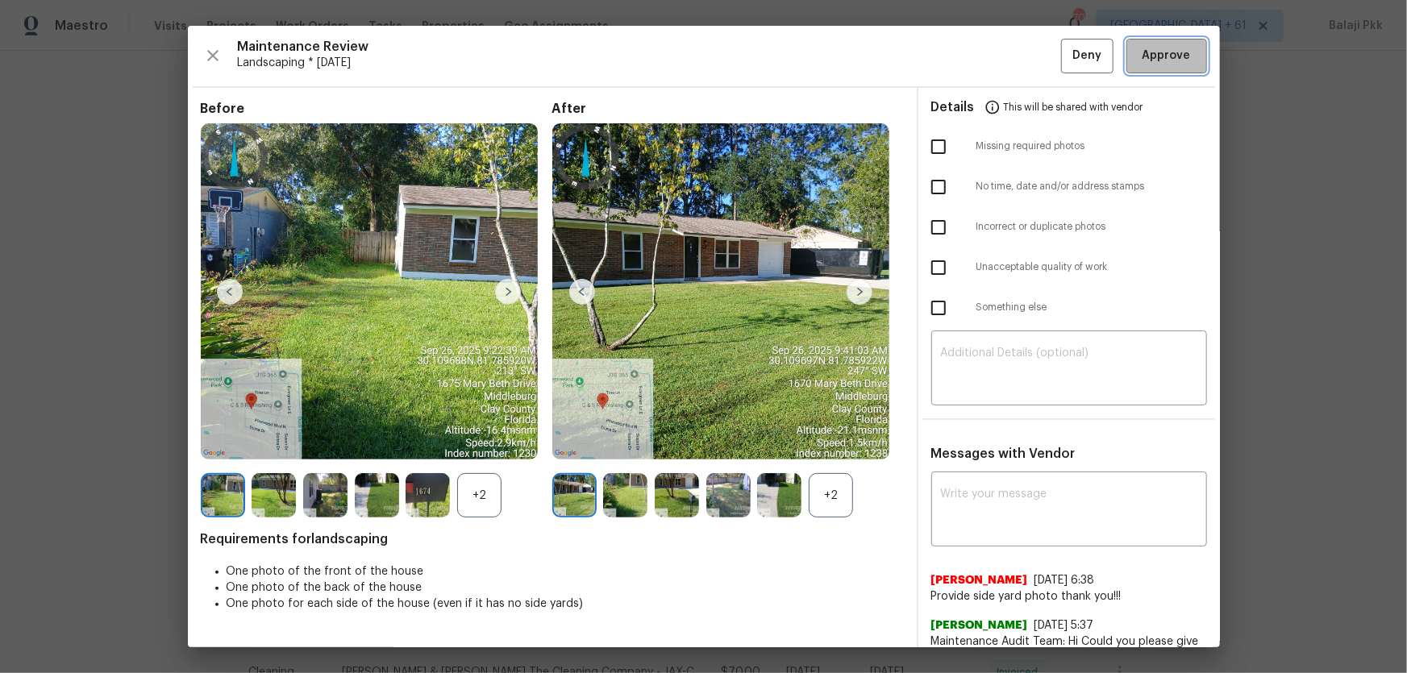
click at [1001, 58] on span "Approve" at bounding box center [1167, 56] width 48 height 20
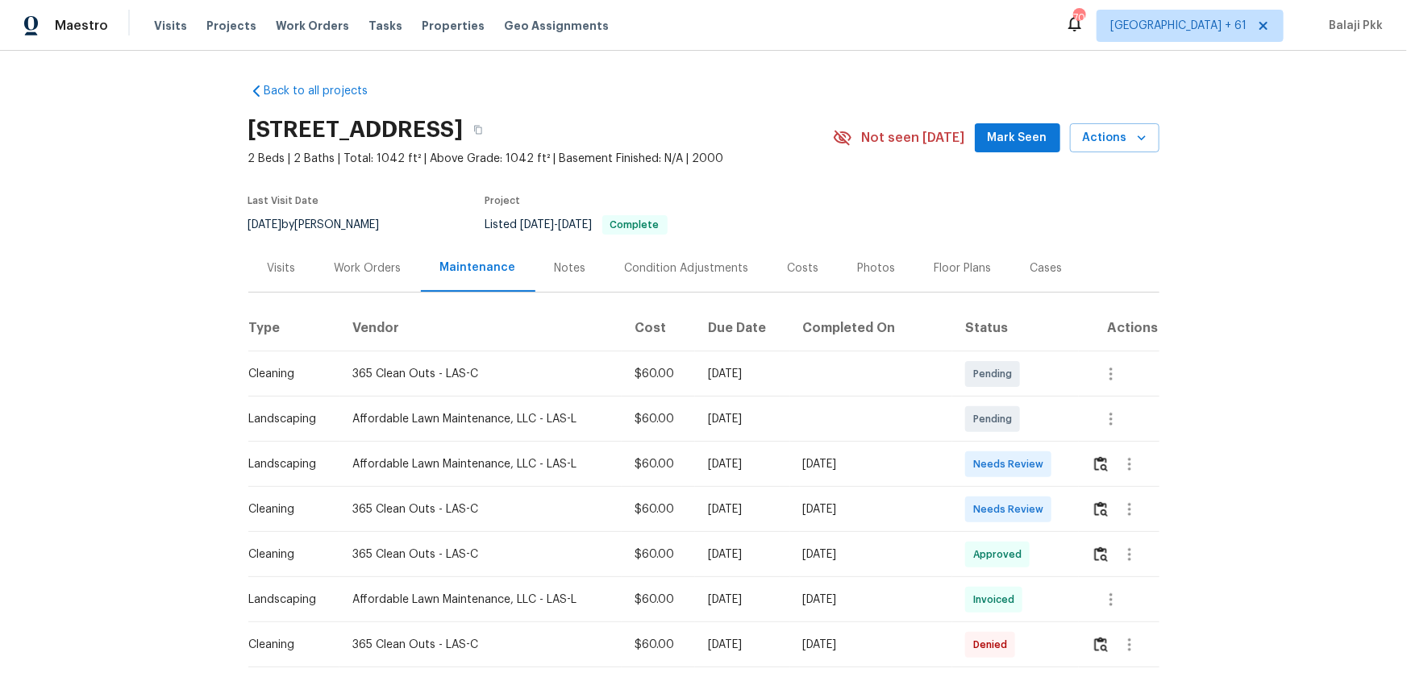
click at [1001, 444] on td at bounding box center [1119, 464] width 80 height 45
click at [1001, 444] on img "button" at bounding box center [1101, 463] width 14 height 15
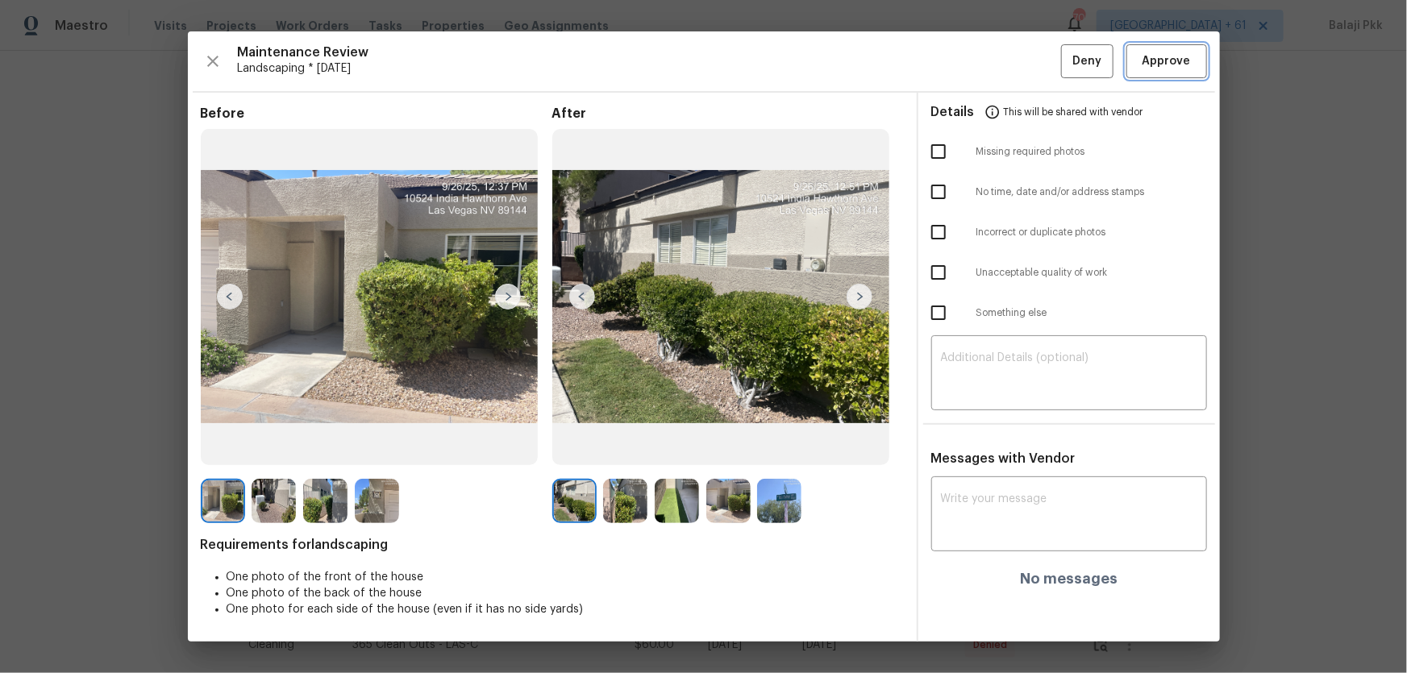
click at [1001, 54] on span "Approve" at bounding box center [1167, 62] width 48 height 20
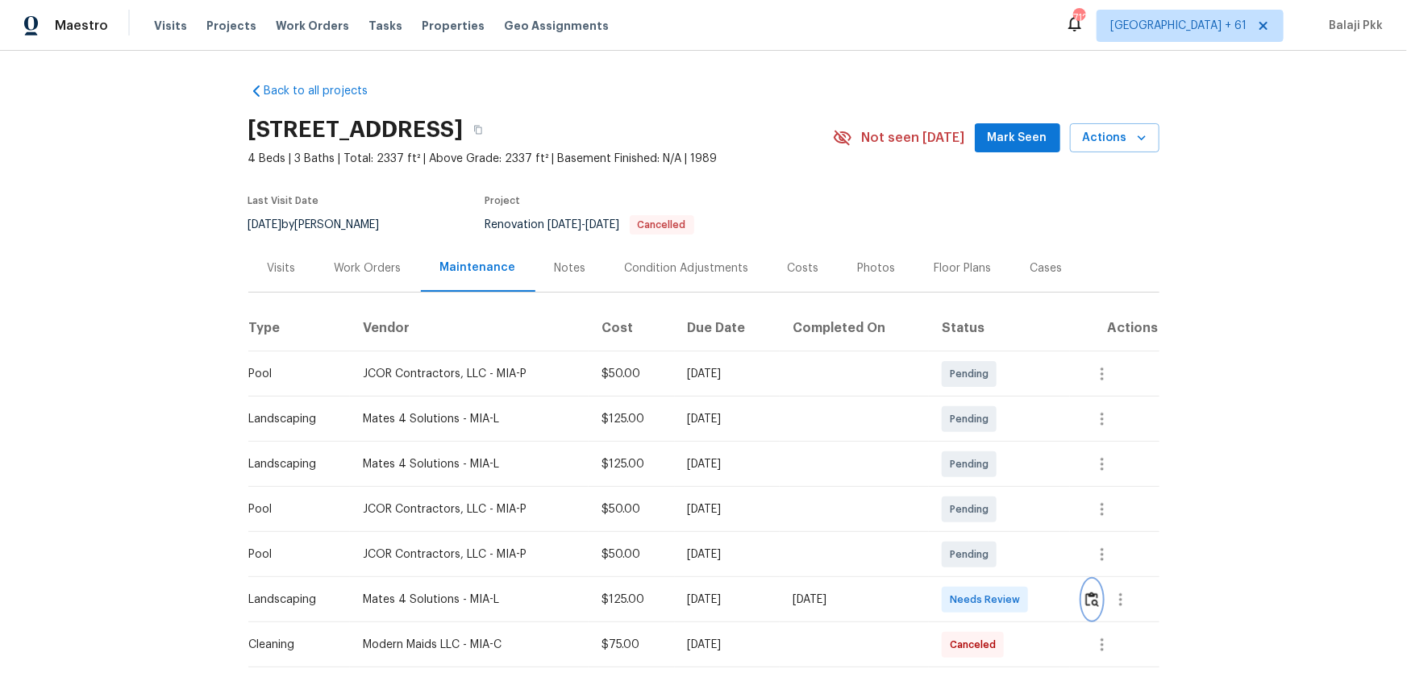
click at [1001, 444] on img "button" at bounding box center [1092, 599] width 14 height 15
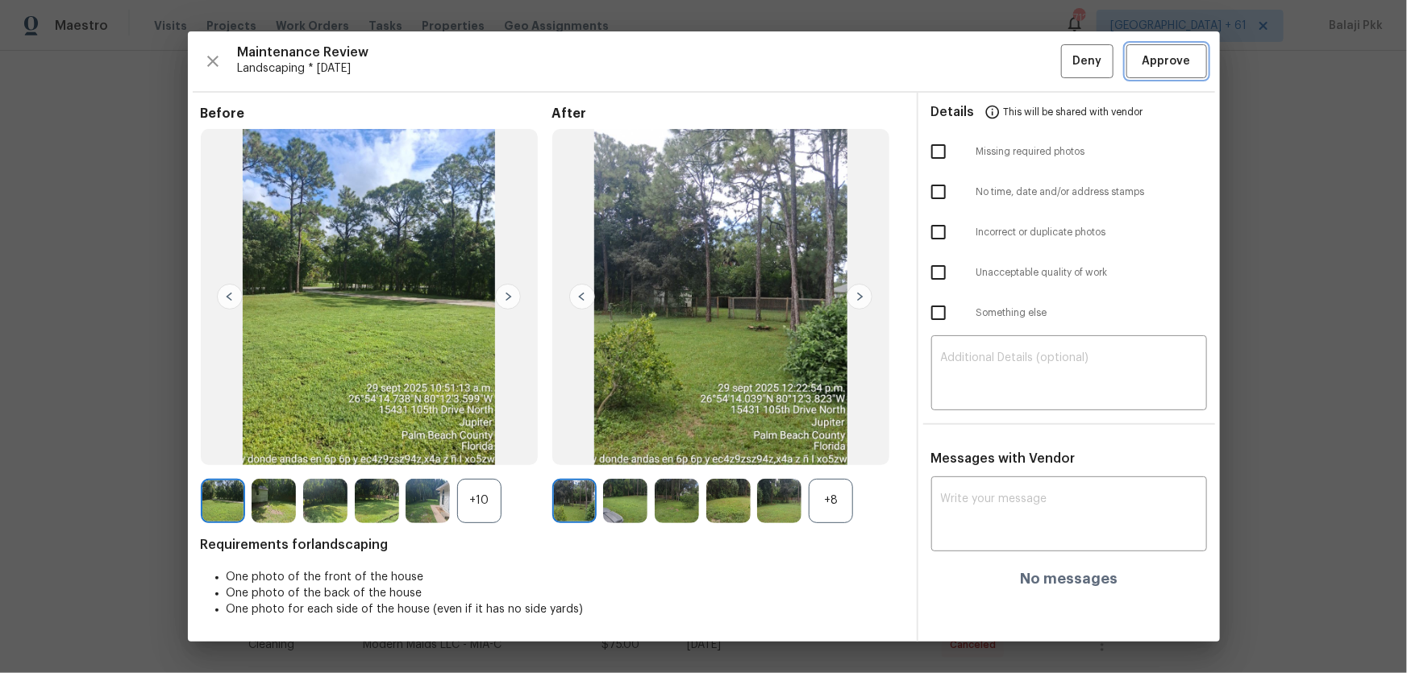
click at [1001, 54] on span "Approve" at bounding box center [1167, 62] width 48 height 20
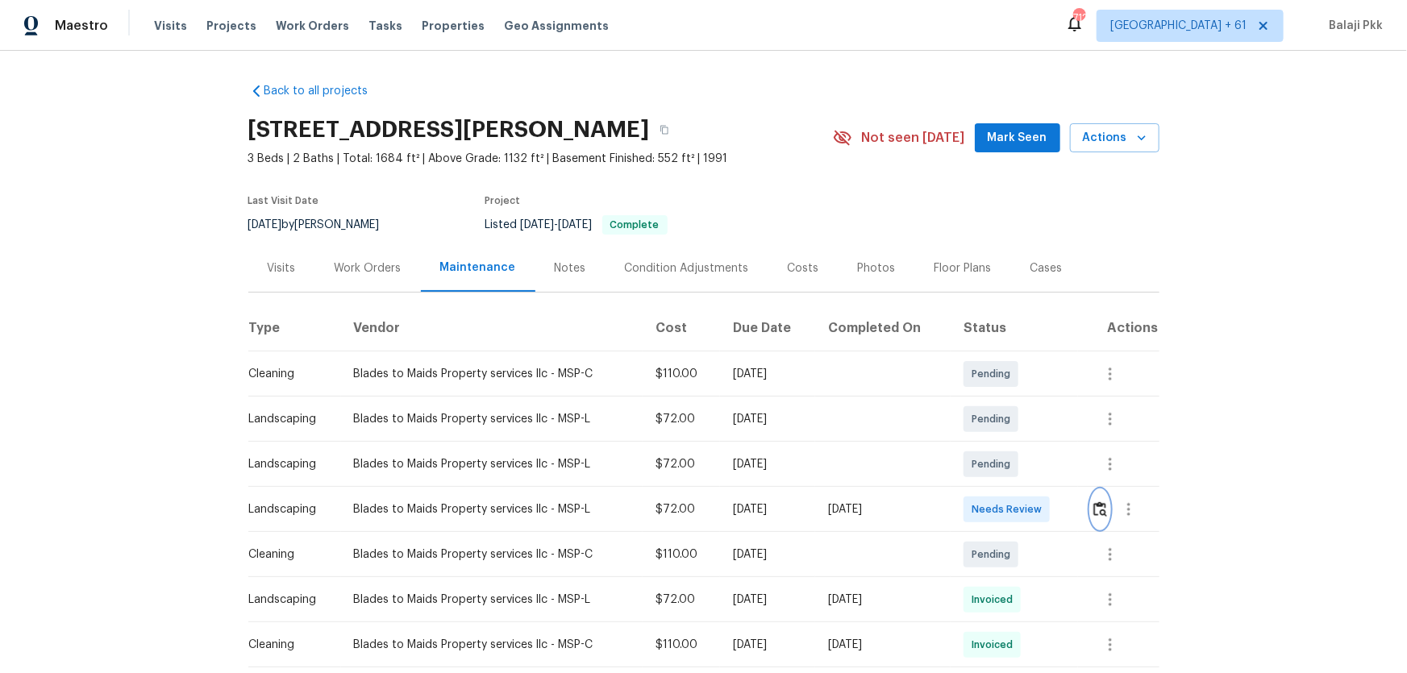
click at [1001, 444] on button "button" at bounding box center [1100, 509] width 19 height 39
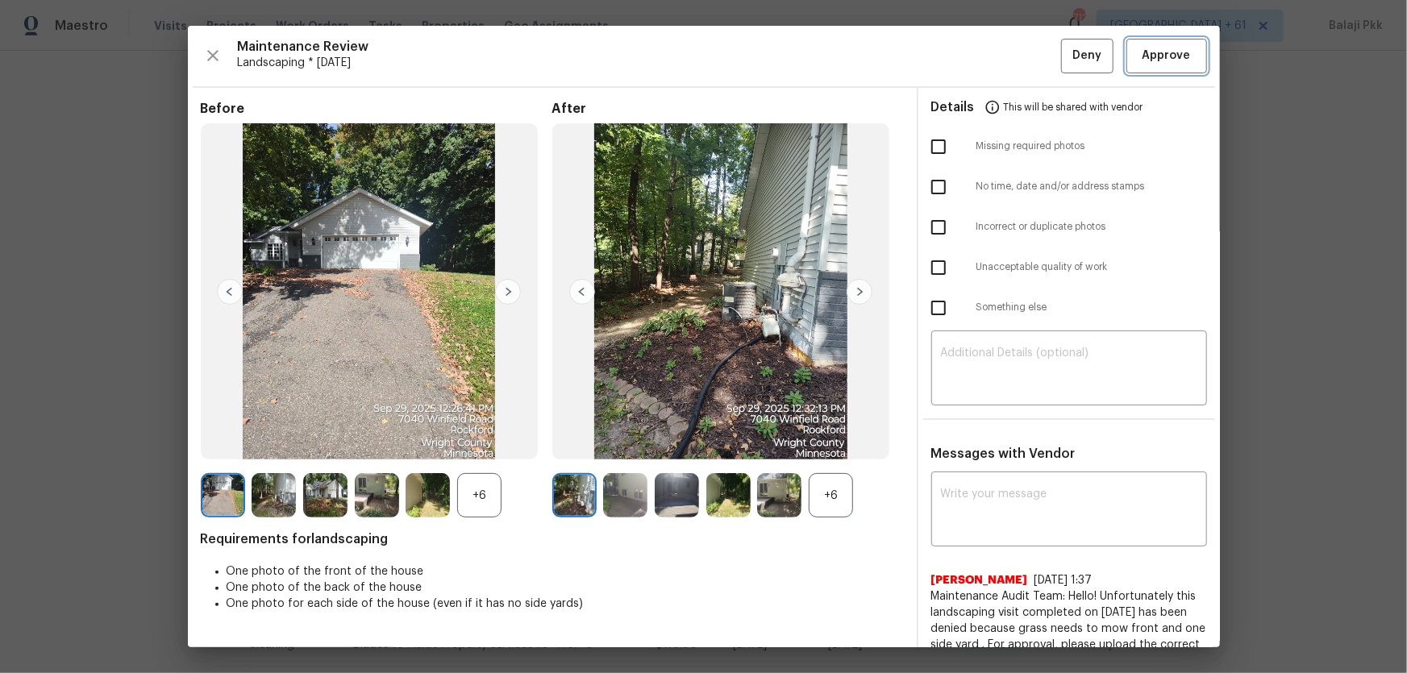
click at [1001, 51] on span "Approve" at bounding box center [1167, 56] width 48 height 20
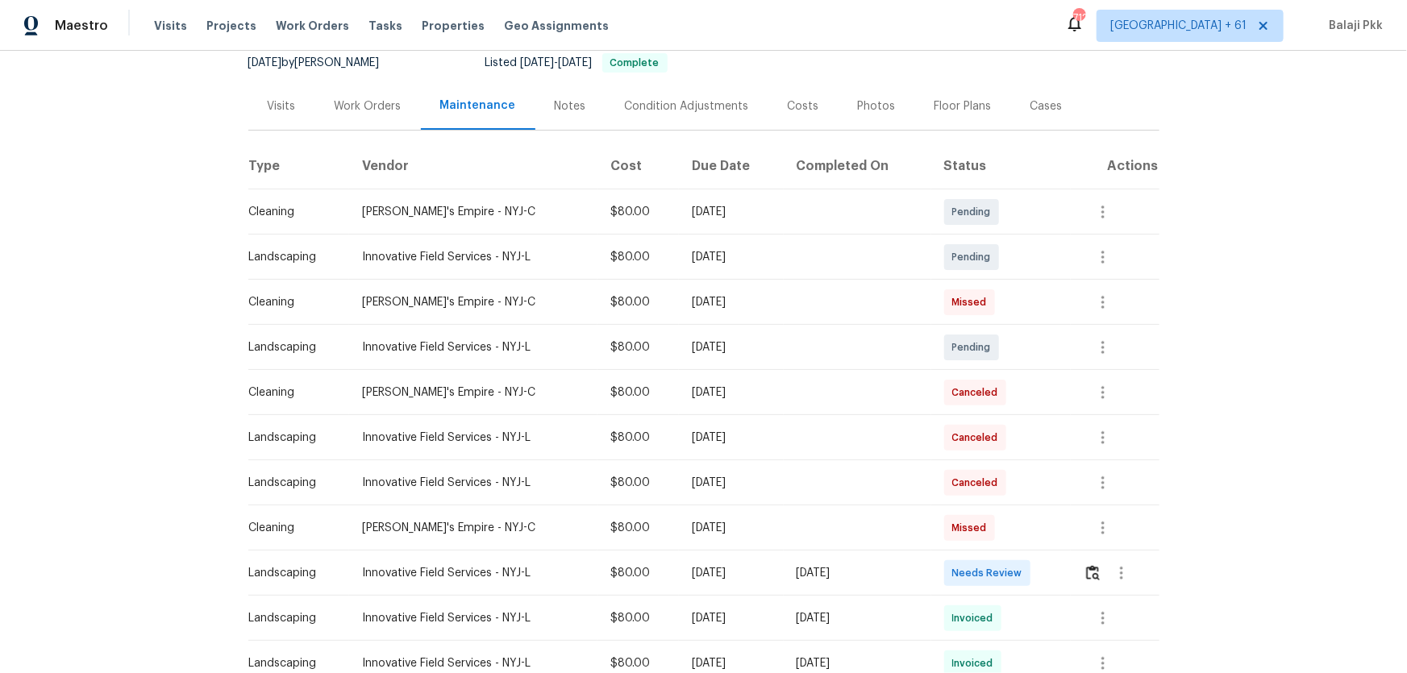
scroll to position [439, 0]
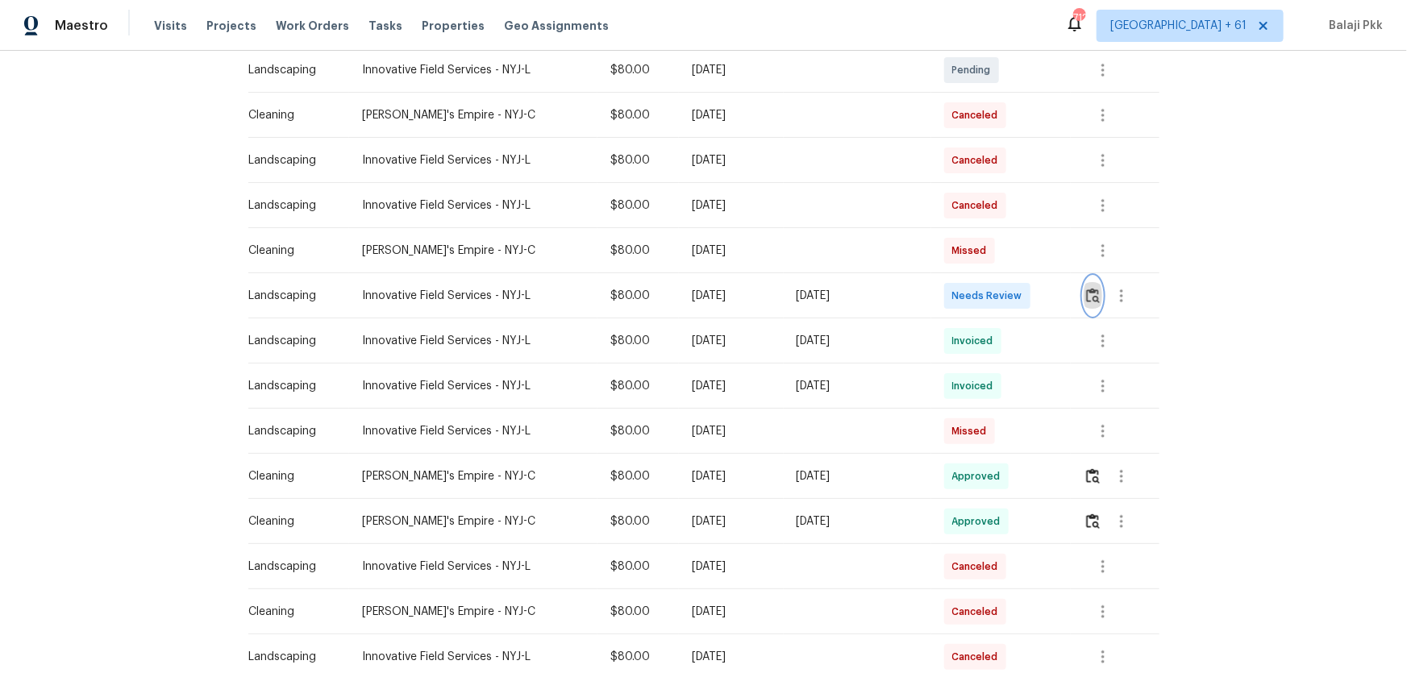
click at [1001, 298] on img "button" at bounding box center [1093, 295] width 14 height 15
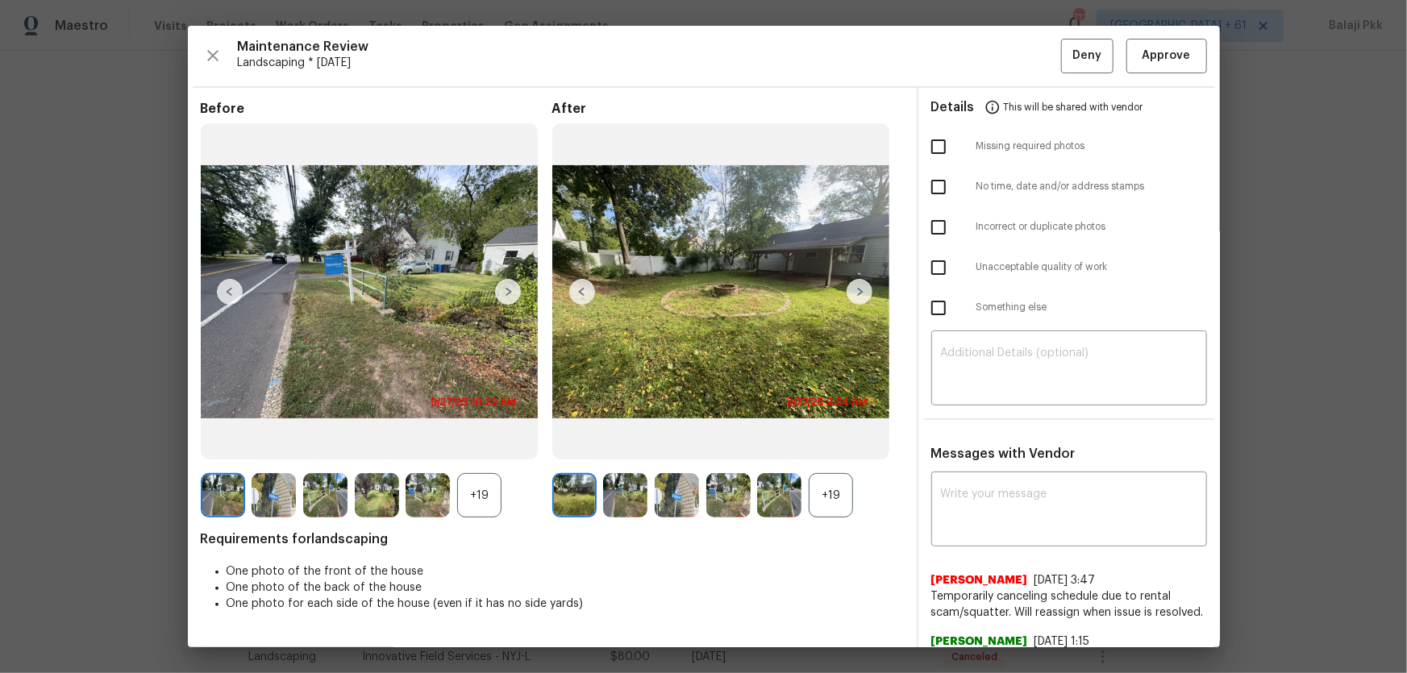
click at [848, 444] on div "+19" at bounding box center [831, 495] width 44 height 44
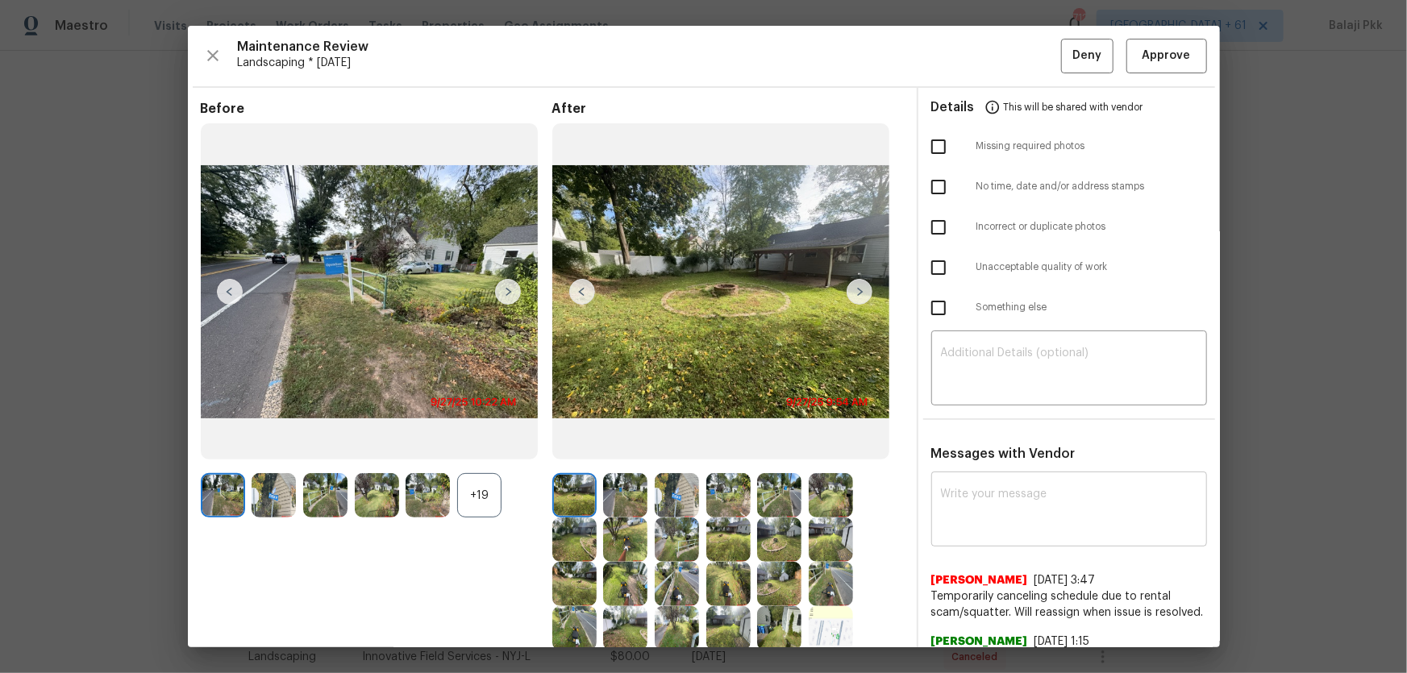
click at [1001, 444] on textarea at bounding box center [1069, 511] width 256 height 45
paste textarea "Maintenance Audit Team: Hello! After further review the visit (date) has been a…"
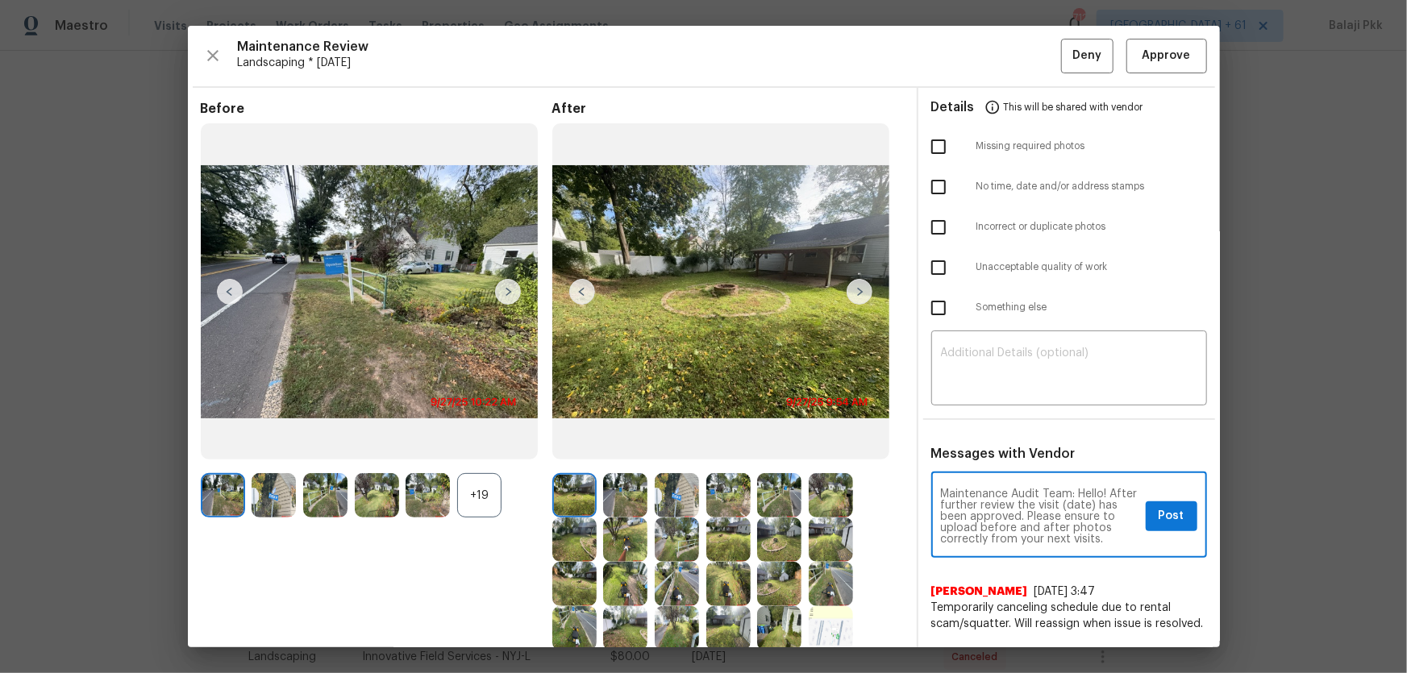
drag, startPoint x: 1083, startPoint y: 503, endPoint x: 1338, endPoint y: 539, distance: 258.0
click at [1001, 444] on textarea "Maintenance Audit Team: Hello! After further review the visit (date) has been a…" at bounding box center [1040, 517] width 198 height 56
type textarea "Maintenance Audit Team: Hello! After further review the visit [DATE] has been a…"
click at [1001, 444] on span "Post" at bounding box center [1172, 516] width 26 height 20
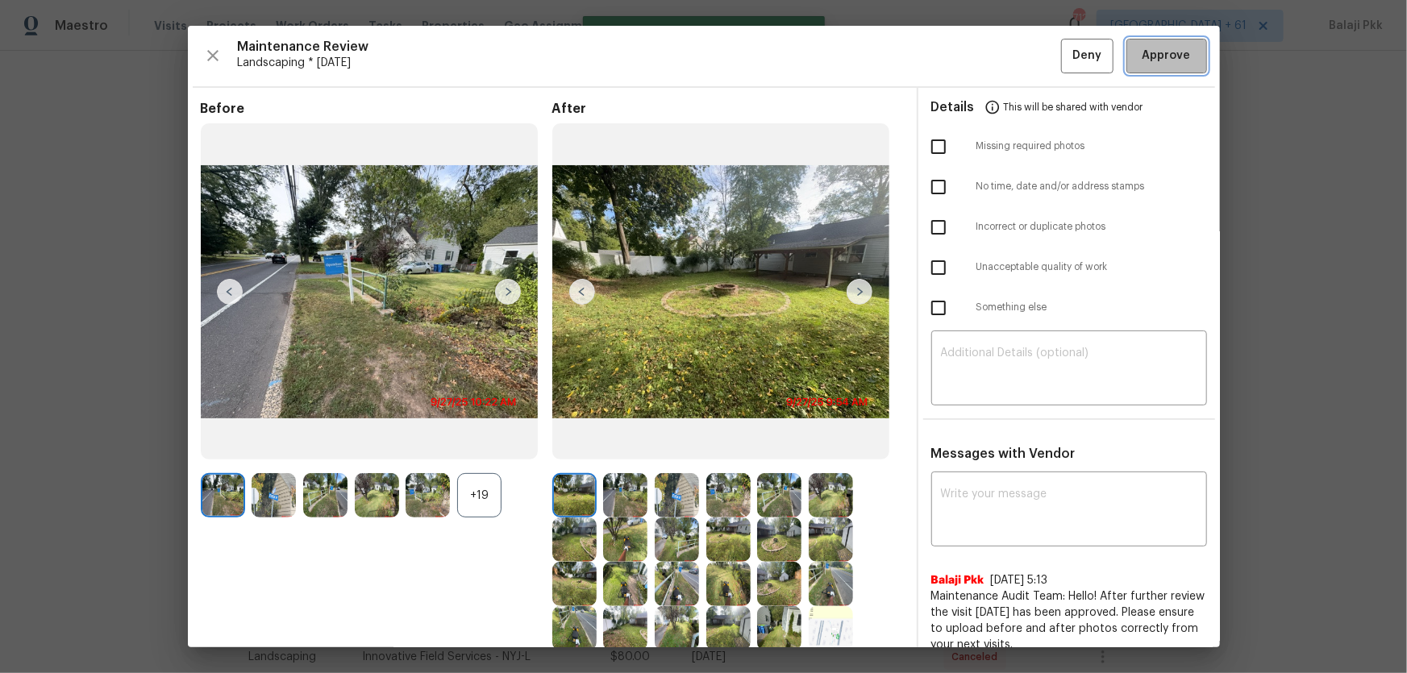
click at [1001, 47] on span "Approve" at bounding box center [1167, 56] width 48 height 20
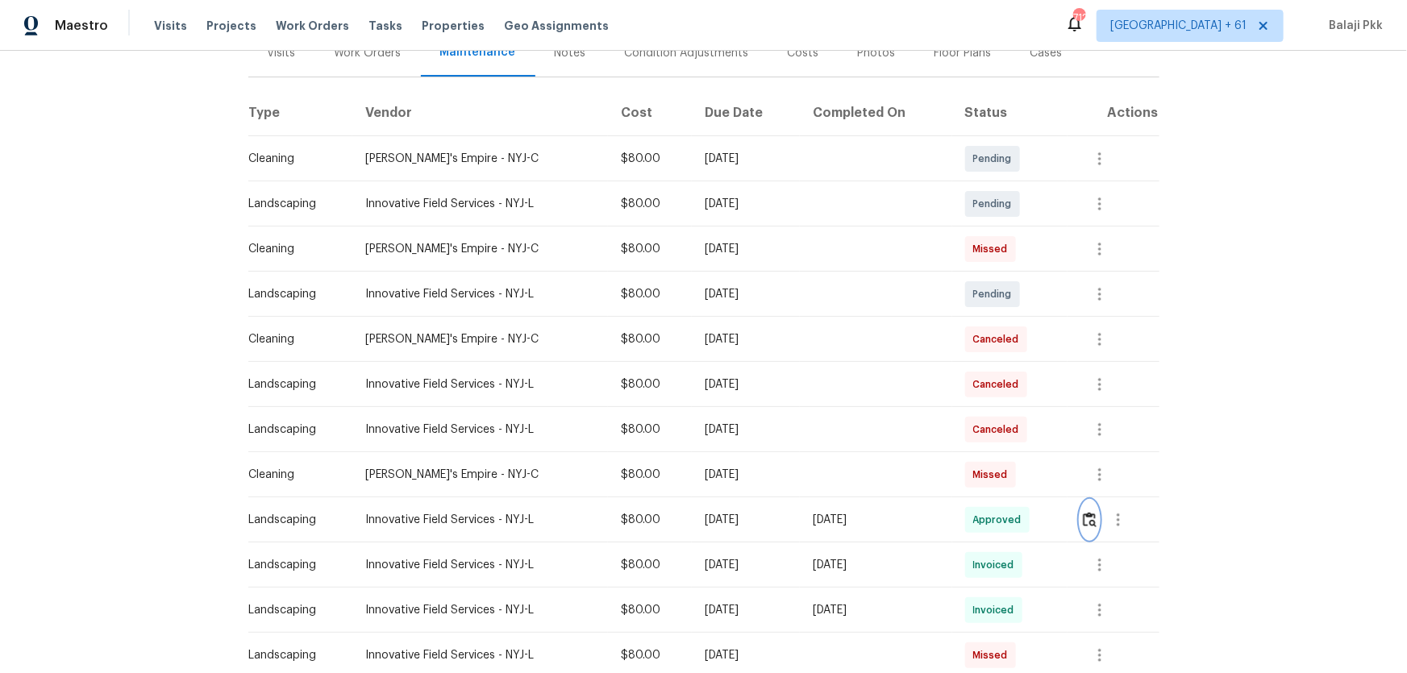
scroll to position [219, 0]
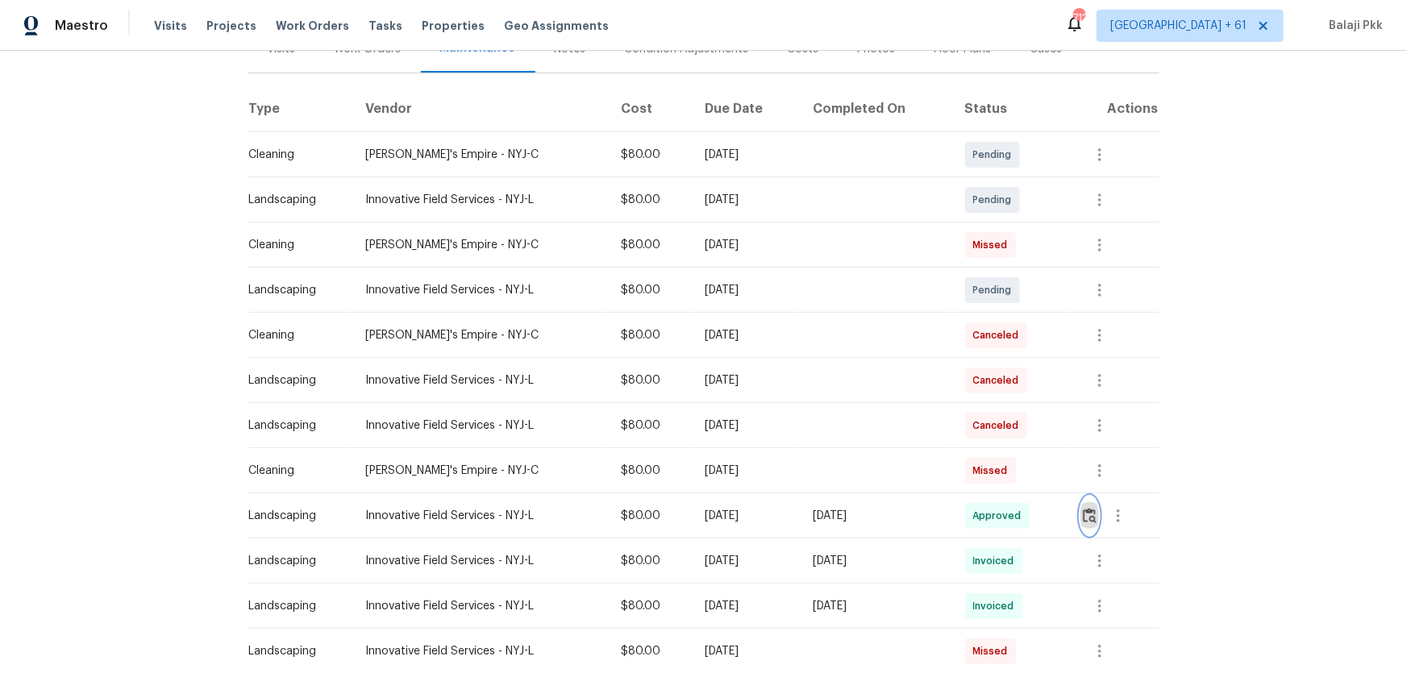
click at [1001, 444] on img "button" at bounding box center [1090, 515] width 14 height 15
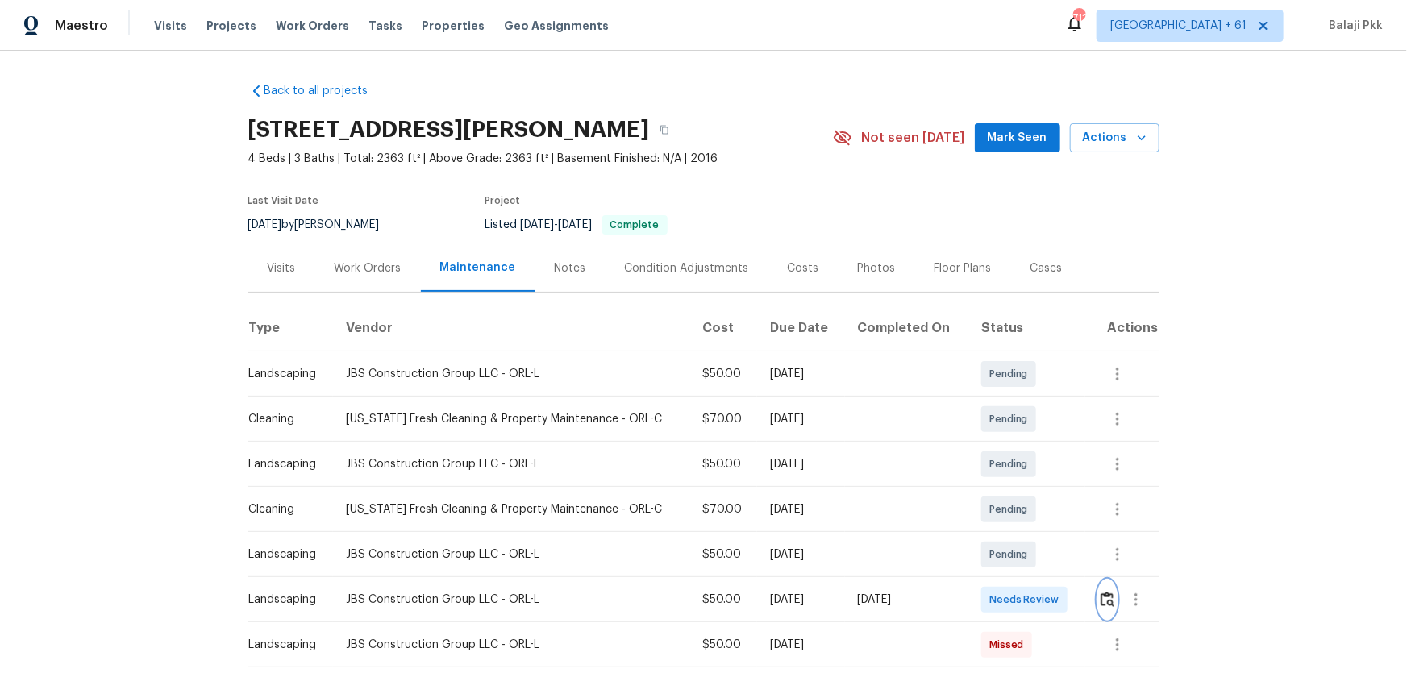
click at [1001, 444] on img "button" at bounding box center [1108, 599] width 14 height 15
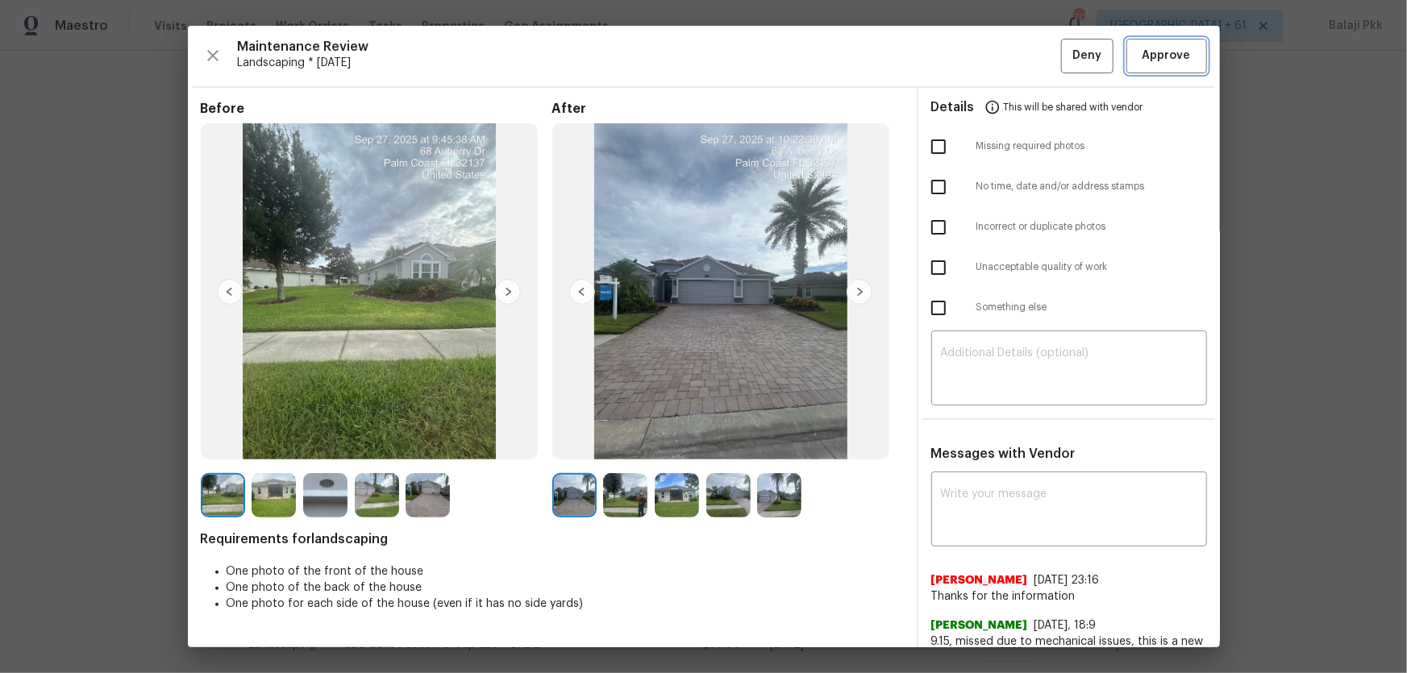
click at [1001, 41] on button "Approve" at bounding box center [1166, 56] width 81 height 35
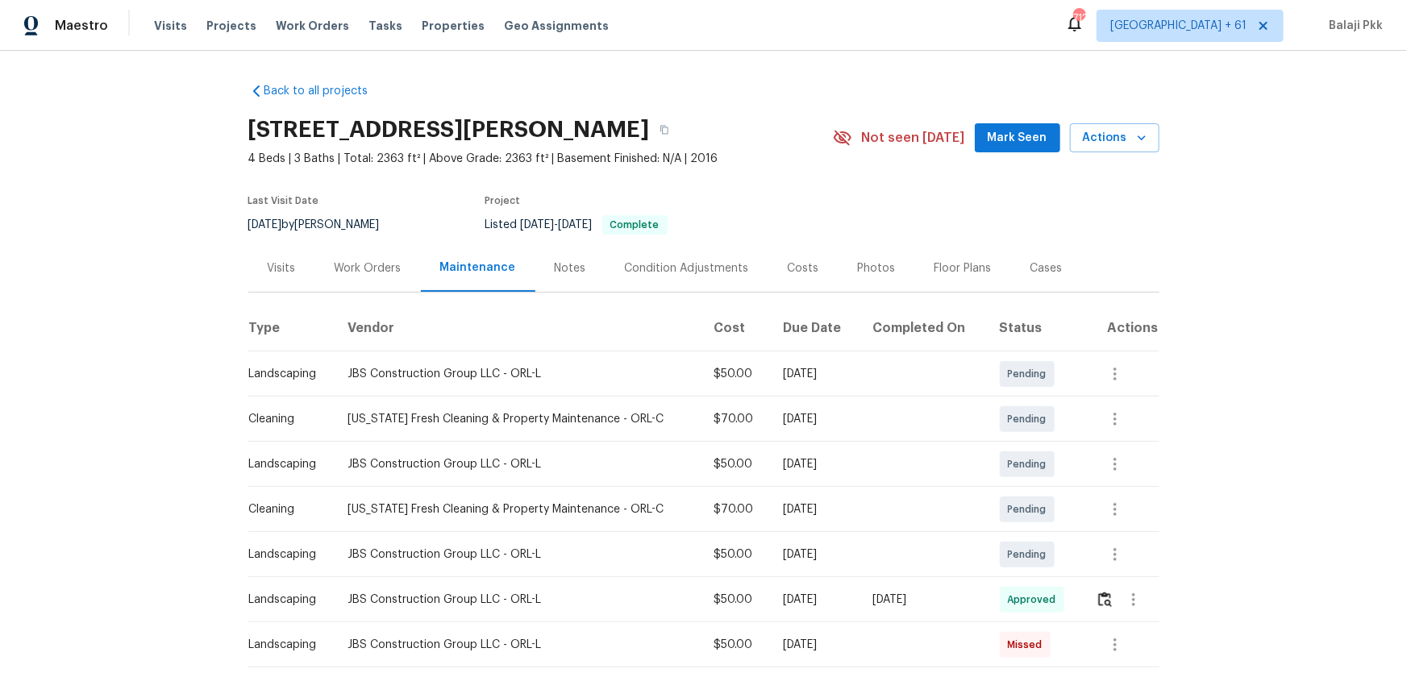
click at [1001, 444] on td at bounding box center [1121, 599] width 76 height 45
click at [1001, 444] on img "button" at bounding box center [1105, 599] width 14 height 15
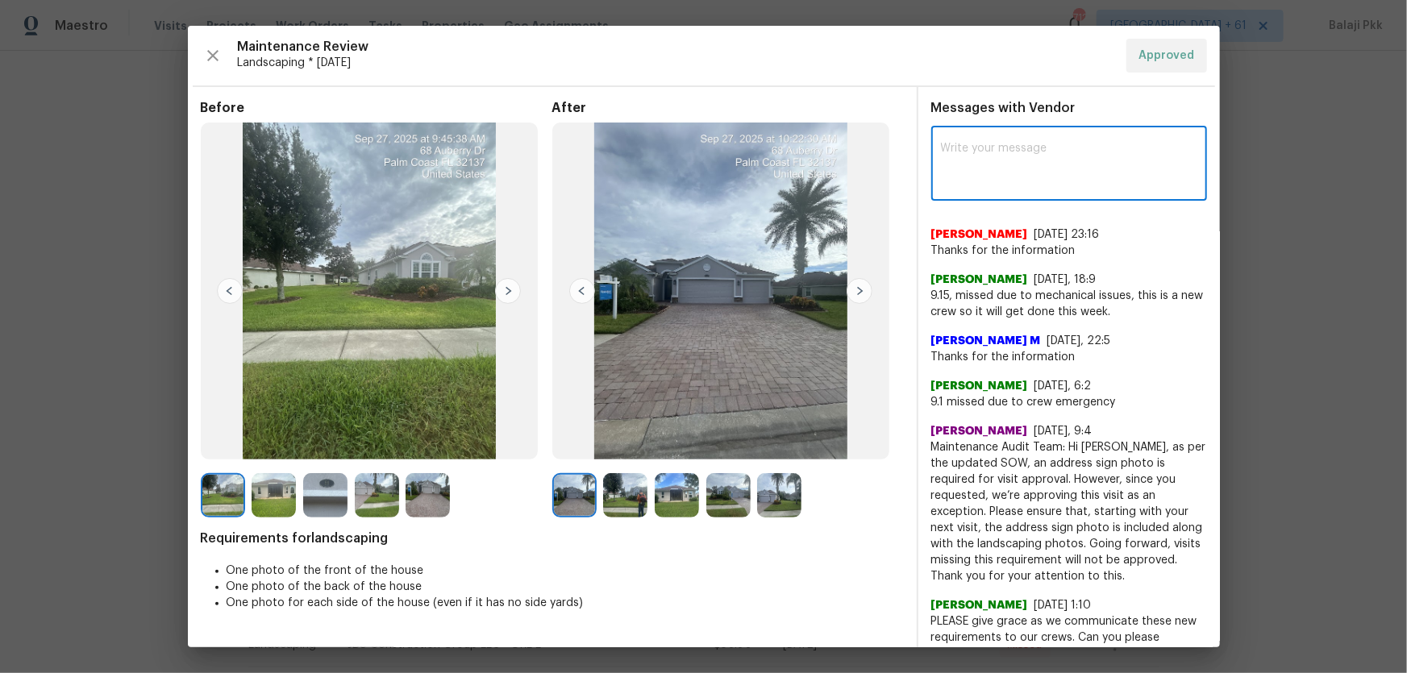
click at [1001, 160] on textarea at bounding box center [1069, 165] width 256 height 45
paste textarea "Maintenance Audit Team: Hello! After further review the visit (date) has been a…"
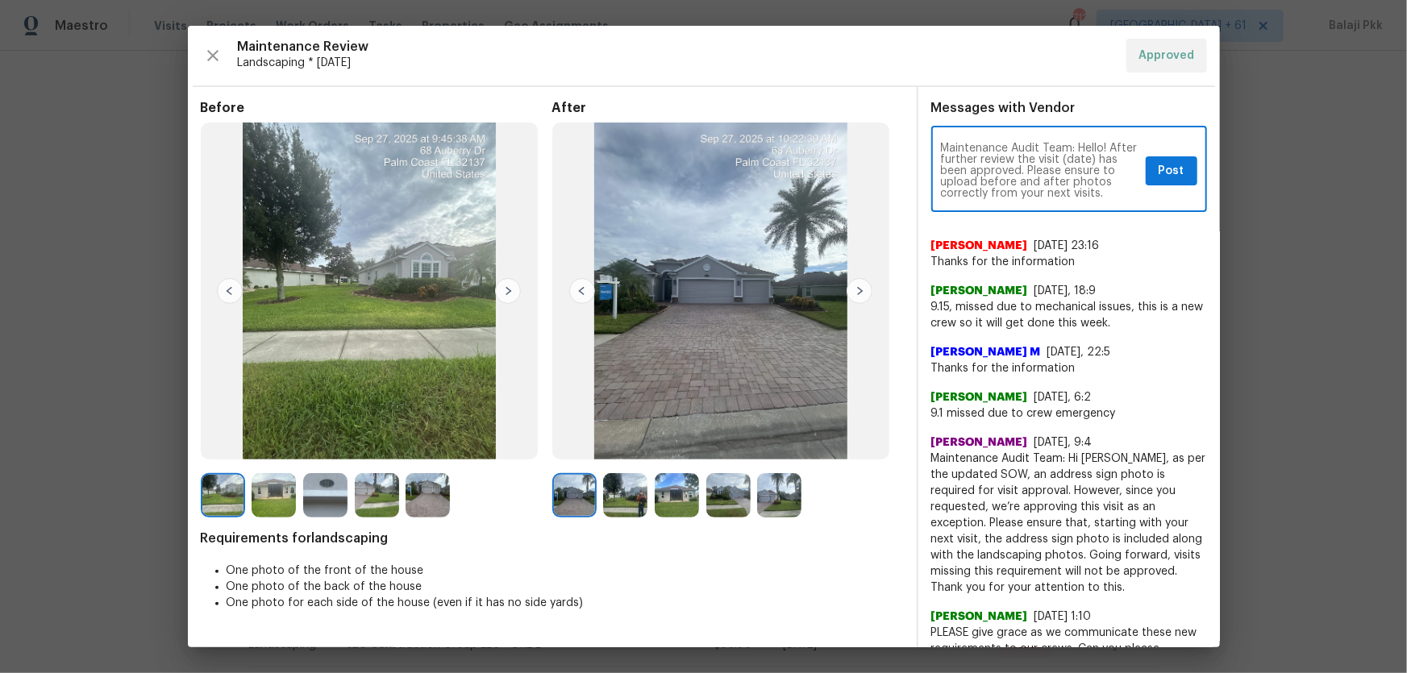
click at [1001, 156] on textarea "Maintenance Audit Team: Hello! After further review the visit (date) has been a…" at bounding box center [1040, 171] width 198 height 56
type textarea "Maintenance Audit Team: Hello! After further review the visit [DATE] has been a…"
click at [1001, 169] on span "Post" at bounding box center [1172, 171] width 26 height 20
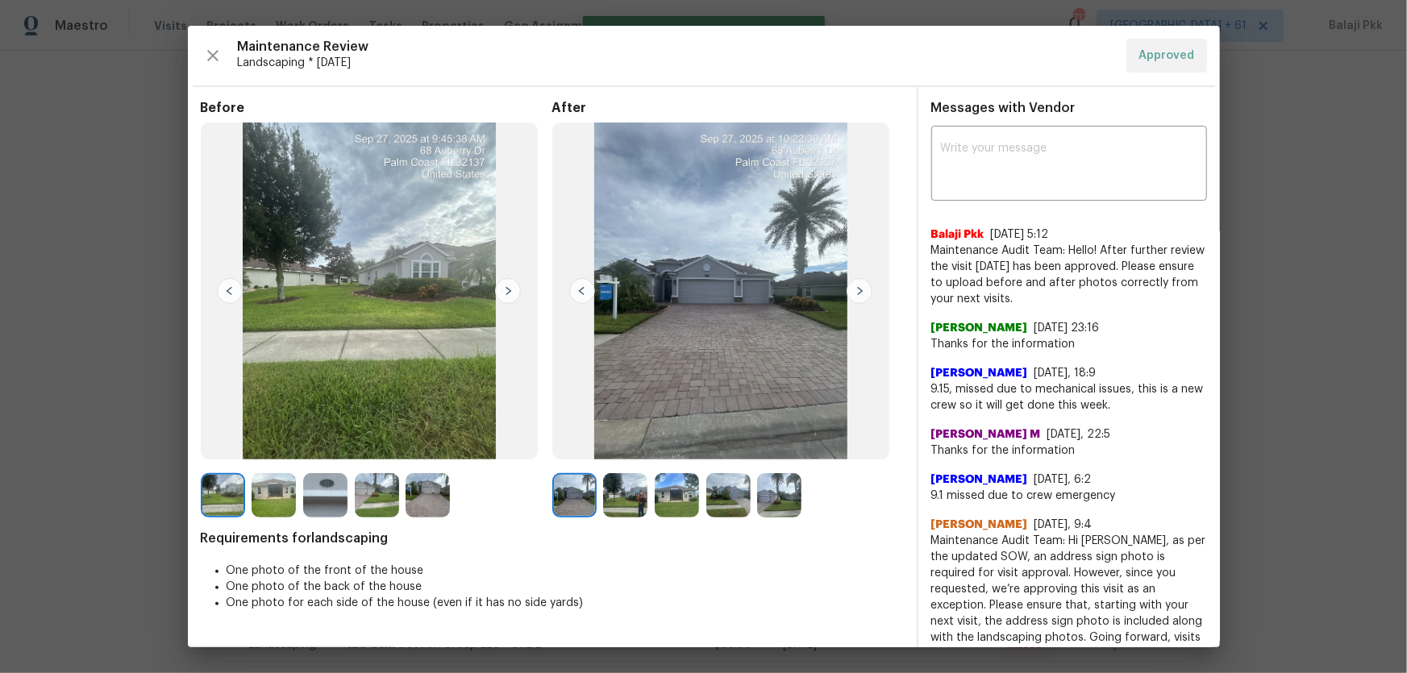
scroll to position [0, 0]
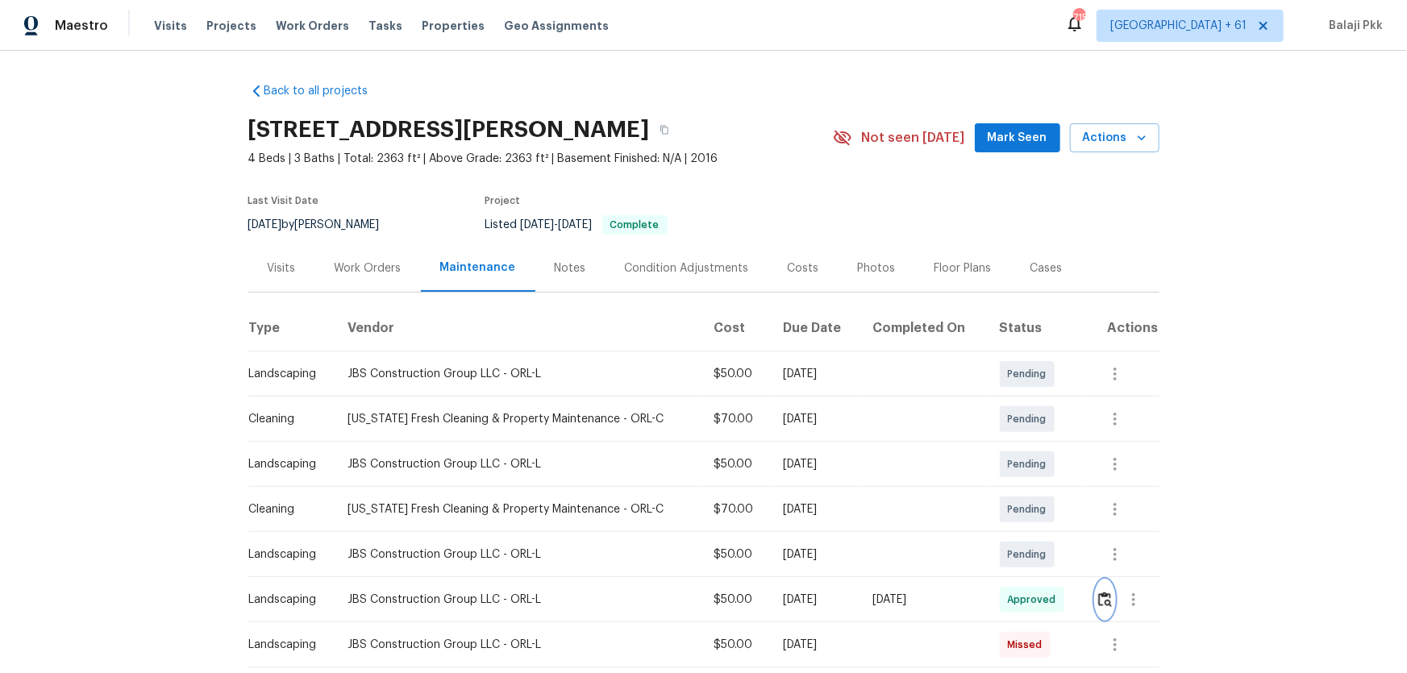
click at [1106, 589] on button "button" at bounding box center [1105, 600] width 19 height 39
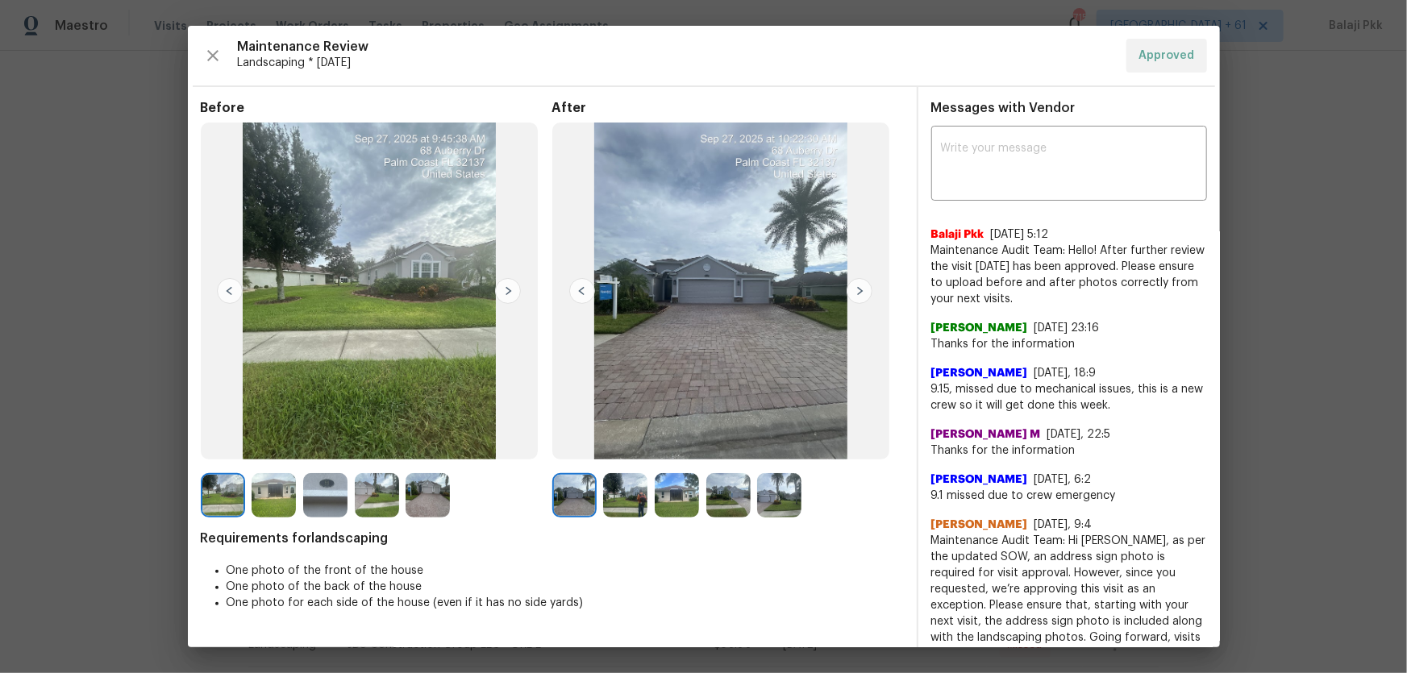
click at [854, 292] on img at bounding box center [860, 291] width 26 height 26
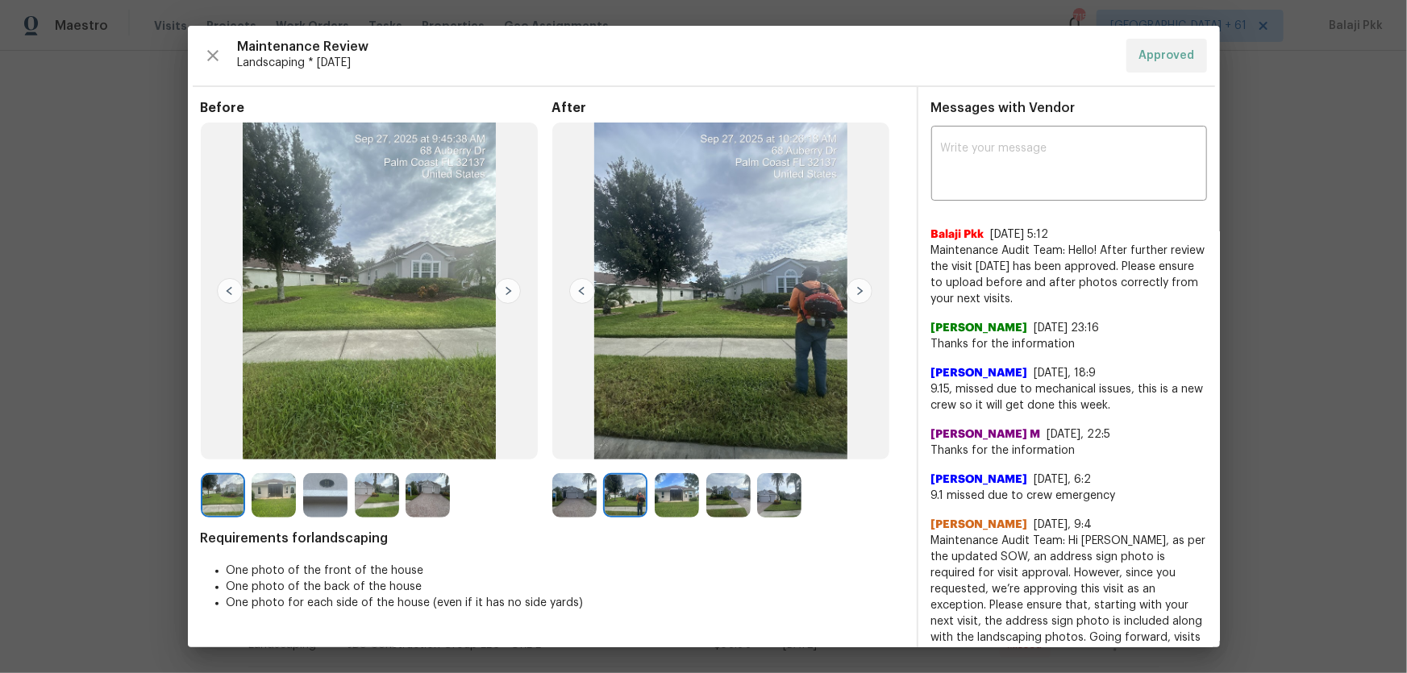
click at [854, 292] on img at bounding box center [860, 291] width 26 height 26
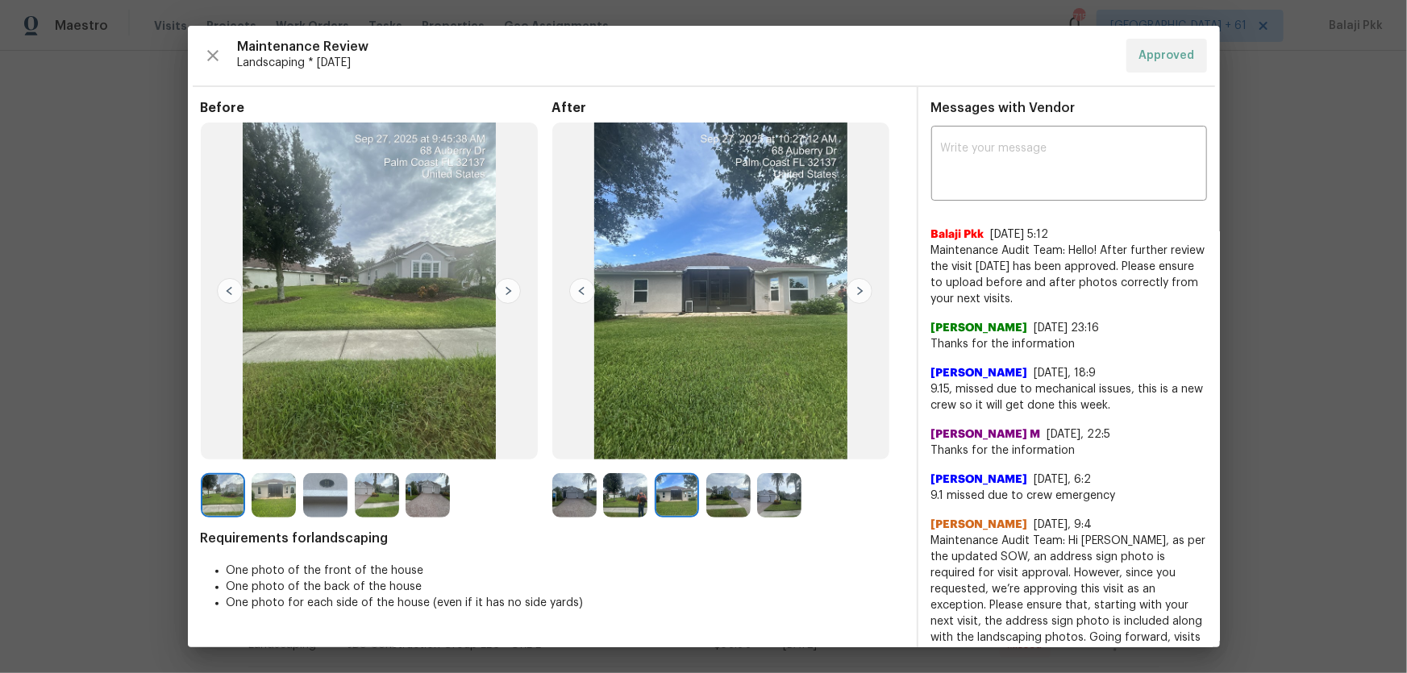
click at [854, 292] on img at bounding box center [860, 291] width 26 height 26
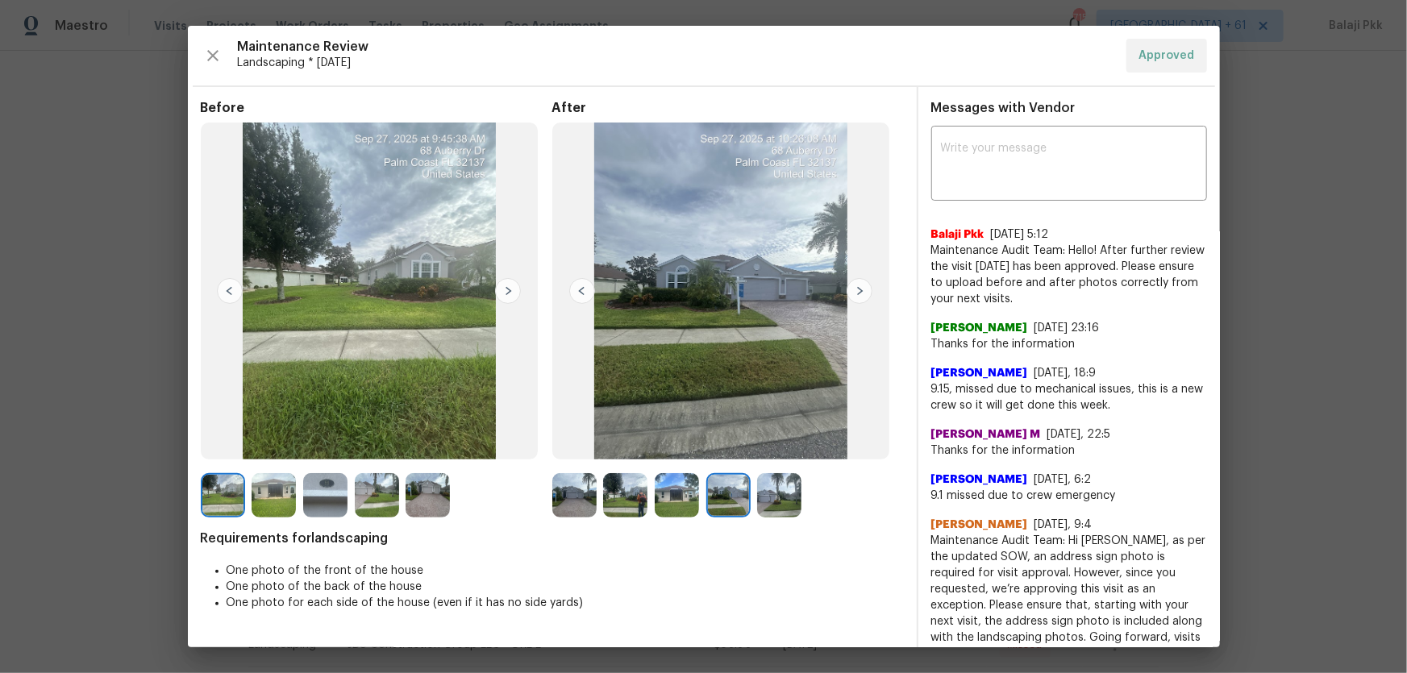
click at [854, 292] on img at bounding box center [860, 291] width 26 height 26
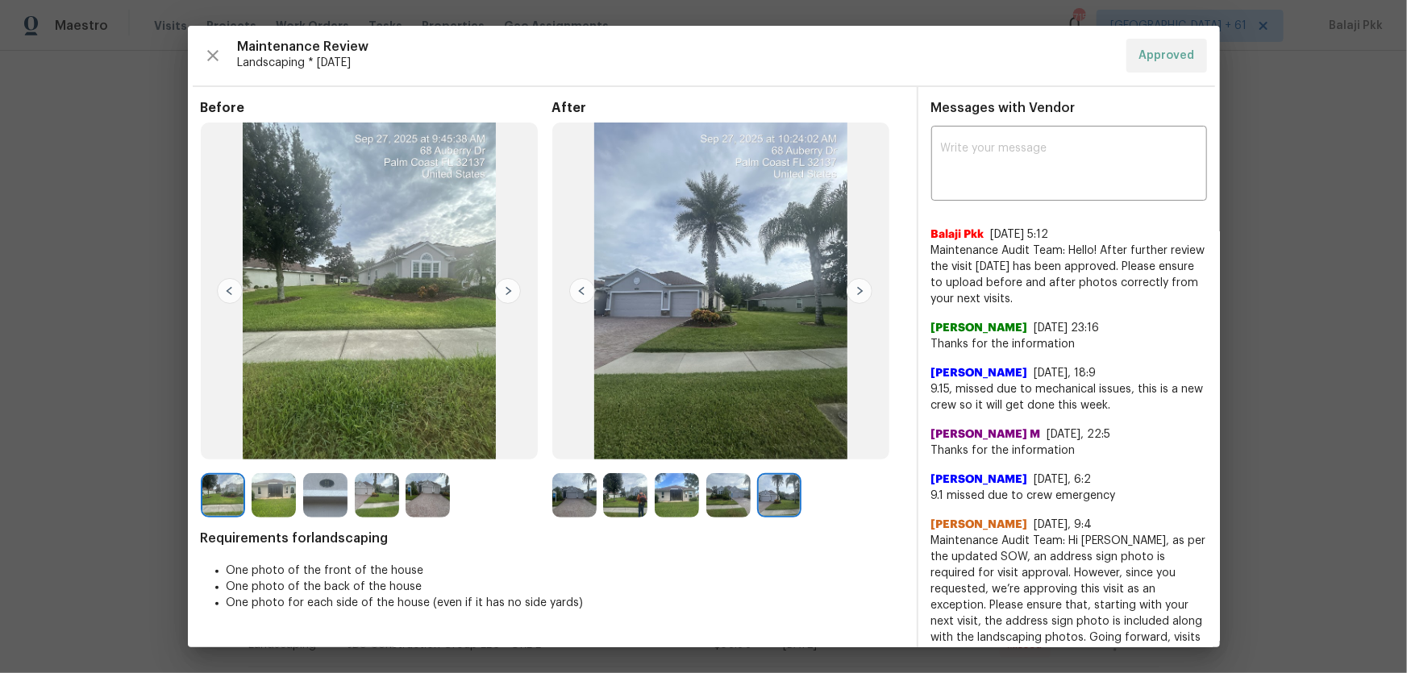
click at [854, 292] on img at bounding box center [860, 291] width 26 height 26
drag, startPoint x: 1103, startPoint y: 292, endPoint x: 948, endPoint y: 240, distance: 163.2
click at [948, 240] on div "Balaji Pkk 10/1/25, 5:12 Maintenance Audit Team: Hello! After further review th…" at bounding box center [1069, 267] width 276 height 81
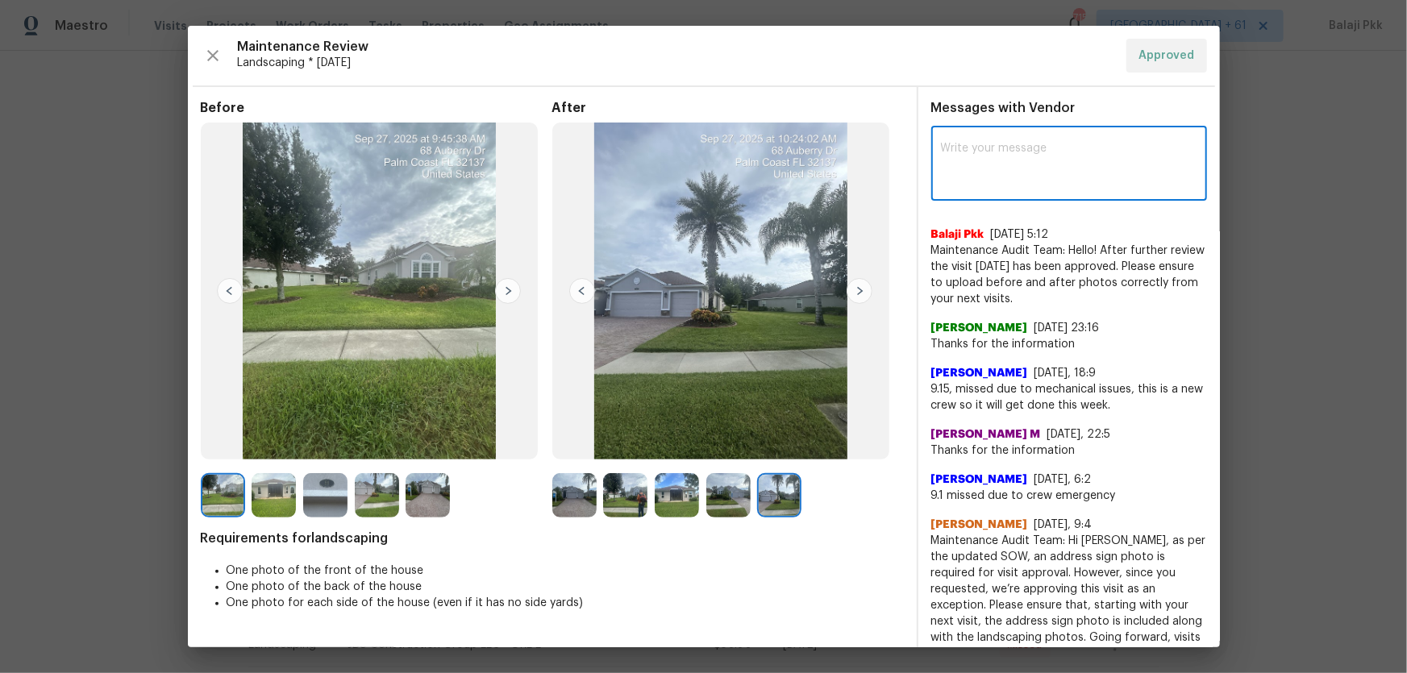
click at [1026, 161] on textarea at bounding box center [1069, 165] width 256 height 45
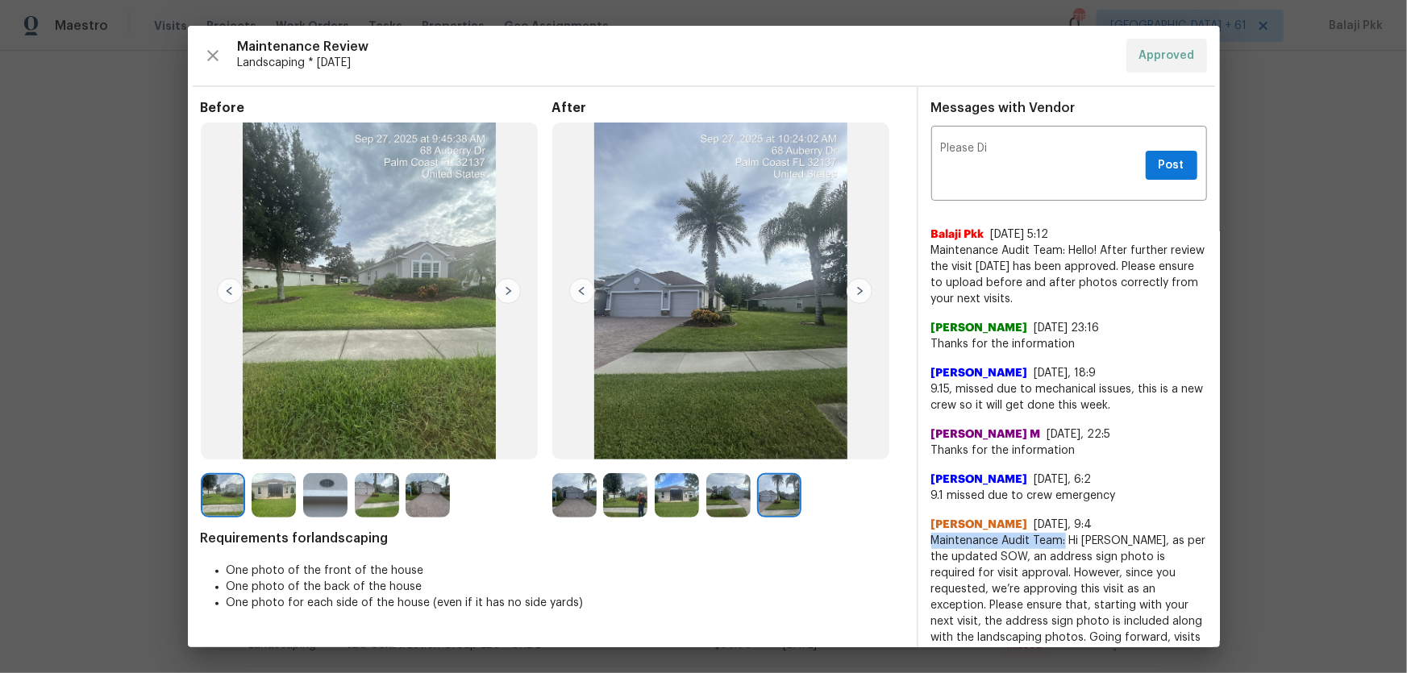
drag, startPoint x: 924, startPoint y: 536, endPoint x: 1056, endPoint y: 541, distance: 132.3
click at [1056, 541] on span "Maintenance Audit Team: Hi Kevin, as per the updated SOW, an address sign photo…" at bounding box center [1069, 605] width 276 height 145
copy span "Maintenance Audit Team:"
drag, startPoint x: 934, startPoint y: 145, endPoint x: 953, endPoint y: 144, distance: 19.4
click at [941, 144] on textarea "Please Di" at bounding box center [1040, 165] width 198 height 45
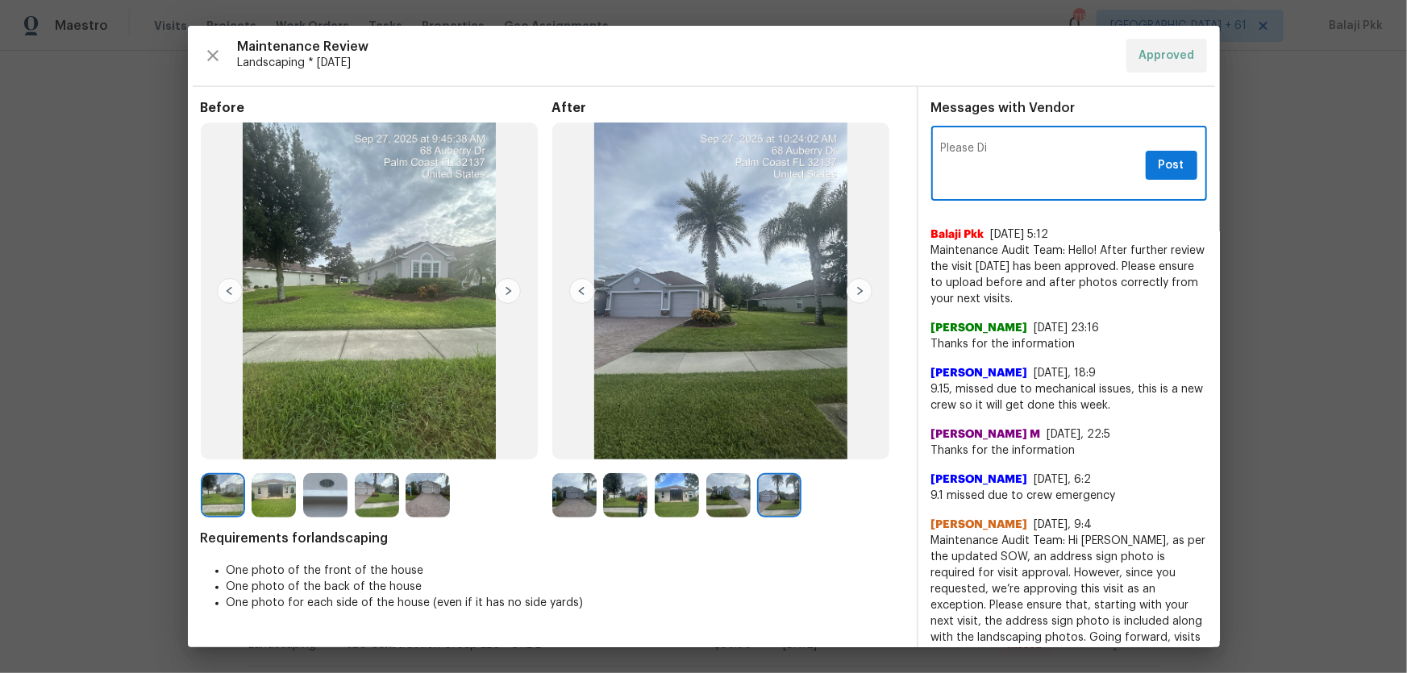
paste textarea "Maintenance Audit Team:"
click at [988, 161] on textarea "Maintenance Audit Team: Hello! Please Di" at bounding box center [1040, 165] width 198 height 45
click at [1034, 172] on textarea "Maintenance Audit Team: Hello! Please Disregard the below comments. Thank You!" at bounding box center [1040, 165] width 198 height 45
click at [977, 159] on textarea "Maintenance Audit Team: Hello! Please Disregard the below comments. Thank you!" at bounding box center [1040, 165] width 198 height 45
type textarea "Maintenance Audit Team: Hello! Please disregard the below comments. Thank you!"
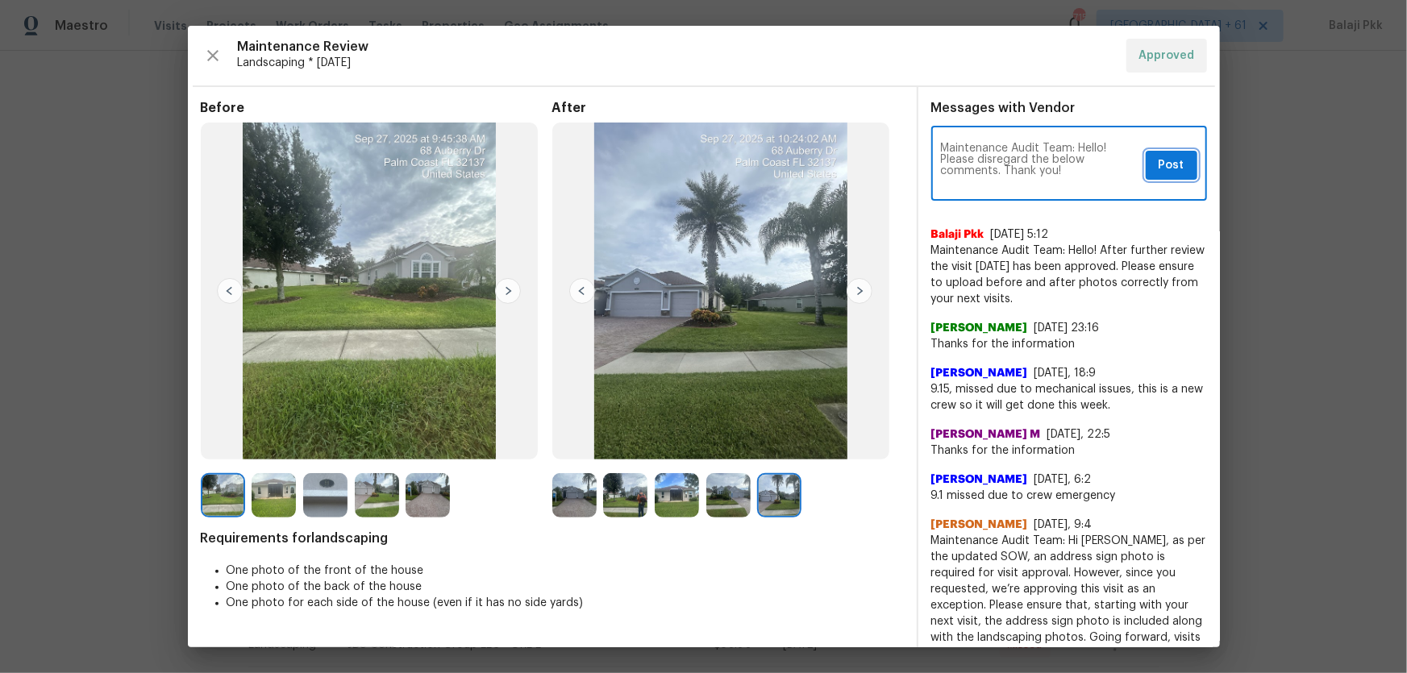
click at [1169, 164] on span "Post" at bounding box center [1172, 166] width 26 height 20
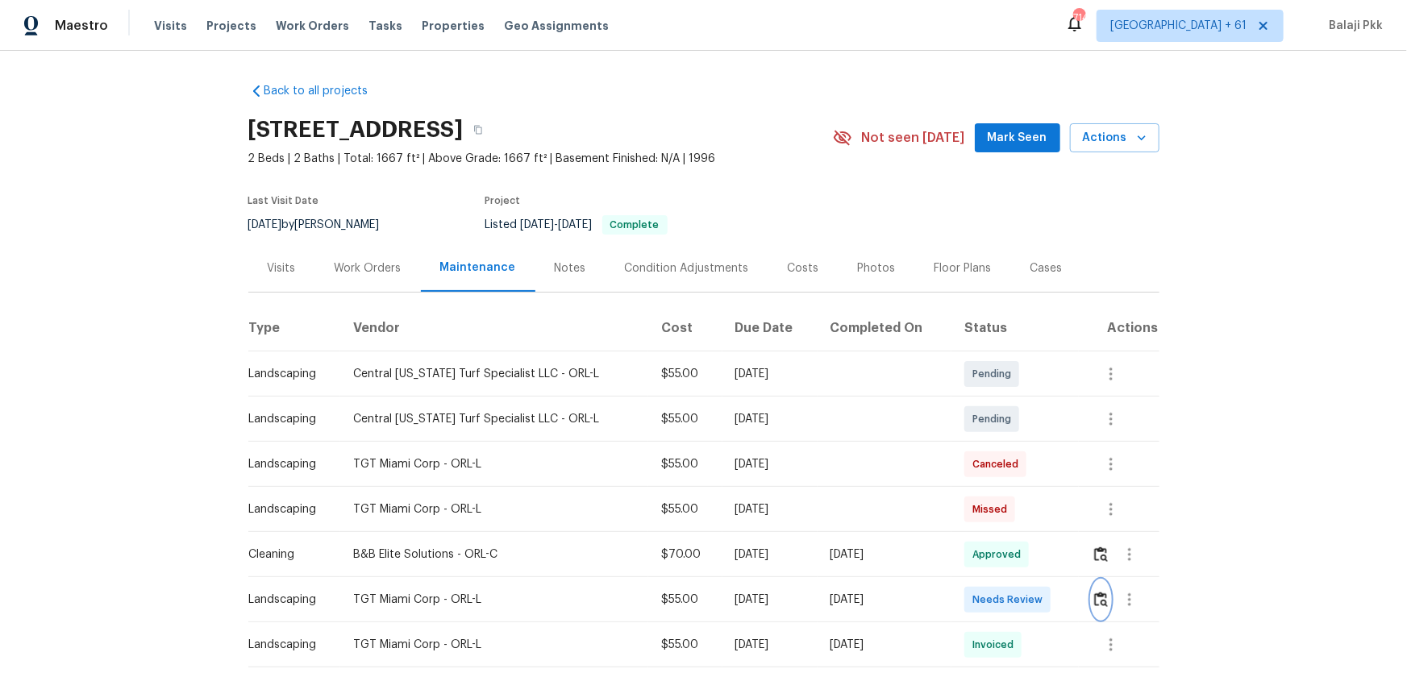
click at [1001, 444] on img "button" at bounding box center [1101, 599] width 14 height 15
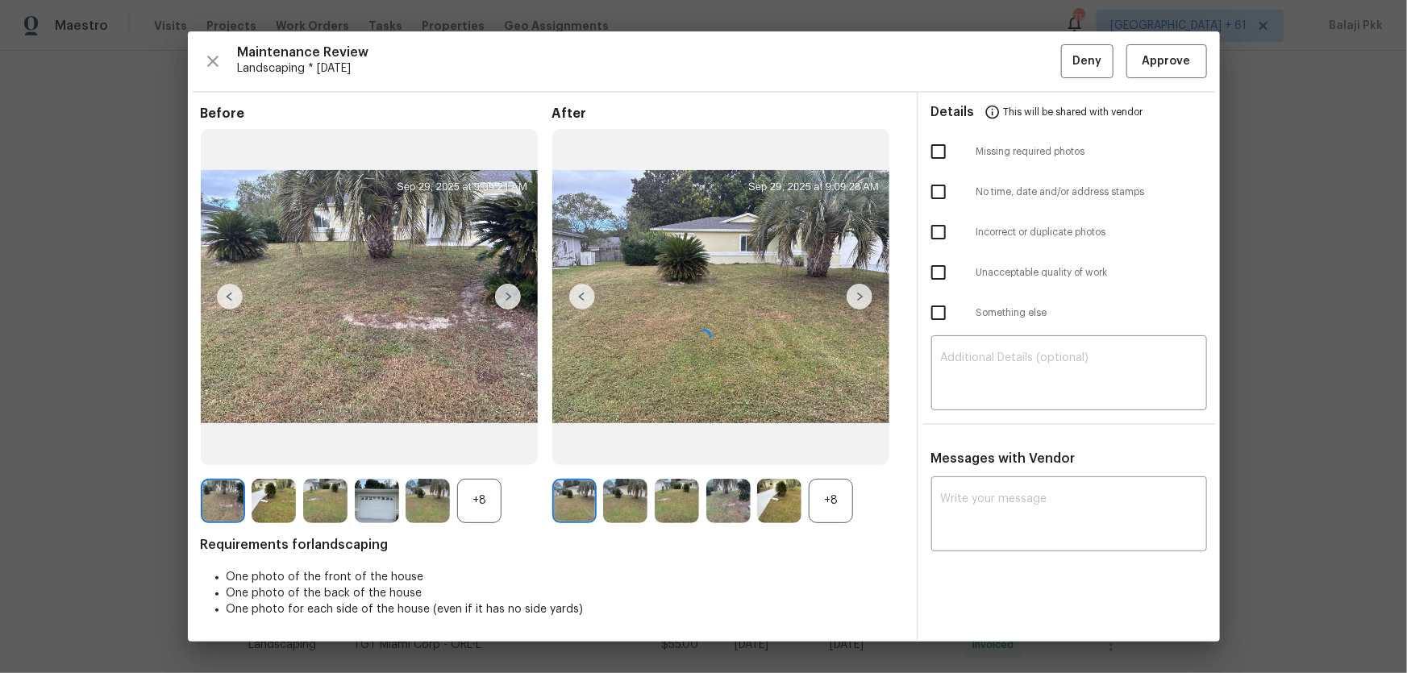
click at [851, 444] on div at bounding box center [704, 336] width 1032 height 610
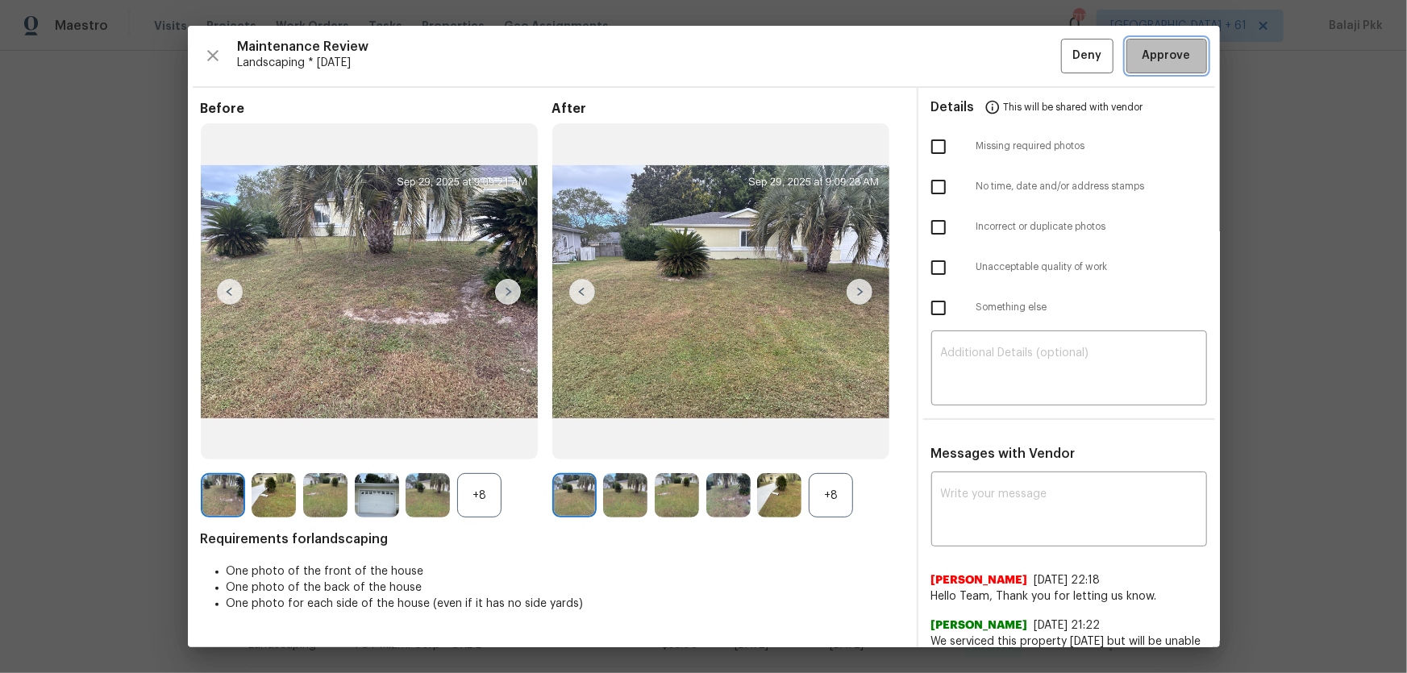
click at [1001, 56] on span "Approve" at bounding box center [1167, 56] width 48 height 20
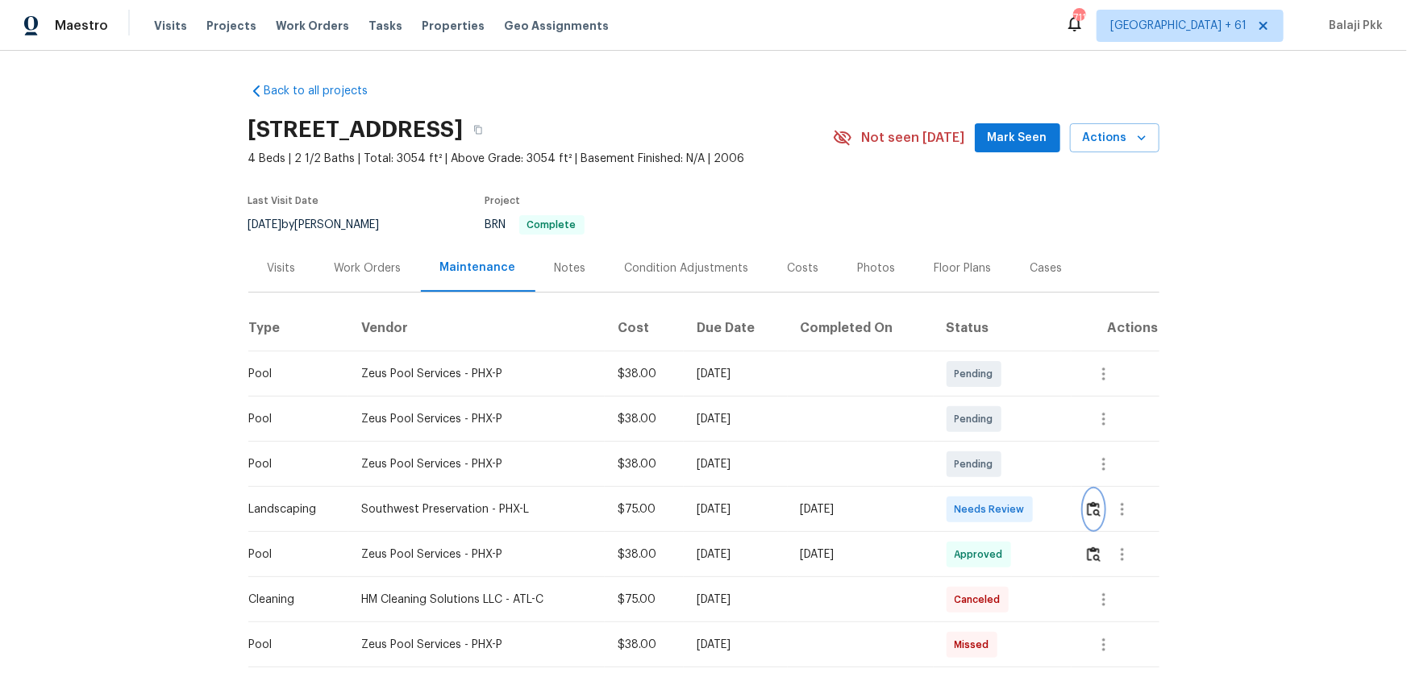
click at [1001, 444] on img "button" at bounding box center [1094, 509] width 14 height 15
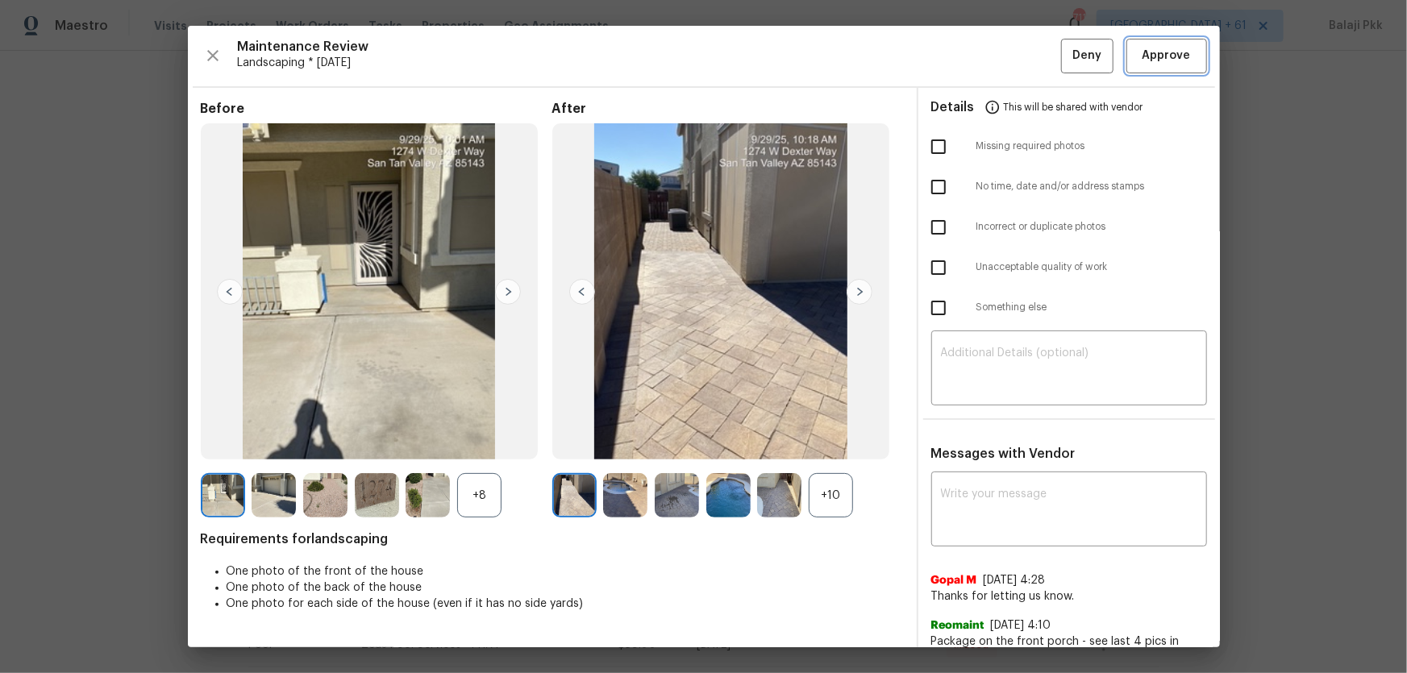
click at [1001, 69] on button "Approve" at bounding box center [1166, 56] width 81 height 35
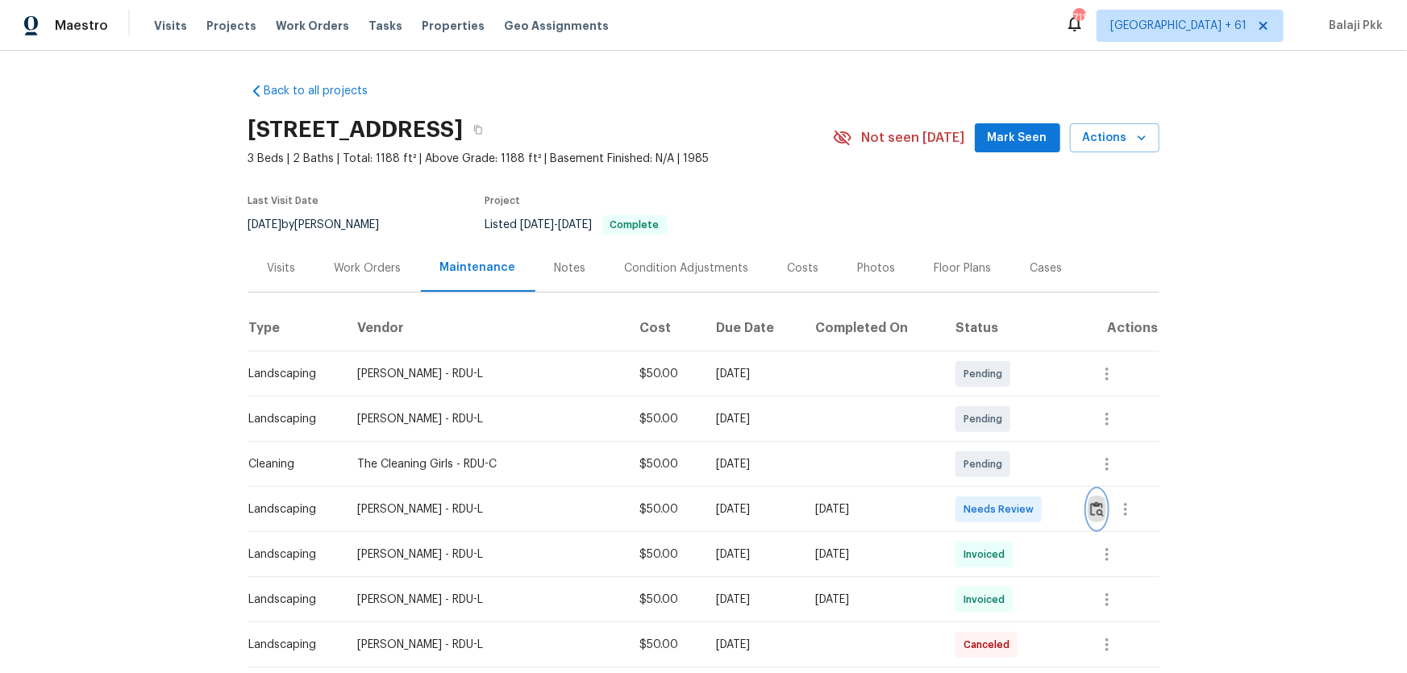
click at [1001, 444] on img "button" at bounding box center [1097, 509] width 14 height 15
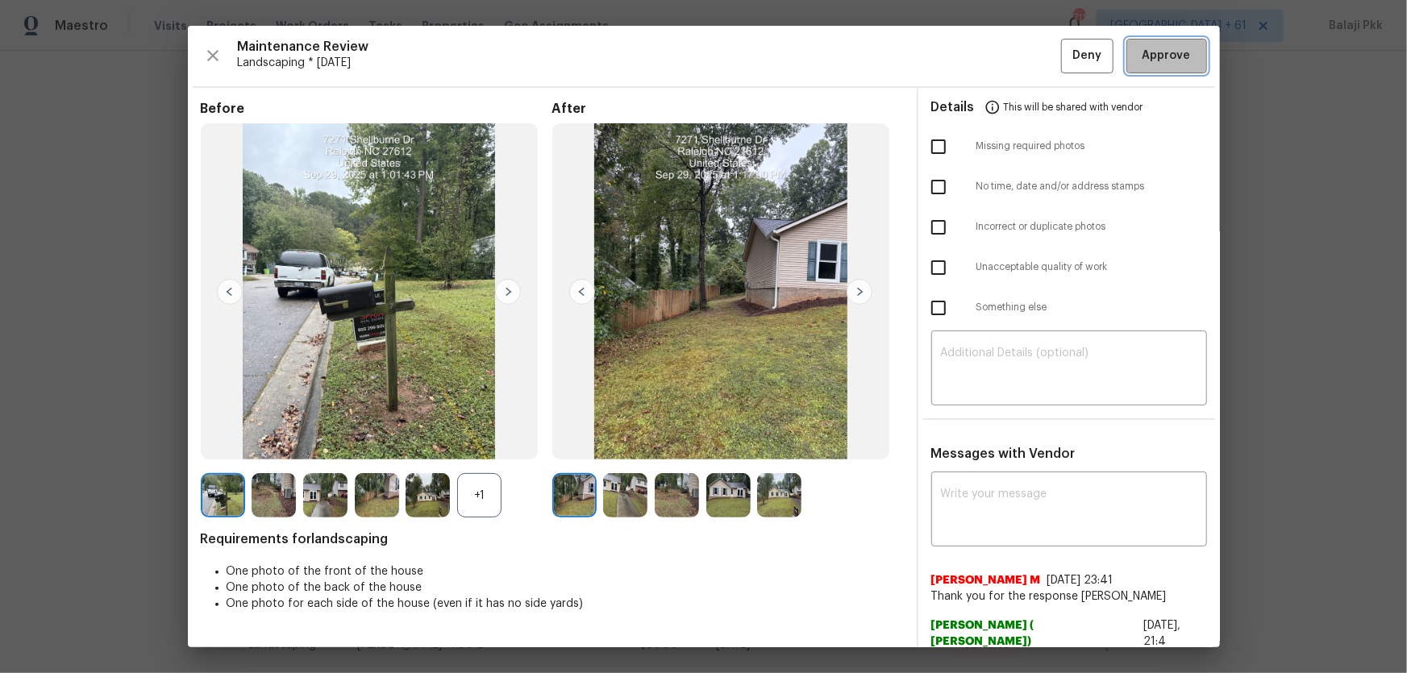
click at [1001, 56] on span "Approve" at bounding box center [1167, 56] width 48 height 20
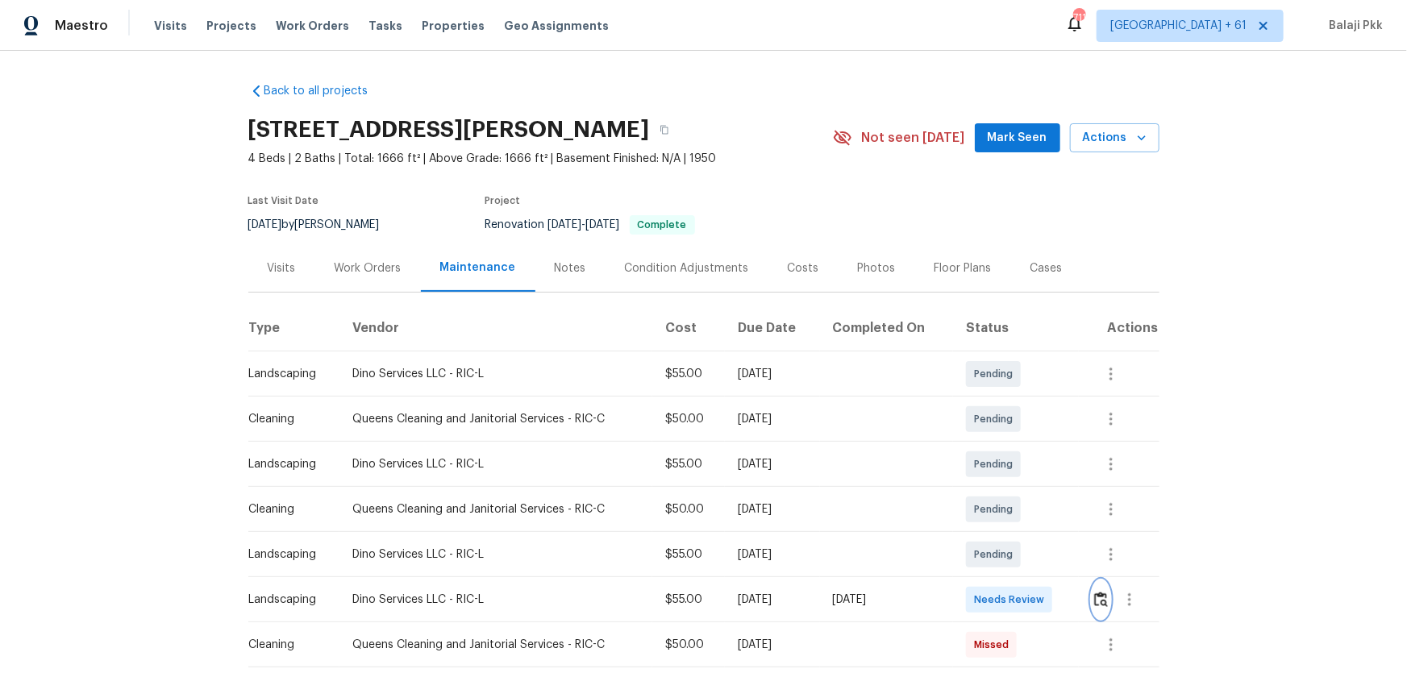
click at [1001, 444] on img "button" at bounding box center [1101, 599] width 14 height 15
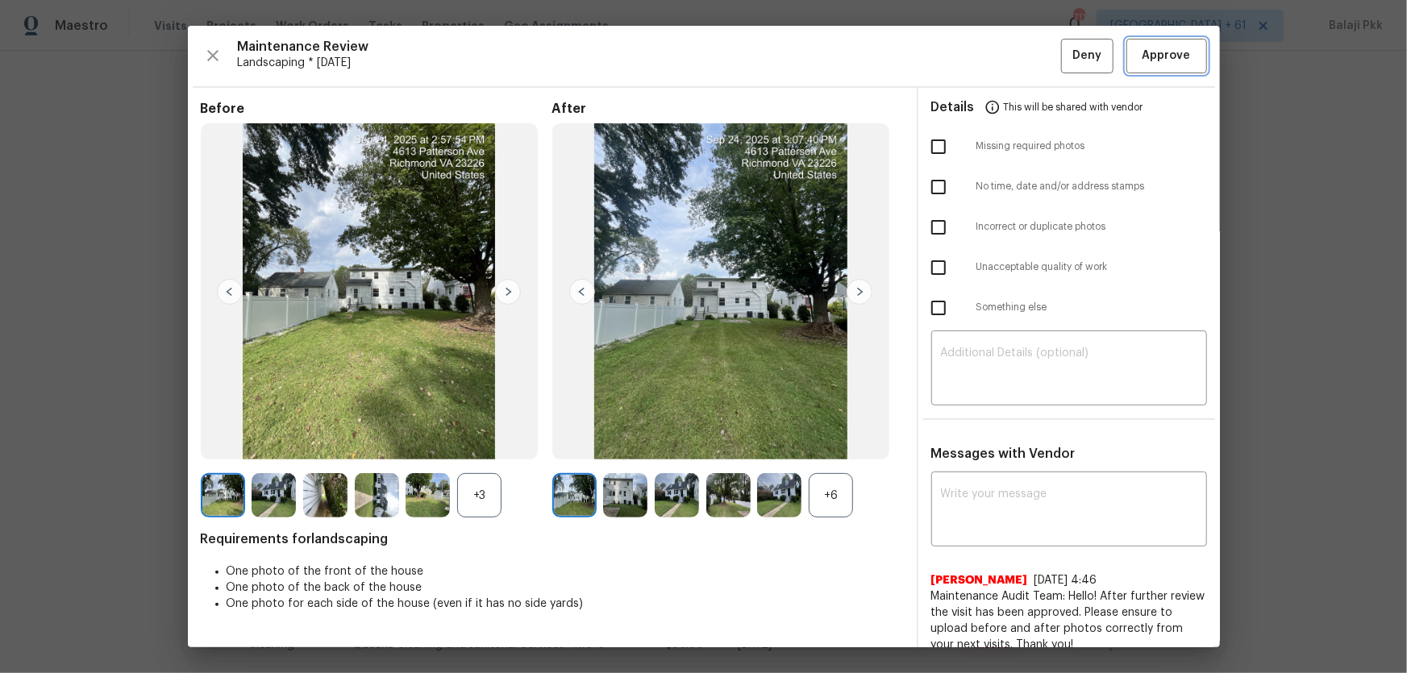
click at [1001, 58] on span "Approve" at bounding box center [1167, 56] width 48 height 20
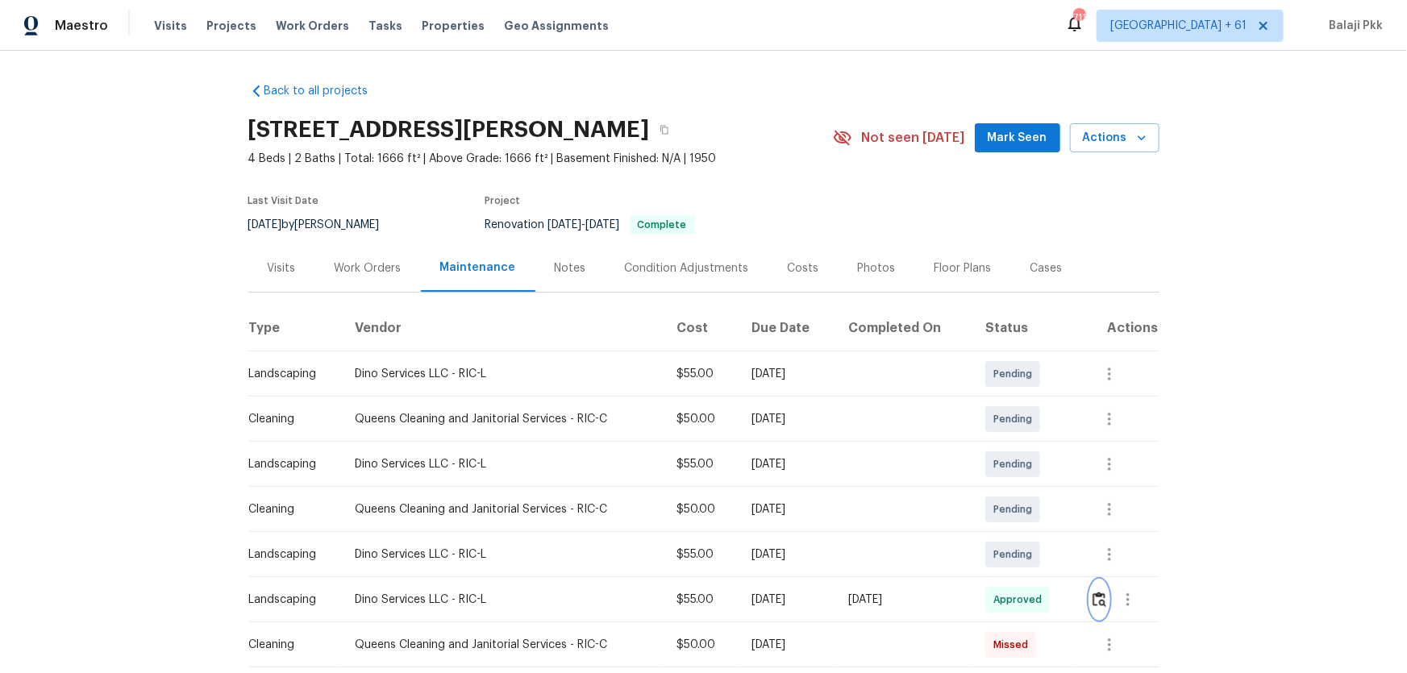
click at [1001, 444] on img "button" at bounding box center [1100, 599] width 14 height 15
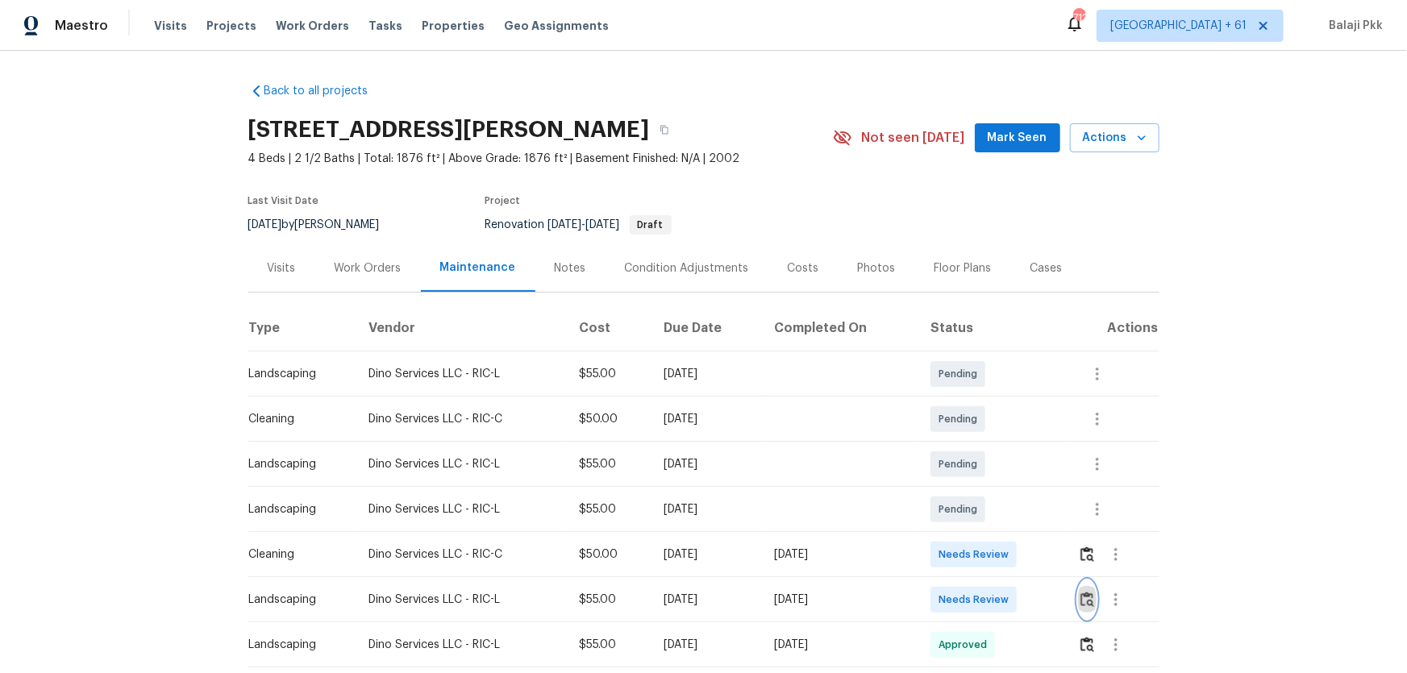
click at [1001, 444] on button "button" at bounding box center [1087, 600] width 19 height 39
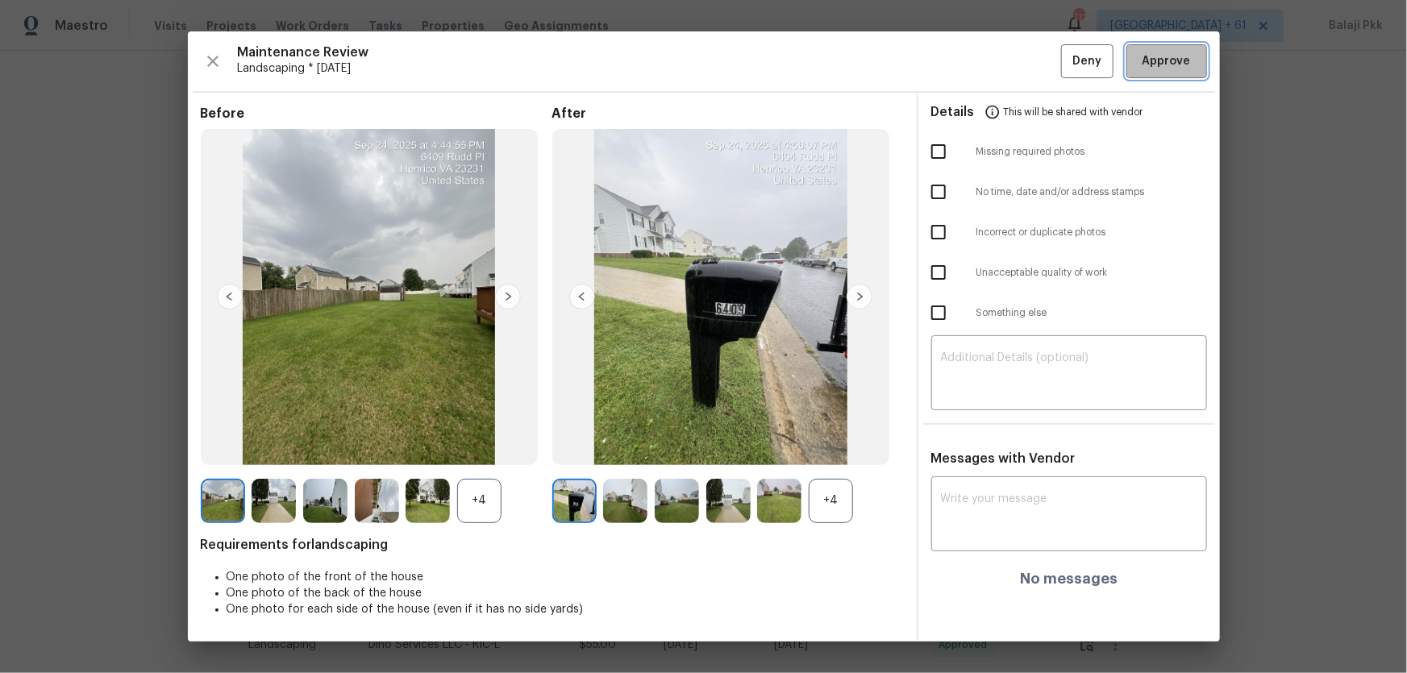
click at [1001, 65] on span "Approve" at bounding box center [1167, 62] width 48 height 20
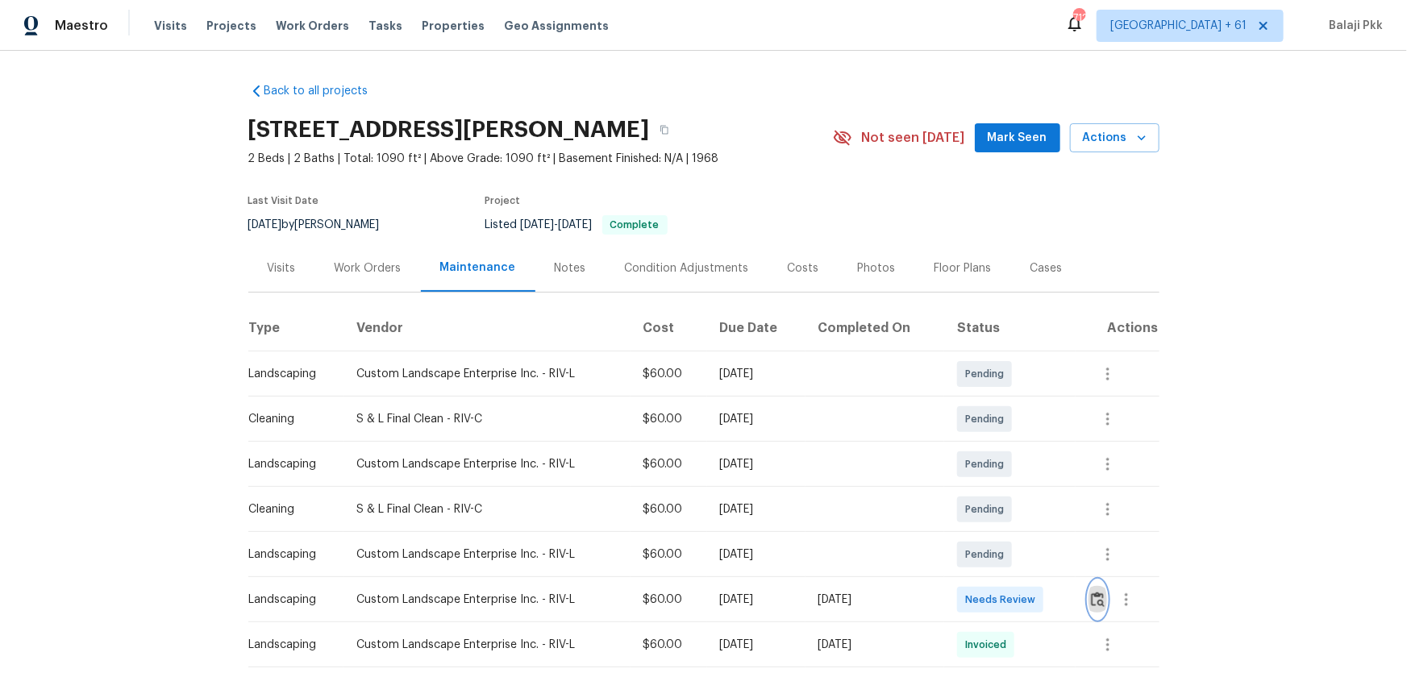
click at [1001, 444] on img "button" at bounding box center [1098, 599] width 14 height 15
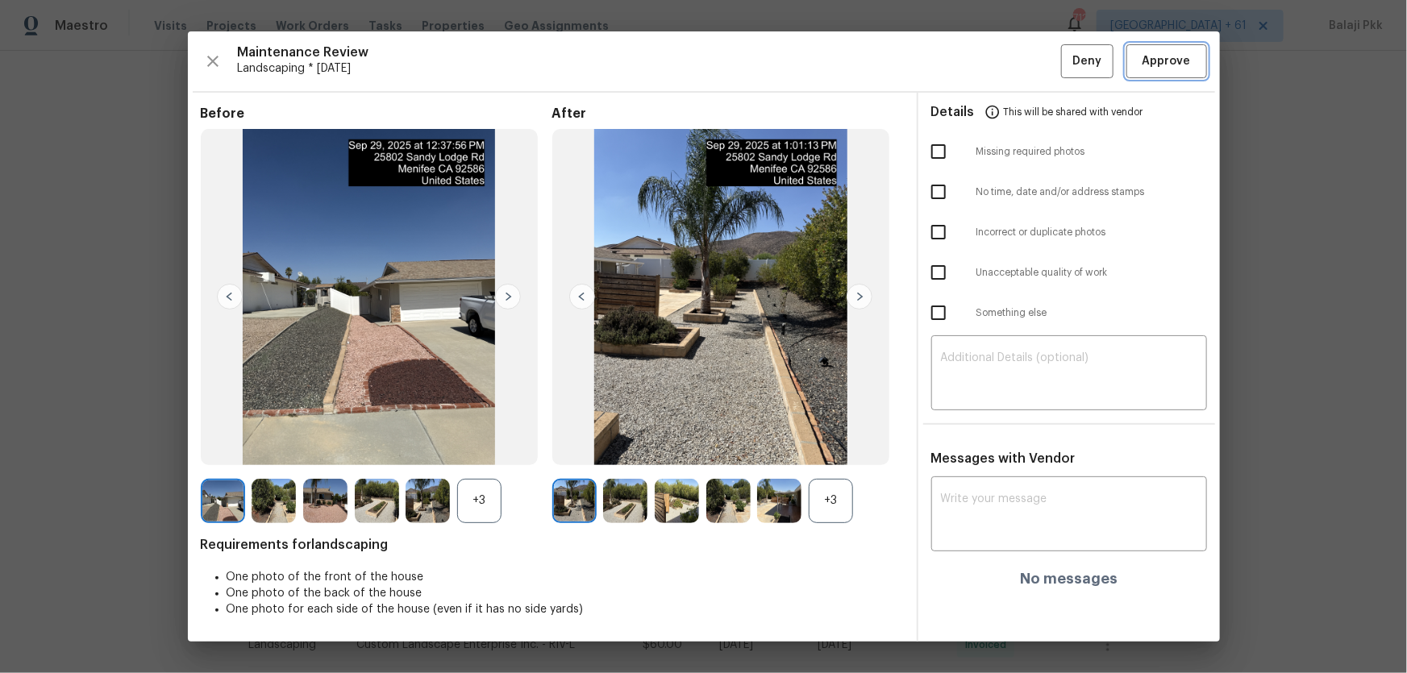
click at [1001, 56] on span "Approve" at bounding box center [1167, 62] width 48 height 20
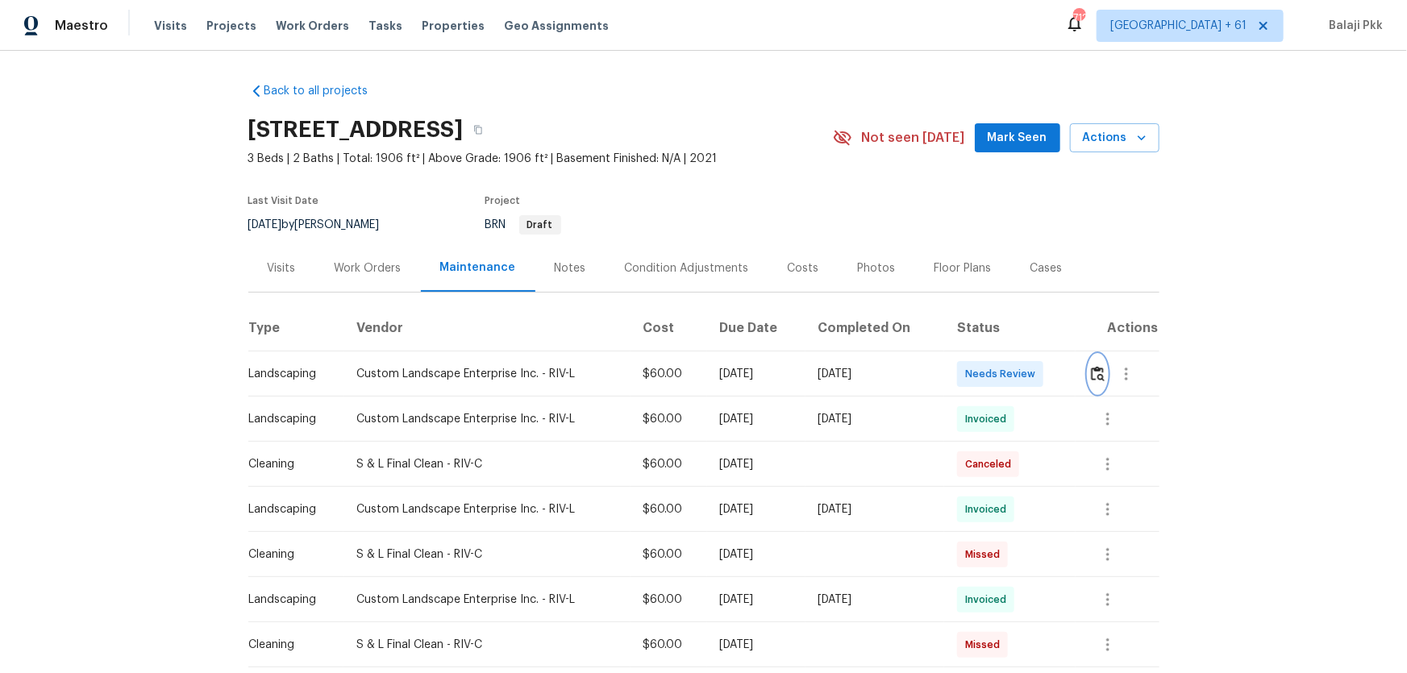
click at [1001, 377] on img "button" at bounding box center [1098, 373] width 14 height 15
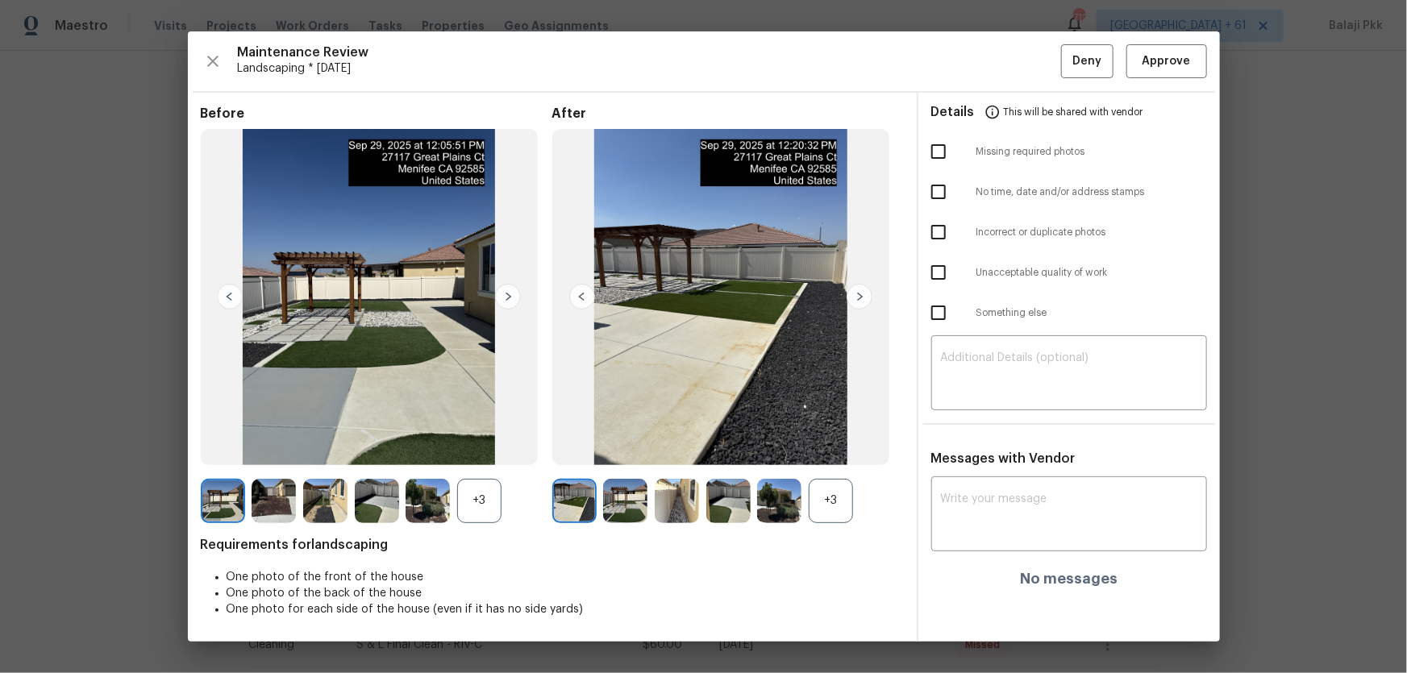
click at [851, 444] on div "+3" at bounding box center [831, 501] width 44 height 44
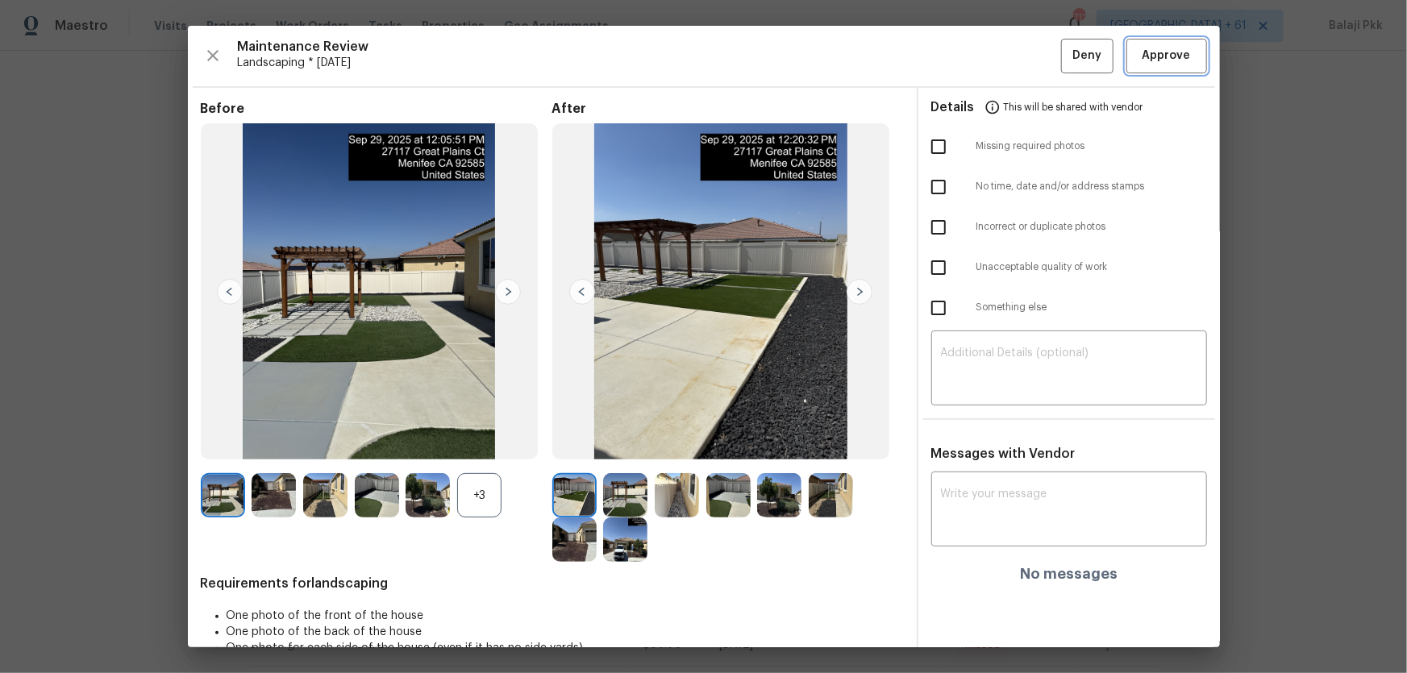
click at [1001, 56] on span "Approve" at bounding box center [1166, 56] width 55 height 20
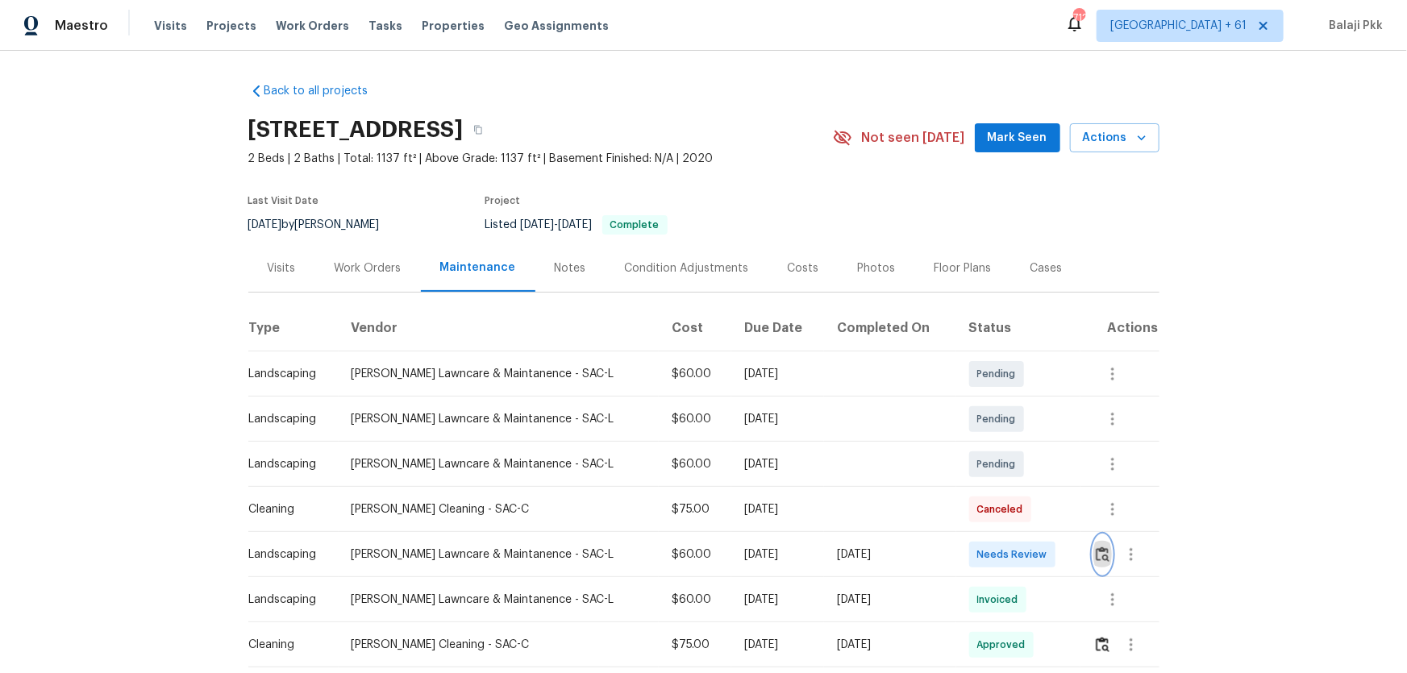
click at [1001, 444] on img "button" at bounding box center [1103, 554] width 14 height 15
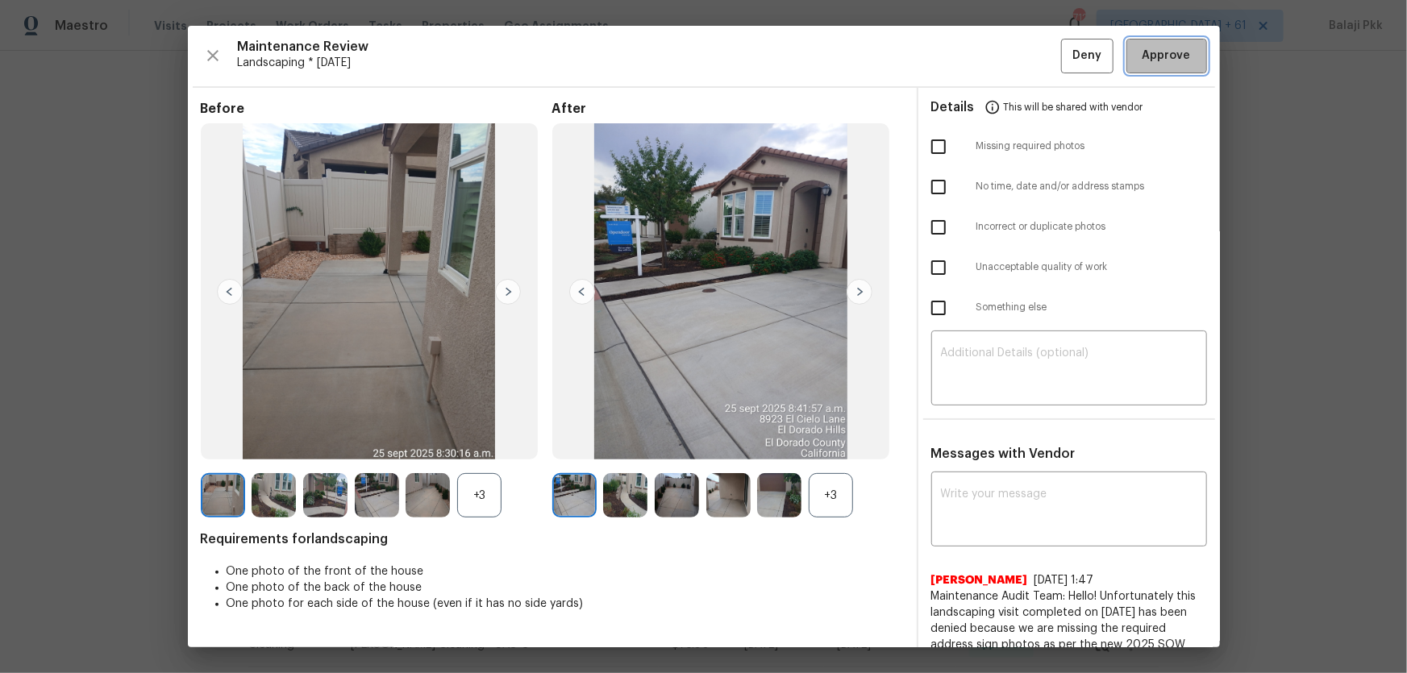
click at [1001, 65] on button "Approve" at bounding box center [1166, 56] width 81 height 35
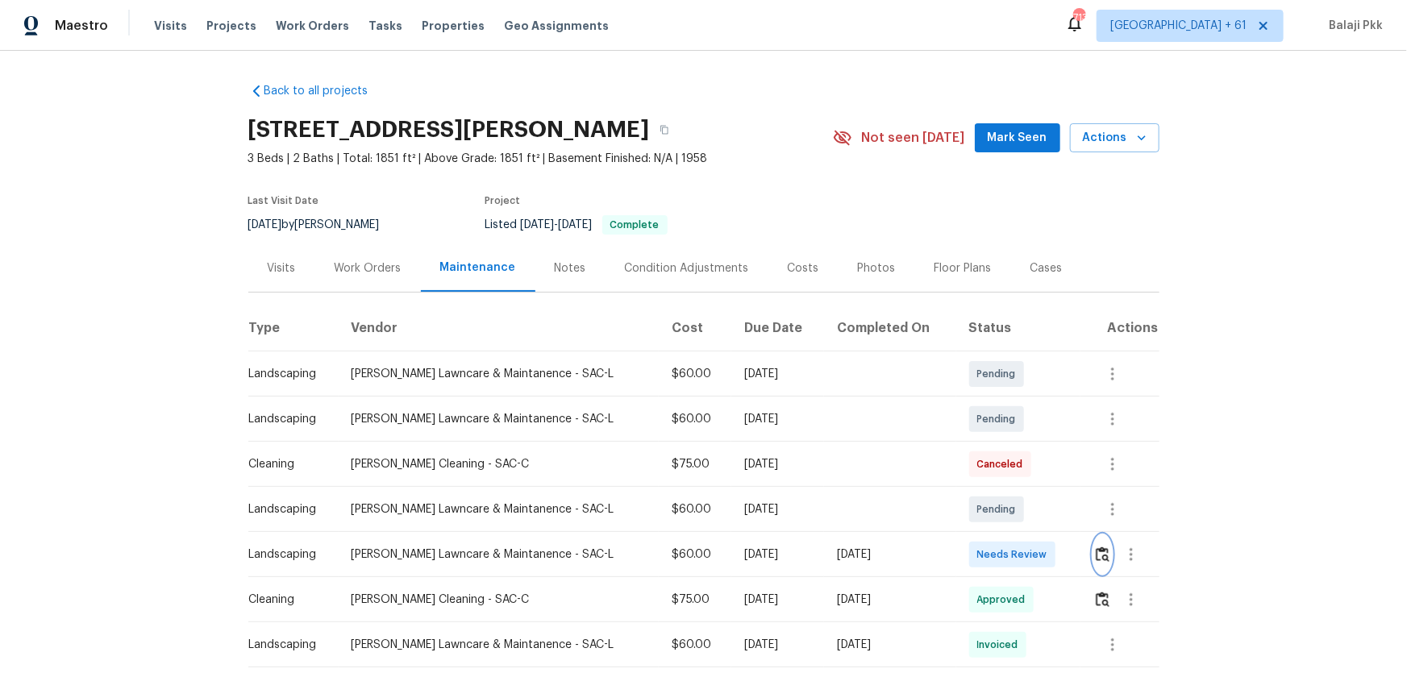
click at [1001, 444] on img "button" at bounding box center [1103, 554] width 14 height 15
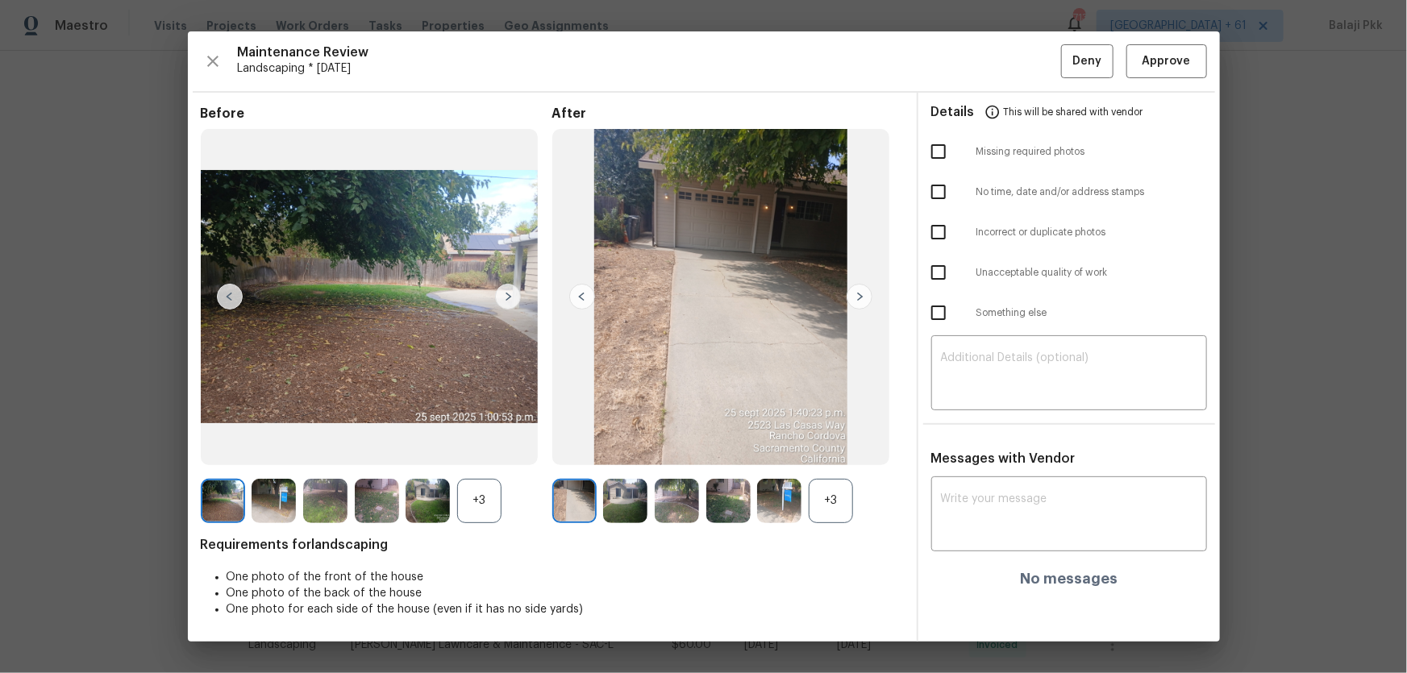
click at [844, 444] on div "+3" at bounding box center [831, 501] width 44 height 44
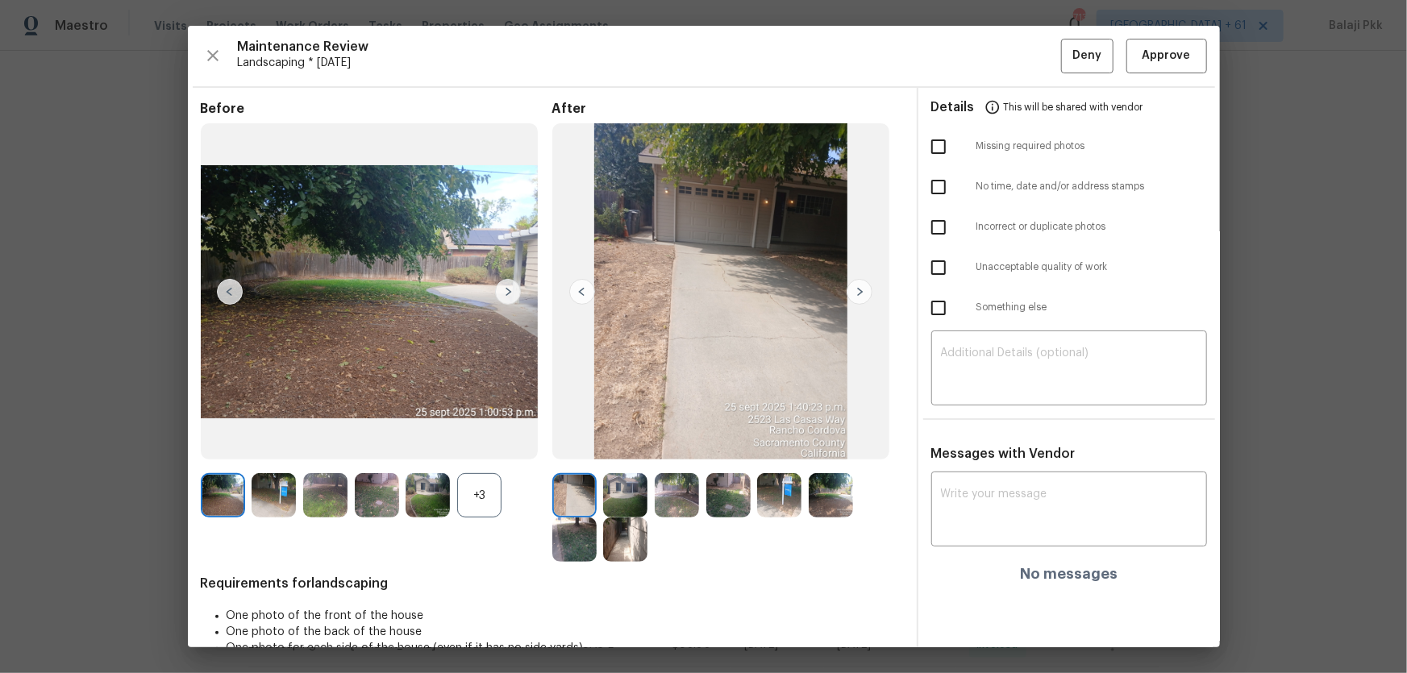
click at [460, 444] on div "+3" at bounding box center [479, 495] width 44 height 44
click at [1001, 56] on span "Approve" at bounding box center [1167, 56] width 48 height 20
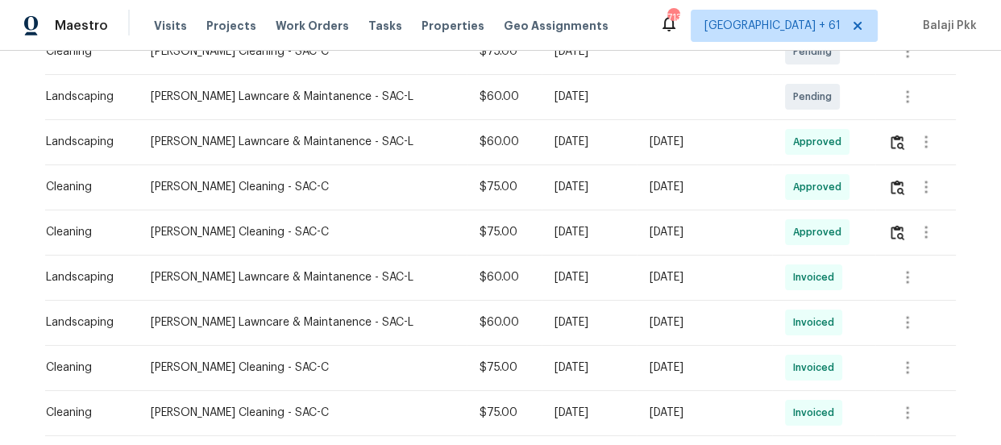
scroll to position [293, 0]
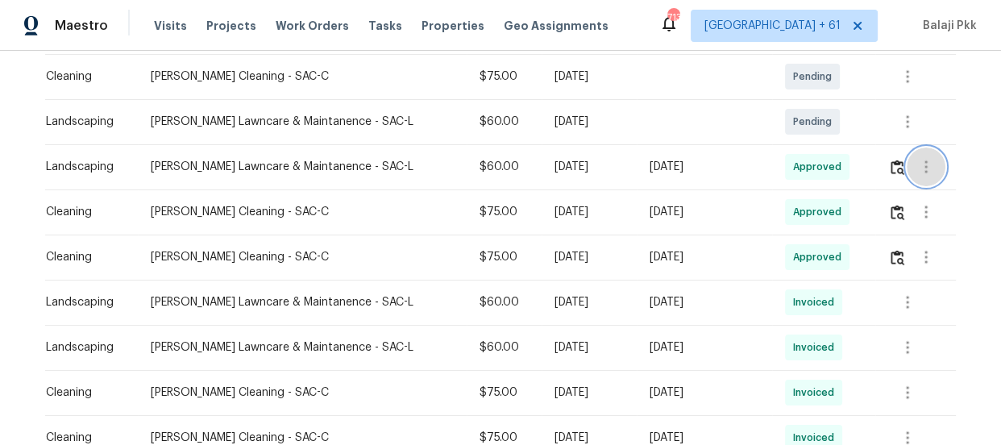
click at [907, 164] on button "button" at bounding box center [926, 167] width 39 height 39
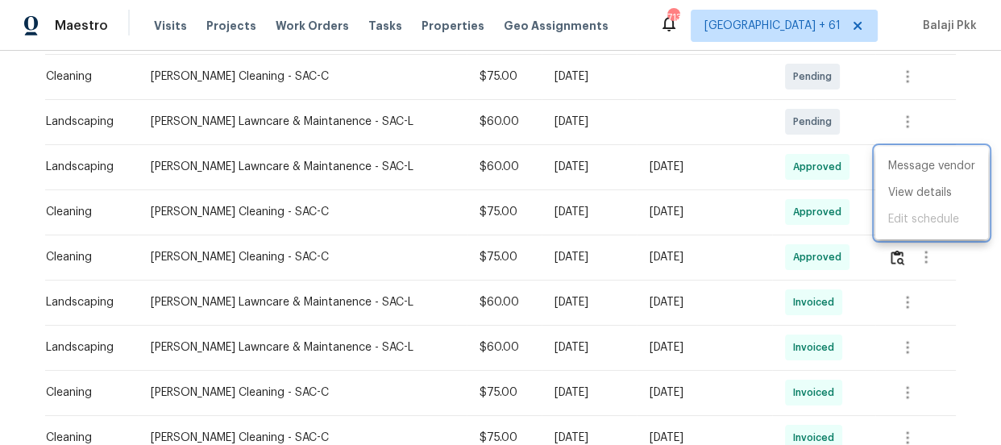
click at [846, 140] on div at bounding box center [500, 222] width 1001 height 445
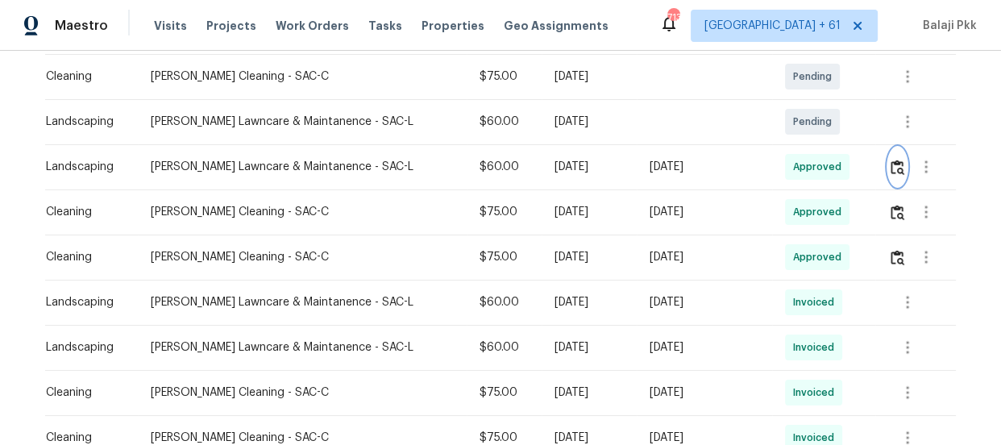
click at [889, 169] on button "button" at bounding box center [898, 167] width 19 height 39
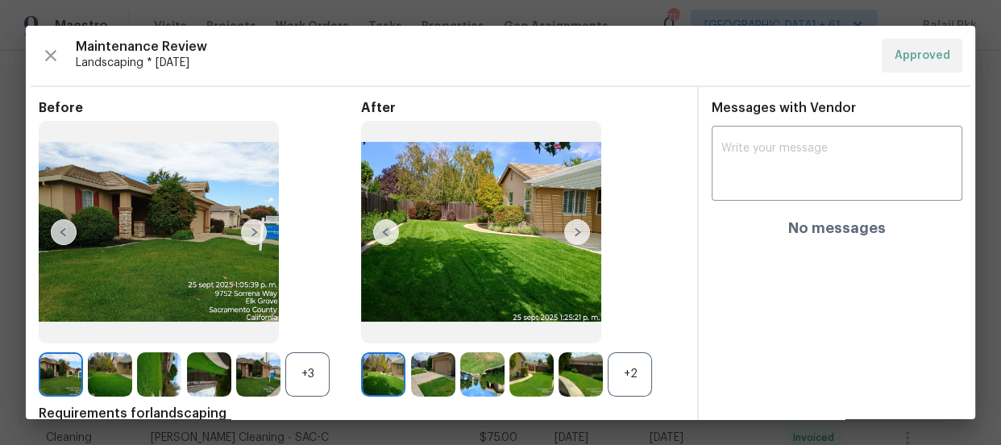
click at [568, 223] on img at bounding box center [577, 232] width 26 height 26
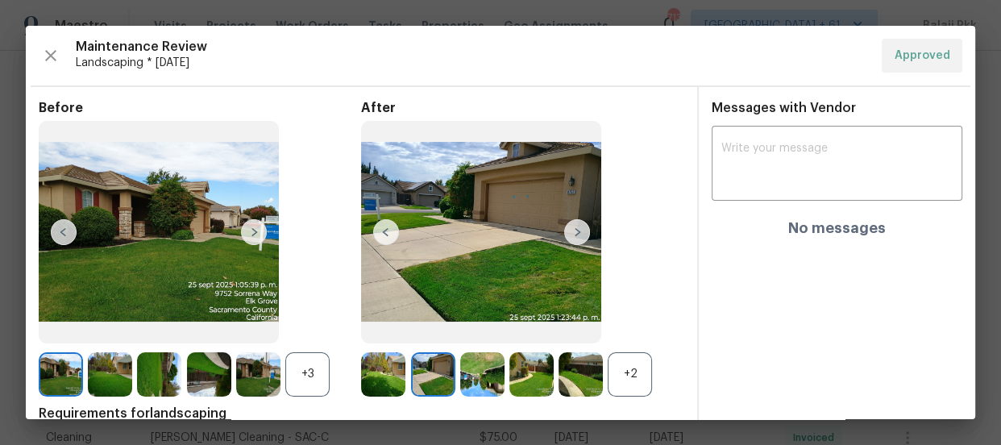
click at [568, 223] on img at bounding box center [577, 232] width 26 height 26
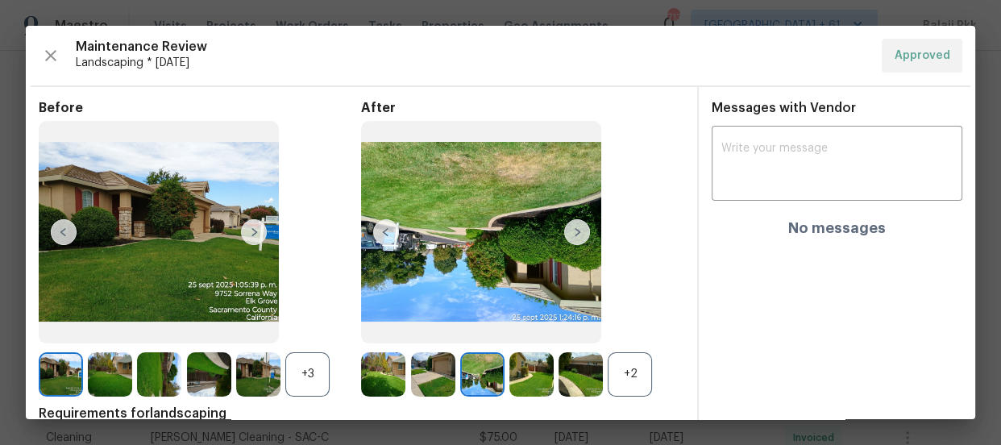
click at [567, 224] on img at bounding box center [577, 232] width 26 height 26
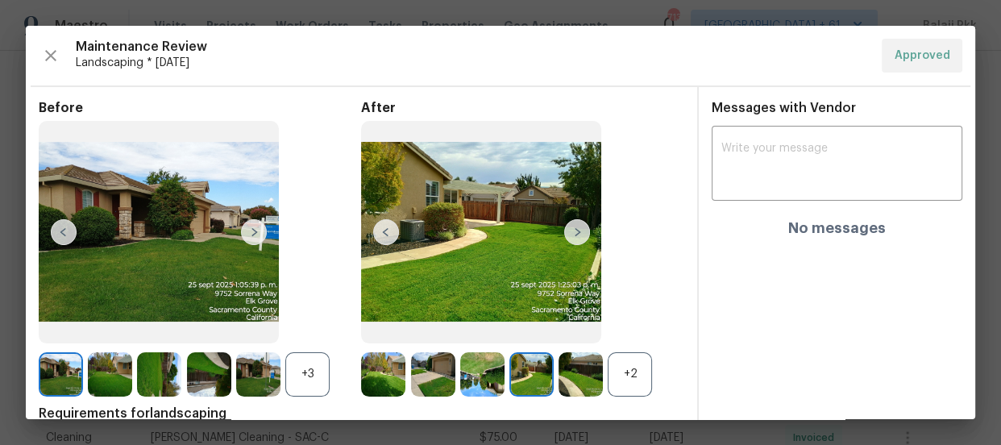
click at [566, 224] on img at bounding box center [577, 232] width 26 height 26
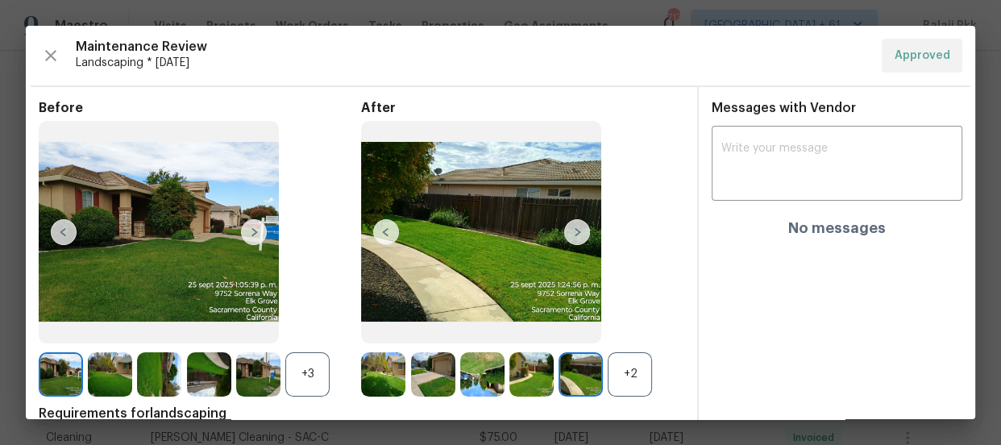
click at [566, 224] on img at bounding box center [577, 232] width 26 height 26
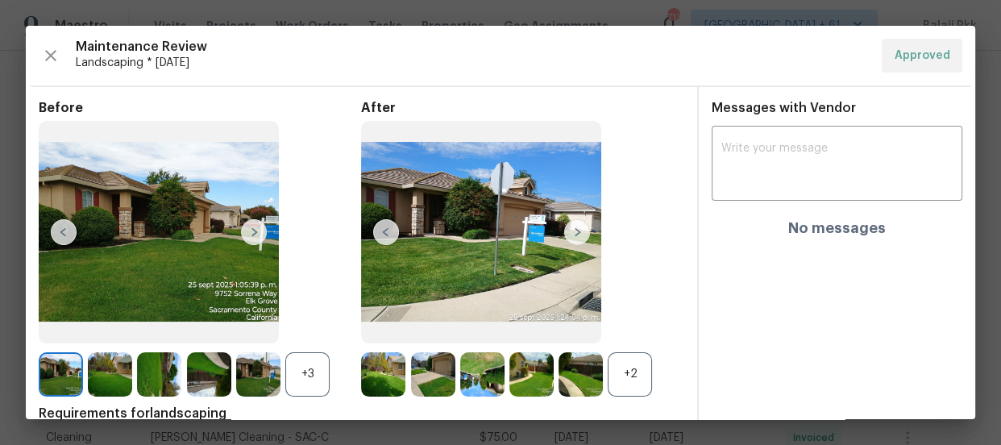
click at [616, 349] on div "After +2" at bounding box center [522, 248] width 323 height 297
click at [633, 369] on div "+2" at bounding box center [630, 374] width 44 height 44
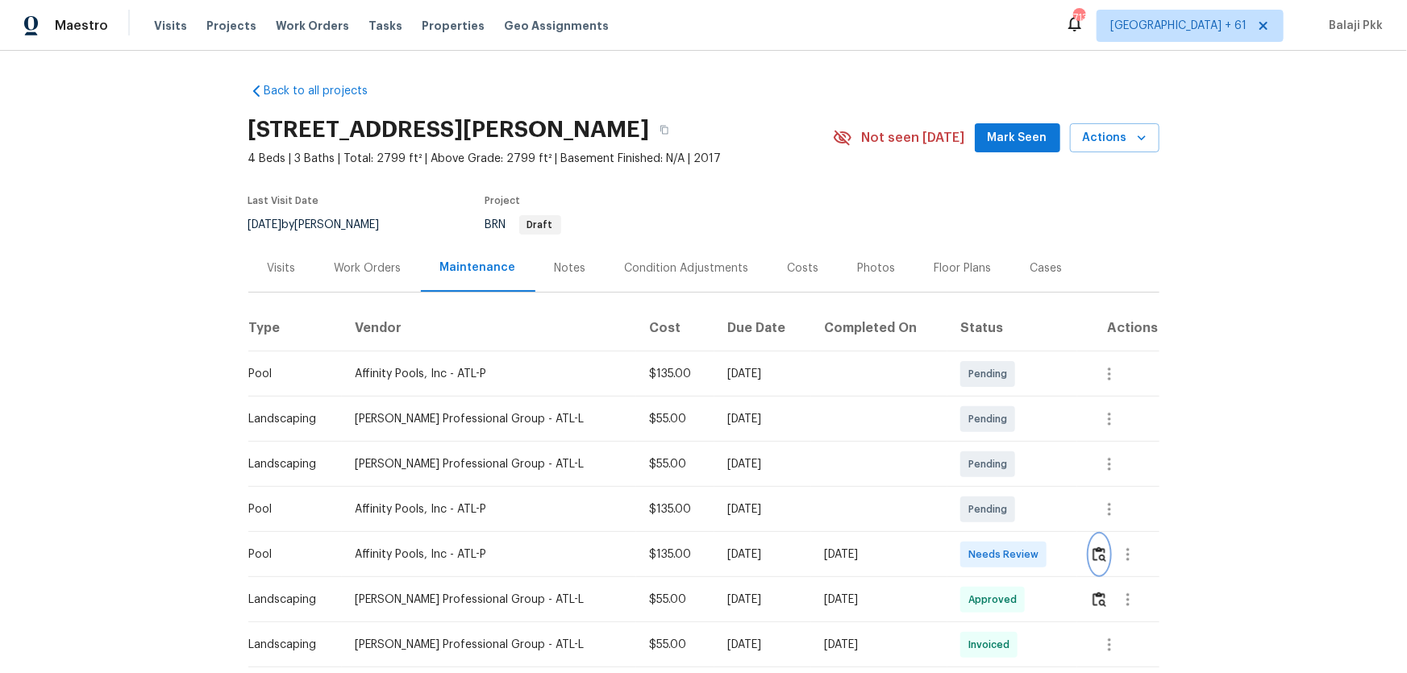
click at [1001, 444] on img "button" at bounding box center [1100, 554] width 14 height 15
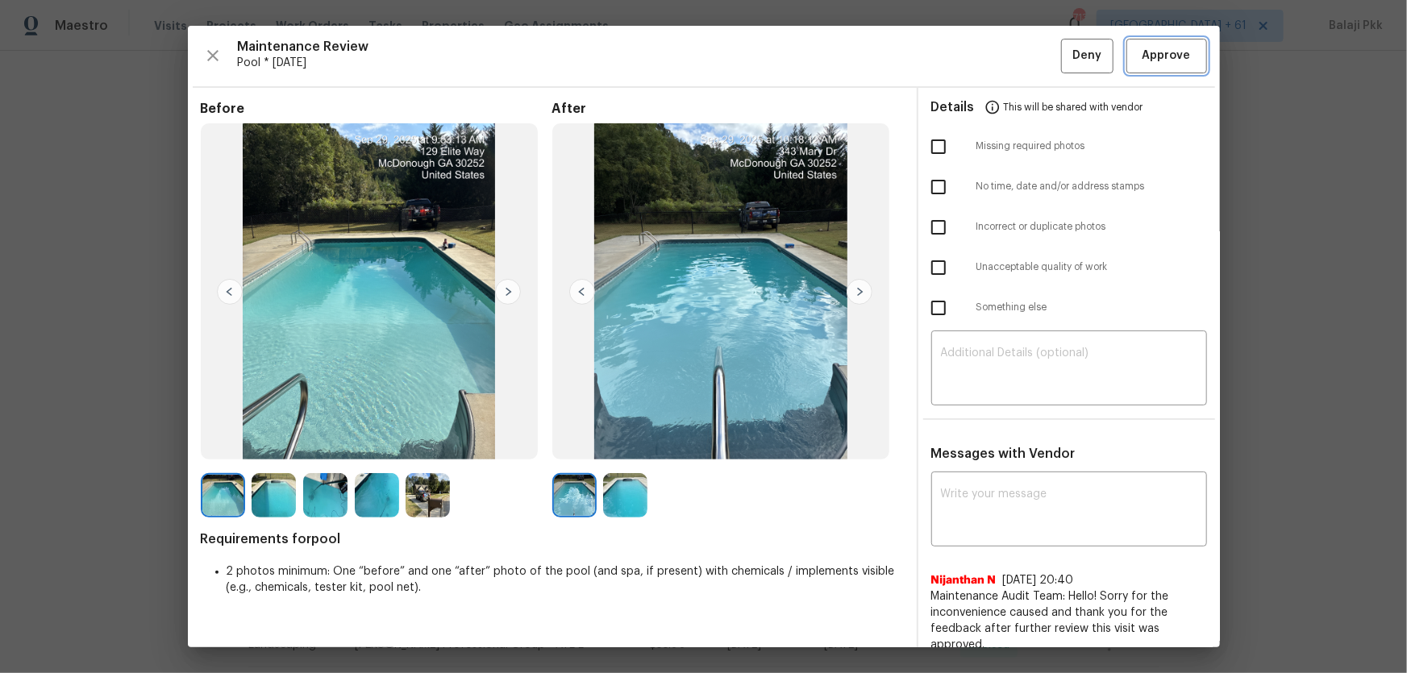
click at [1001, 58] on span "Approve" at bounding box center [1167, 56] width 48 height 20
